Goal: Task Accomplishment & Management: Manage account settings

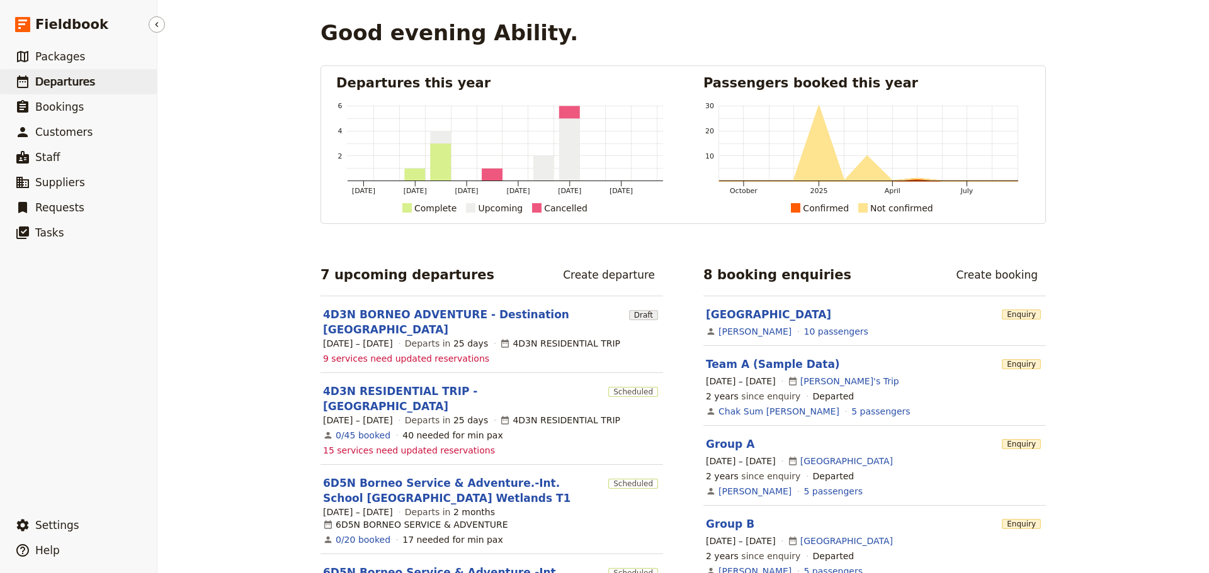
click at [66, 86] on span "Departures" at bounding box center [65, 82] width 60 height 13
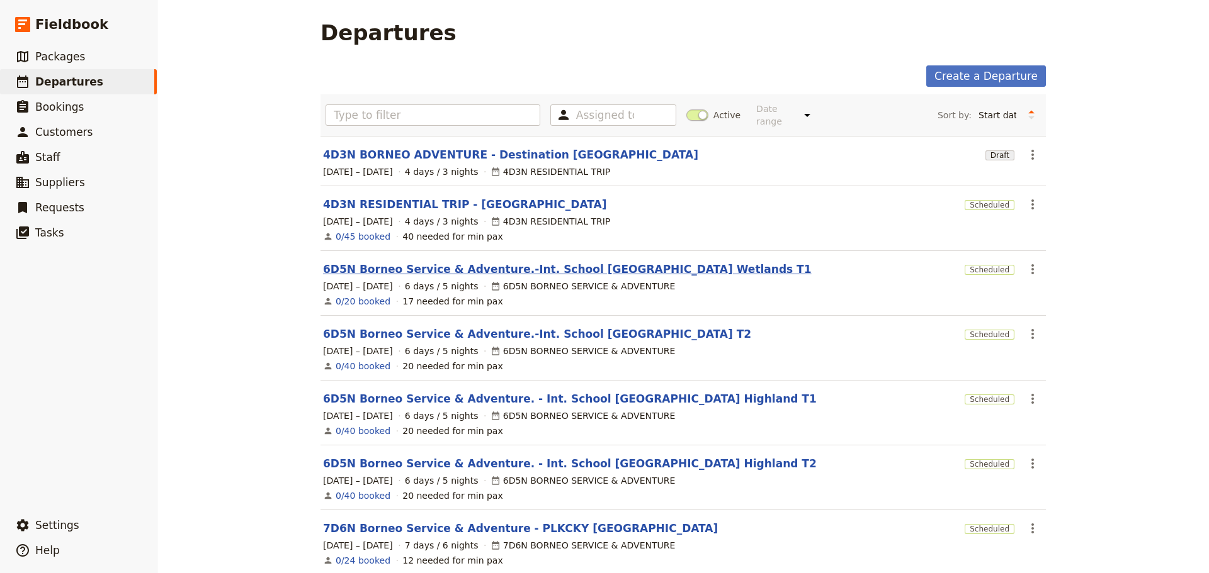
click at [650, 262] on link "6D5N Borneo Service & Adventure.-Int. School [GEOGRAPHIC_DATA] Wetlands T1" at bounding box center [567, 269] width 488 height 15
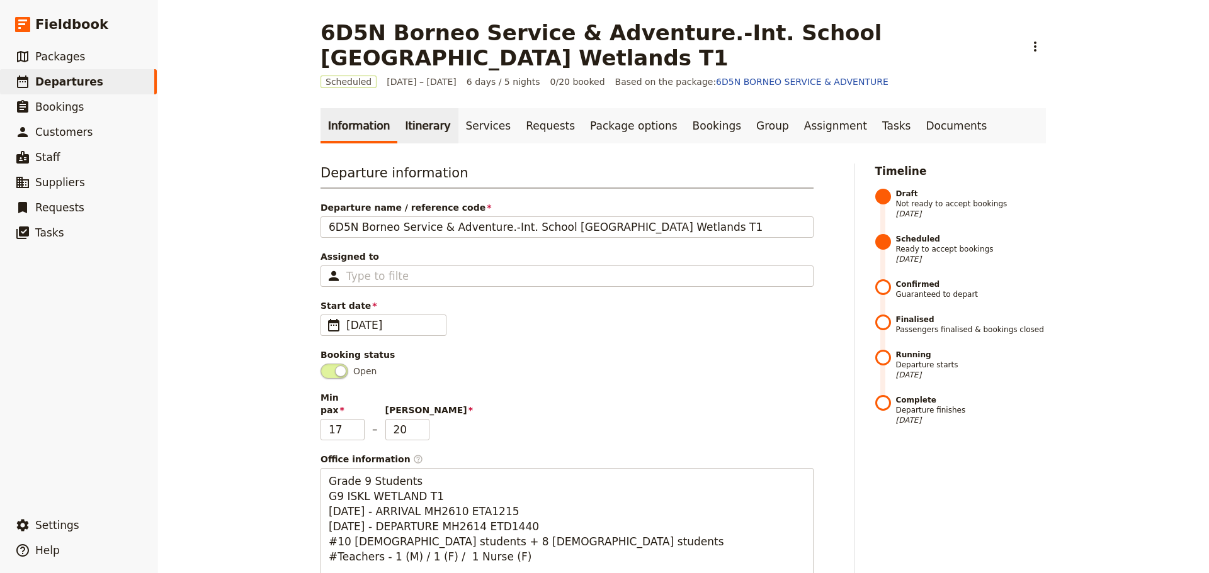
click at [408, 129] on link "Itinerary" at bounding box center [427, 125] width 60 height 35
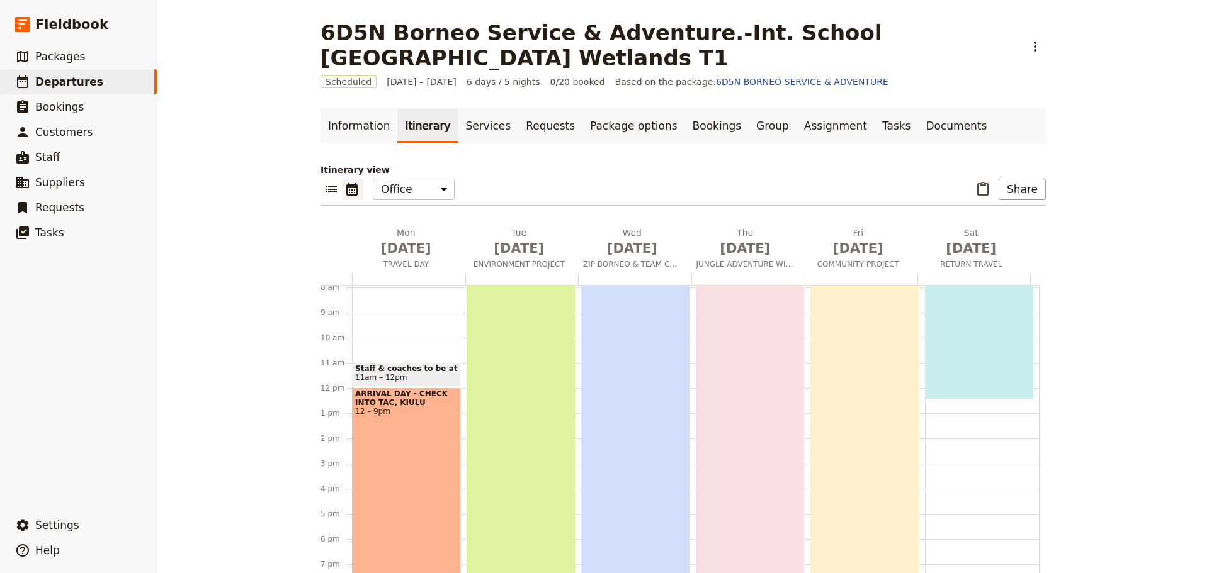
scroll to position [201, 0]
click at [357, 455] on div "ARRIVAL DAY - CHECK INTO TAC, KIULU 12 – 9pm" at bounding box center [406, 499] width 109 height 226
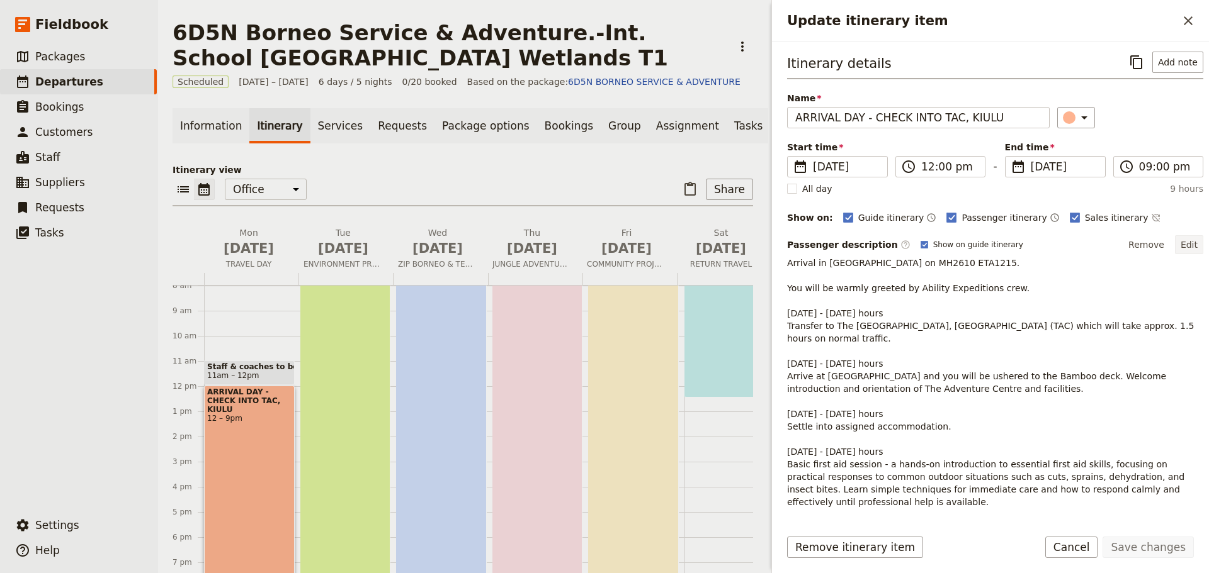
click at [1180, 245] on button "Edit" at bounding box center [1189, 244] width 28 height 19
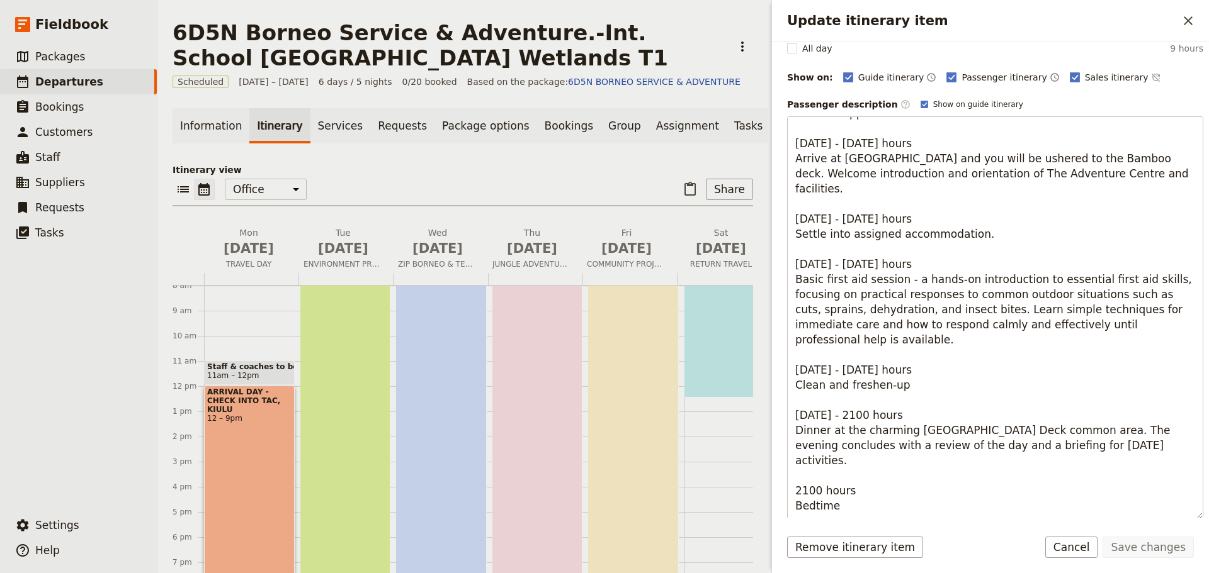
scroll to position [225, 0]
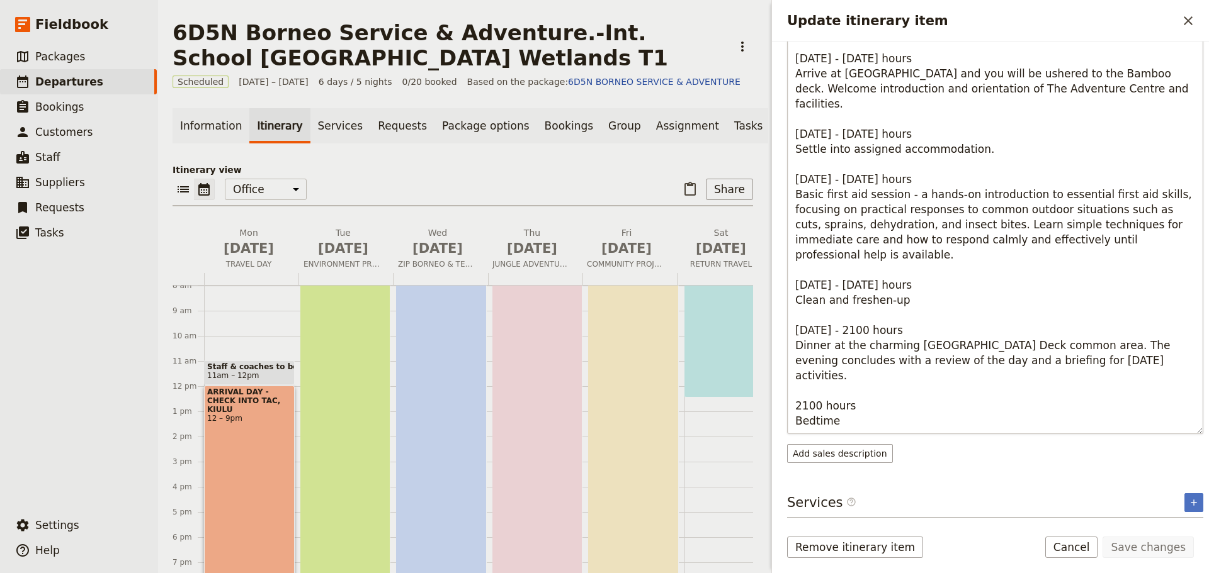
drag, startPoint x: 795, startPoint y: 269, endPoint x: 1053, endPoint y: 429, distance: 302.7
click at [1053, 429] on textarea "Update itinerary item" at bounding box center [995, 232] width 416 height 403
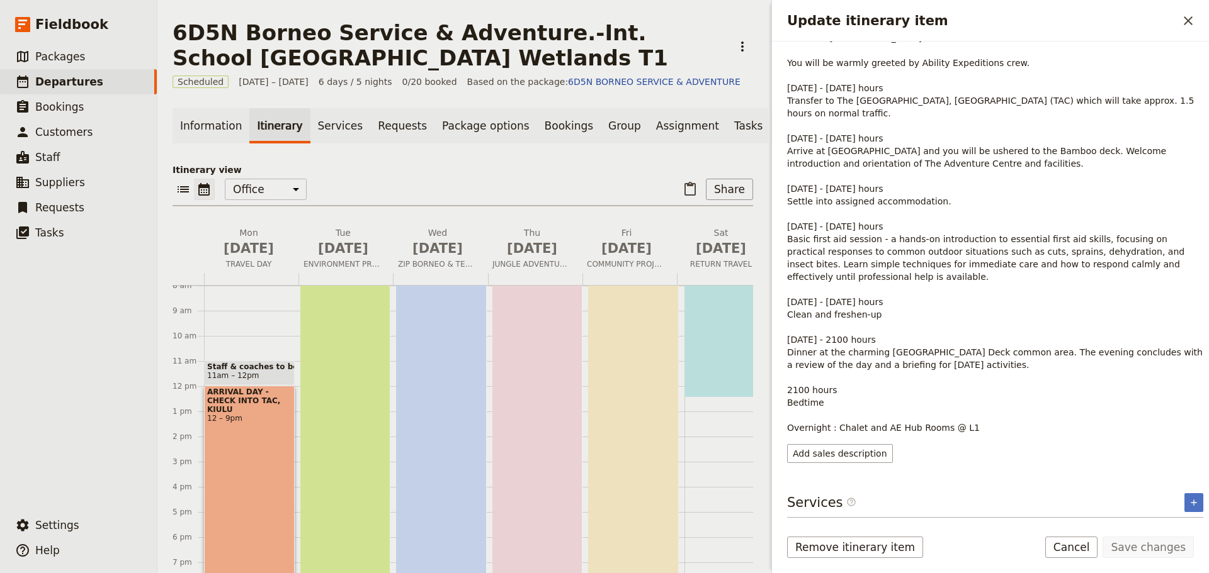
scroll to position [0, 0]
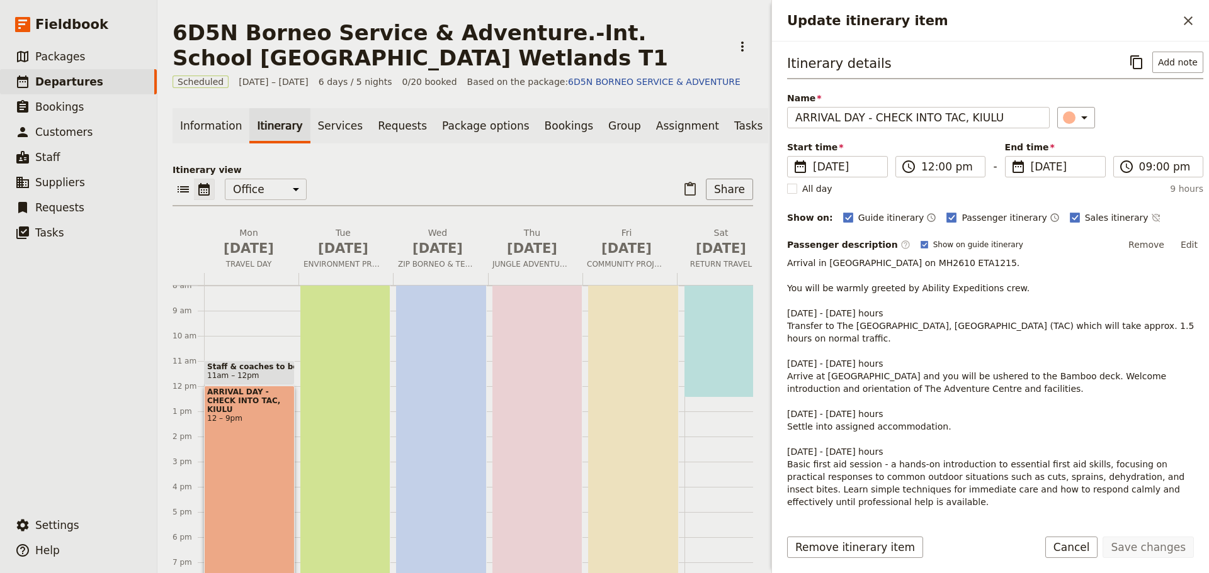
drag, startPoint x: 1178, startPoint y: 246, endPoint x: 1170, endPoint y: 251, distance: 10.5
click at [1178, 246] on button "Edit" at bounding box center [1189, 244] width 28 height 19
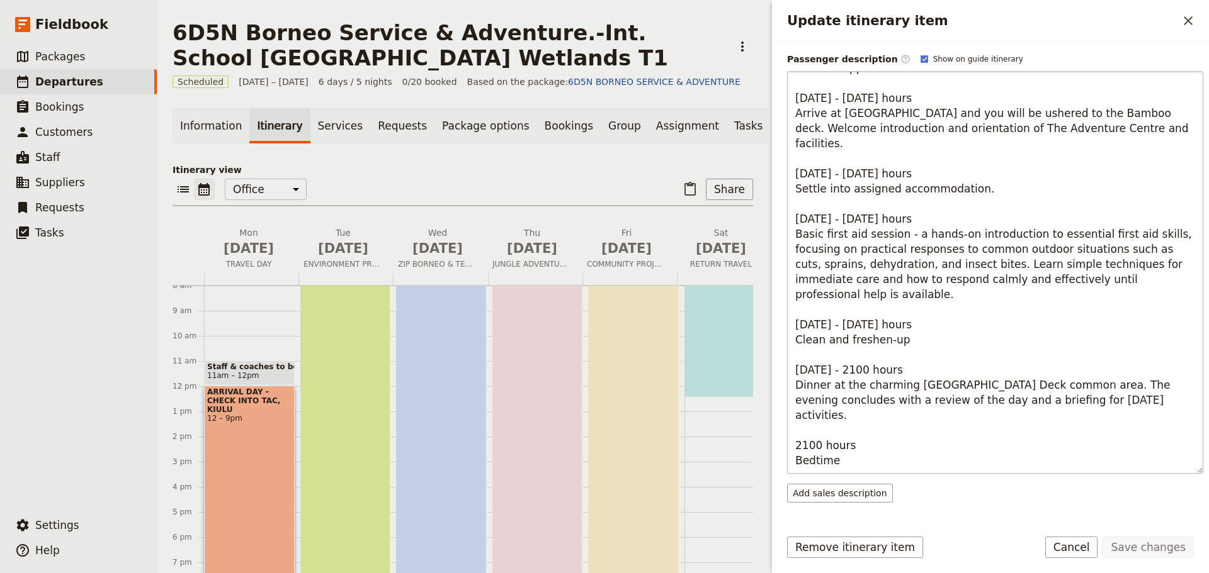
scroll to position [225, 0]
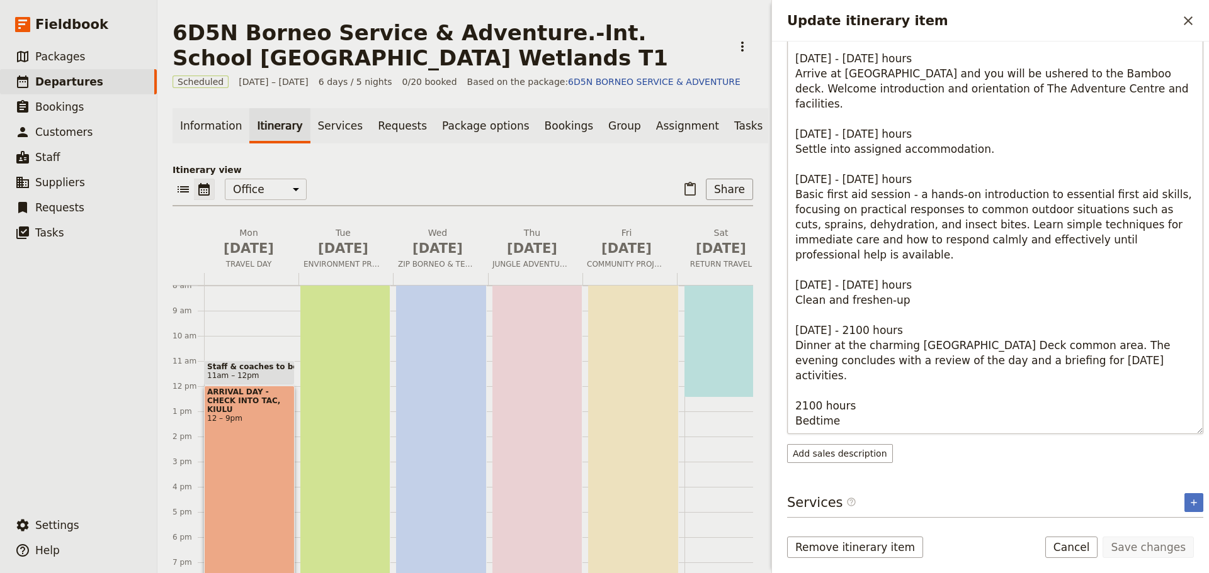
drag, startPoint x: 1016, startPoint y: 331, endPoint x: 995, endPoint y: 350, distance: 28.5
click at [977, 329] on textarea "Update itinerary item" at bounding box center [995, 232] width 416 height 403
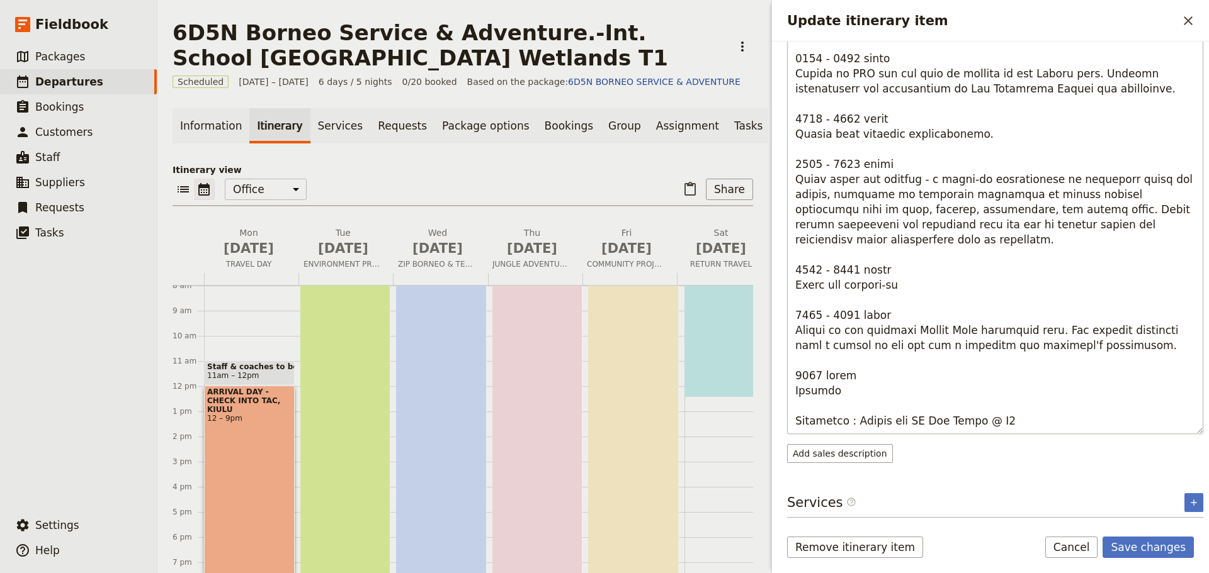
type textarea "Arrival in [GEOGRAPHIC_DATA] on MH2610 ETA1215. You will be warmly greeted by A…"
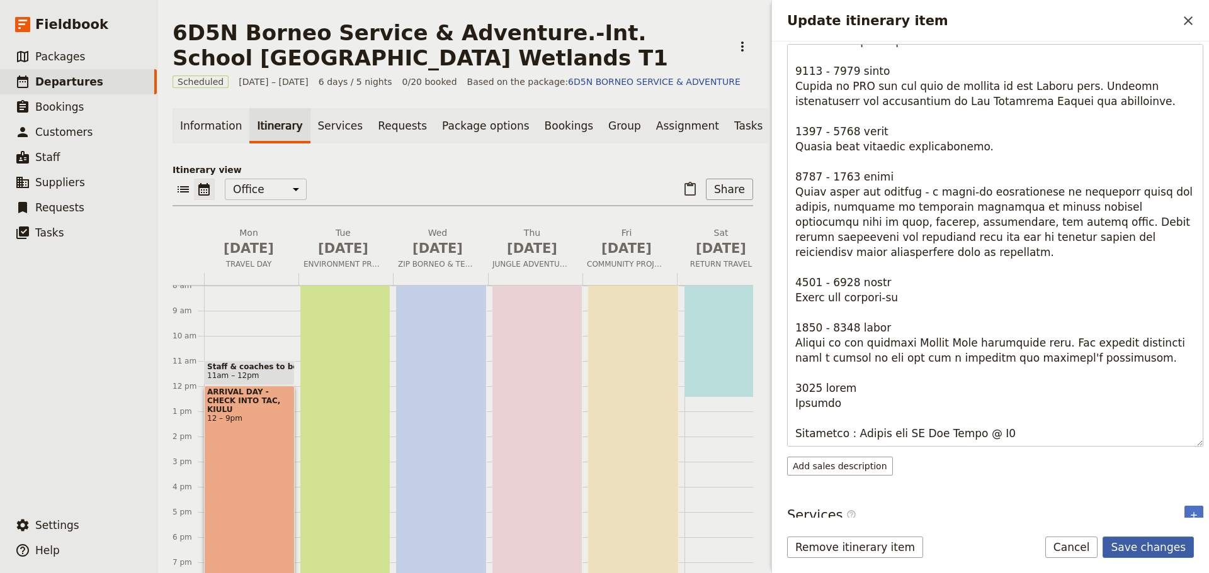
click at [1137, 550] on button "Save changes" at bounding box center [1147, 547] width 91 height 21
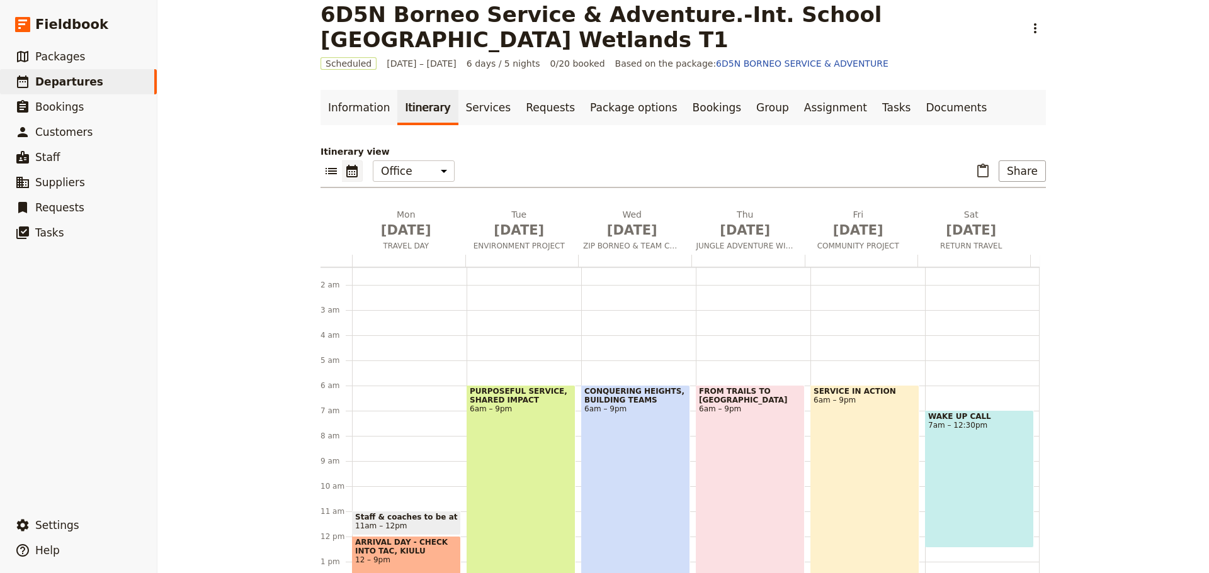
scroll to position [126, 0]
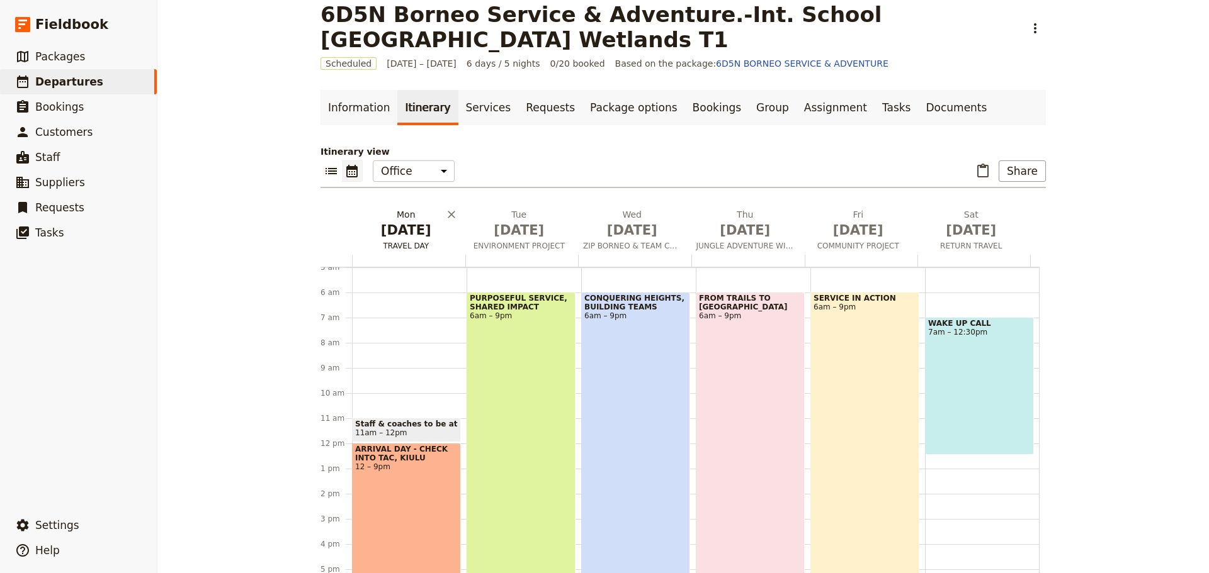
click at [400, 246] on span "TRAVEL DAY" at bounding box center [406, 246] width 108 height 10
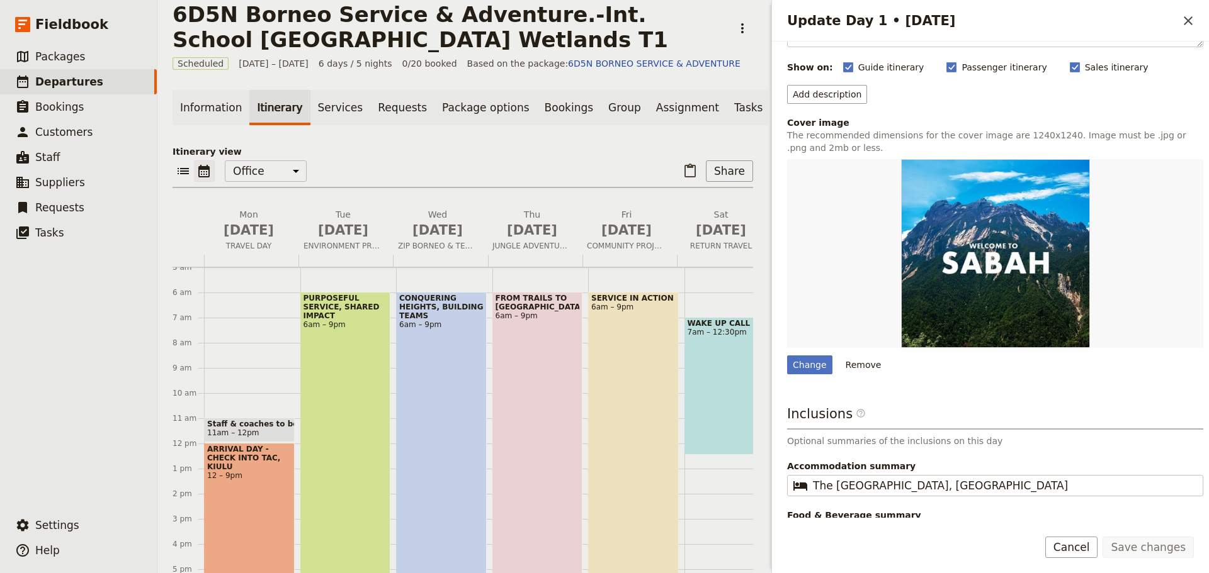
scroll to position [139, 0]
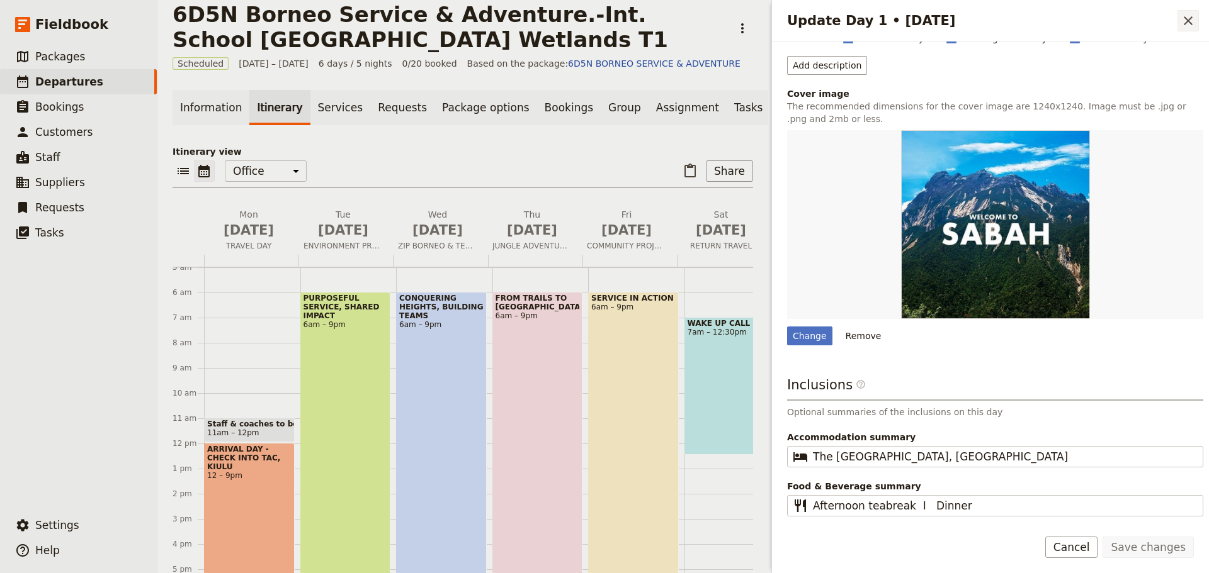
click at [1191, 20] on icon "Close drawer" at bounding box center [1187, 20] width 15 height 15
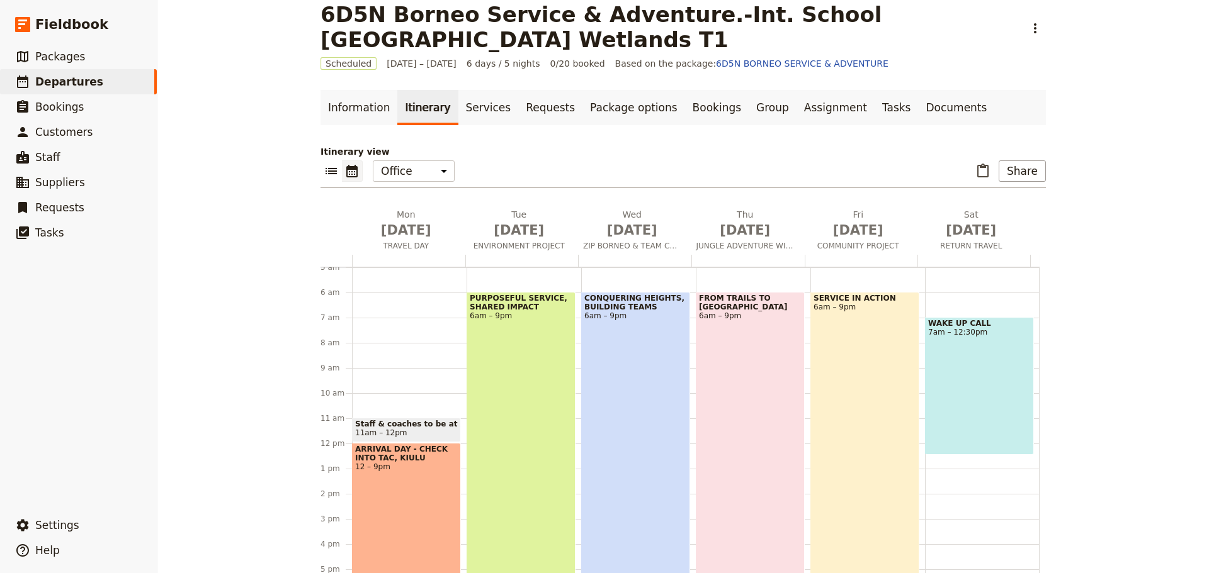
click at [634, 417] on div "[GEOGRAPHIC_DATA], BUILDING TEAMS 6am – 9pm" at bounding box center [635, 480] width 109 height 377
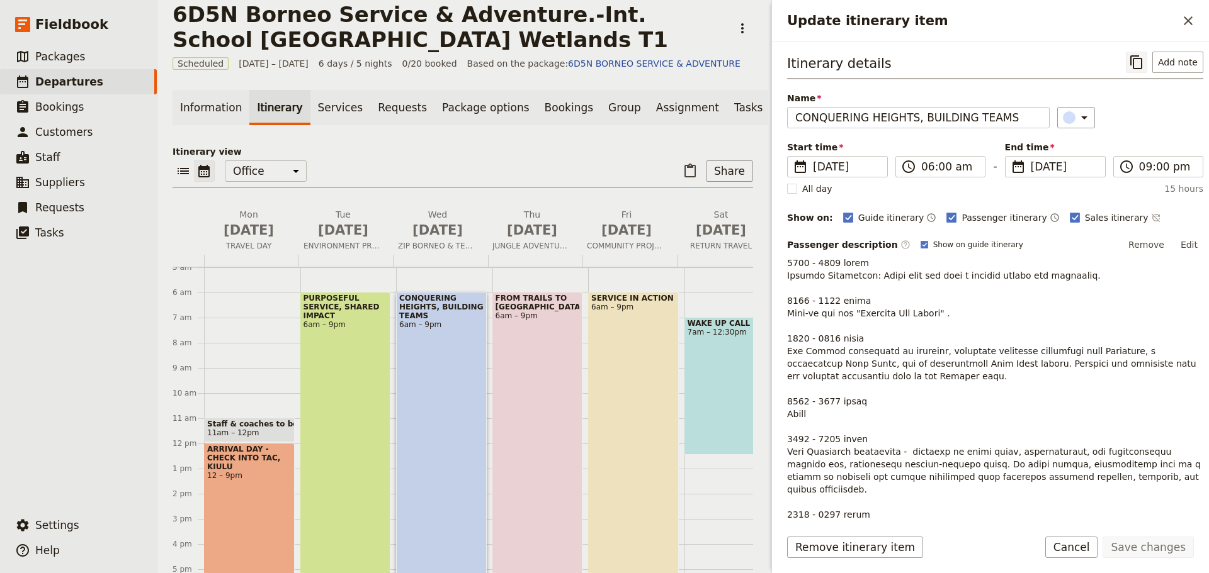
click at [1133, 59] on icon "Copy itinerary item" at bounding box center [1136, 62] width 12 height 14
click at [439, 251] on span "ZIP BORNEO & TEAM CHALLENGE" at bounding box center [437, 246] width 89 height 10
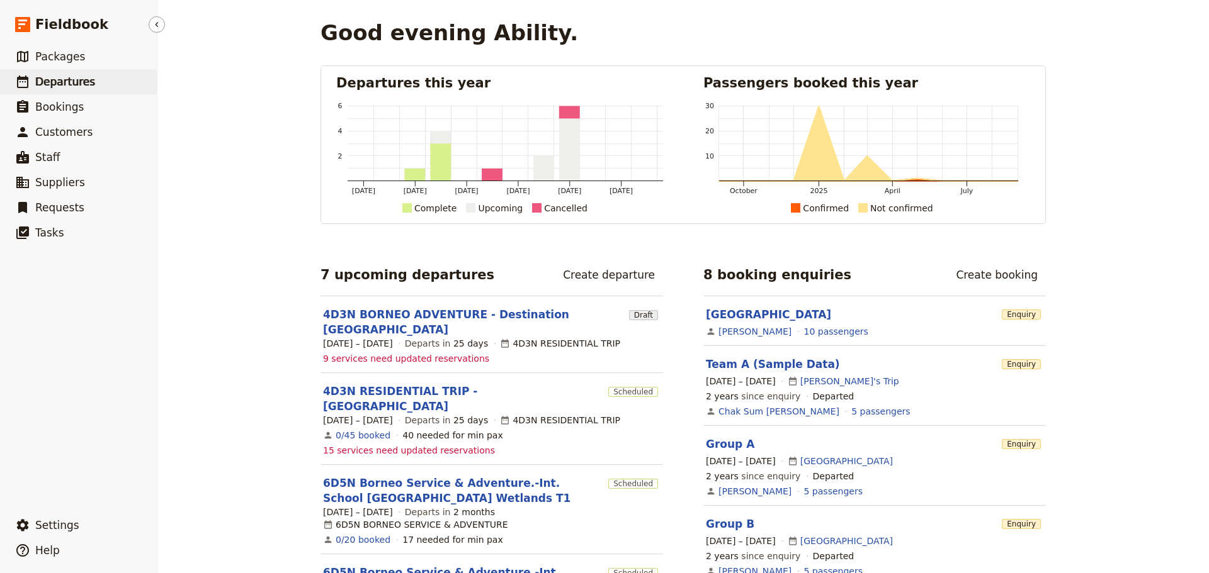
click at [81, 86] on span "Departures" at bounding box center [65, 82] width 60 height 13
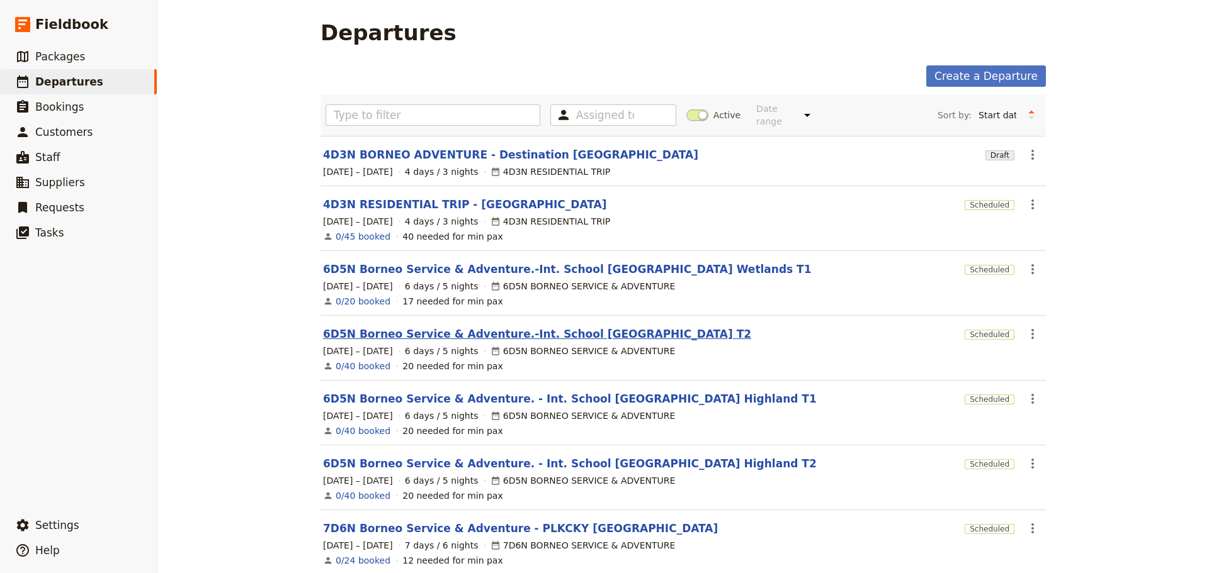
click at [596, 327] on link "6D5N Borneo Service & Adventure.-Int. School [GEOGRAPHIC_DATA] T2" at bounding box center [537, 334] width 428 height 15
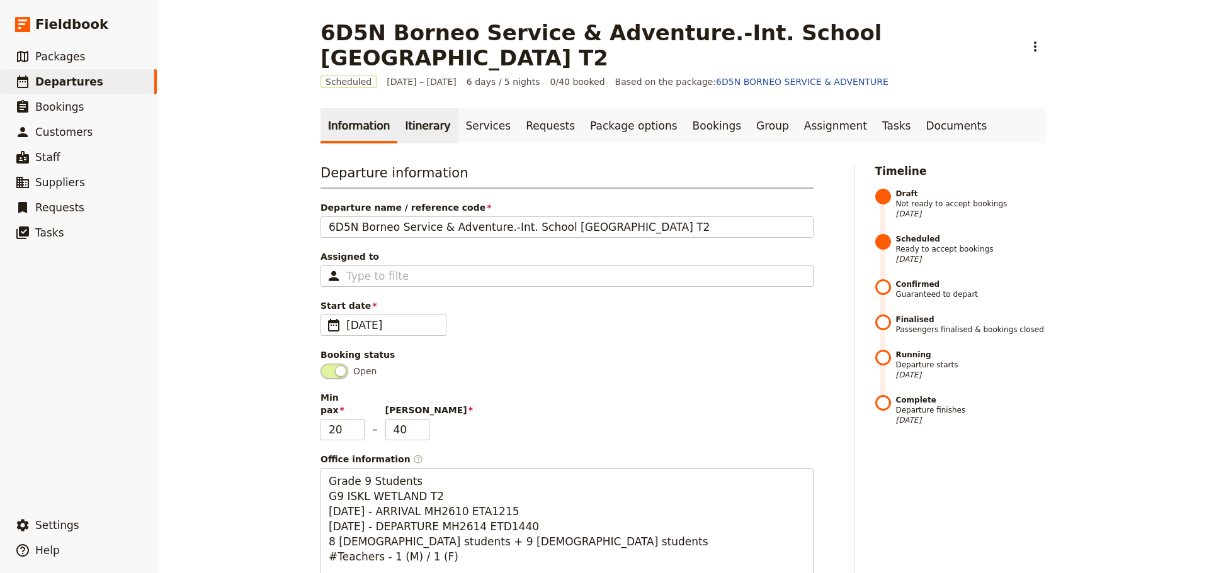
click at [417, 131] on link "Itinerary" at bounding box center [427, 125] width 60 height 35
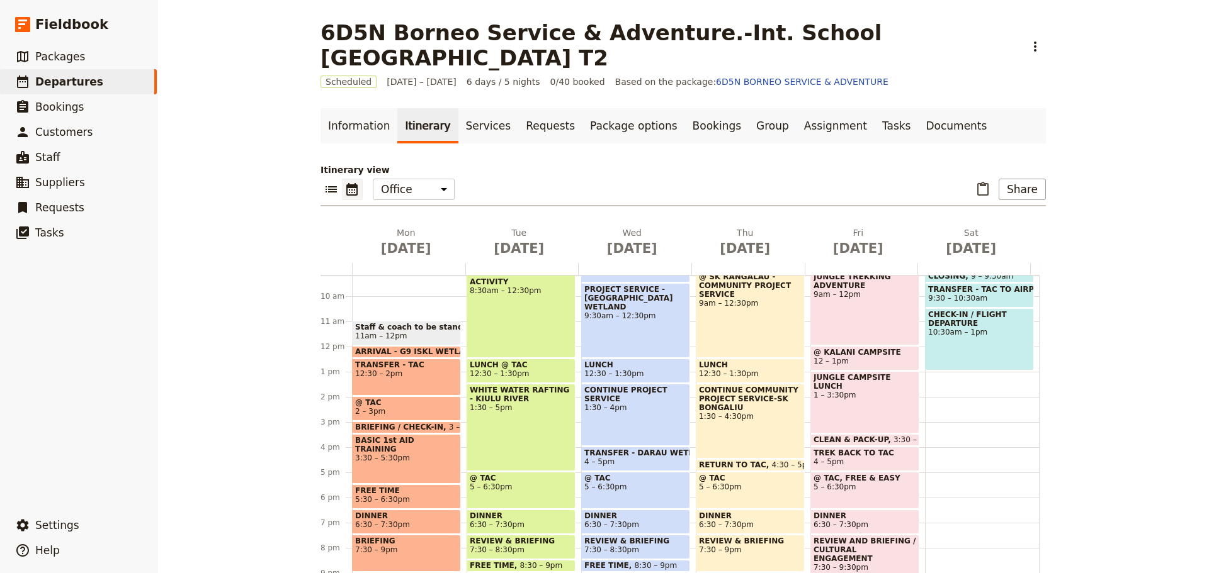
scroll to position [225, 0]
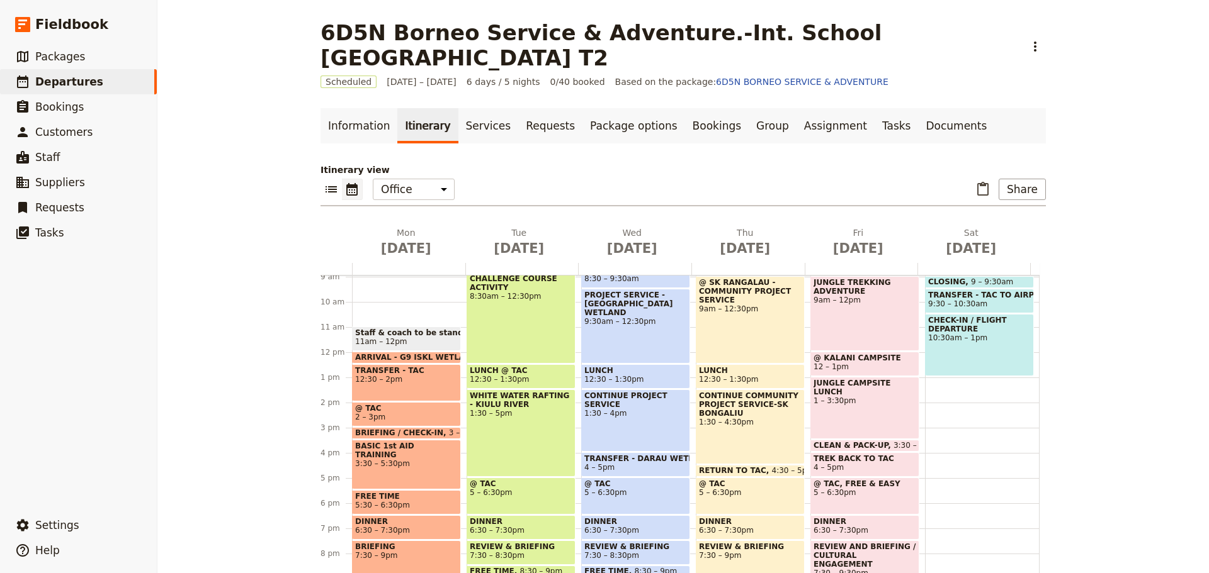
drag, startPoint x: 412, startPoint y: 377, endPoint x: 429, endPoint y: 399, distance: 28.2
click at [425, 391] on div "TRANSFER - TAC 12:30 – 2pm" at bounding box center [406, 382] width 109 height 37
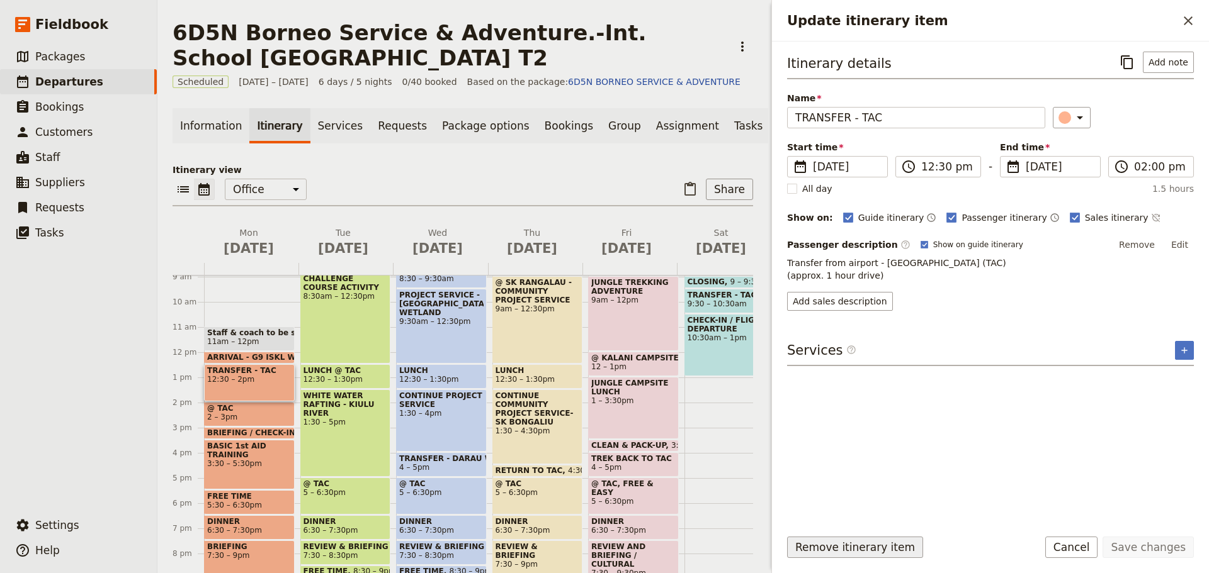
click at [853, 548] on button "Remove itinerary item" at bounding box center [855, 547] width 136 height 21
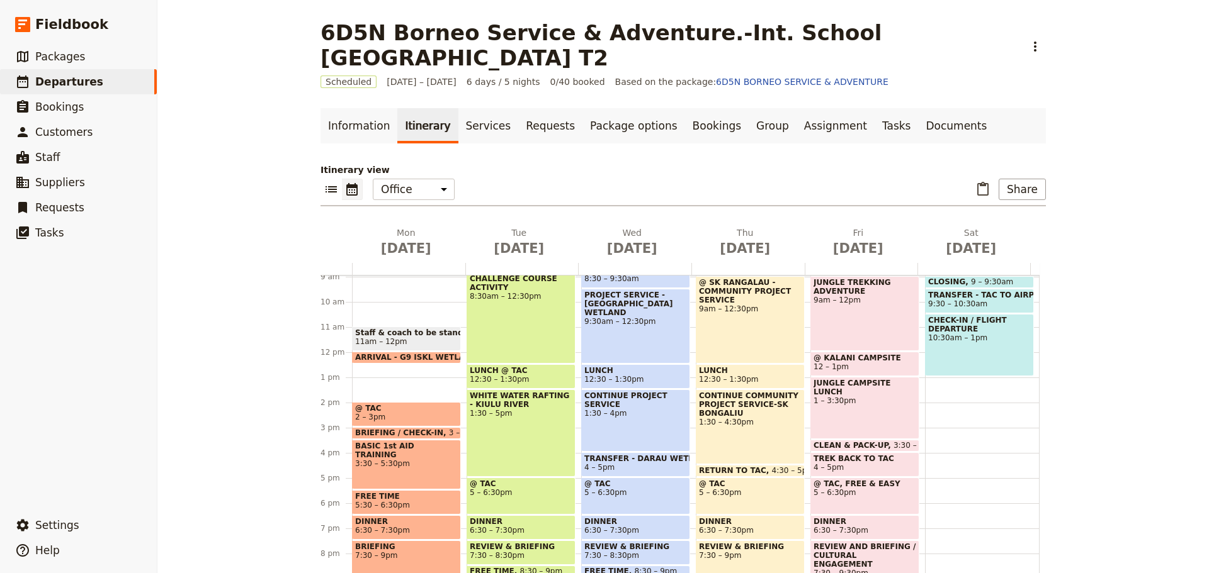
click at [378, 415] on span "2 – 3pm" at bounding box center [406, 417] width 103 height 9
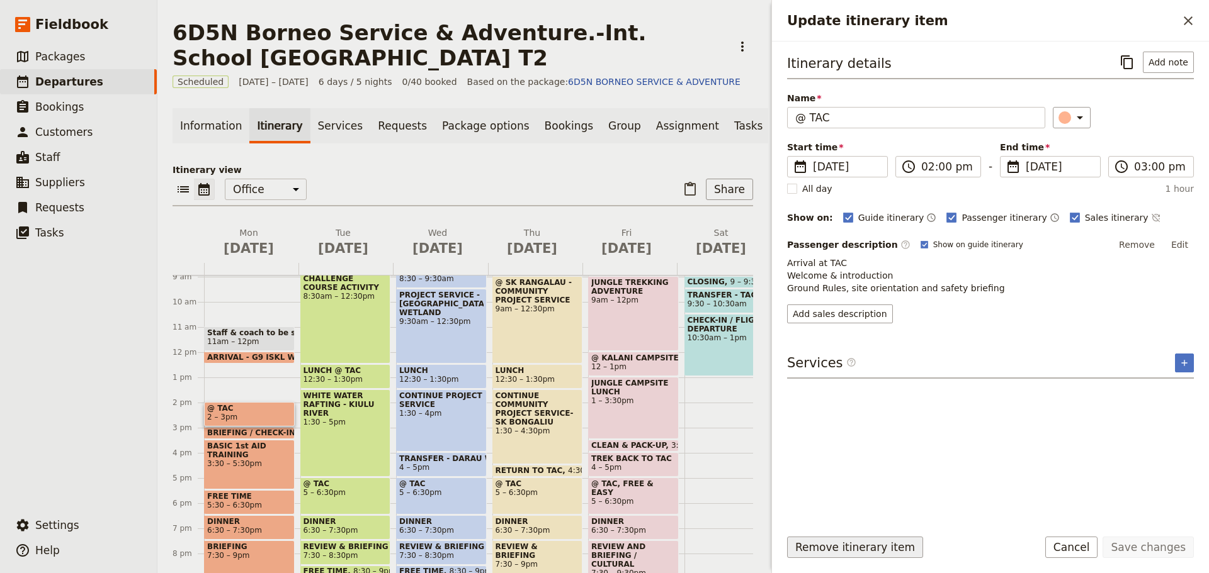
click at [840, 547] on button "Remove itinerary item" at bounding box center [855, 547] width 136 height 21
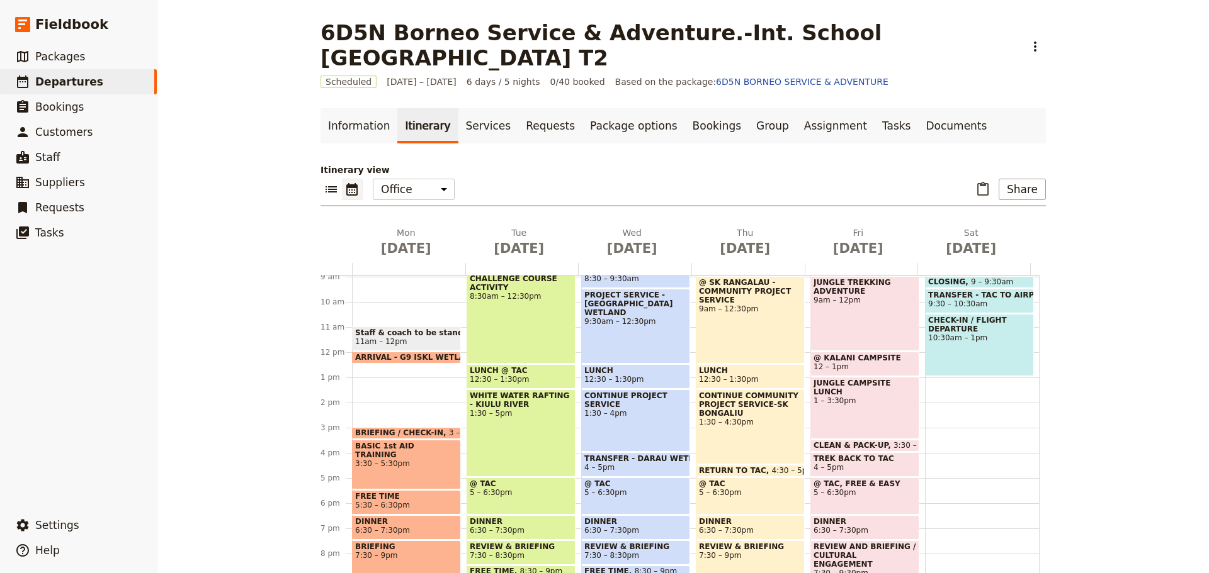
click at [423, 434] on span at bounding box center [407, 436] width 108 height 5
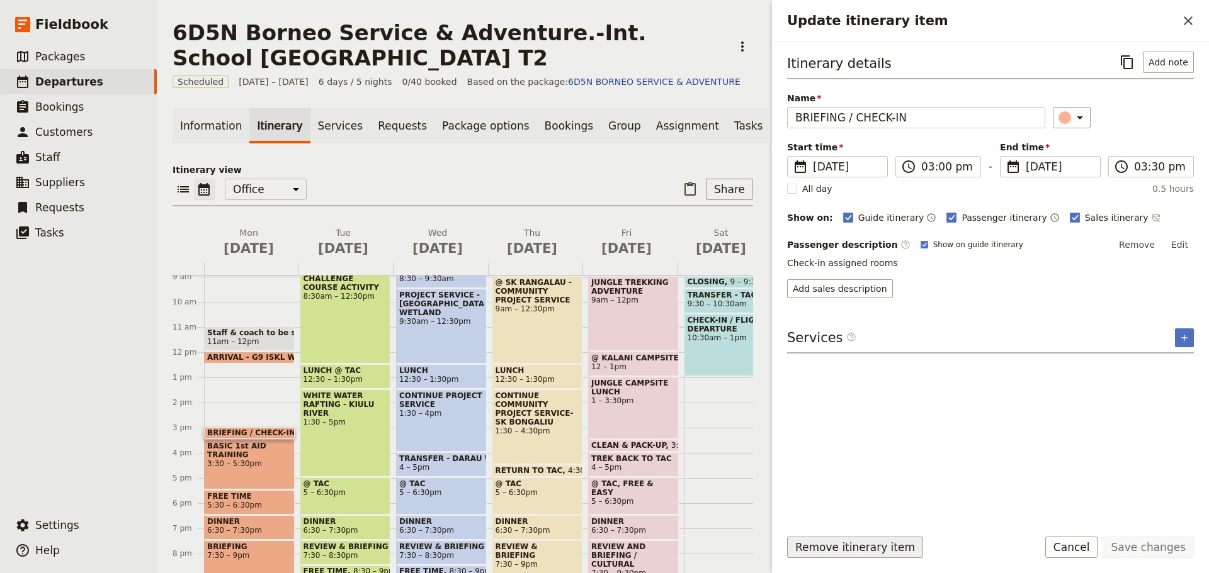
click at [848, 553] on button "Remove itinerary item" at bounding box center [855, 547] width 136 height 21
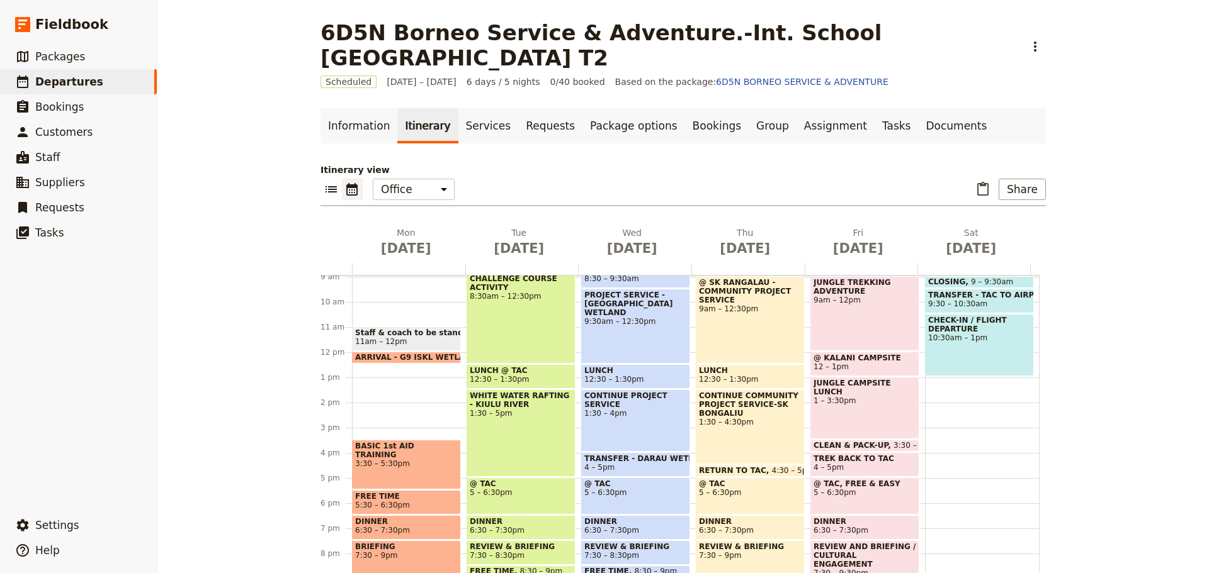
click at [386, 470] on div "BASIC 1st AID TRAINING 3:30 – 5:30pm" at bounding box center [406, 465] width 109 height 50
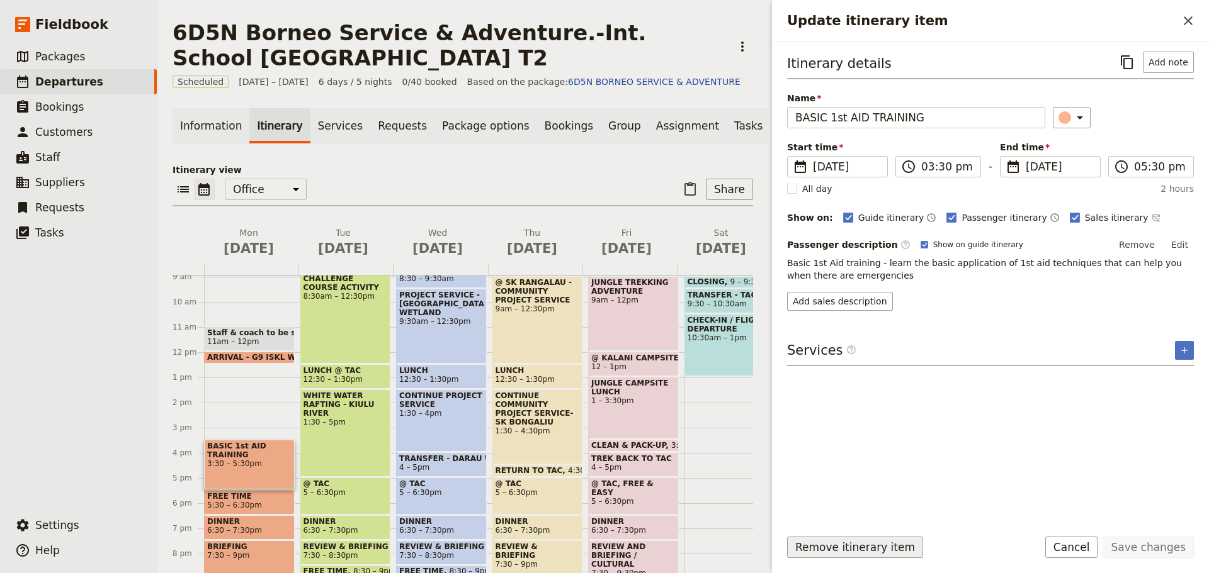
click at [822, 550] on button "Remove itinerary item" at bounding box center [855, 547] width 136 height 21
click at [278, 508] on div "6D5N Borneo Service & Adventure.-Int. School [GEOGRAPHIC_DATA] Wetland T2 ​ Sav…" at bounding box center [462, 286] width 611 height 573
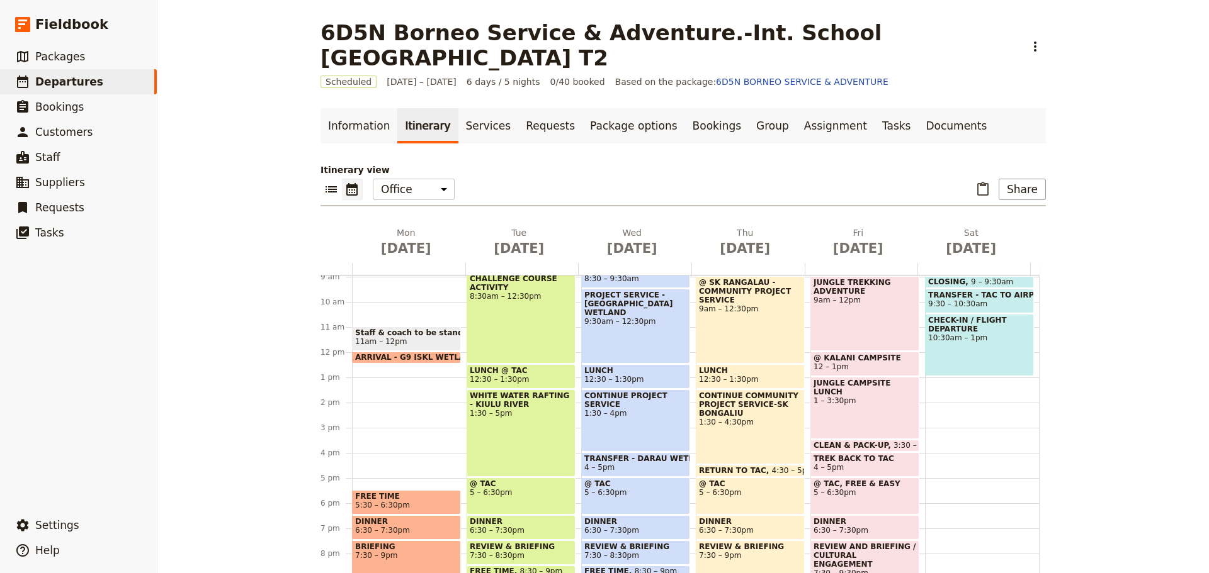
click at [398, 497] on span "FREE TIME" at bounding box center [406, 496] width 103 height 9
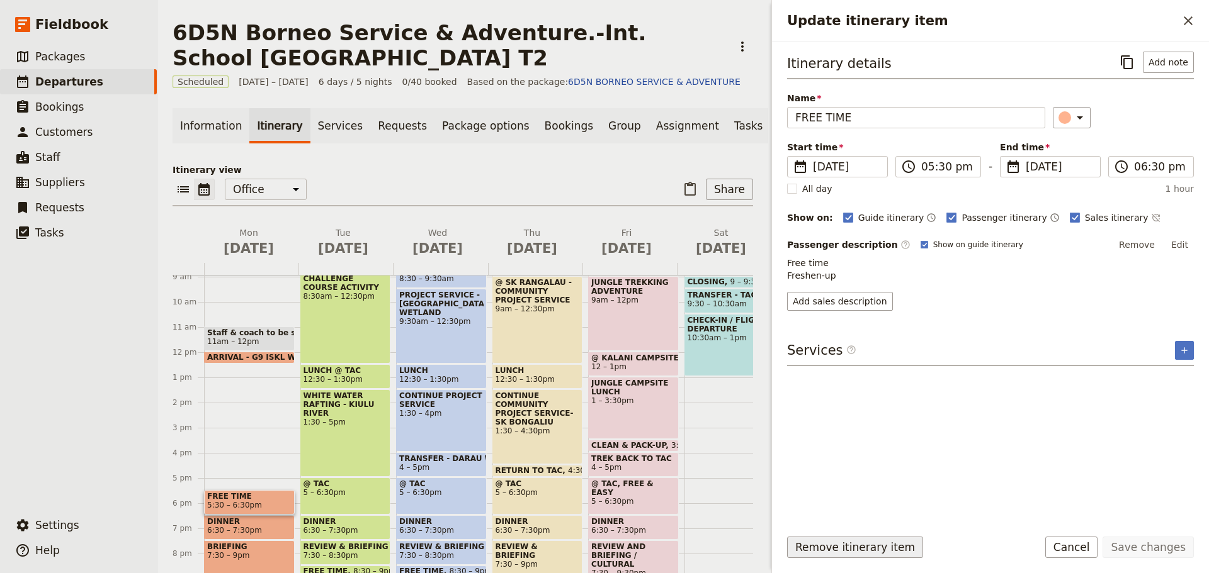
click at [816, 546] on button "Remove itinerary item" at bounding box center [855, 547] width 136 height 21
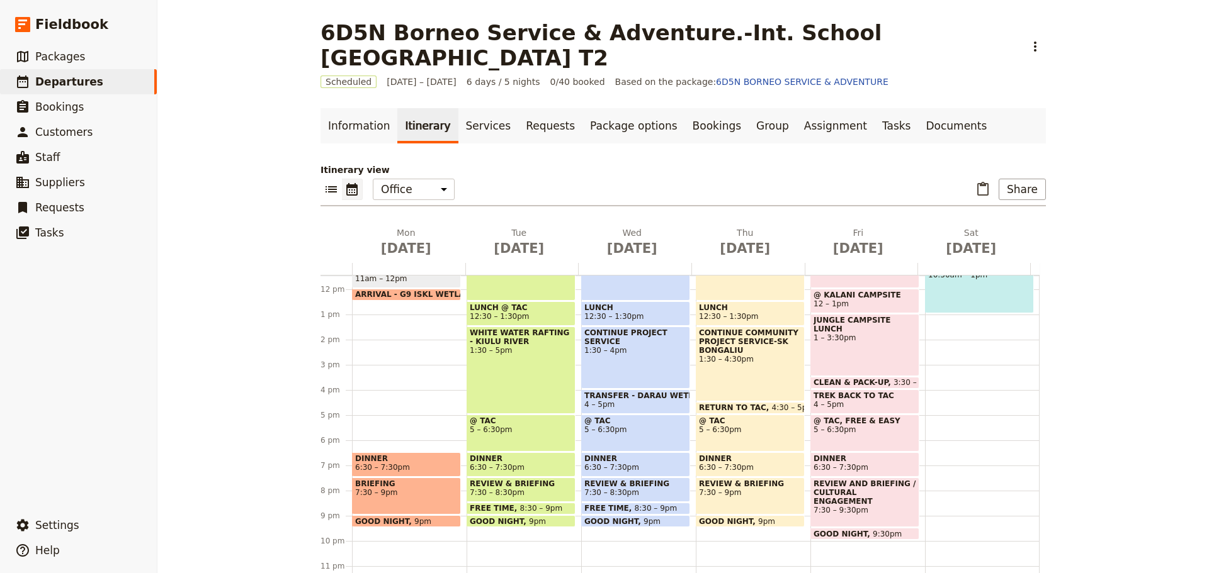
click at [400, 469] on span "6:30 – 7:30pm" at bounding box center [406, 467] width 103 height 9
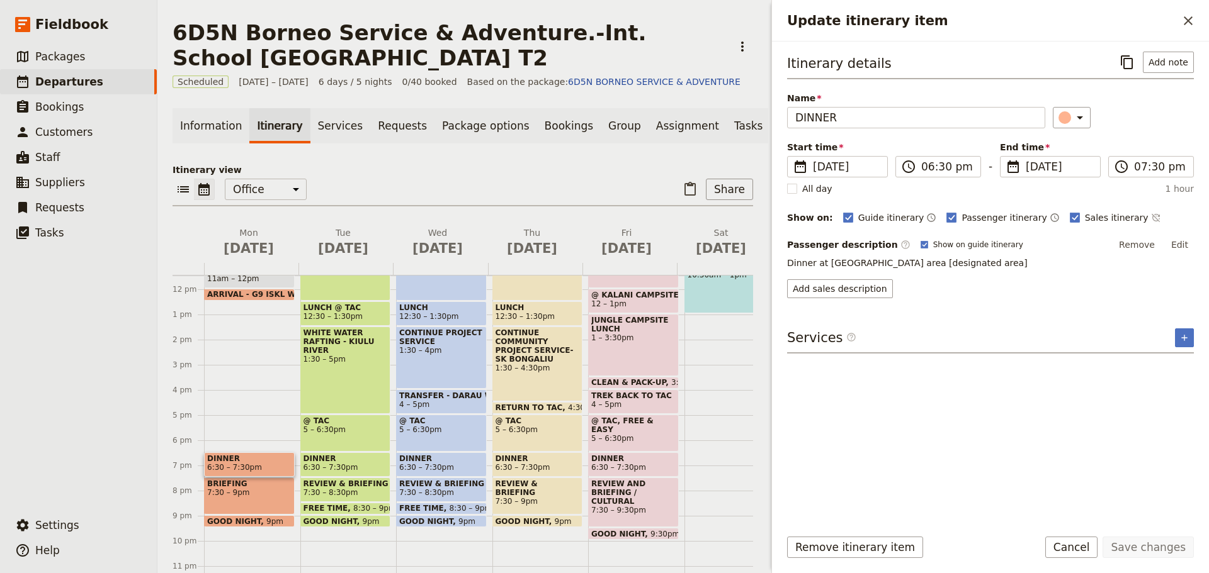
drag, startPoint x: 819, startPoint y: 546, endPoint x: 786, endPoint y: 546, distance: 33.4
click at [819, 546] on button "Remove itinerary item" at bounding box center [855, 547] width 136 height 21
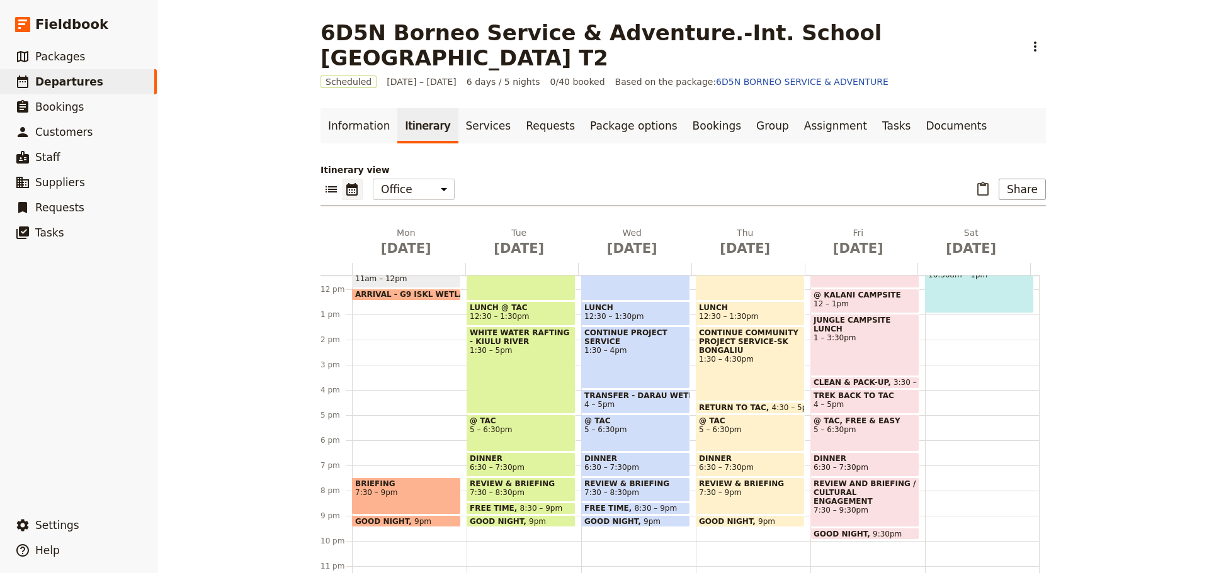
click at [369, 494] on span "7:30 – 9pm" at bounding box center [406, 492] width 103 height 9
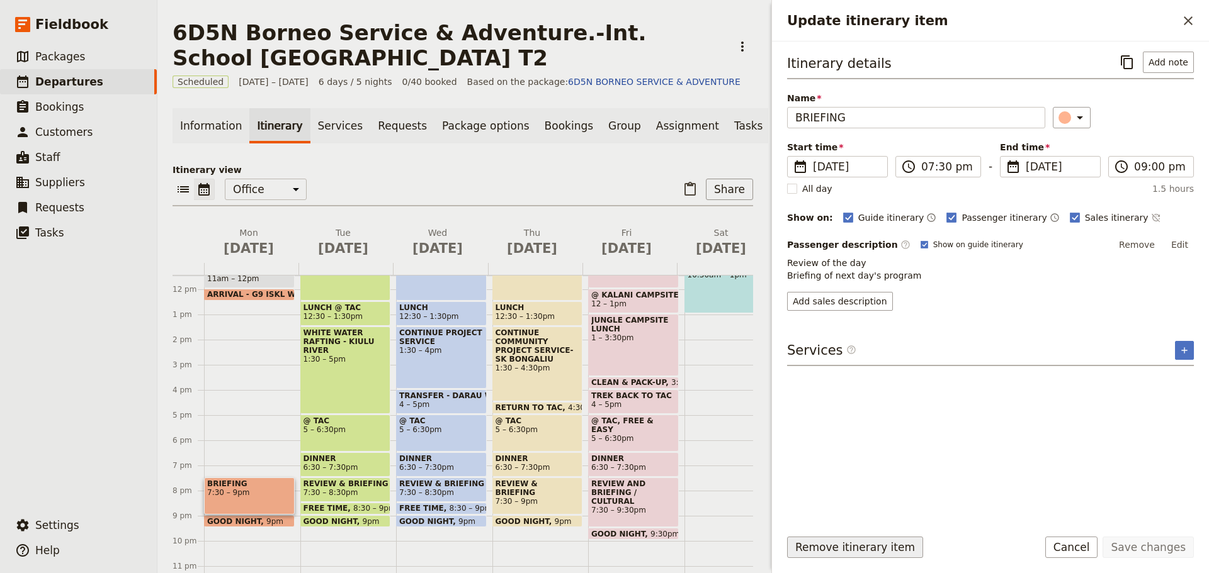
click at [813, 546] on button "Remove itinerary item" at bounding box center [855, 547] width 136 height 21
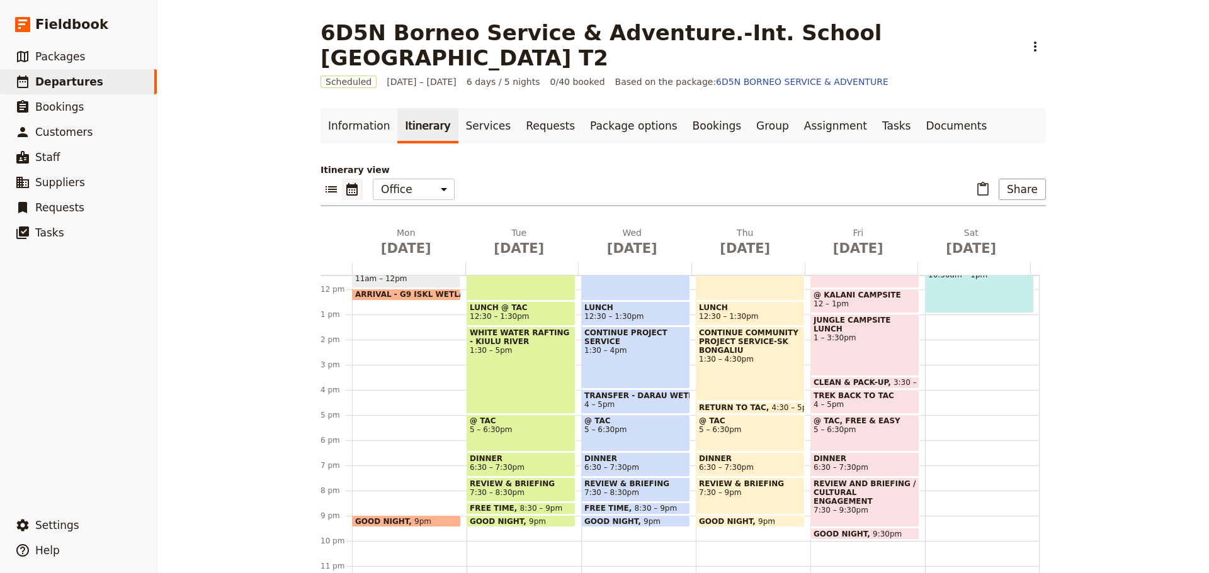
click at [421, 520] on div "GOOD NIGHT 9pm" at bounding box center [406, 522] width 109 height 12
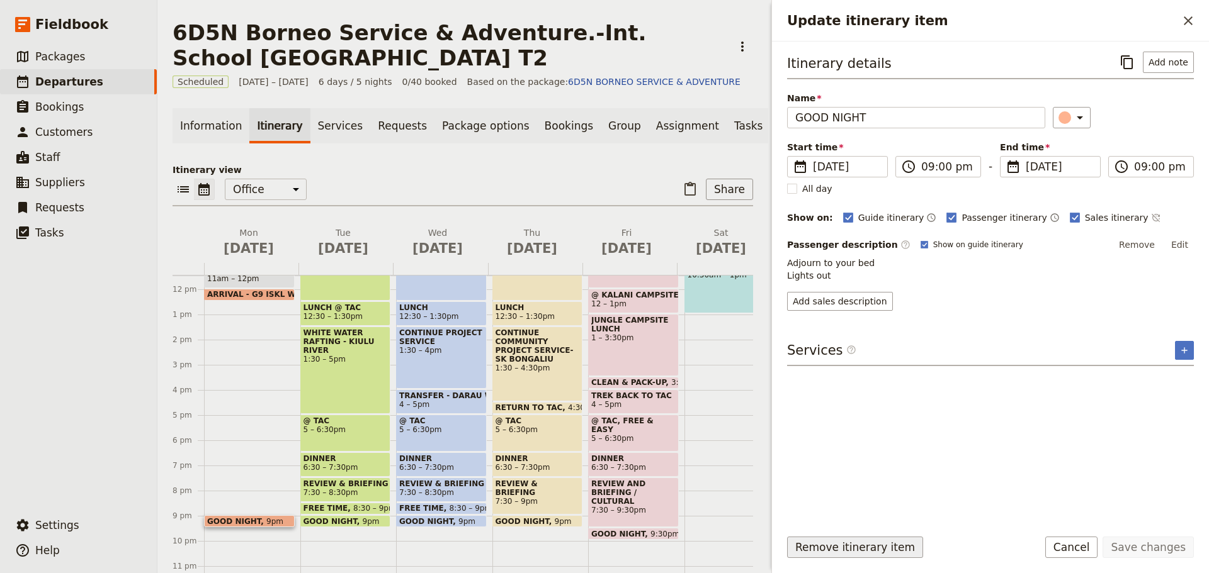
click at [807, 550] on button "Remove itinerary item" at bounding box center [855, 547] width 136 height 21
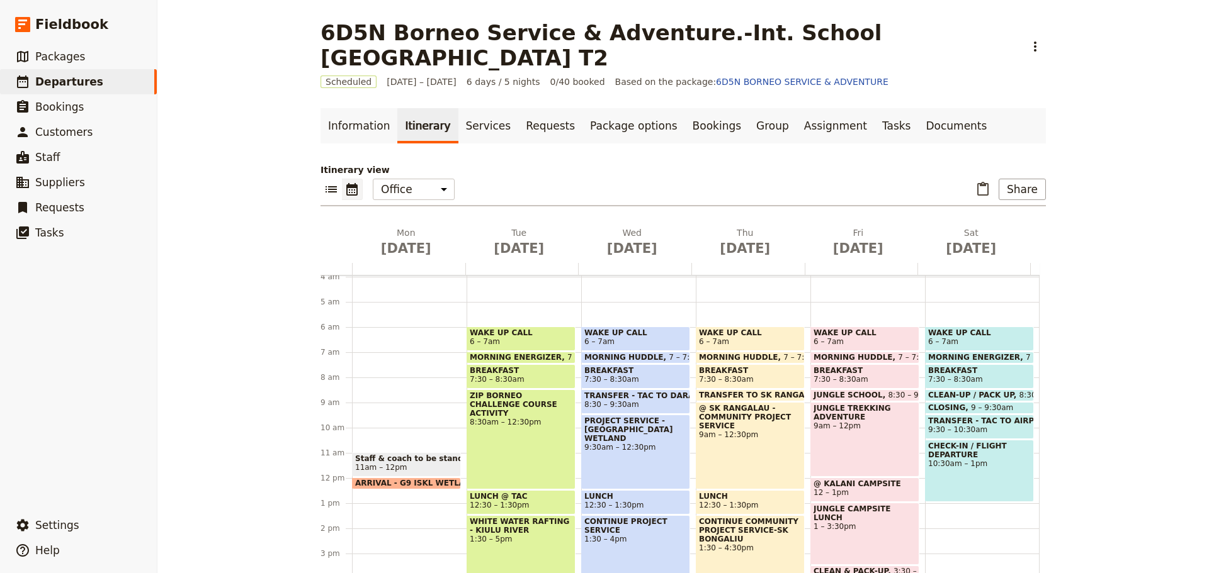
scroll to position [37, 0]
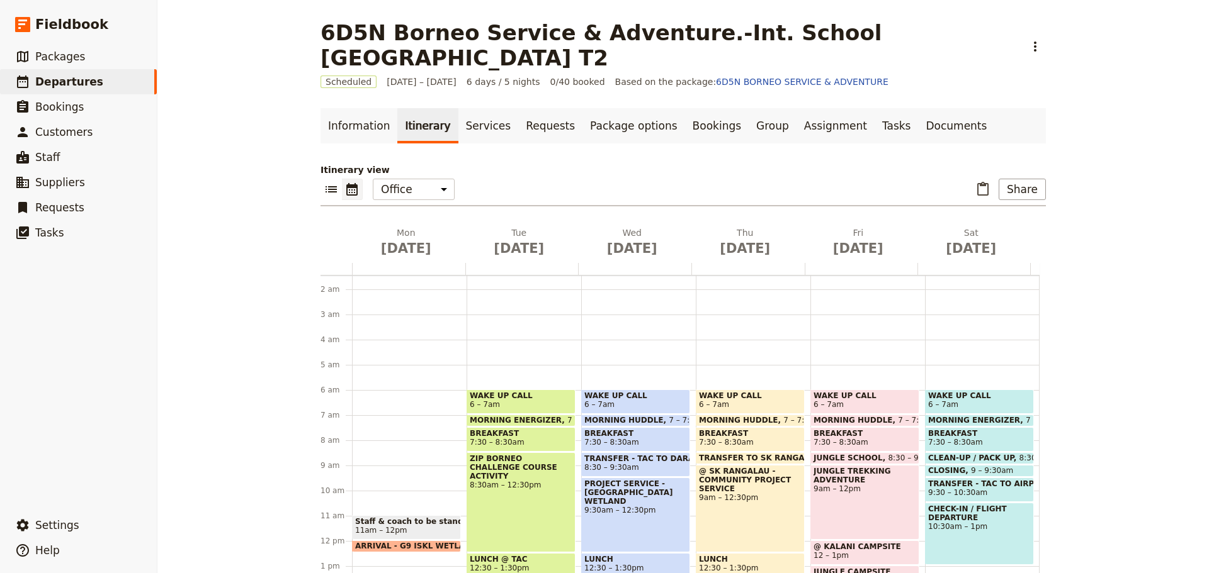
click at [508, 407] on span "6 – 7am" at bounding box center [521, 404] width 103 height 9
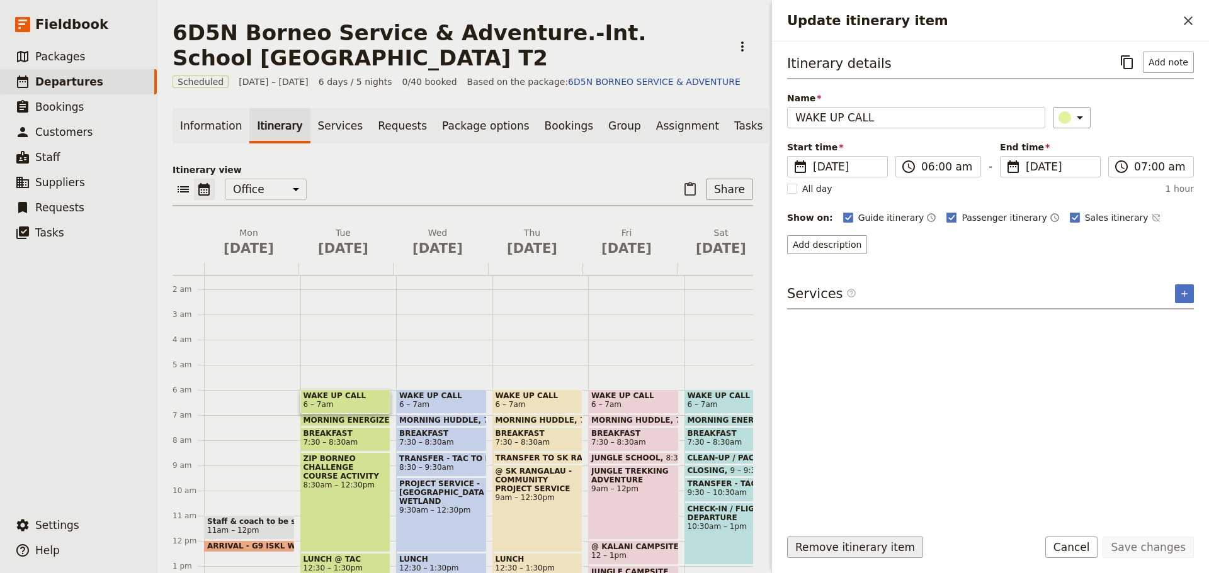
click at [840, 542] on button "Remove itinerary item" at bounding box center [855, 547] width 136 height 21
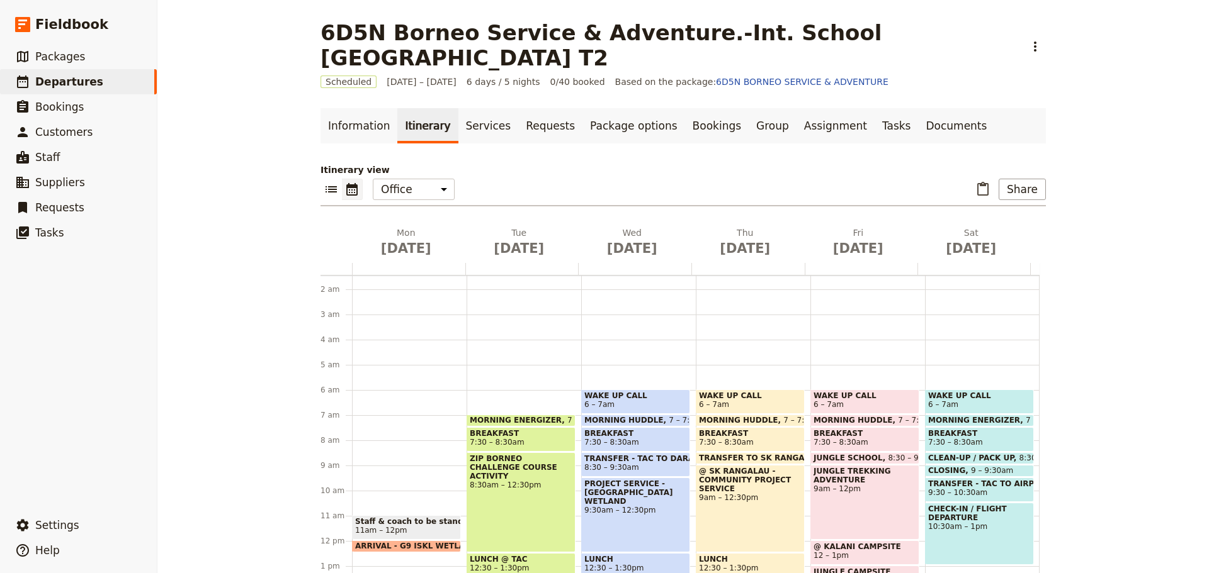
click at [495, 420] on span "MORNING ENERGIZER" at bounding box center [519, 420] width 98 height 9
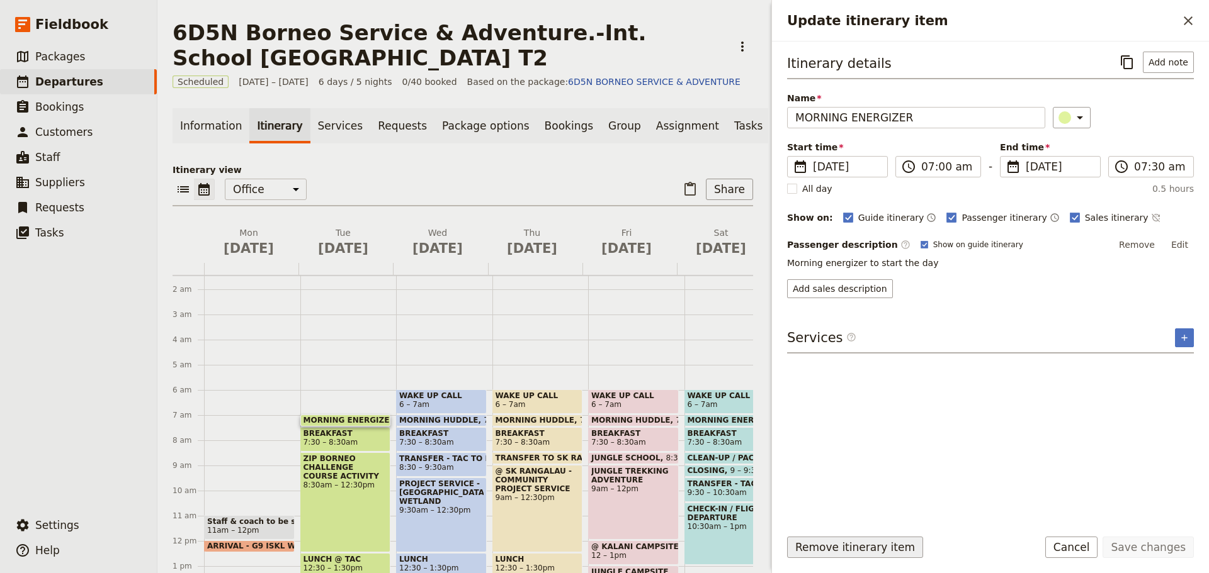
click at [847, 548] on button "Remove itinerary item" at bounding box center [855, 547] width 136 height 21
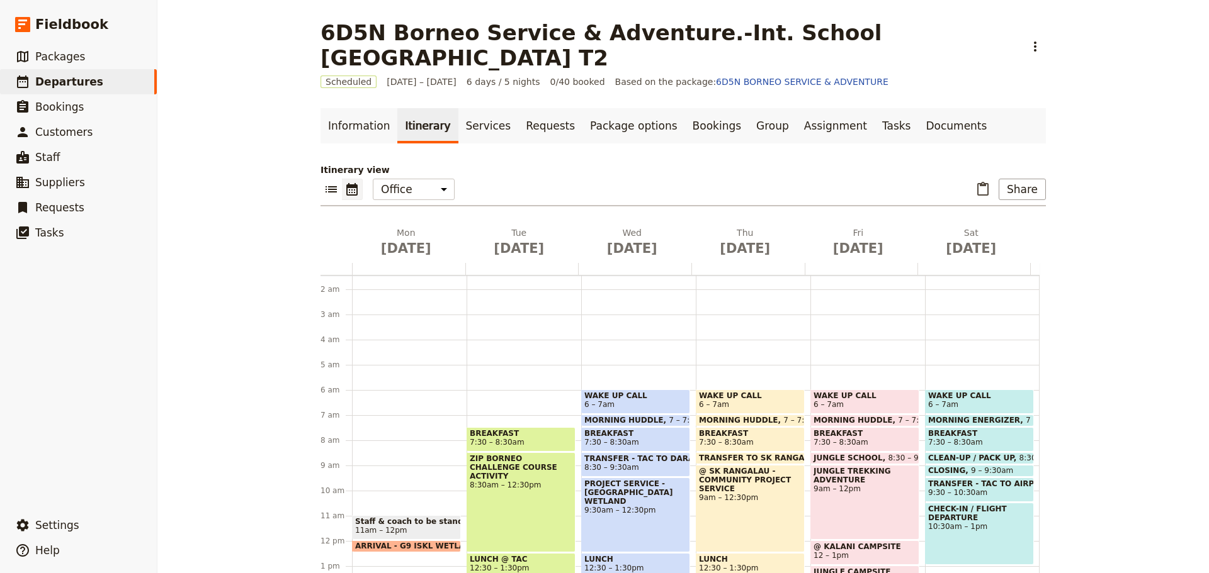
click at [499, 442] on span "7:30 – 8:30am" at bounding box center [497, 442] width 55 height 9
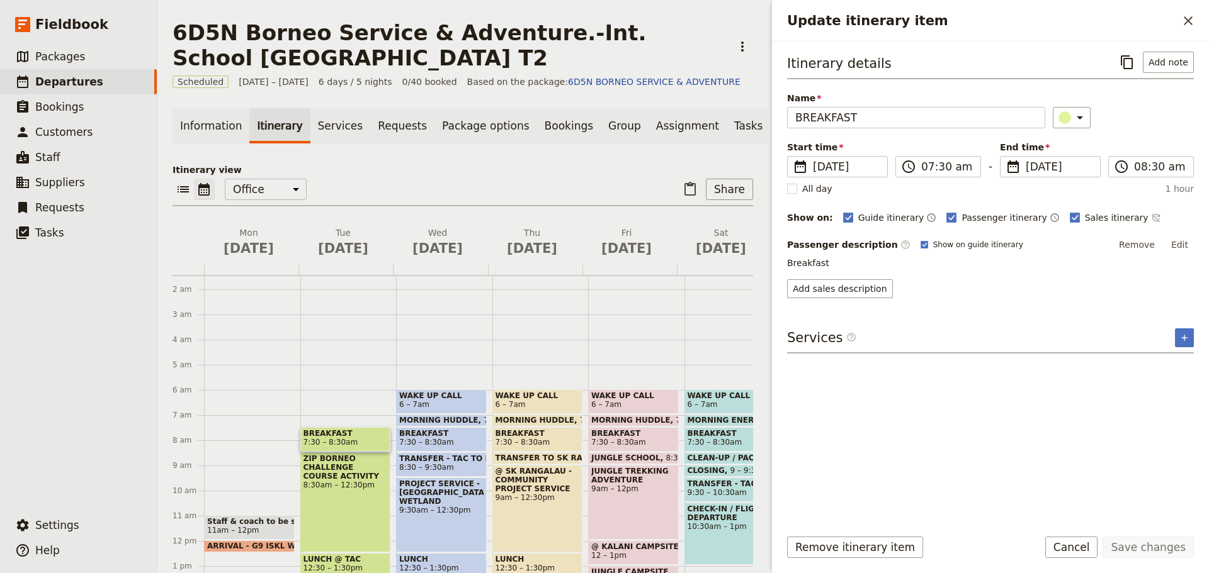
drag, startPoint x: 344, startPoint y: 448, endPoint x: 352, endPoint y: 410, distance: 38.5
click at [352, 410] on div "BREAKFAST 7:30 – 8:30am ZIP BORNEO CHALLENGE COURSE ACTIVITY 8:30am – 12:30pm L…" at bounding box center [348, 541] width 96 height 604
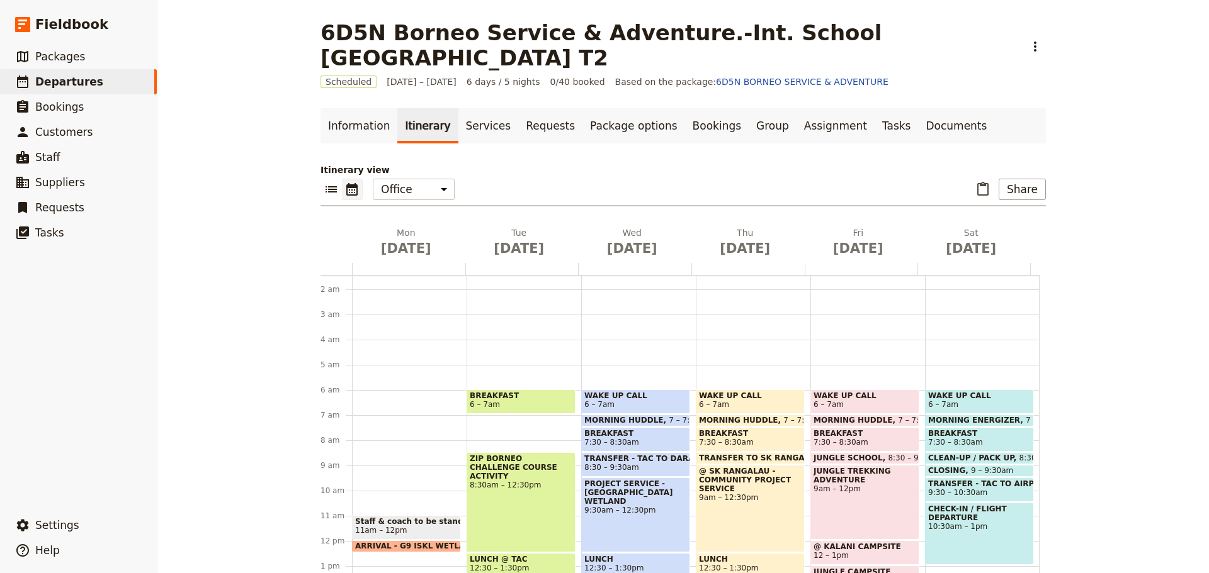
click at [507, 481] on span "8:30am – 12:30pm" at bounding box center [521, 485] width 103 height 9
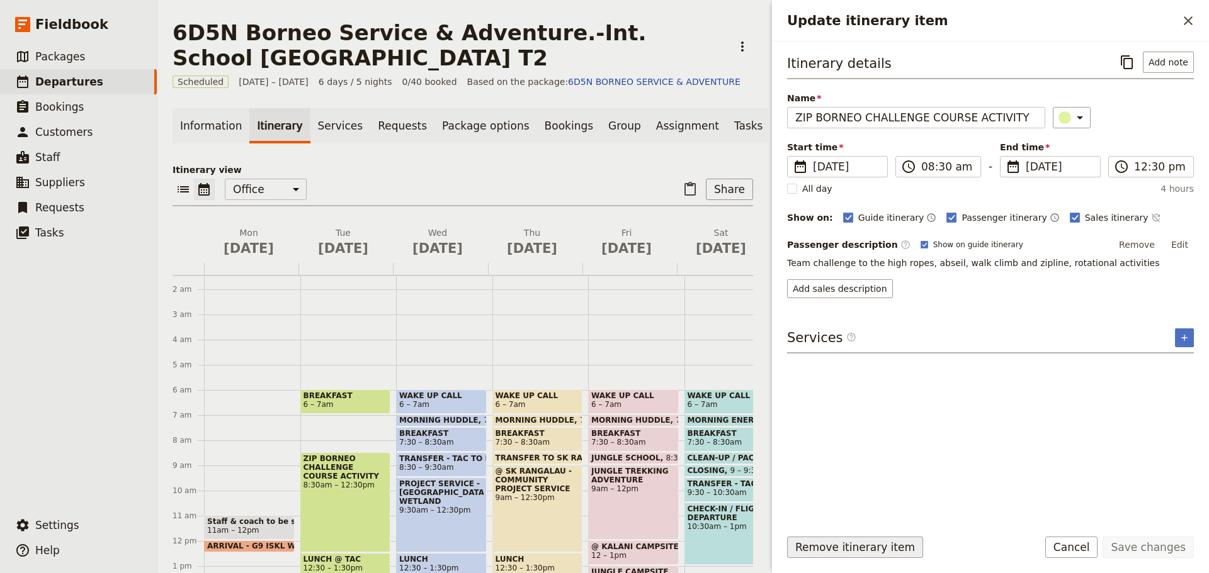
click at [852, 545] on button "Remove itinerary item" at bounding box center [855, 547] width 136 height 21
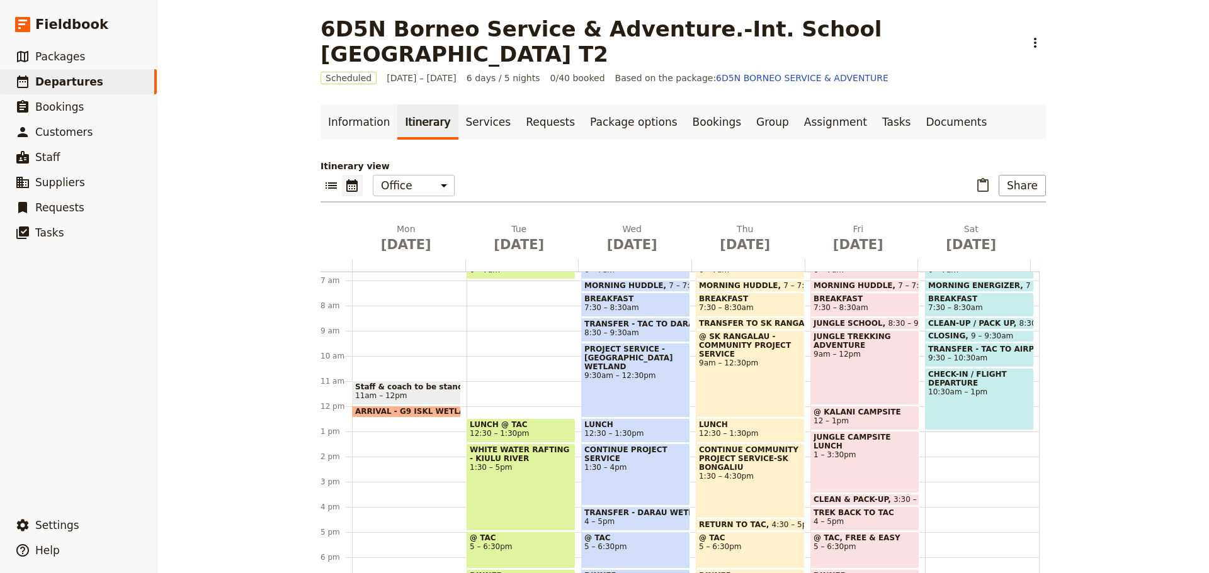
scroll to position [225, 0]
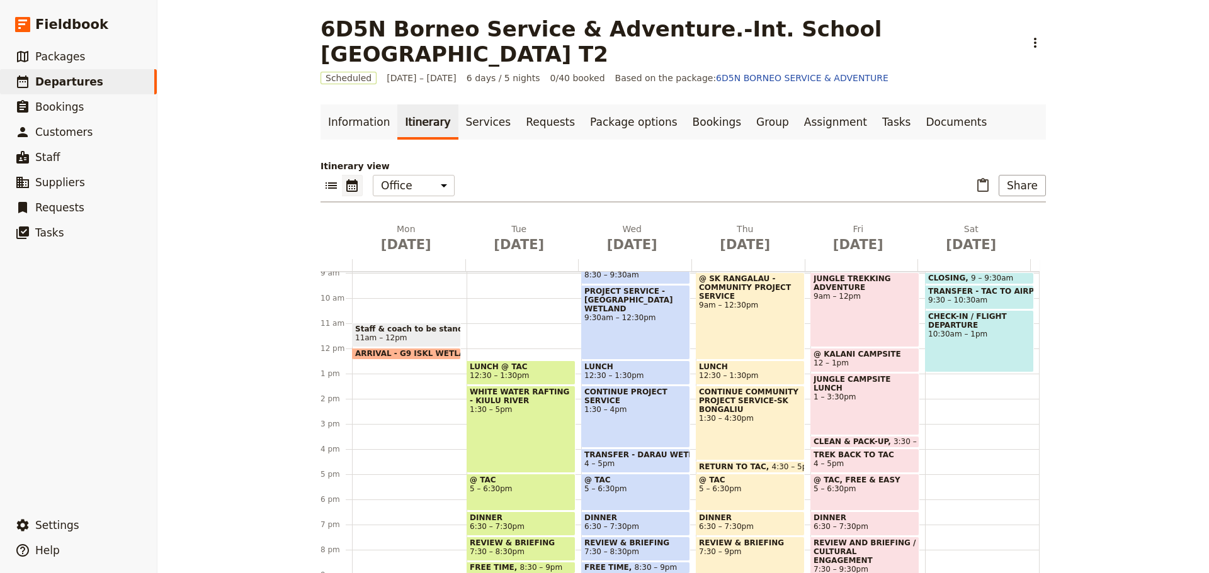
click at [502, 378] on span "12:30 – 1:30pm" at bounding box center [499, 375] width 59 height 9
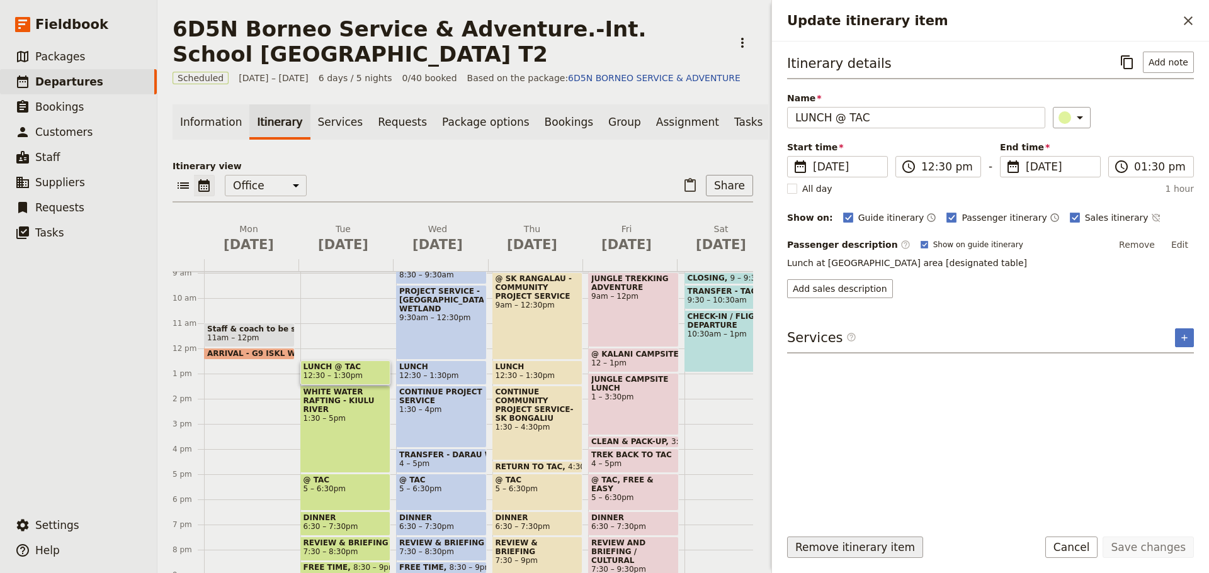
click at [815, 556] on button "Remove itinerary item" at bounding box center [855, 547] width 136 height 21
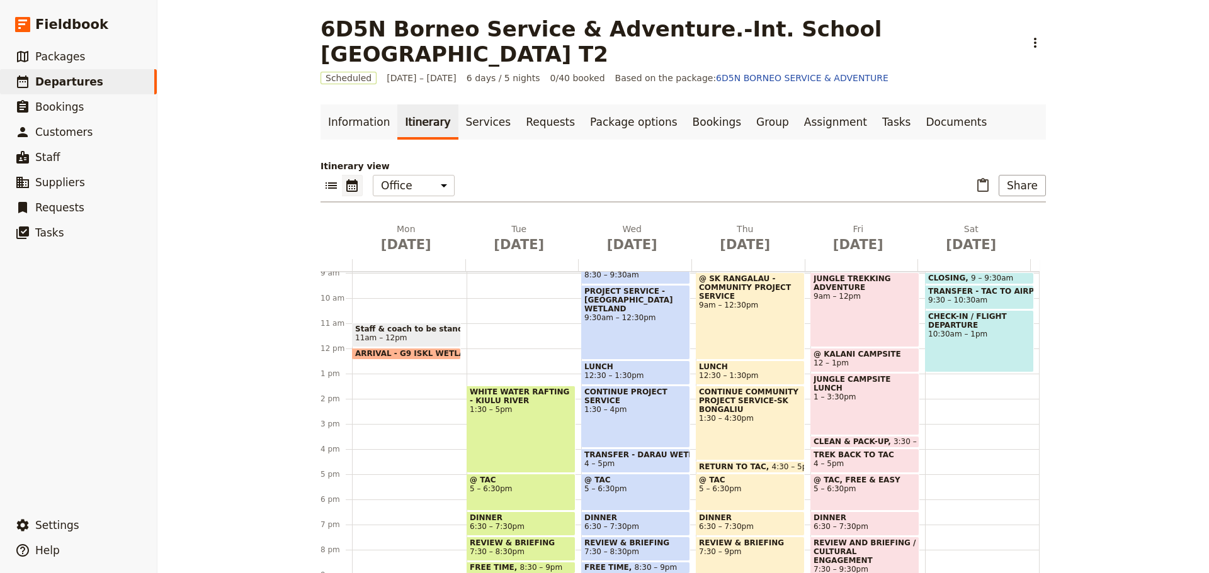
click at [545, 434] on div "WHITE WATER RAFTING - KIULU RIVER 1:30 – 5pm" at bounding box center [520, 430] width 109 height 88
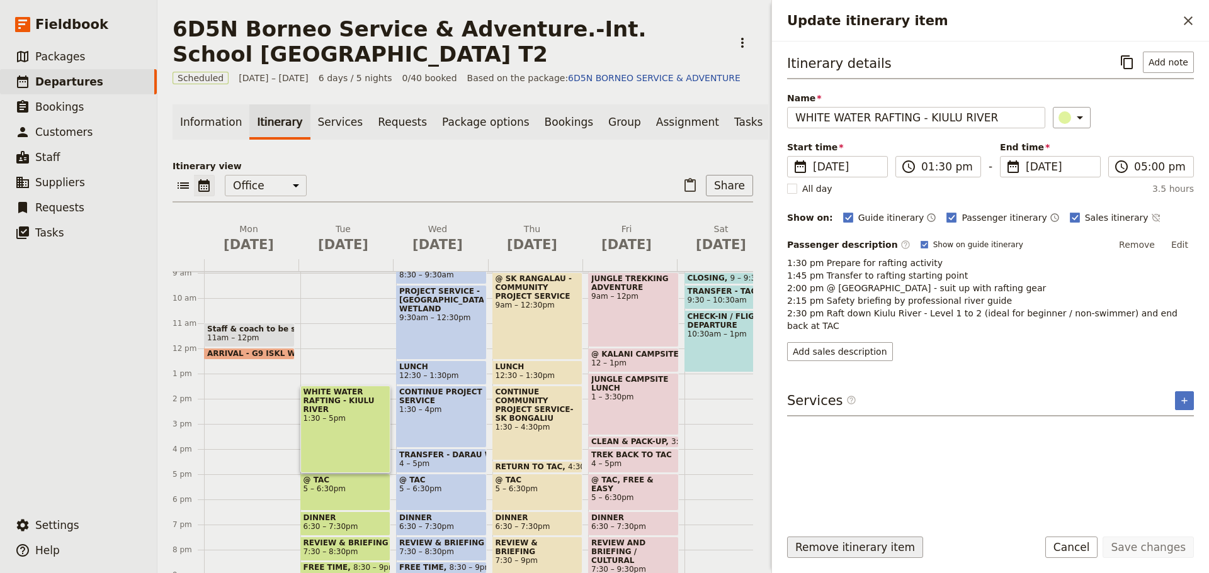
click at [844, 550] on button "Remove itinerary item" at bounding box center [855, 547] width 136 height 21
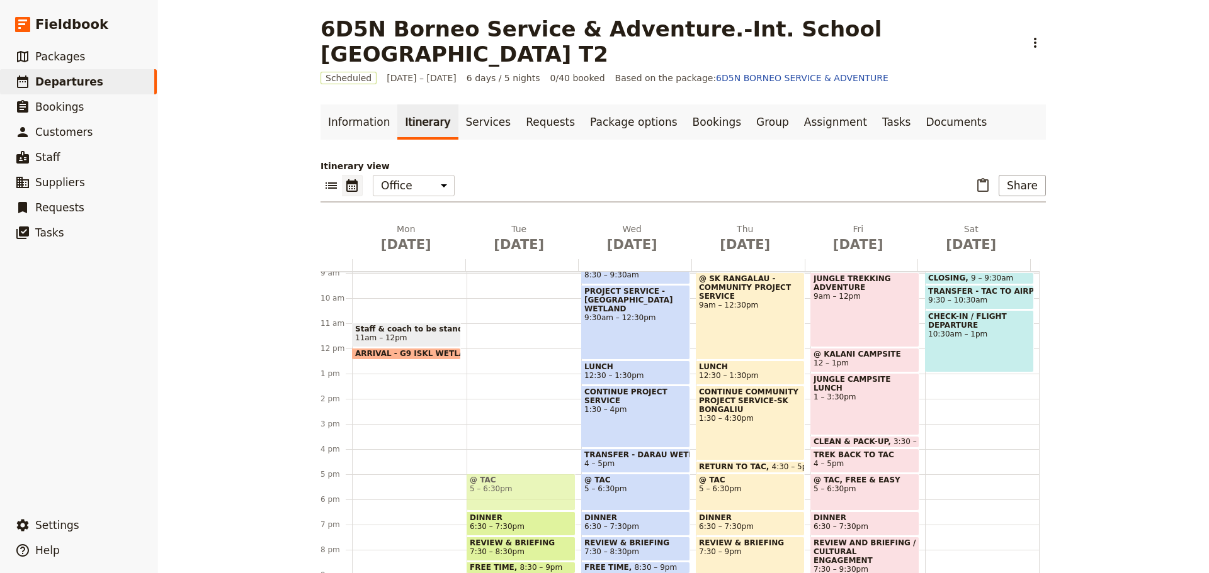
click at [538, 501] on div "@ TAC 5 – 6:30pm" at bounding box center [520, 492] width 109 height 37
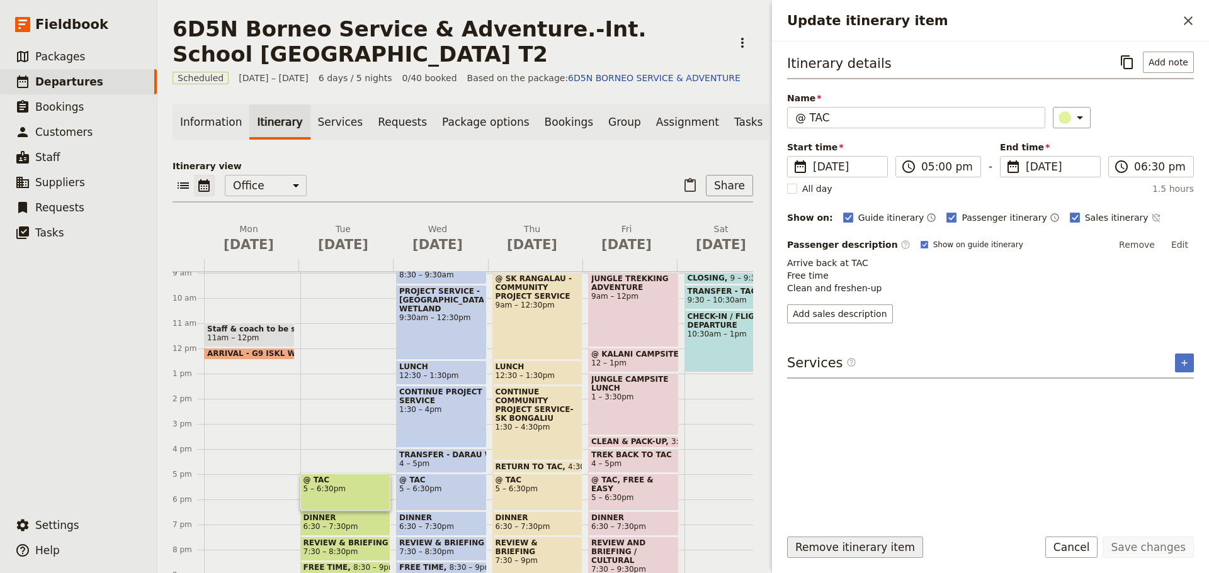
click at [854, 546] on button "Remove itinerary item" at bounding box center [855, 547] width 136 height 21
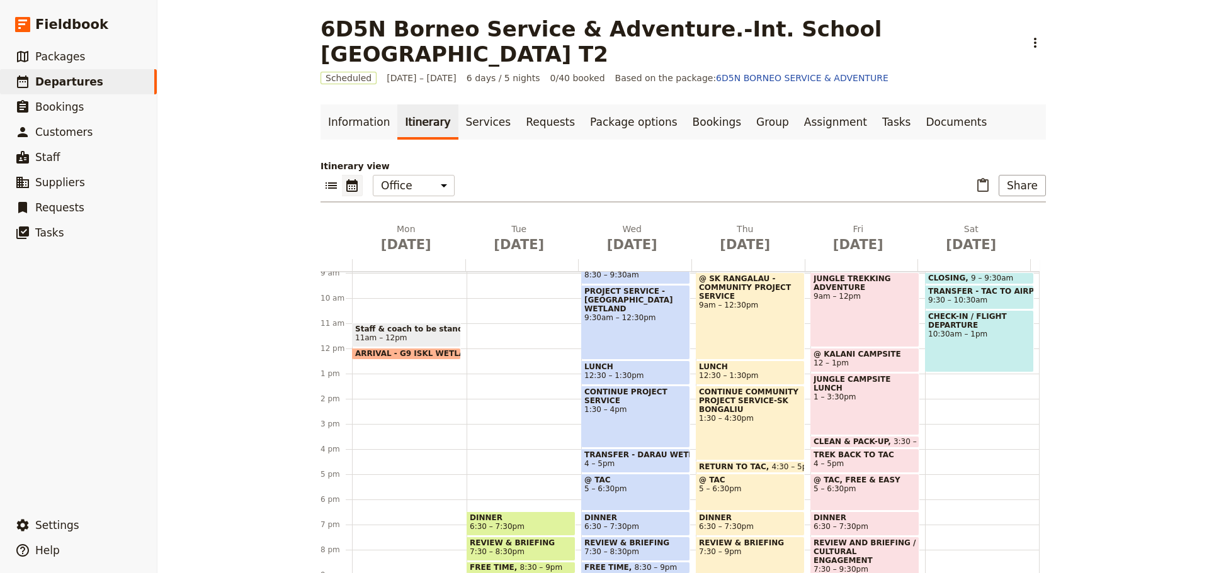
click at [545, 532] on span at bounding box center [521, 533] width 108 height 5
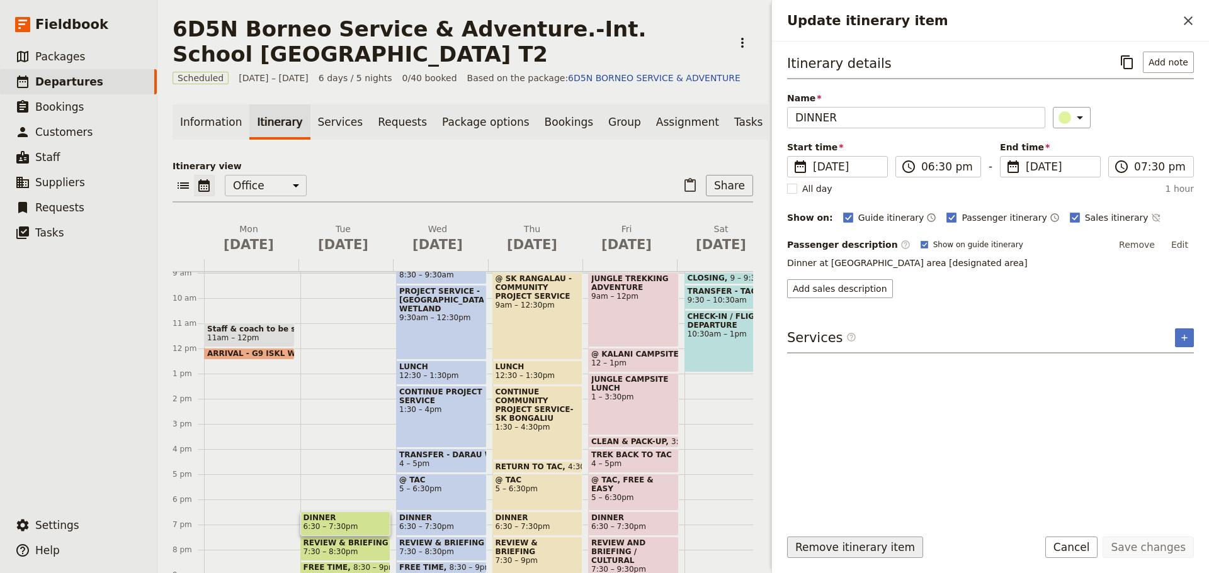
click at [852, 551] on button "Remove itinerary item" at bounding box center [855, 547] width 136 height 21
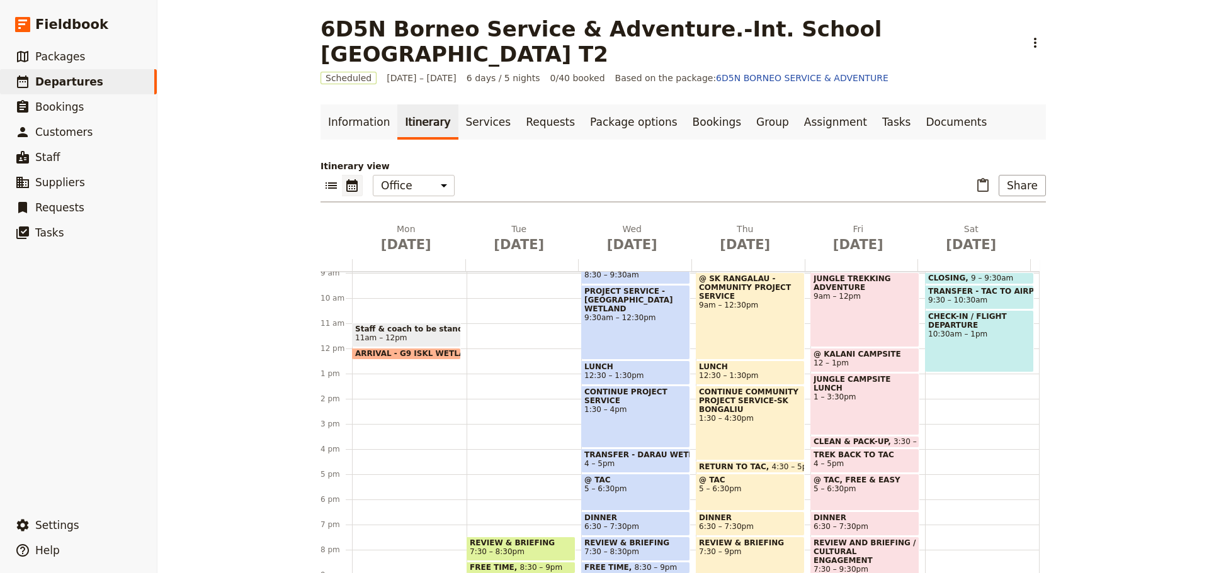
scroll to position [288, 0]
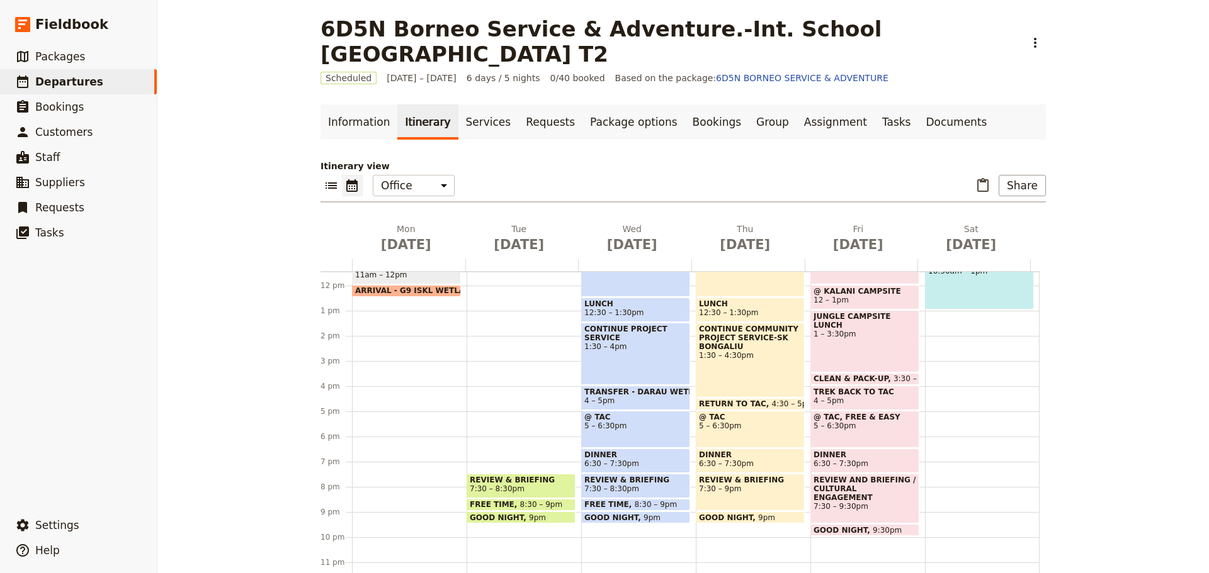
click at [500, 486] on span "7:30 – 8:30pm" at bounding box center [497, 489] width 55 height 9
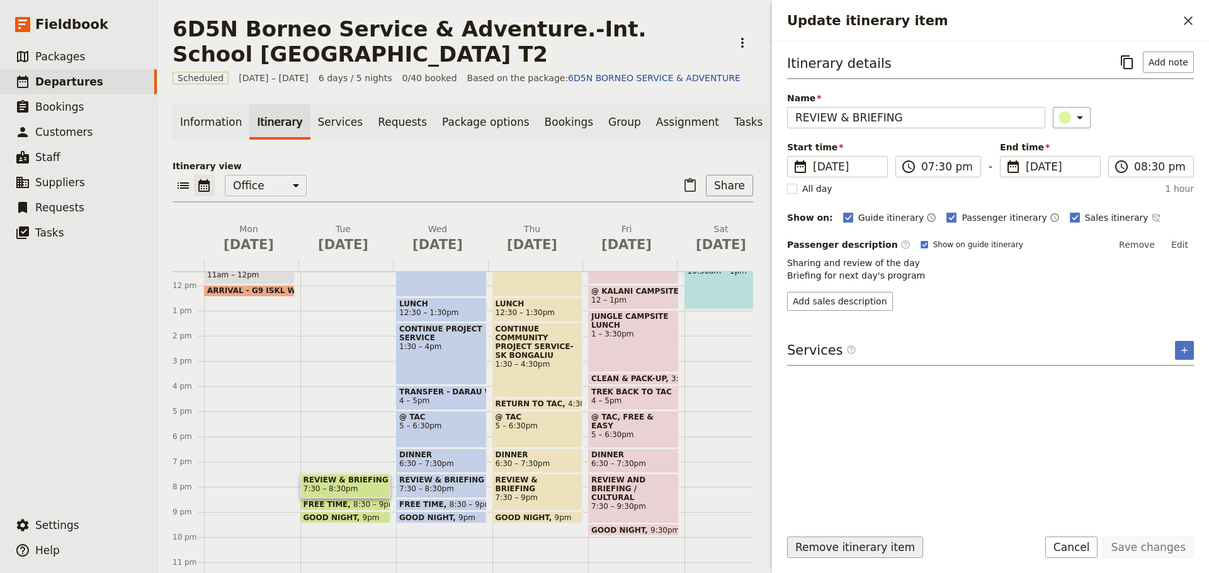
click at [804, 550] on button "Remove itinerary item" at bounding box center [855, 547] width 136 height 21
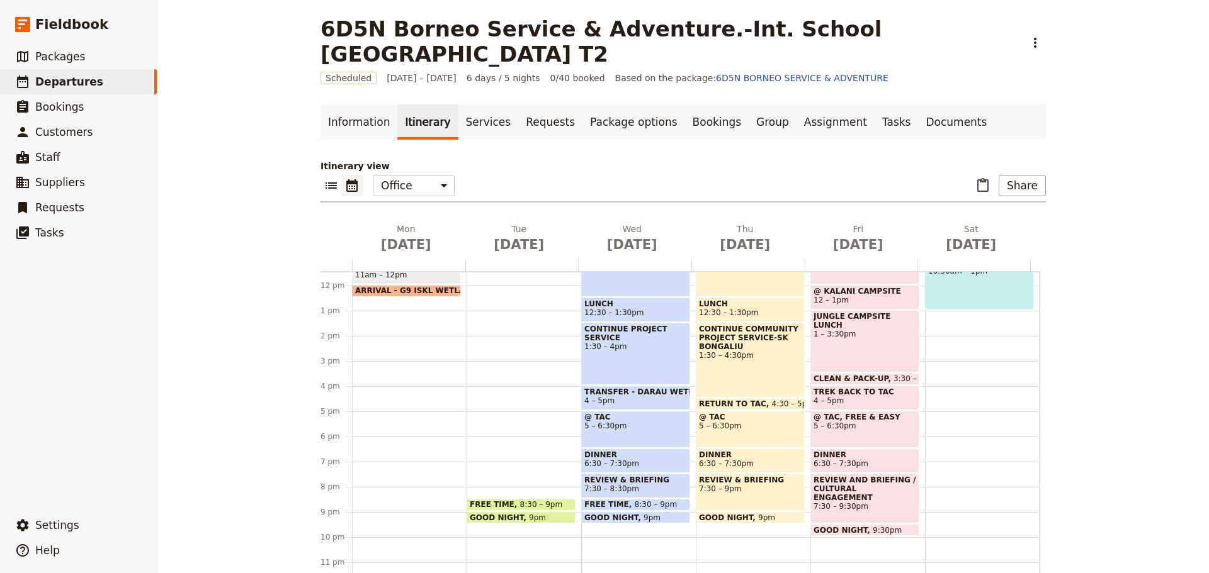
click at [485, 505] on span at bounding box center [521, 507] width 108 height 5
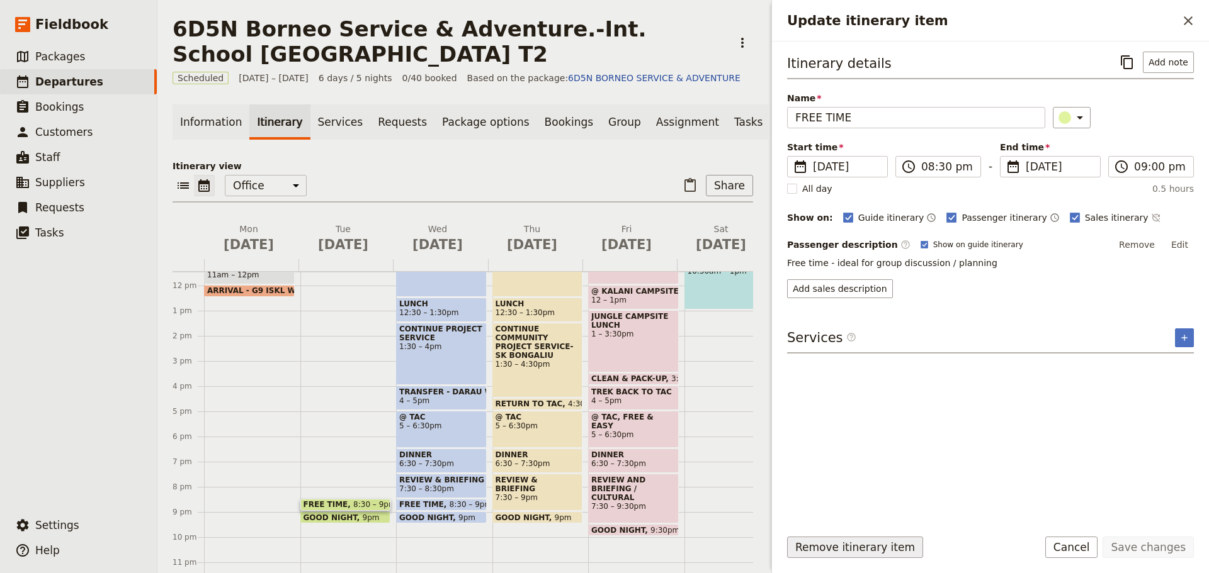
click at [847, 551] on button "Remove itinerary item" at bounding box center [855, 547] width 136 height 21
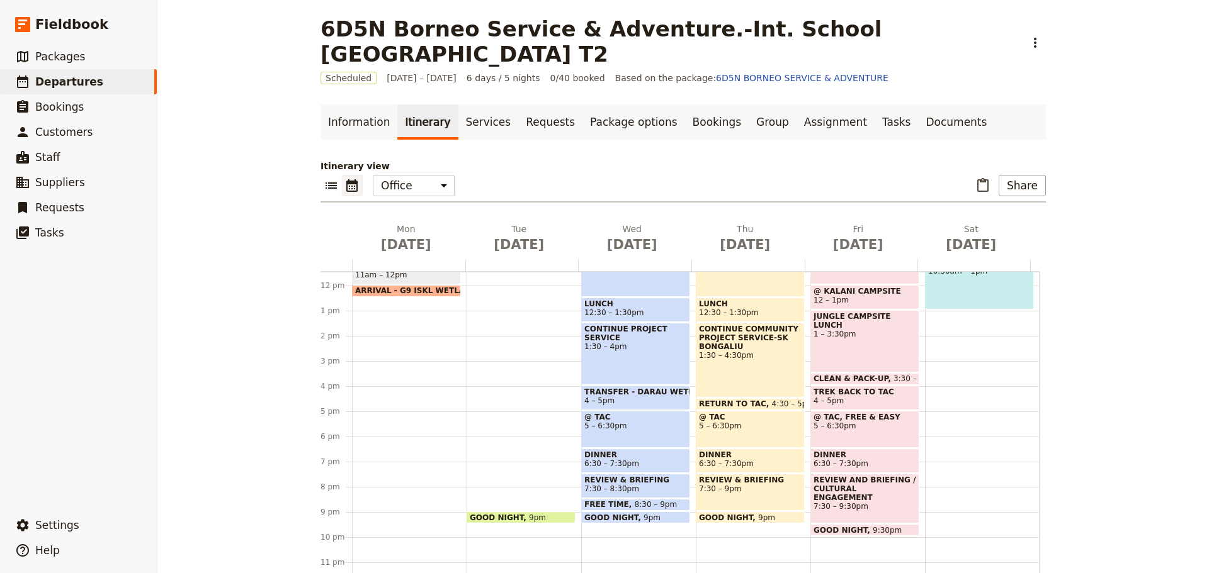
click at [533, 519] on span at bounding box center [521, 520] width 108 height 5
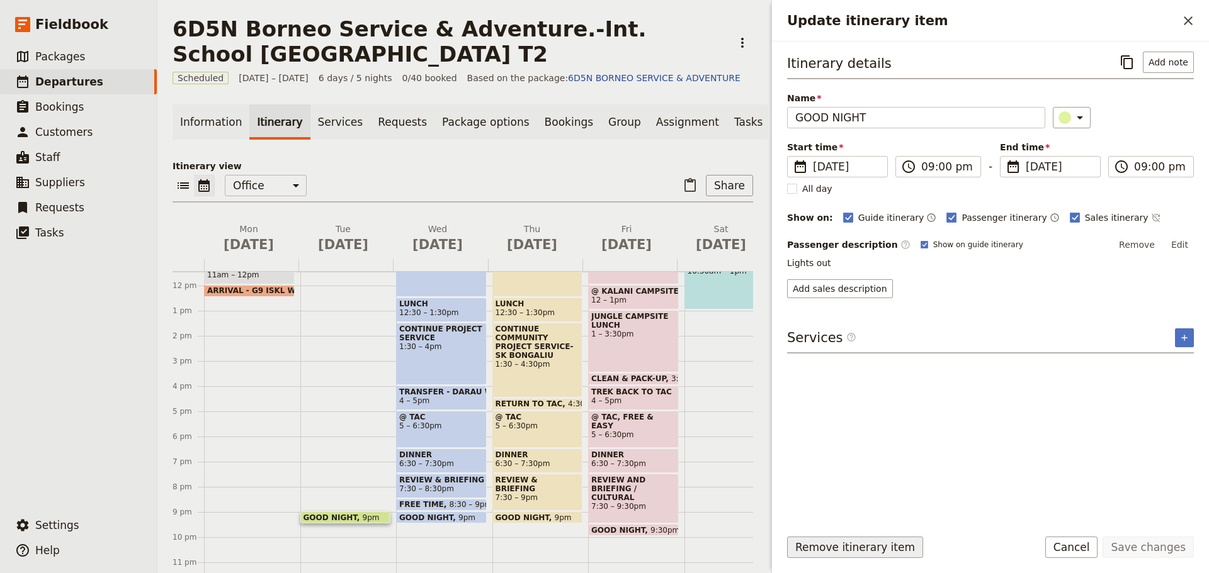
click at [813, 548] on button "Remove itinerary item" at bounding box center [855, 547] width 136 height 21
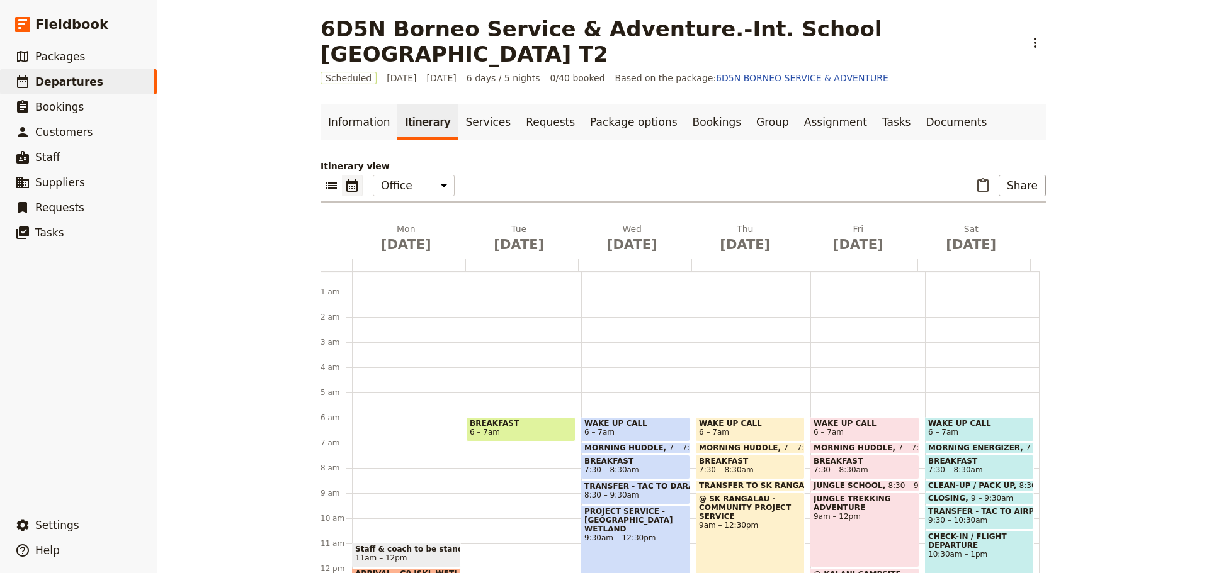
click at [630, 448] on span "MORNING HUDDLE" at bounding box center [626, 448] width 84 height 9
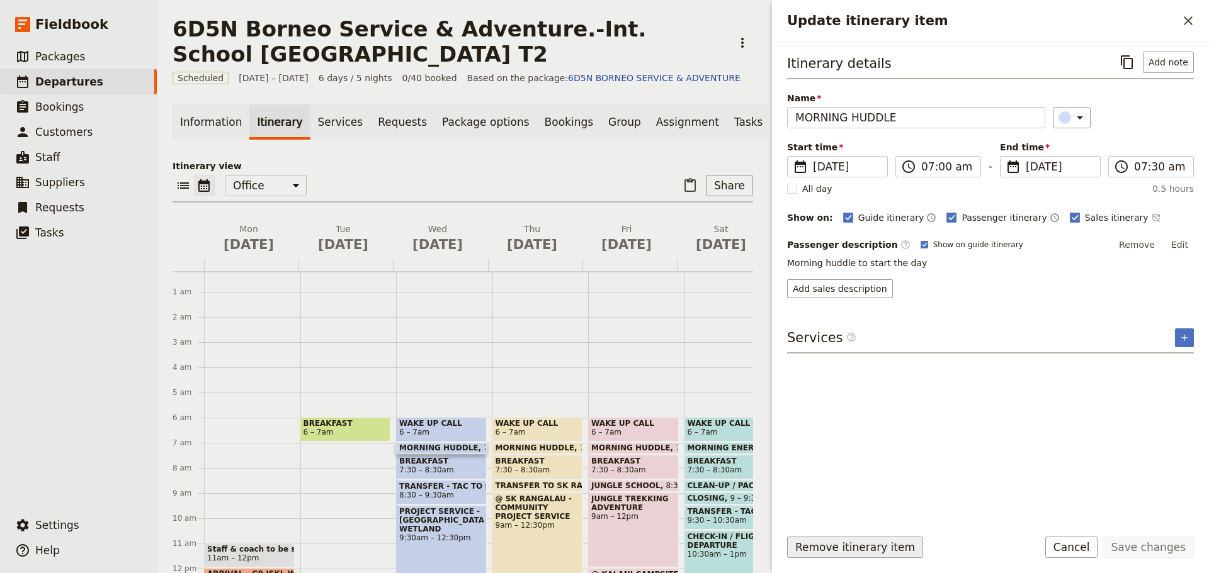
click at [819, 543] on button "Remove itinerary item" at bounding box center [855, 547] width 136 height 21
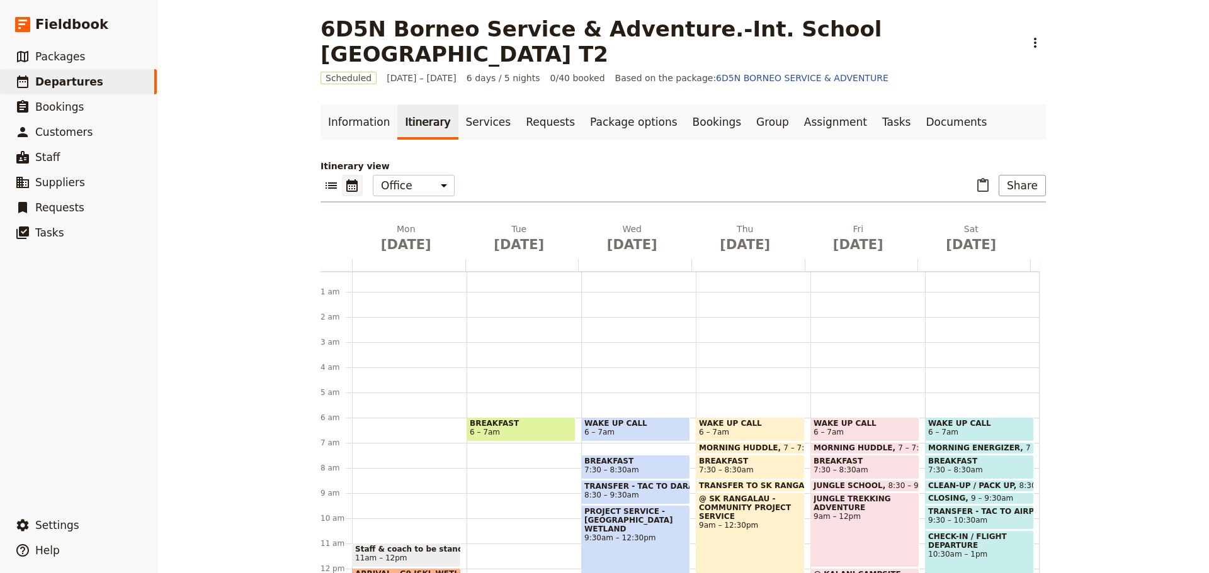
click at [635, 474] on span at bounding box center [636, 476] width 108 height 5
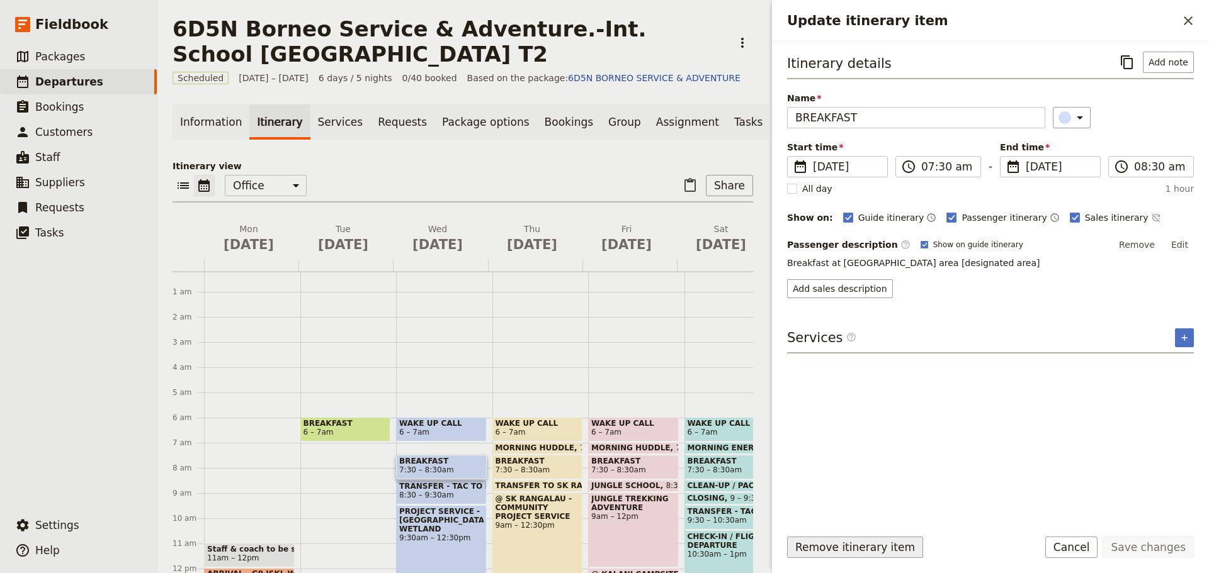
click at [809, 543] on button "Remove itinerary item" at bounding box center [855, 547] width 136 height 21
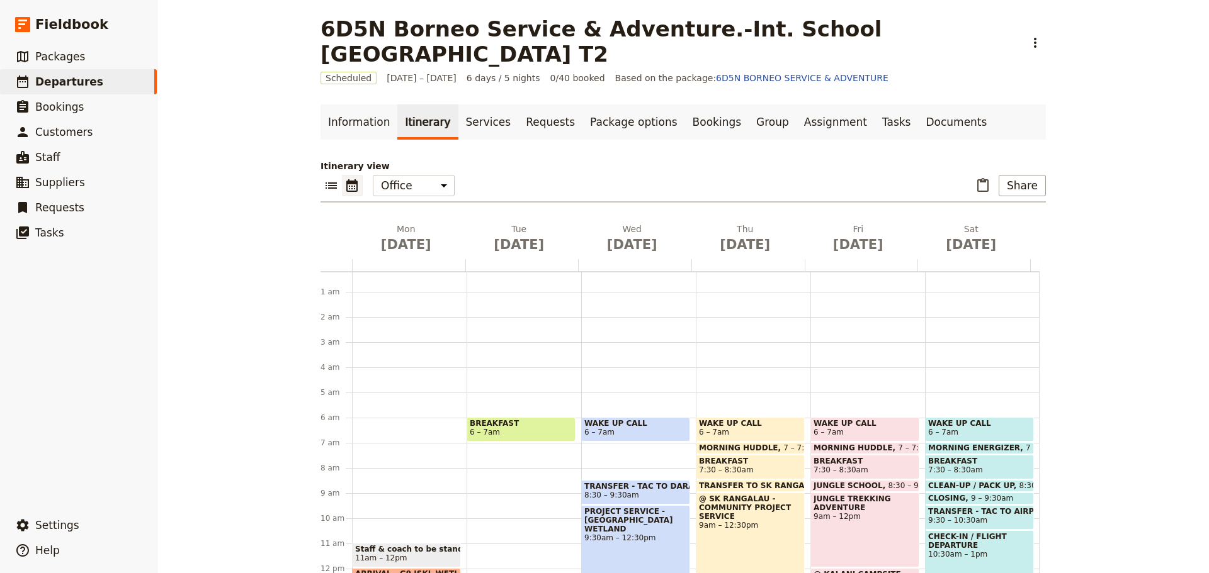
click at [604, 495] on span "8:30 – 9:30am" at bounding box center [611, 495] width 55 height 9
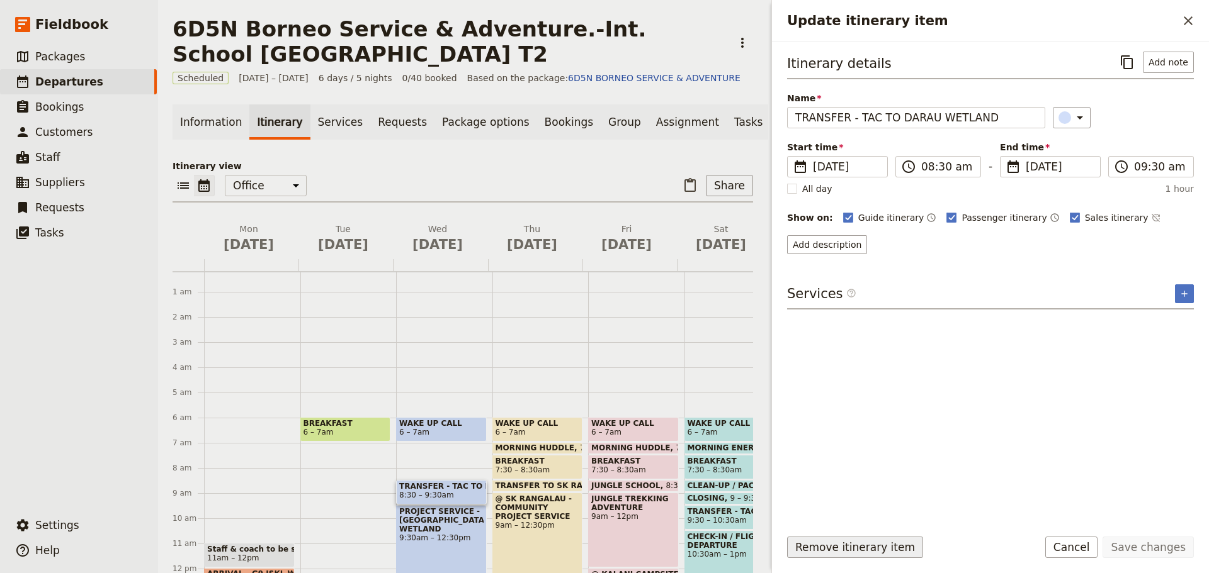
click at [821, 550] on button "Remove itinerary item" at bounding box center [855, 547] width 136 height 21
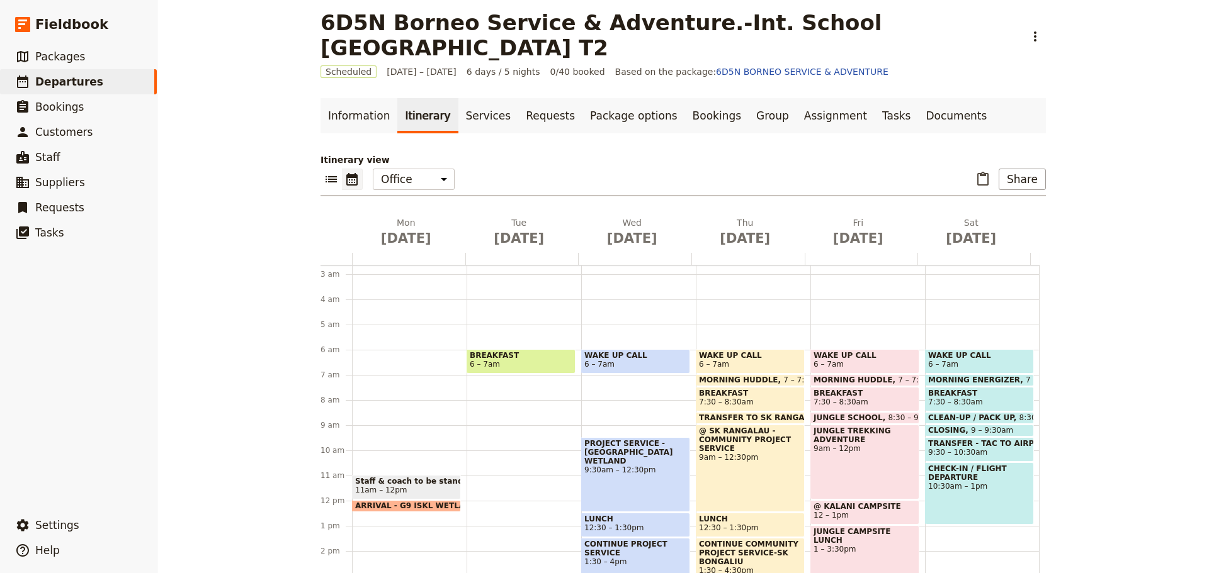
scroll to position [68, 0]
click at [635, 476] on div "PROJECT SERVICE - [GEOGRAPHIC_DATA] WETLAND 9:30am – 12:30pm" at bounding box center [635, 473] width 109 height 75
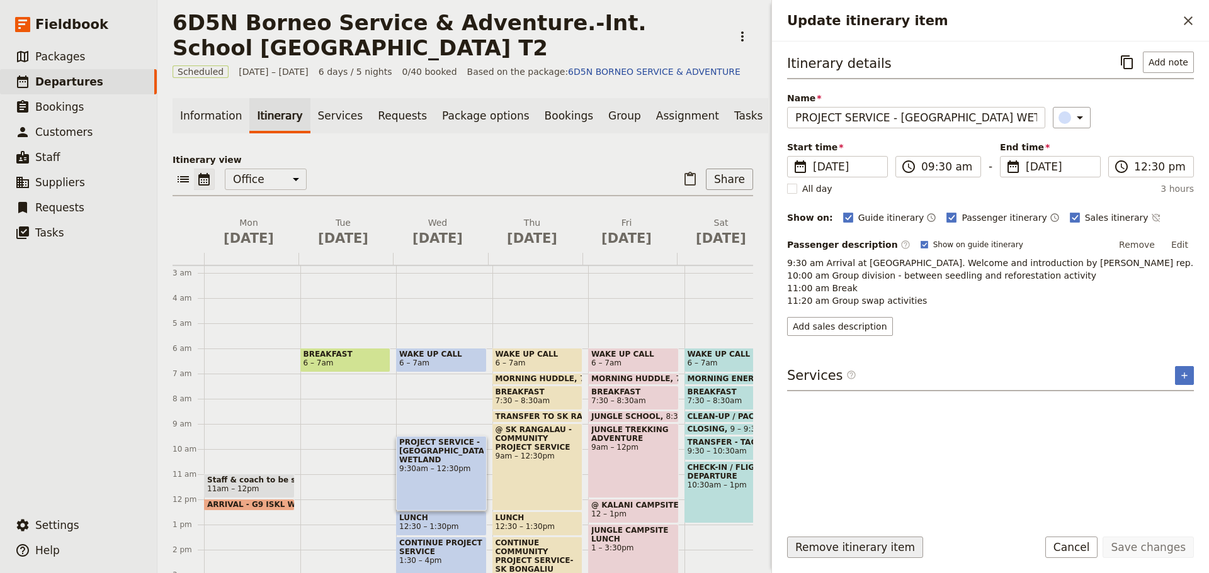
click at [794, 545] on button "Remove itinerary item" at bounding box center [855, 547] width 136 height 21
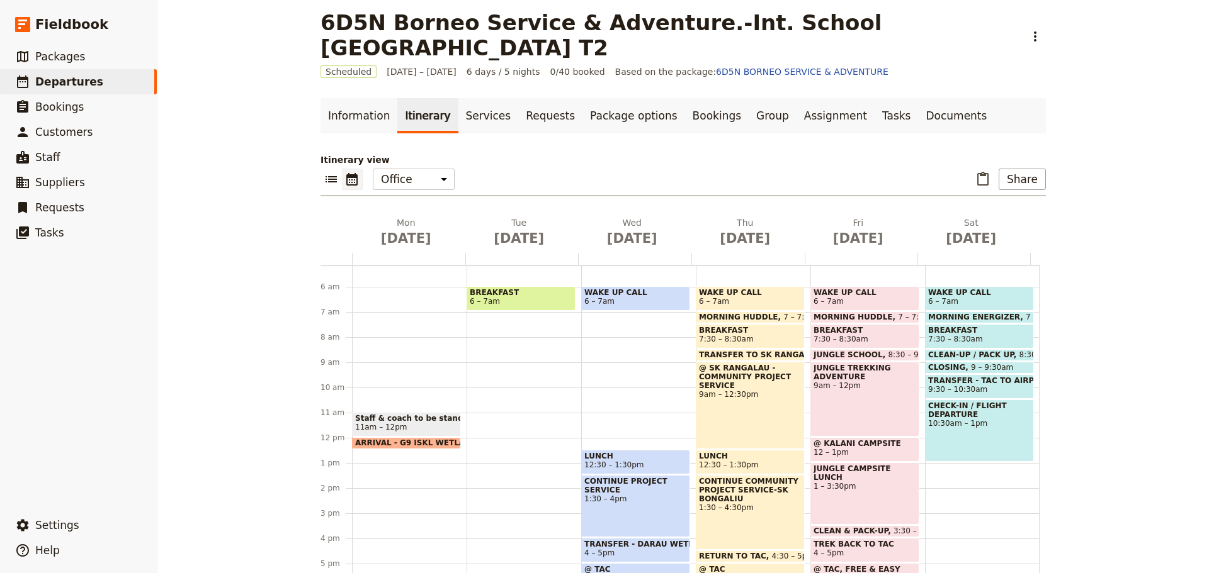
scroll to position [131, 0]
click at [618, 464] on span "12:30 – 1:30pm" at bounding box center [613, 464] width 59 height 9
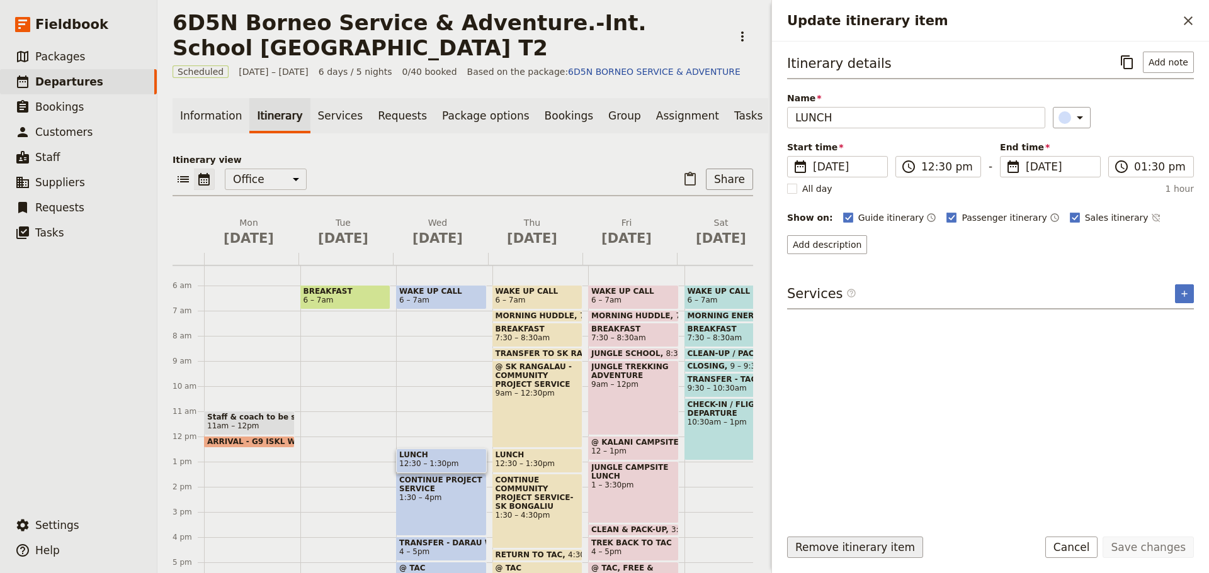
click at [814, 540] on button "Remove itinerary item" at bounding box center [855, 547] width 136 height 21
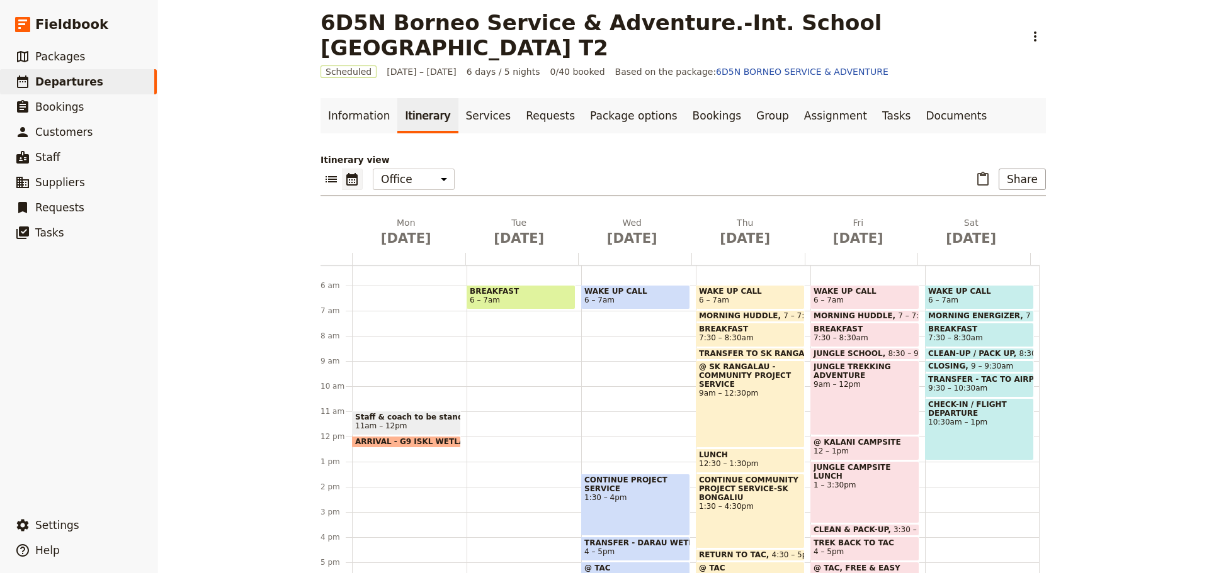
drag, startPoint x: 619, startPoint y: 524, endPoint x: 654, endPoint y: 526, distance: 35.3
click at [619, 524] on div "CONTINUE PROJECT SERVICE 1:30 – 4pm" at bounding box center [635, 505] width 109 height 62
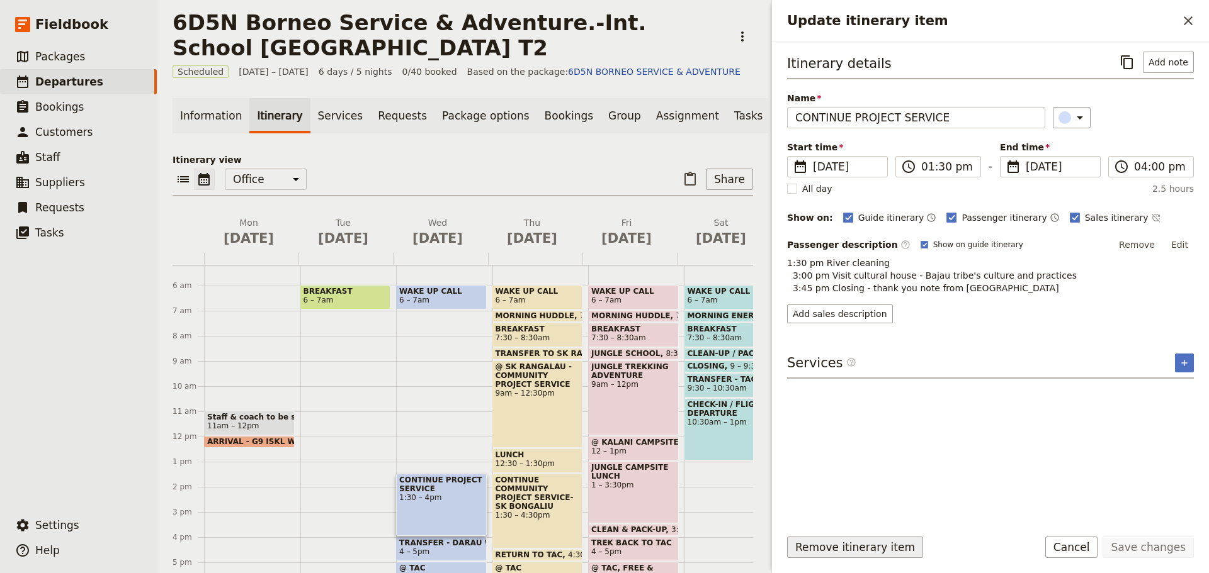
click at [810, 550] on button "Remove itinerary item" at bounding box center [855, 547] width 136 height 21
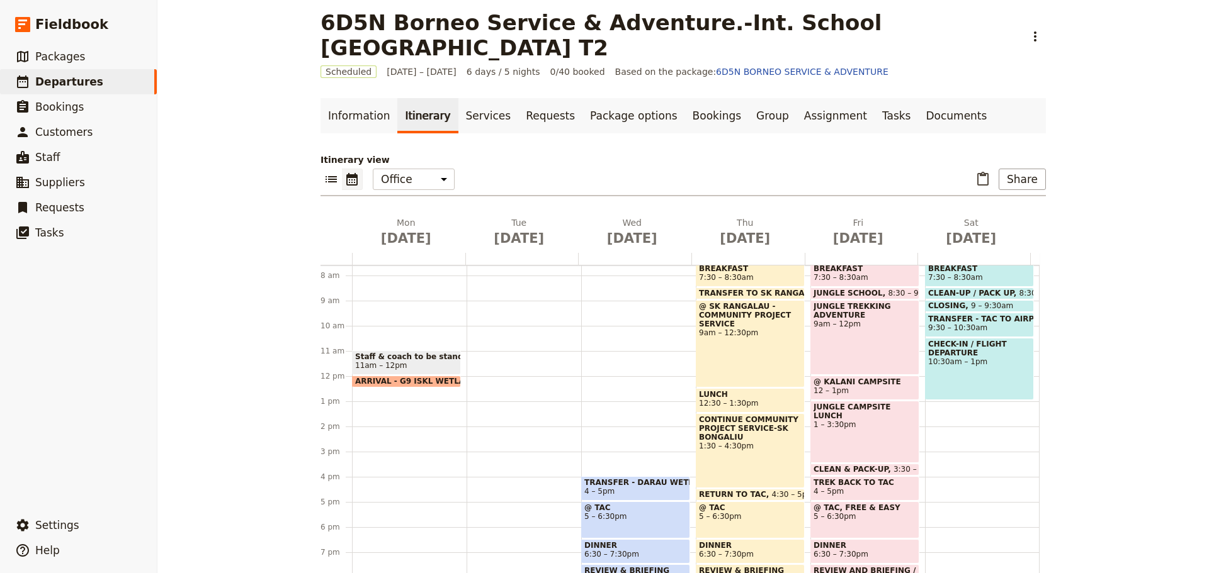
scroll to position [194, 0]
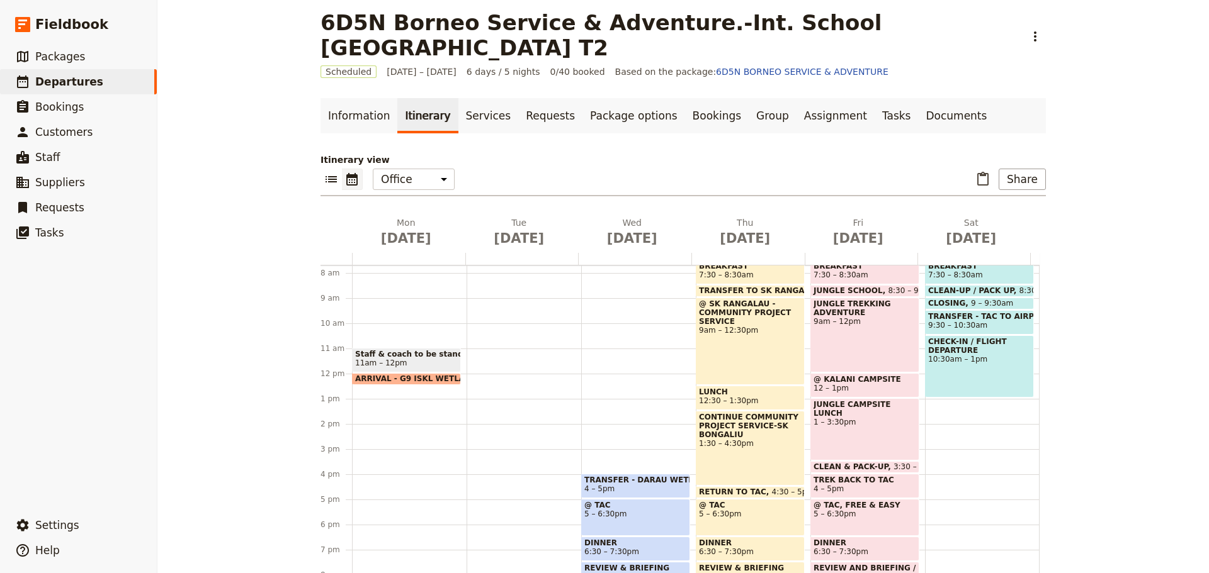
click at [593, 483] on span "TRANSFER - DARAU WETLAND TO TAC" at bounding box center [635, 480] width 103 height 9
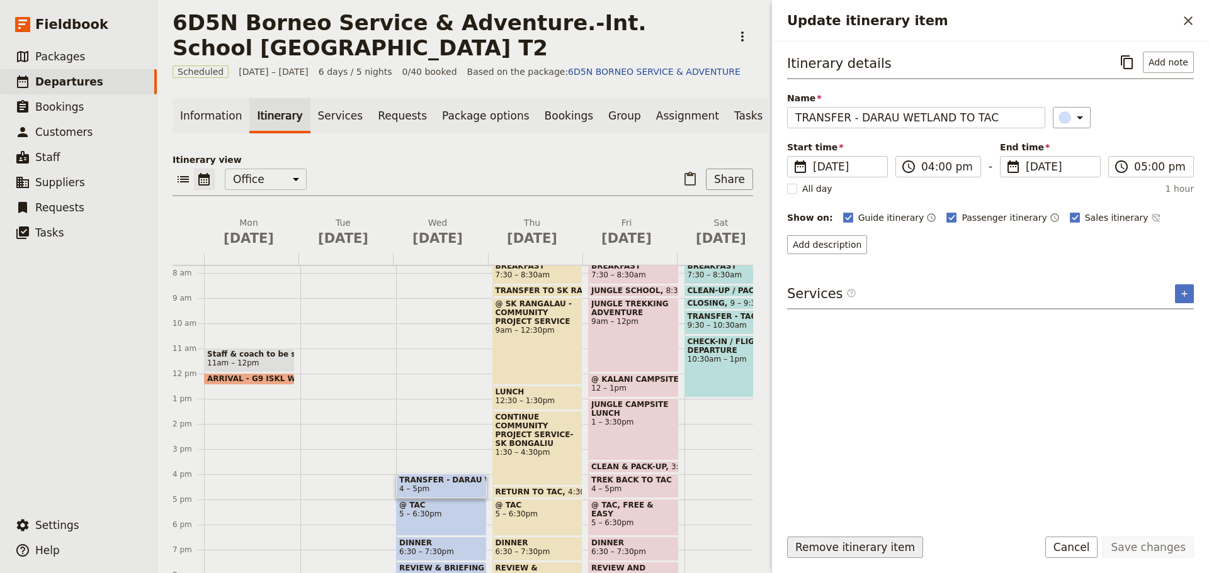
click at [803, 543] on button "Remove itinerary item" at bounding box center [855, 547] width 136 height 21
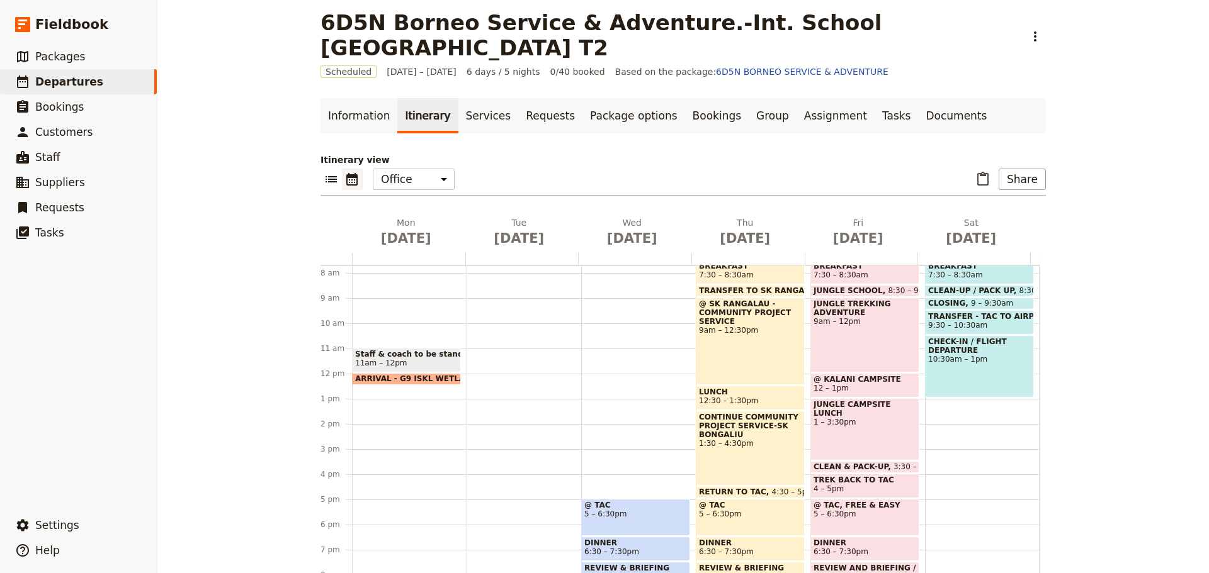
click at [654, 525] on div "@ TAC 5 – 6:30pm" at bounding box center [635, 517] width 109 height 37
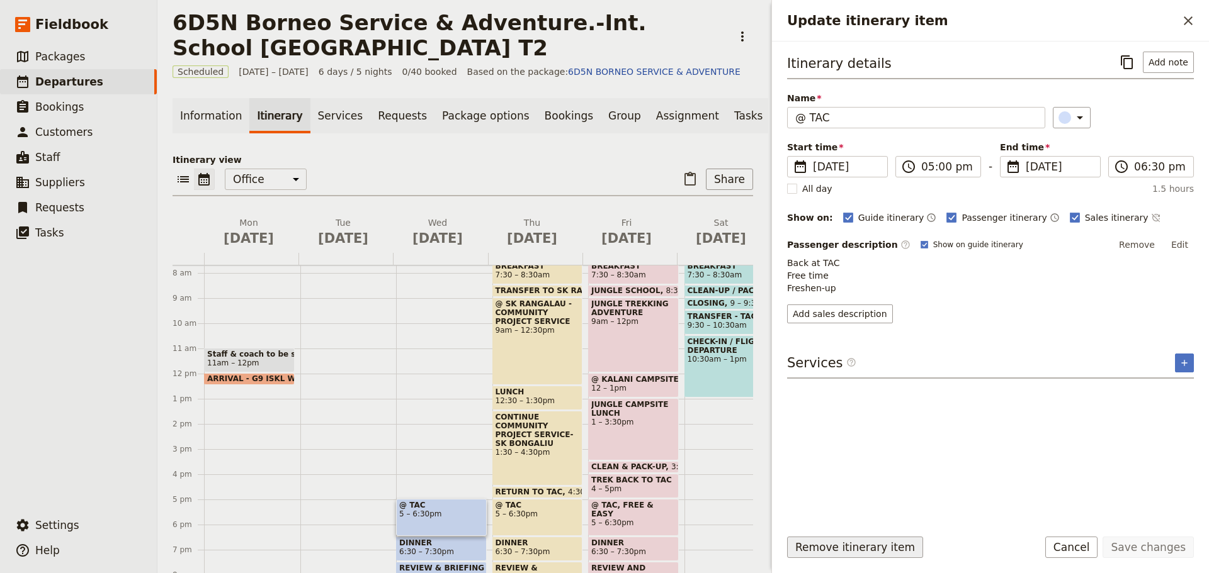
click at [836, 552] on button "Remove itinerary item" at bounding box center [855, 547] width 136 height 21
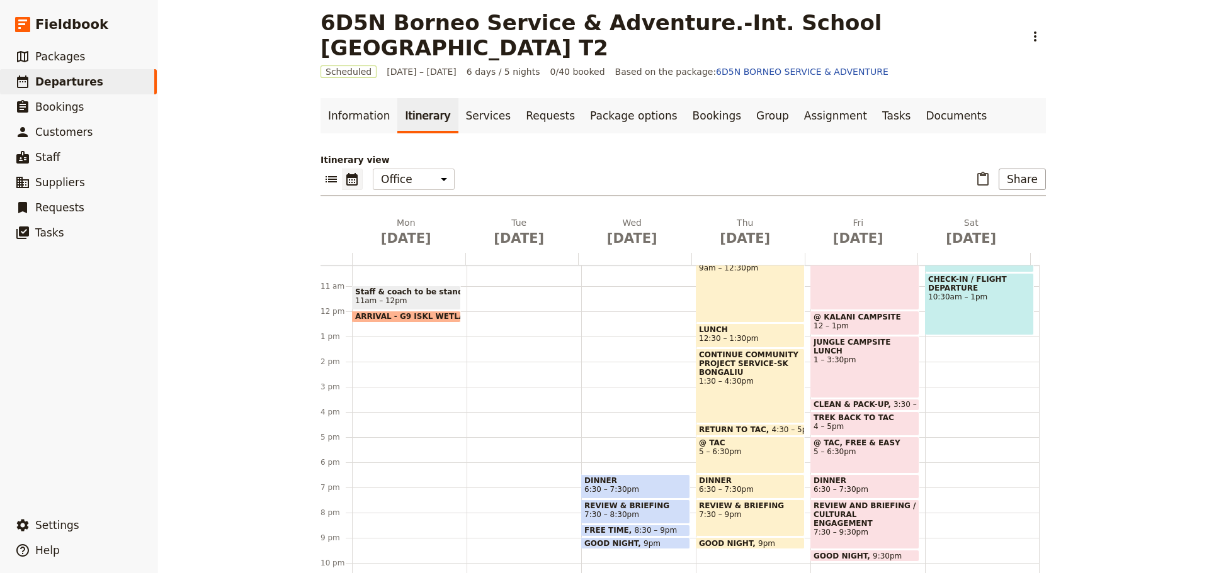
scroll to position [257, 0]
click at [628, 489] on span "6:30 – 7:30pm" at bounding box center [635, 489] width 103 height 9
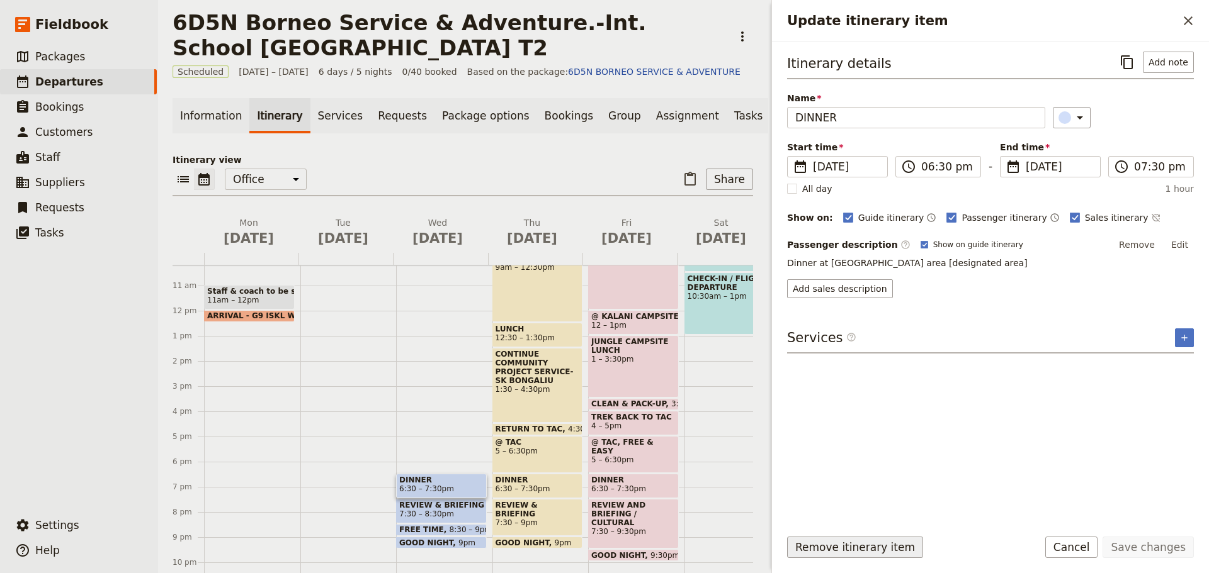
click at [800, 542] on button "Remove itinerary item" at bounding box center [855, 547] width 136 height 21
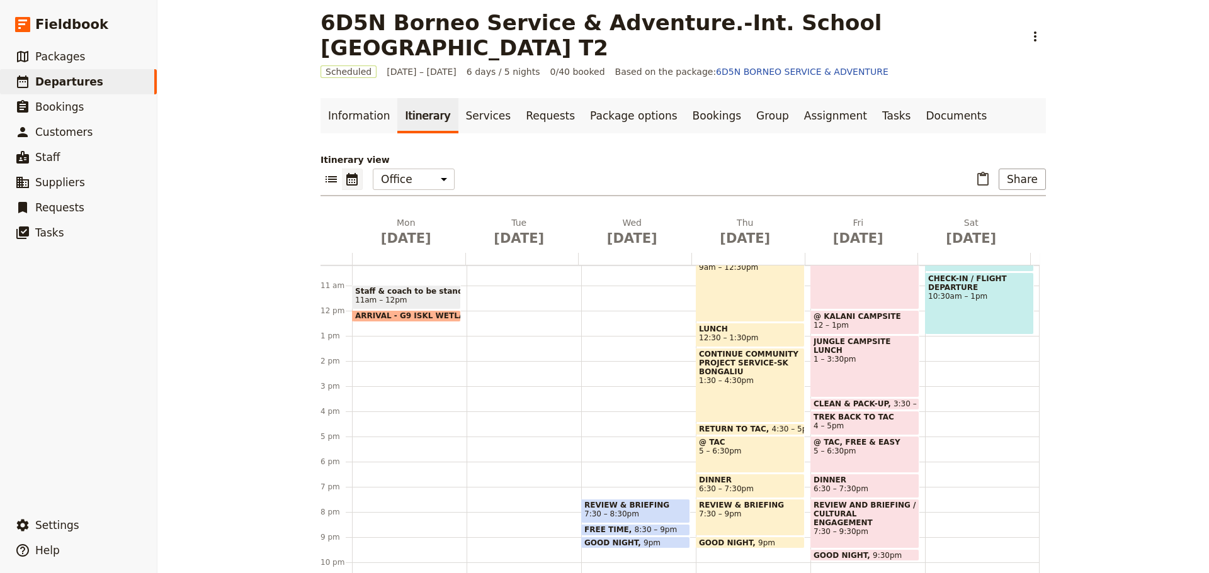
click at [604, 514] on span "7:30 – 8:30pm" at bounding box center [611, 514] width 55 height 9
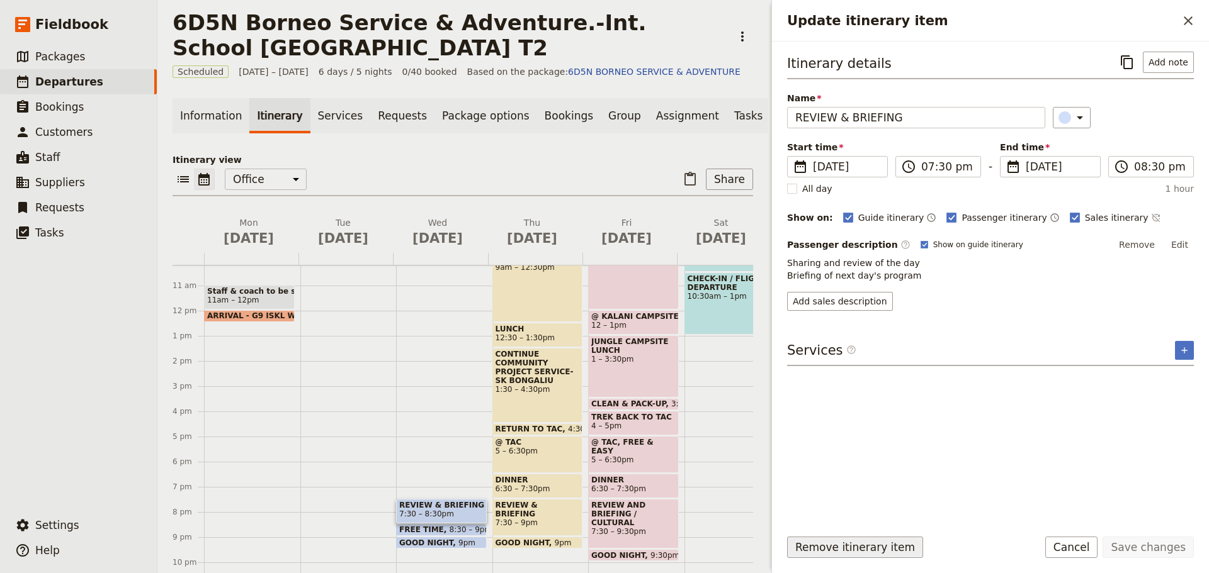
click at [817, 548] on button "Remove itinerary item" at bounding box center [855, 547] width 136 height 21
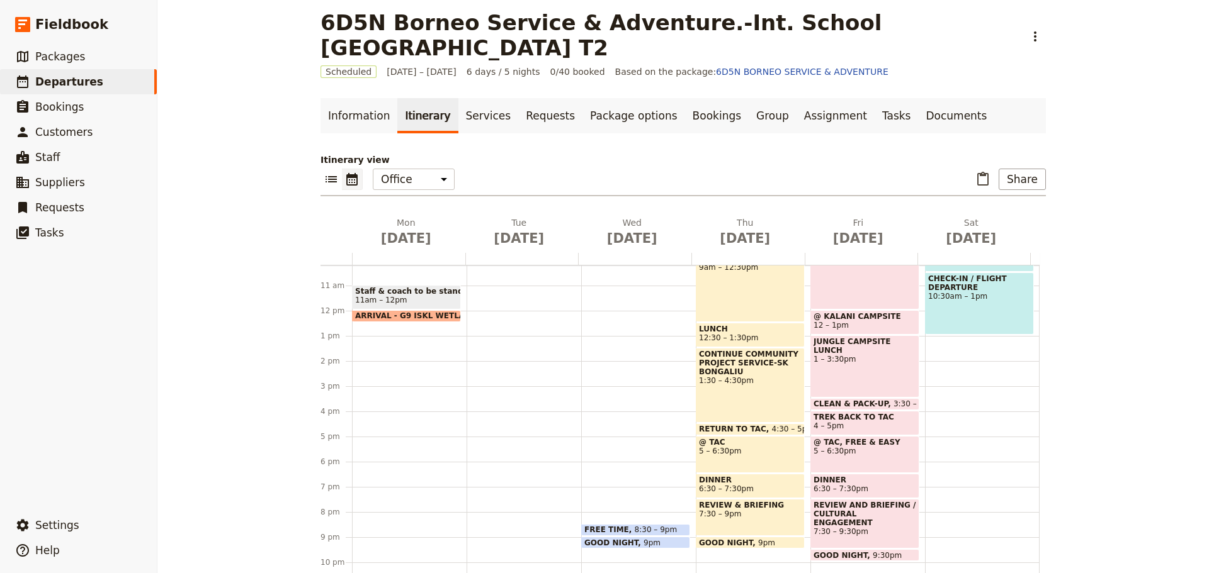
click at [610, 532] on span at bounding box center [636, 533] width 108 height 5
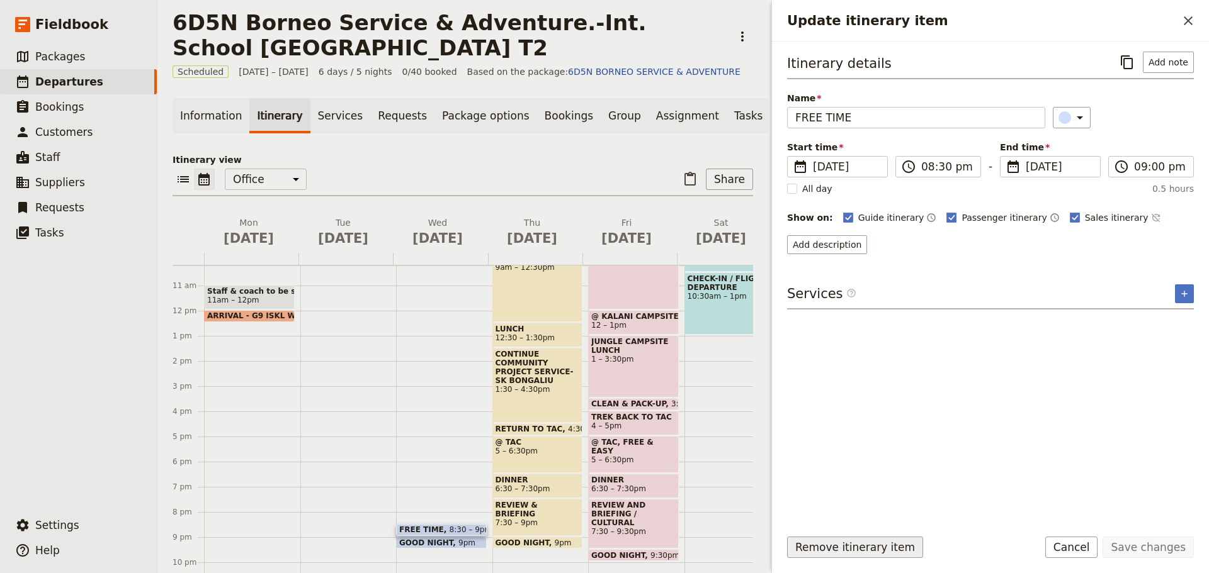
click at [830, 550] on button "Remove itinerary item" at bounding box center [855, 547] width 136 height 21
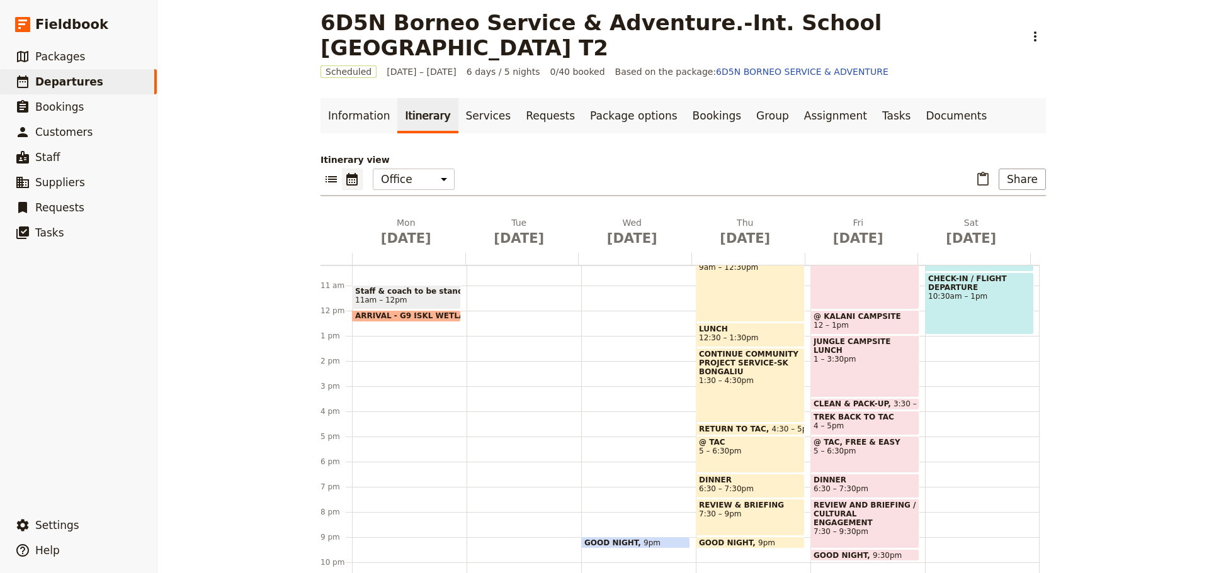
click at [619, 539] on span "GOOD NIGHT" at bounding box center [613, 543] width 59 height 8
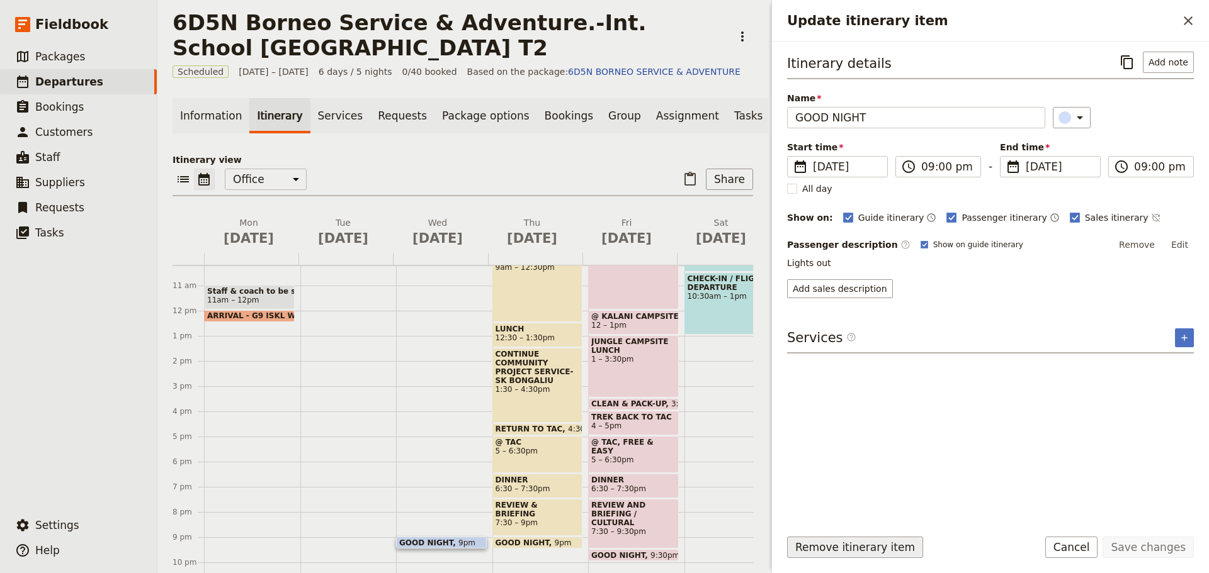
click at [825, 545] on button "Remove itinerary item" at bounding box center [855, 547] width 136 height 21
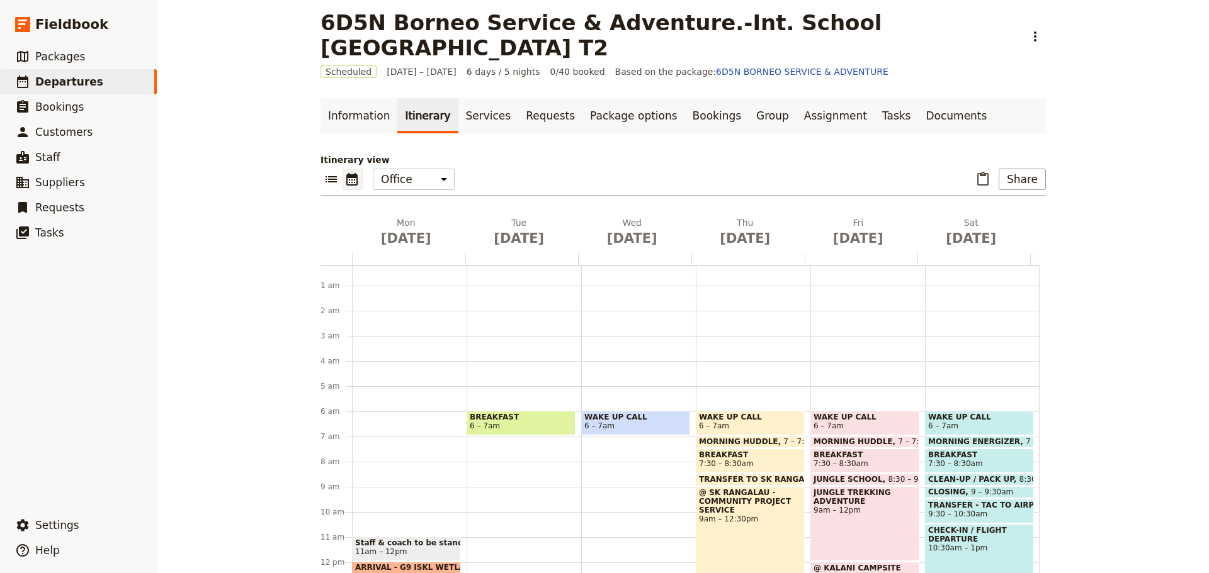
click at [783, 443] on span at bounding box center [750, 445] width 108 height 5
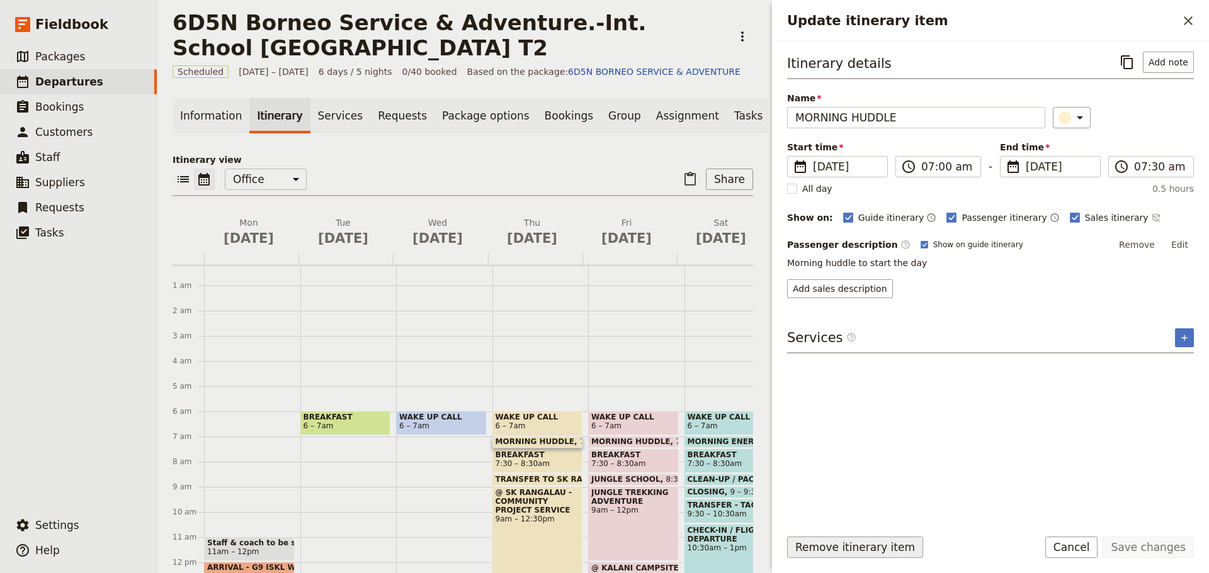
click at [811, 546] on button "Remove itinerary item" at bounding box center [855, 547] width 136 height 21
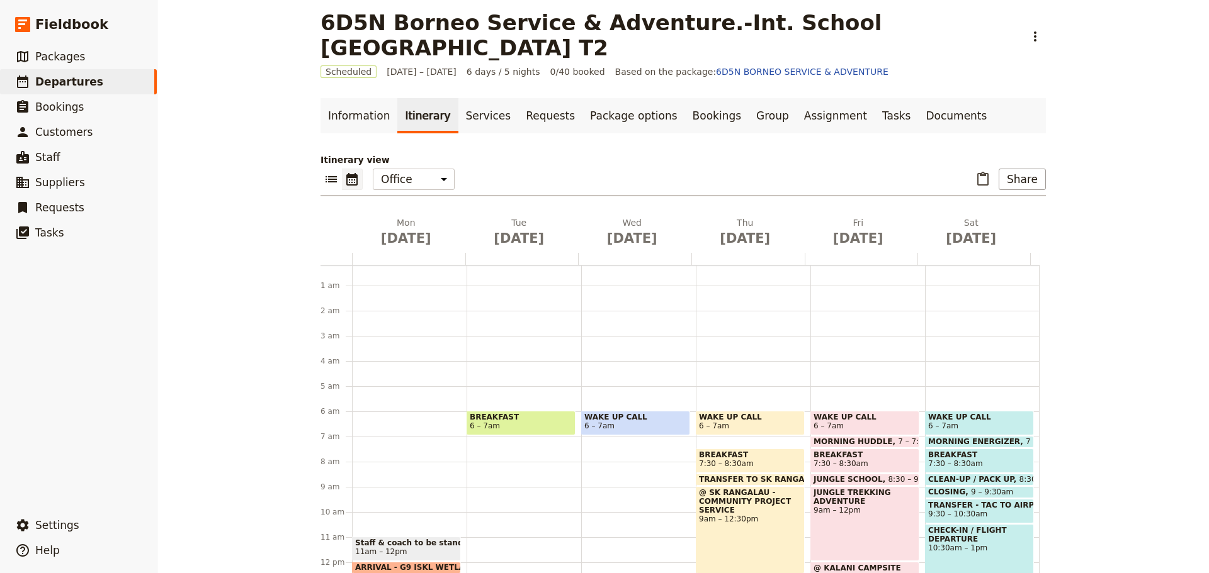
click at [764, 461] on span "7:30 – 8:30am" at bounding box center [750, 464] width 103 height 9
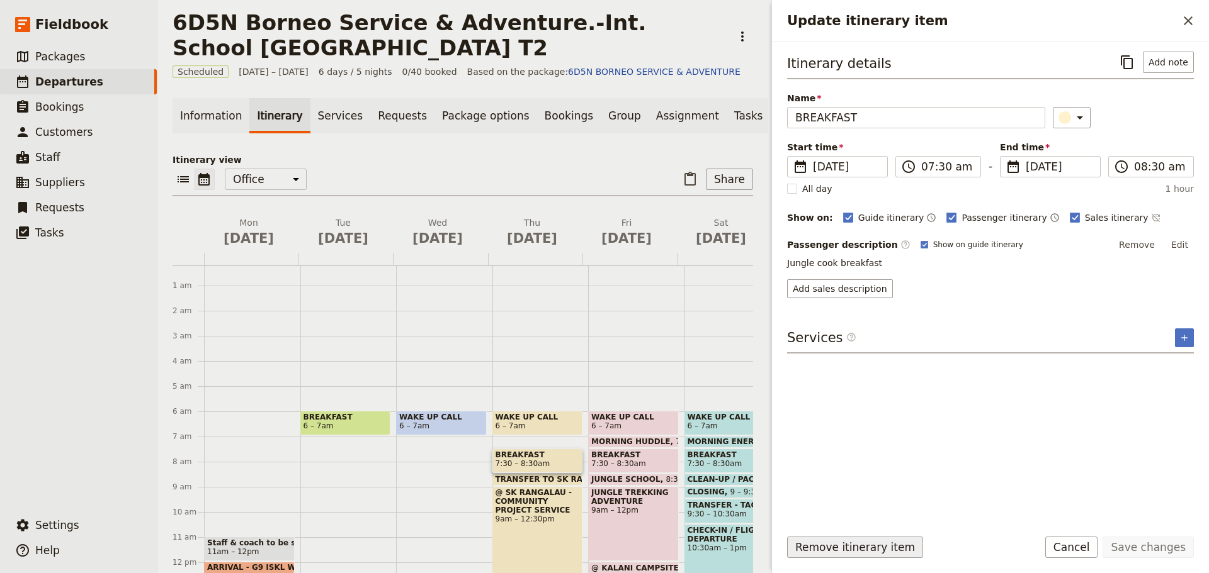
click at [833, 549] on button "Remove itinerary item" at bounding box center [855, 547] width 136 height 21
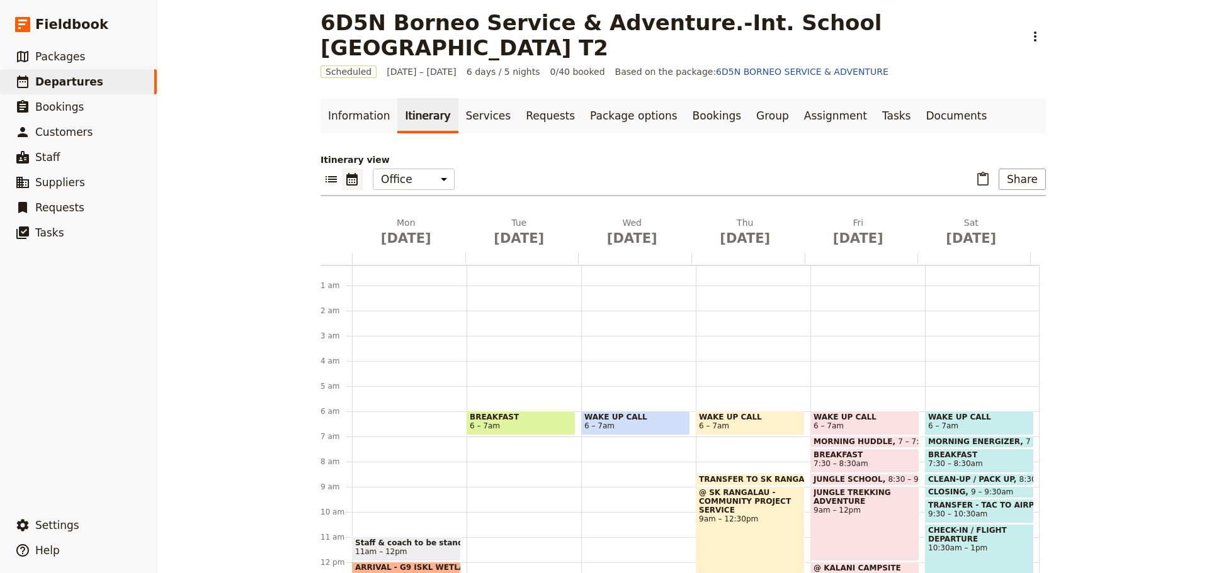
click at [711, 485] on span at bounding box center [750, 482] width 108 height 5
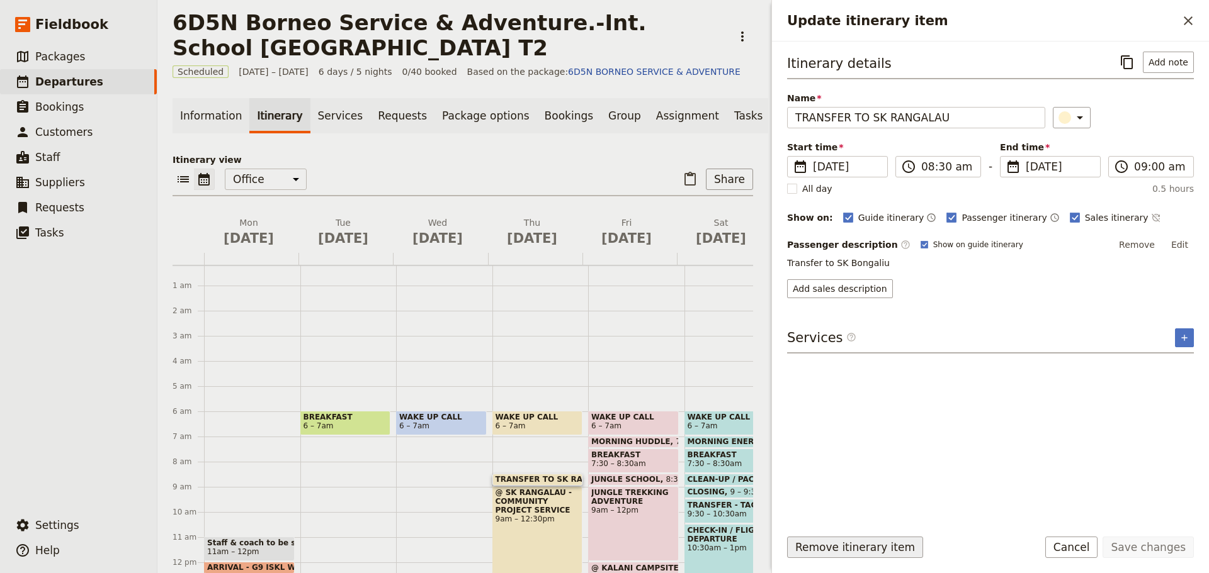
click at [855, 551] on button "Remove itinerary item" at bounding box center [855, 547] width 136 height 21
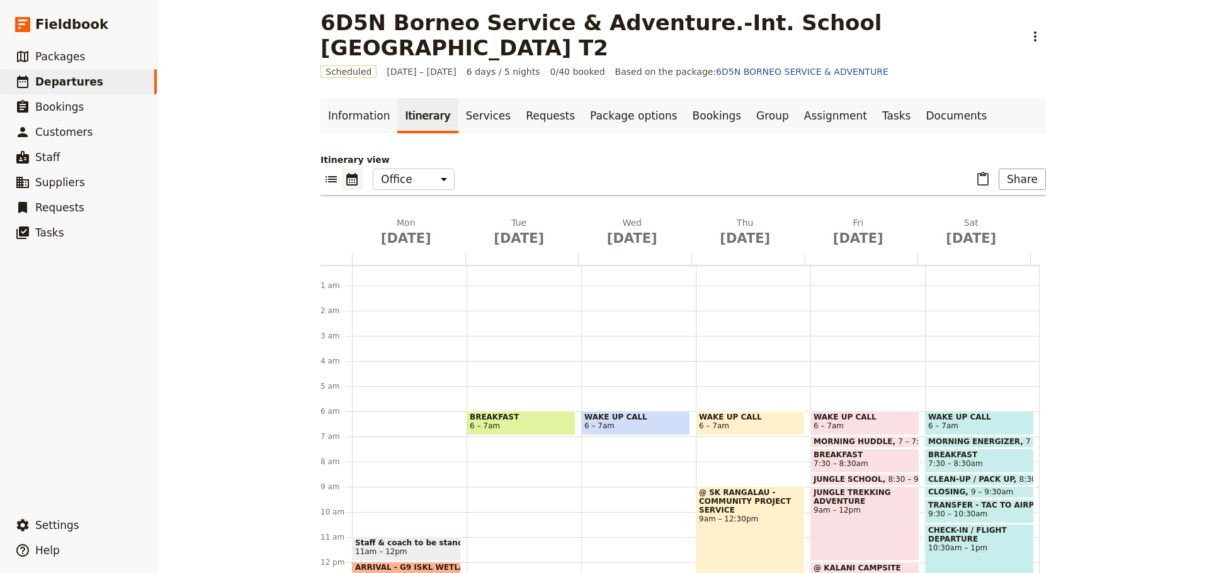
click at [758, 528] on div "@ SK RANGALAU - COMMUNITY PROJECT SERVICE 9am – 12:30pm" at bounding box center [750, 531] width 109 height 88
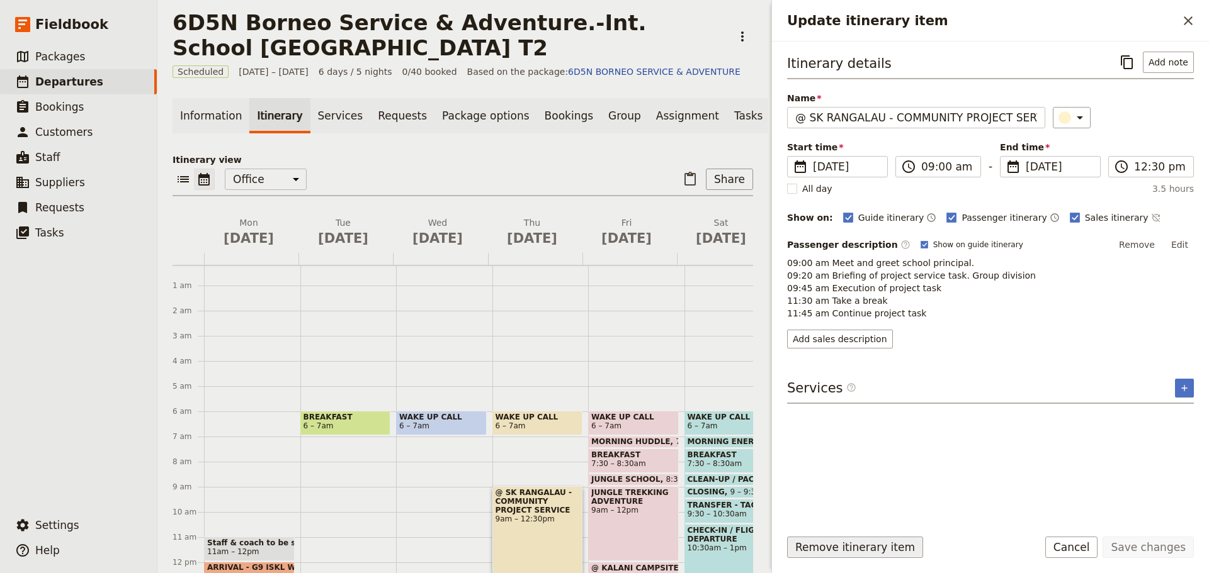
drag, startPoint x: 852, startPoint y: 548, endPoint x: 789, endPoint y: 548, distance: 62.3
click at [852, 548] on button "Remove itinerary item" at bounding box center [855, 547] width 136 height 21
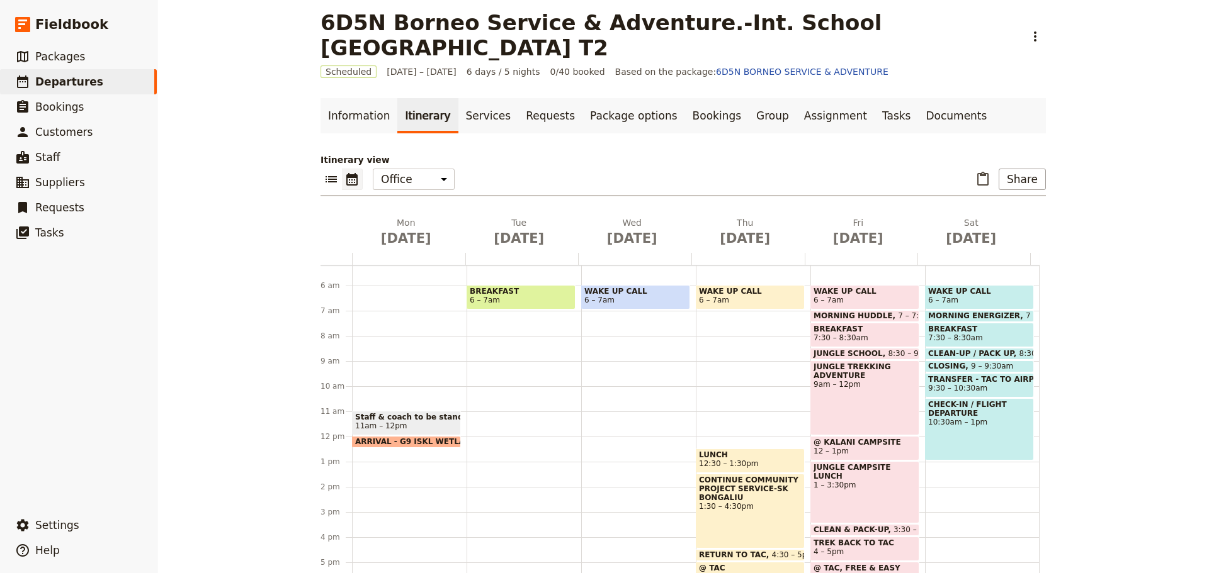
scroll to position [194, 0]
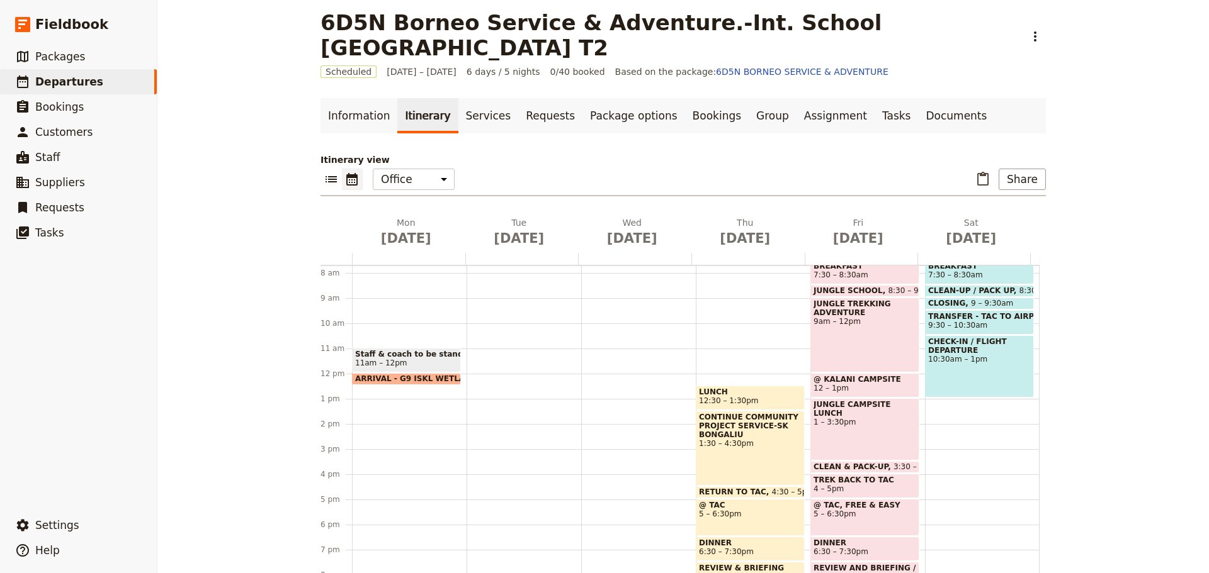
click at [733, 393] on span "LUNCH" at bounding box center [750, 392] width 103 height 9
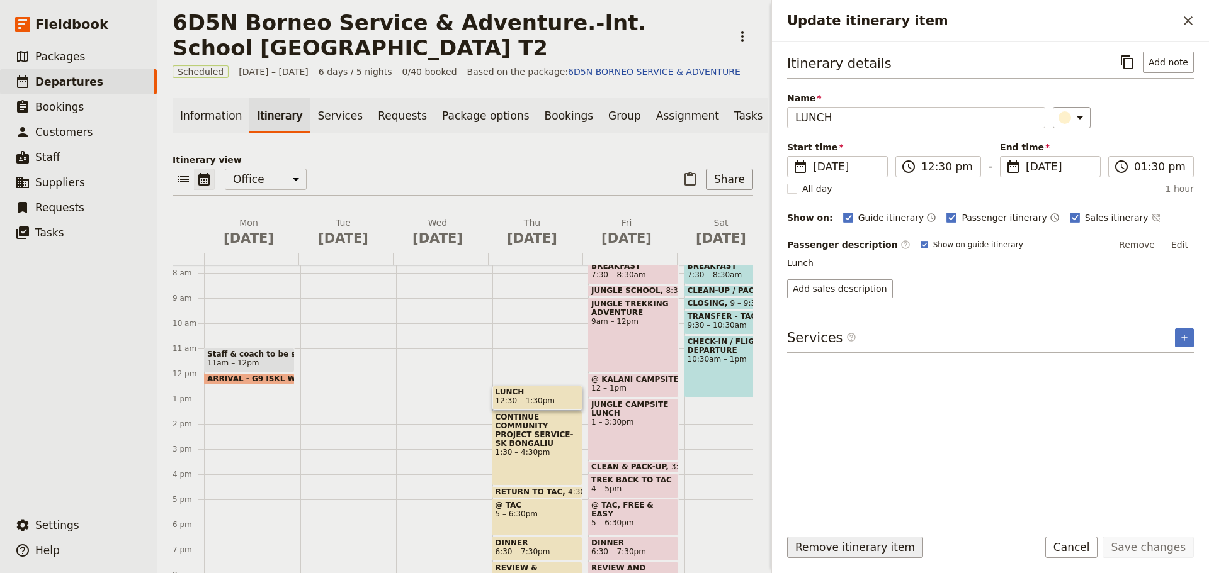
click at [827, 549] on button "Remove itinerary item" at bounding box center [855, 547] width 136 height 21
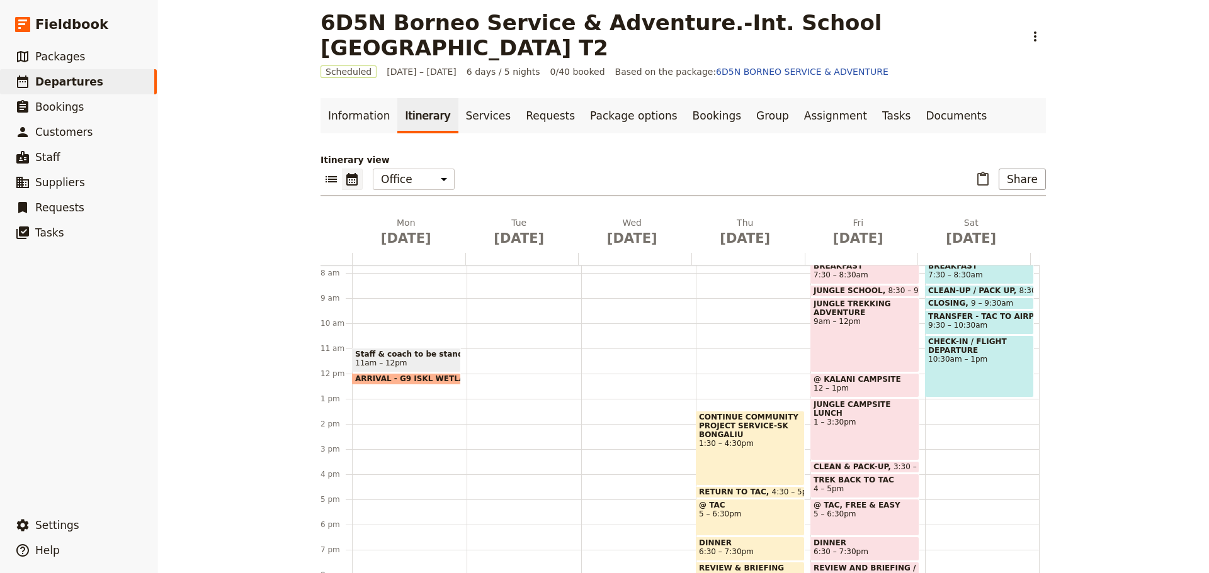
click at [720, 473] on div "CONTINUE COMMUNITY PROJECT SERVICE-SK BONGALIU 1:30 – 4:30pm" at bounding box center [750, 448] width 109 height 75
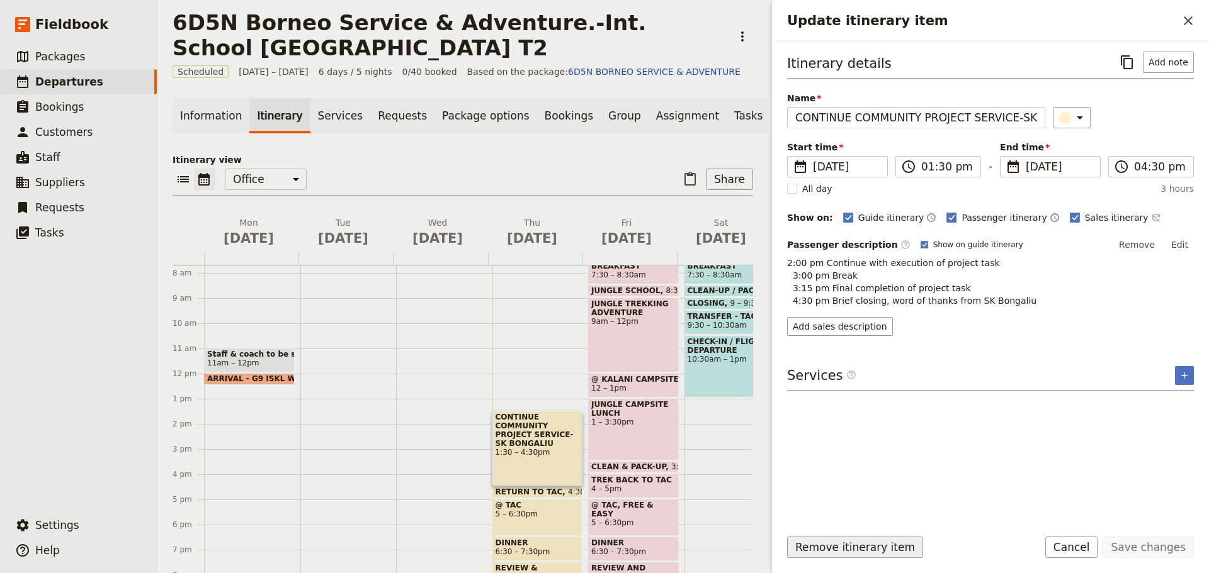
click at [800, 546] on button "Remove itinerary item" at bounding box center [855, 547] width 136 height 21
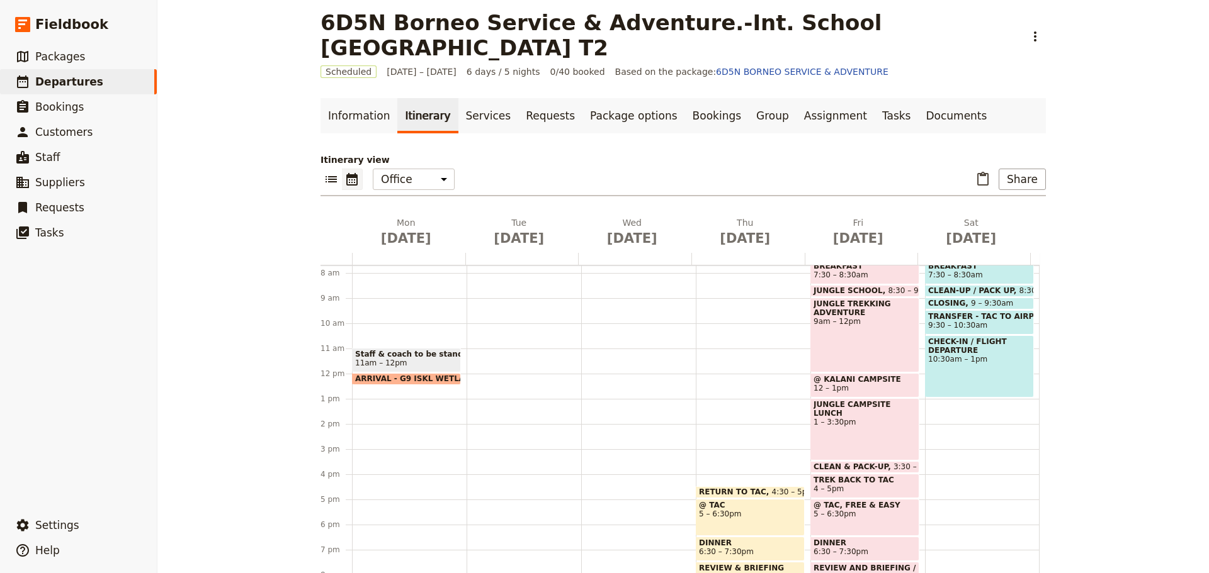
click at [701, 492] on span "RETURN TO TAC" at bounding box center [735, 492] width 73 height 9
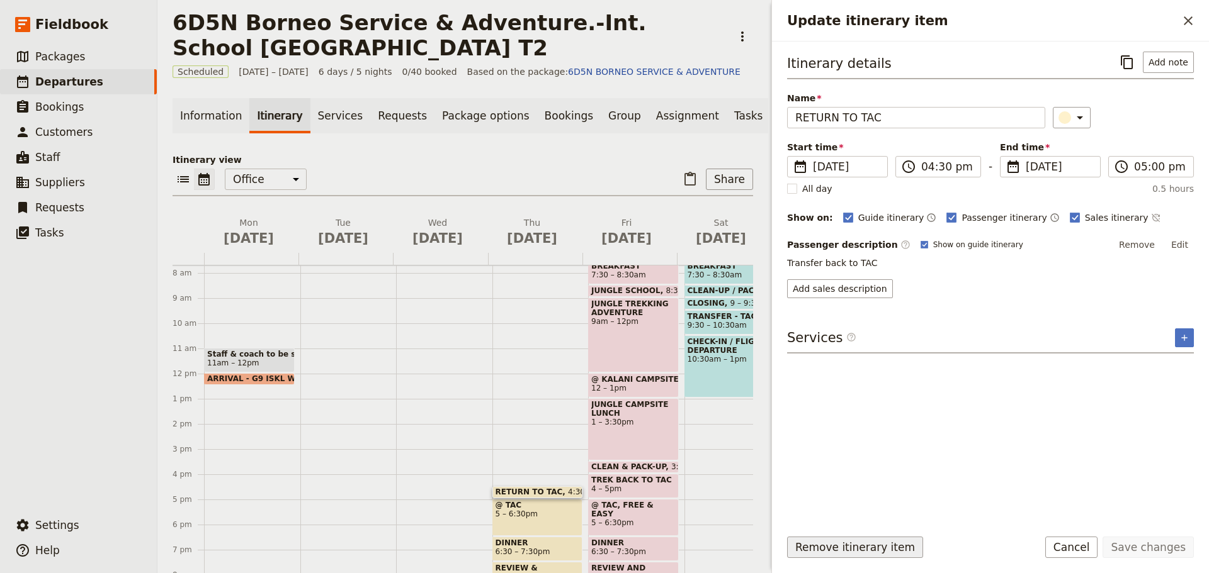
click at [821, 554] on button "Remove itinerary item" at bounding box center [855, 547] width 136 height 21
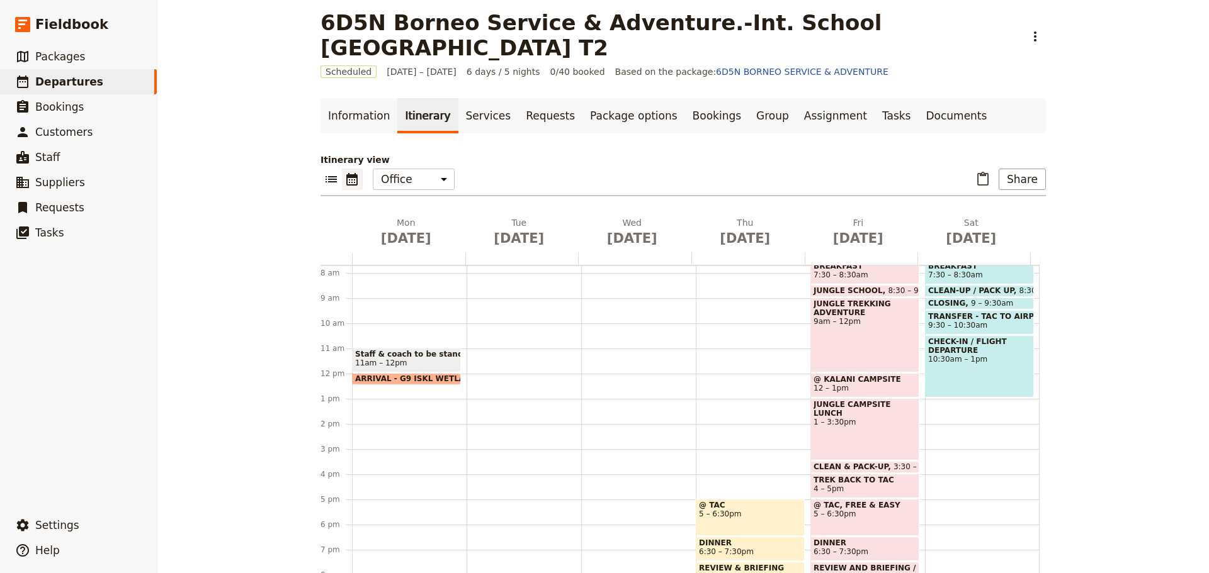
click at [728, 521] on div "@ TAC 5 – 6:30pm" at bounding box center [750, 517] width 109 height 37
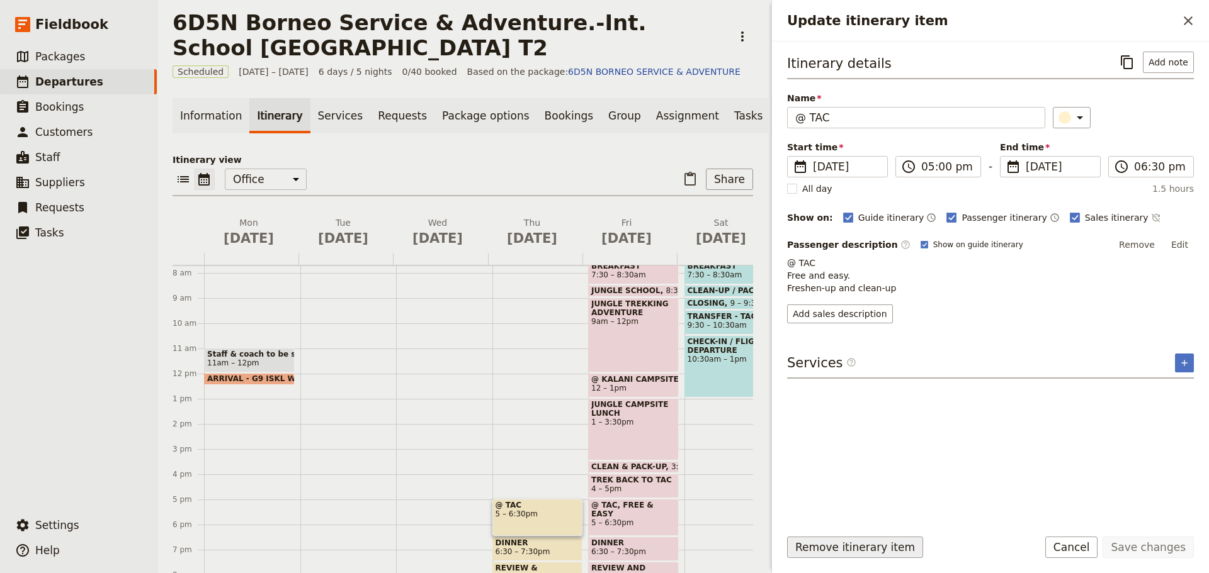
click at [818, 549] on button "Remove itinerary item" at bounding box center [855, 547] width 136 height 21
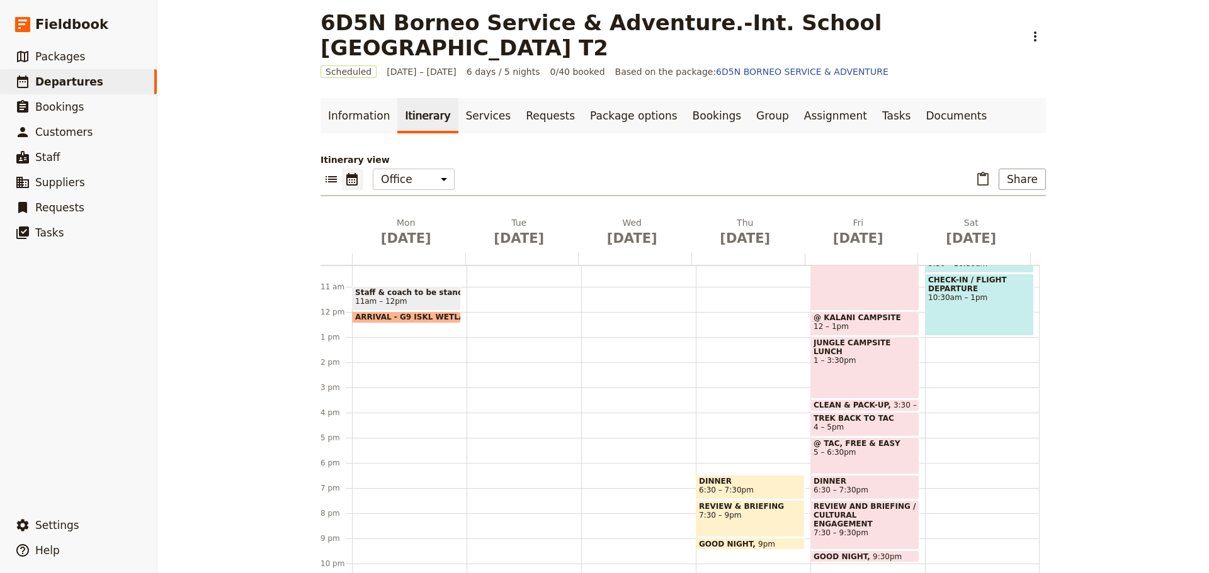
scroll to position [257, 0]
click at [728, 494] on span at bounding box center [750, 495] width 108 height 5
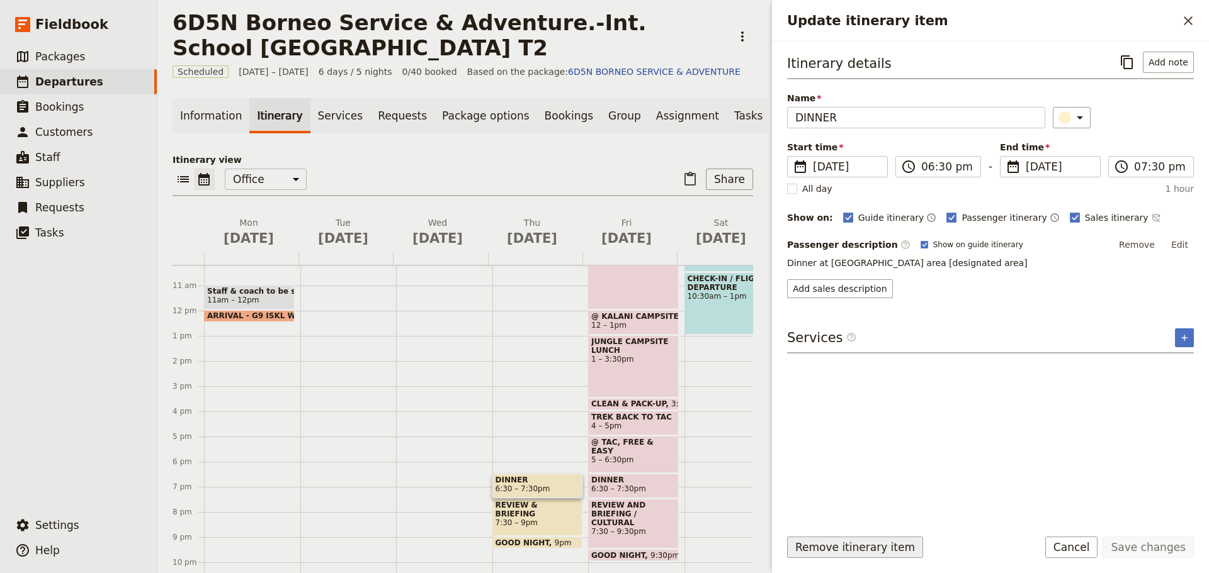
click at [796, 545] on button "Remove itinerary item" at bounding box center [855, 547] width 136 height 21
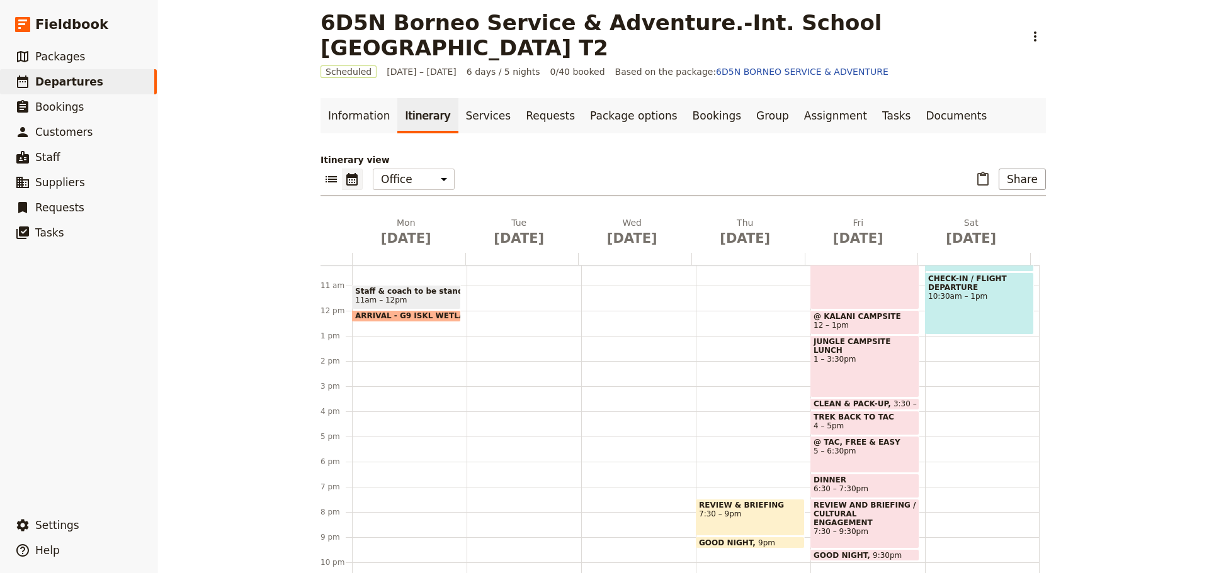
click at [737, 521] on div "REVIEW & BRIEFING 7:30 – 9pm" at bounding box center [750, 517] width 109 height 37
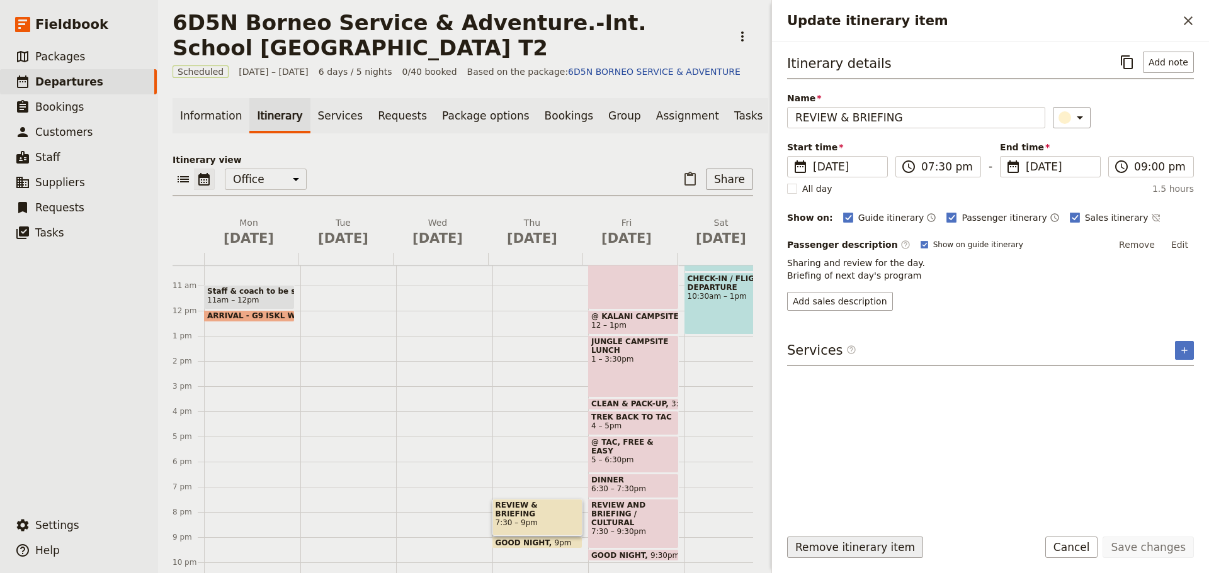
click at [803, 550] on button "Remove itinerary item" at bounding box center [855, 547] width 136 height 21
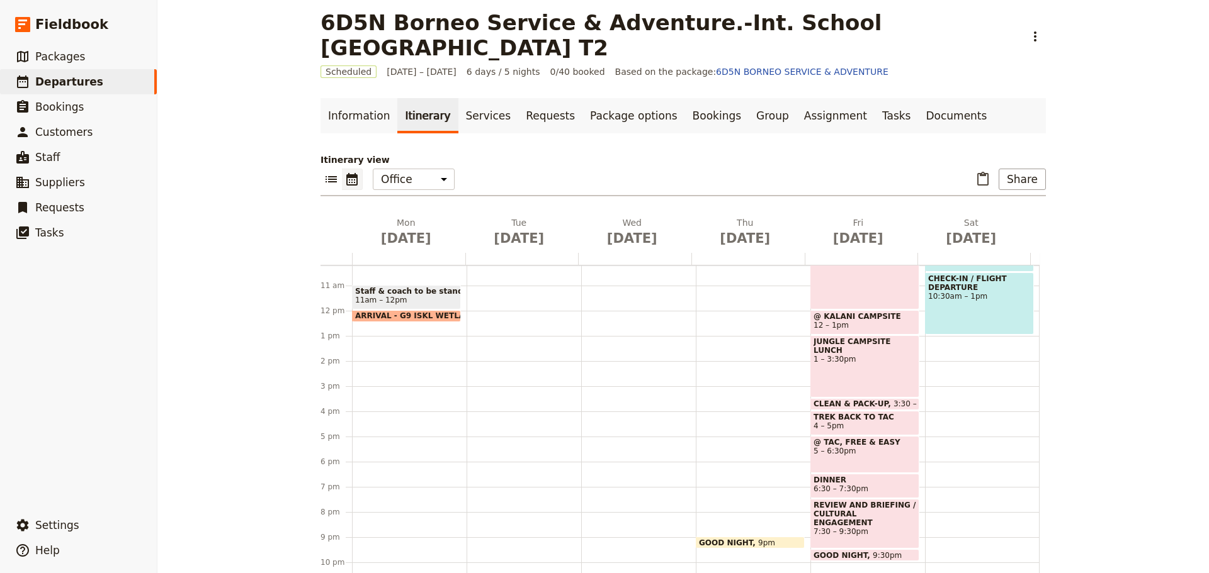
click at [728, 543] on span "GOOD NIGHT" at bounding box center [728, 543] width 59 height 8
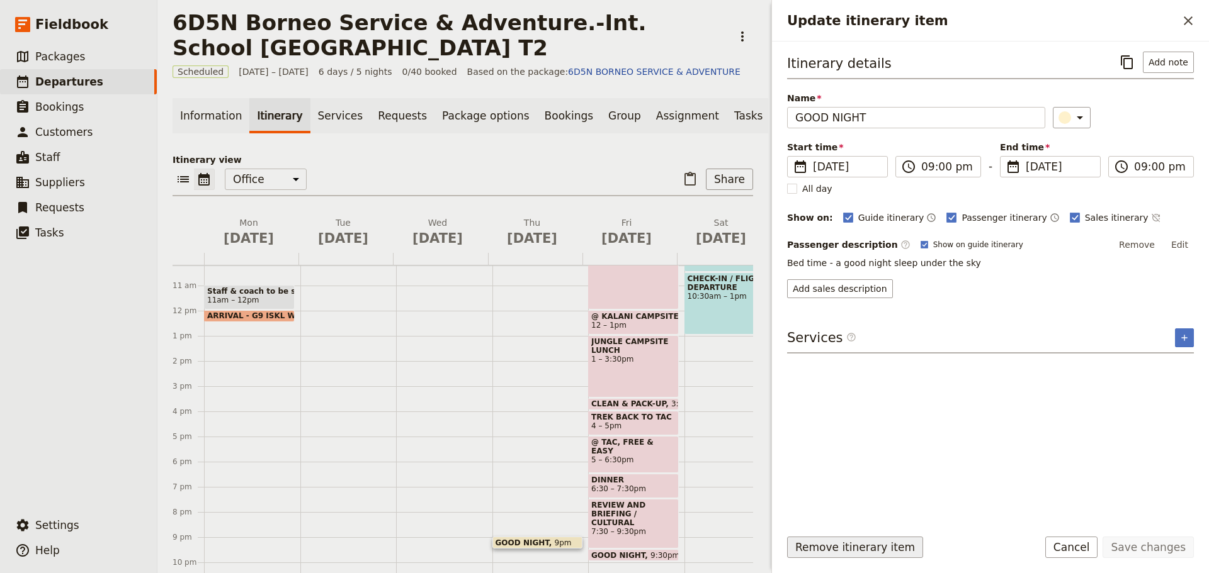
click at [809, 548] on button "Remove itinerary item" at bounding box center [855, 547] width 136 height 21
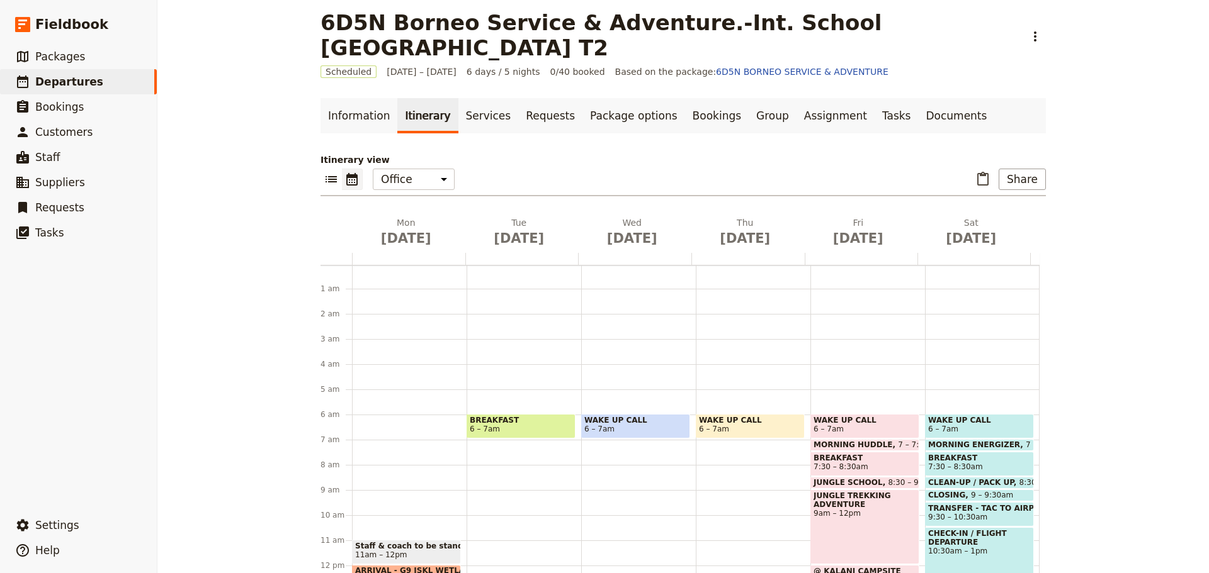
scroll to position [0, 0]
click at [814, 451] on span at bounding box center [865, 450] width 108 height 5
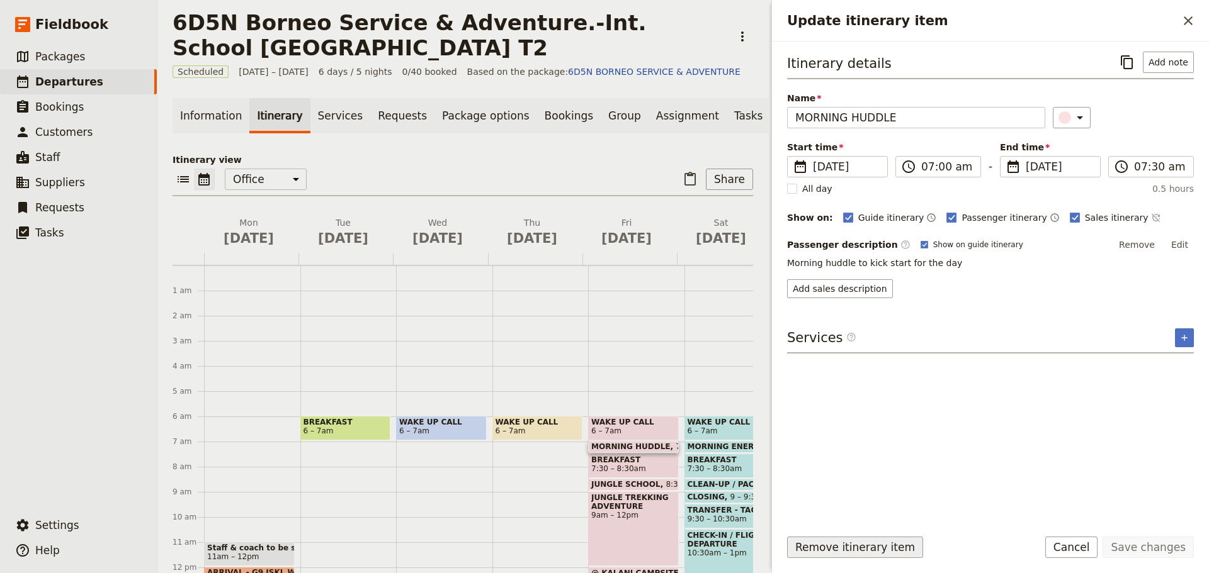
click at [831, 546] on button "Remove itinerary item" at bounding box center [855, 547] width 136 height 21
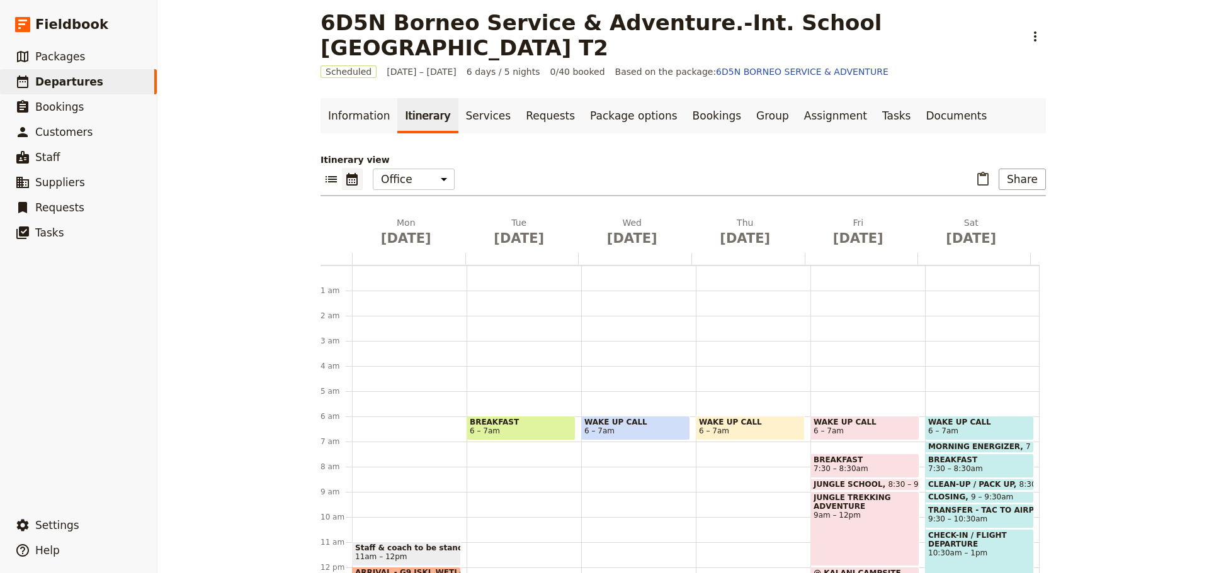
click at [855, 463] on span "BREAKFAST" at bounding box center [864, 460] width 103 height 9
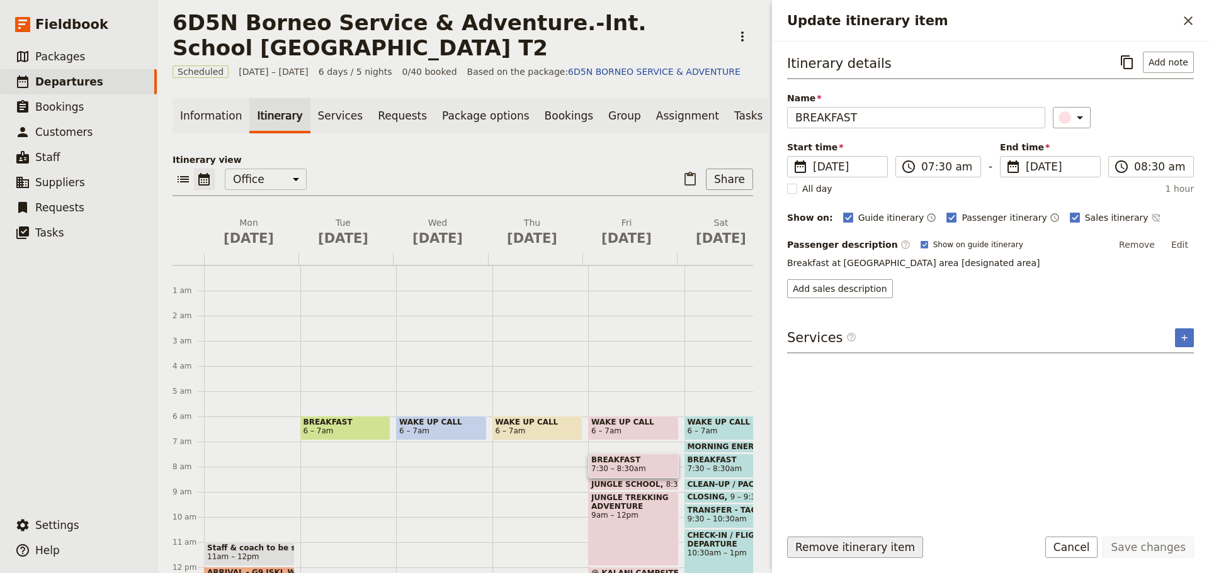
click at [889, 546] on button "Remove itinerary item" at bounding box center [855, 547] width 136 height 21
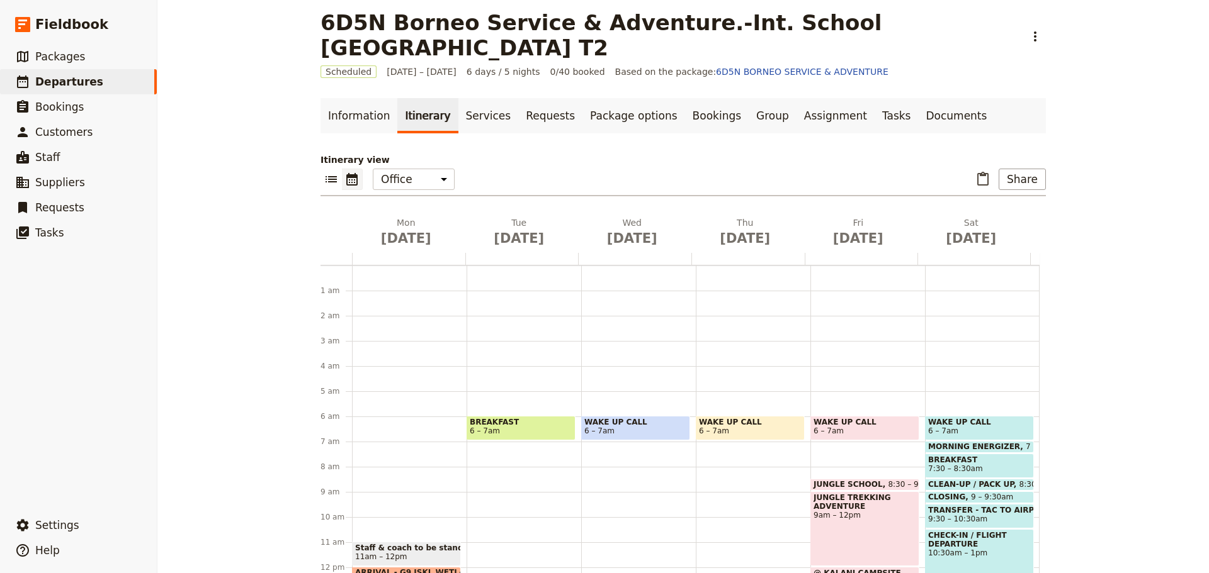
click at [861, 483] on span "JUNGLE SCHOOL" at bounding box center [850, 484] width 74 height 9
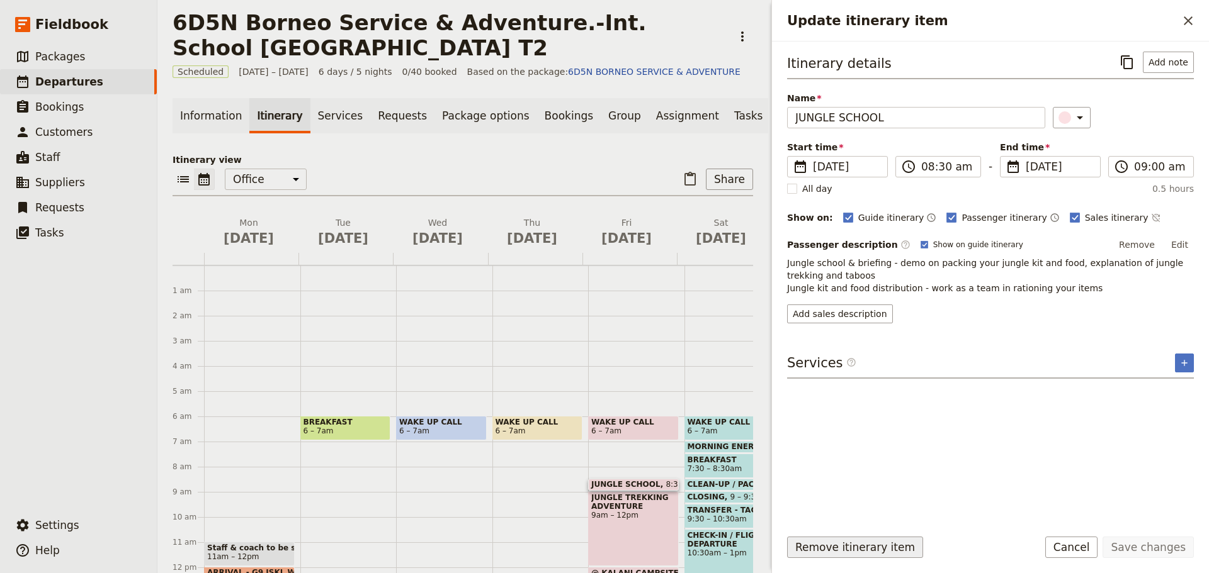
click at [886, 544] on button "Remove itinerary item" at bounding box center [855, 547] width 136 height 21
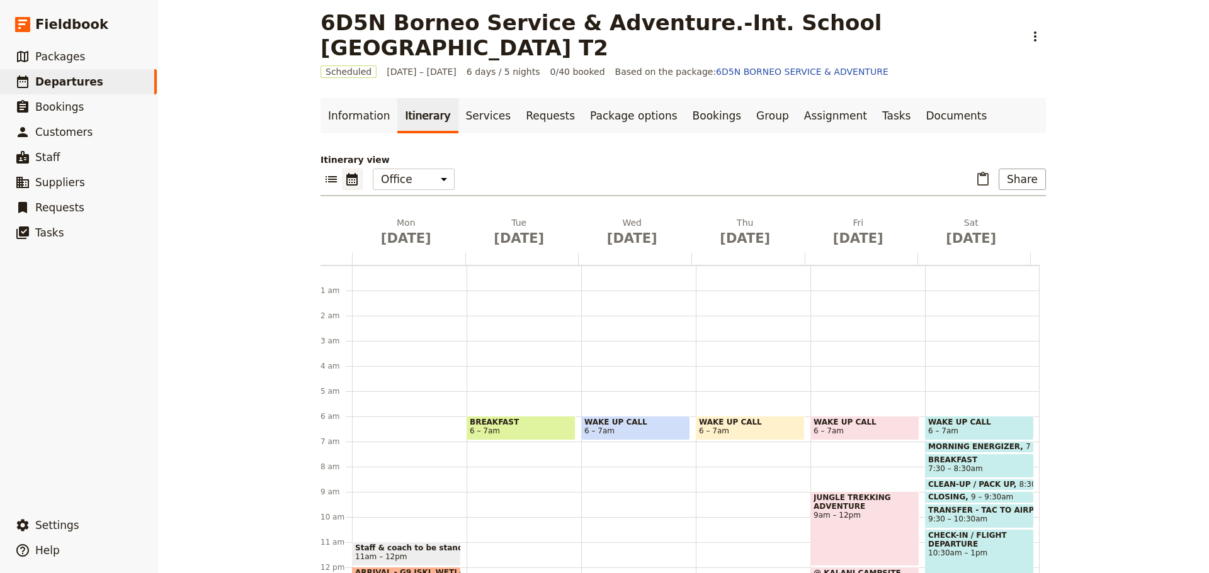
click at [865, 534] on div "JUNGLE TREKKING ADVENTURE 9am – 12pm" at bounding box center [864, 529] width 109 height 75
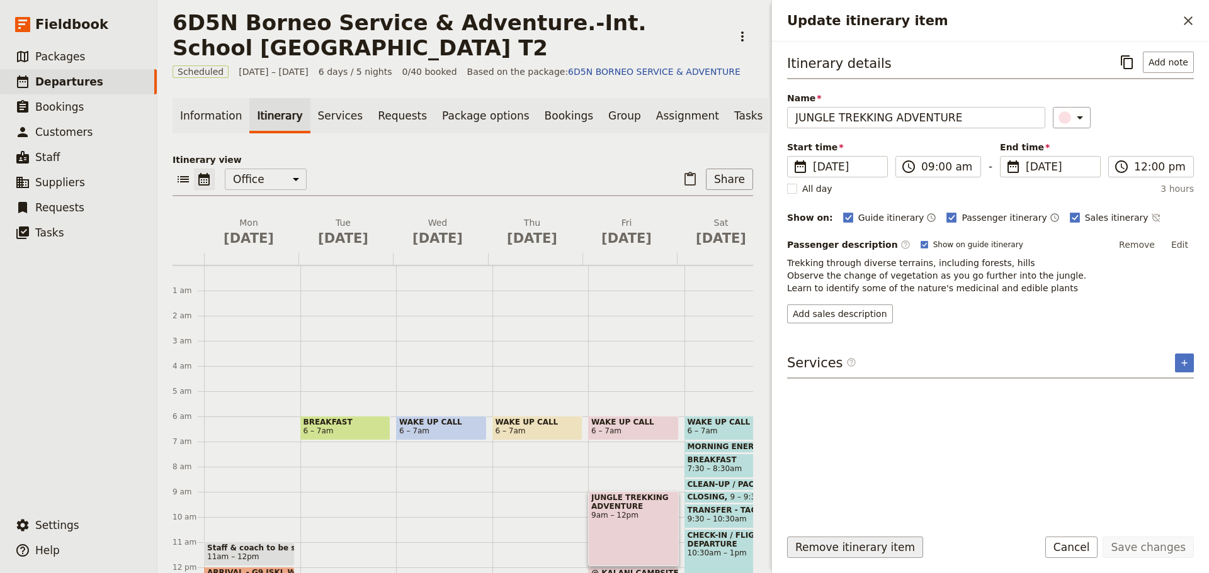
click at [900, 551] on button "Remove itinerary item" at bounding box center [855, 547] width 136 height 21
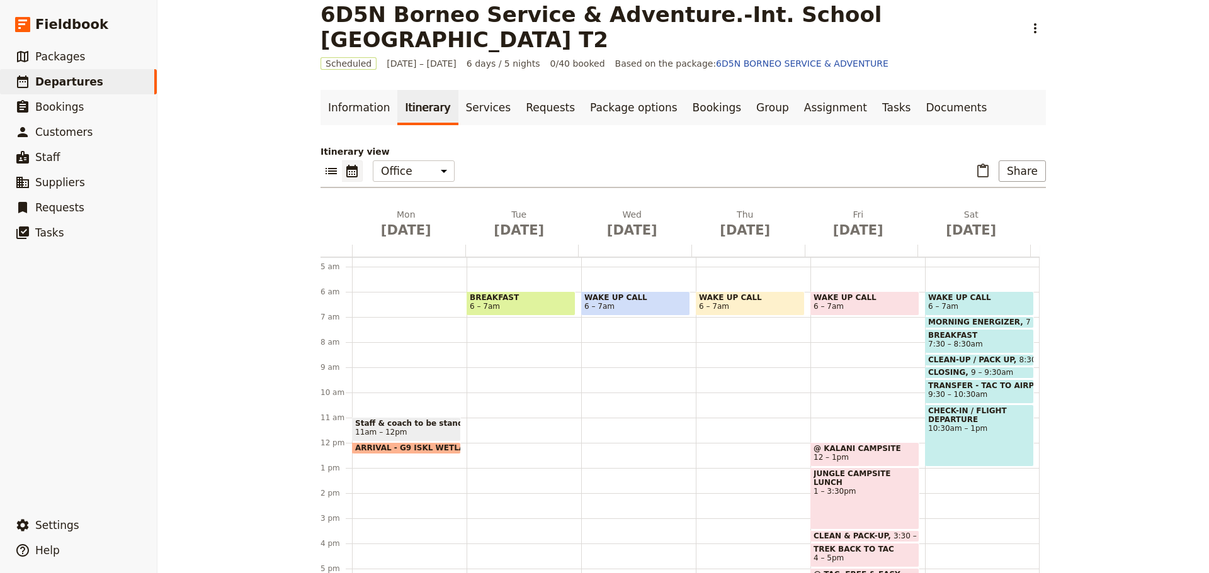
scroll to position [135, 0]
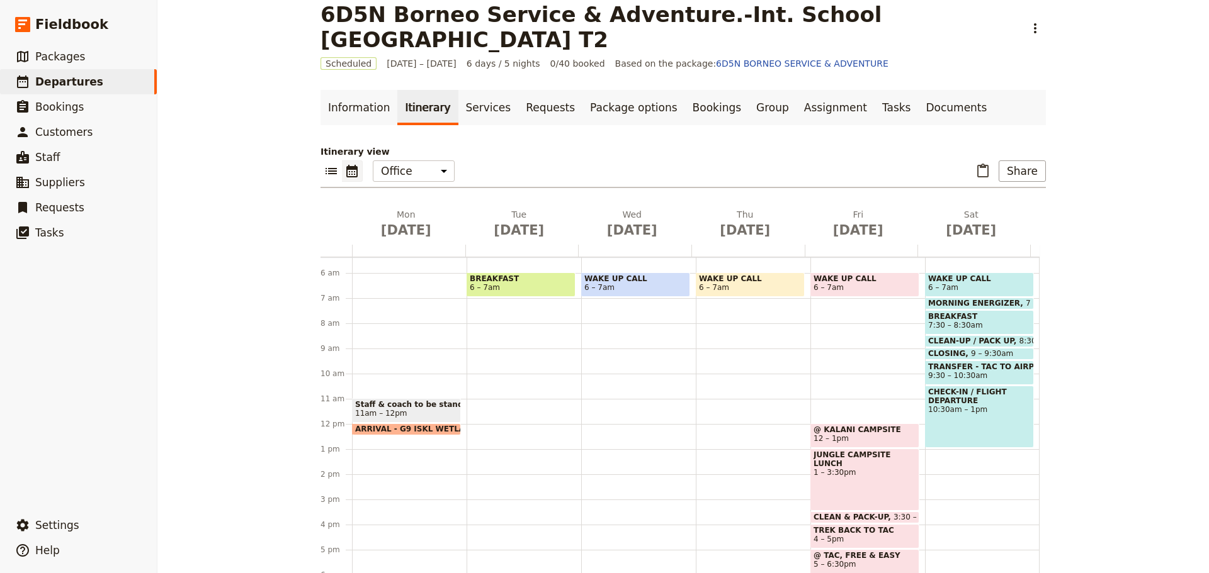
click at [888, 432] on span "@ KALANI CAMPSITE" at bounding box center [864, 430] width 103 height 9
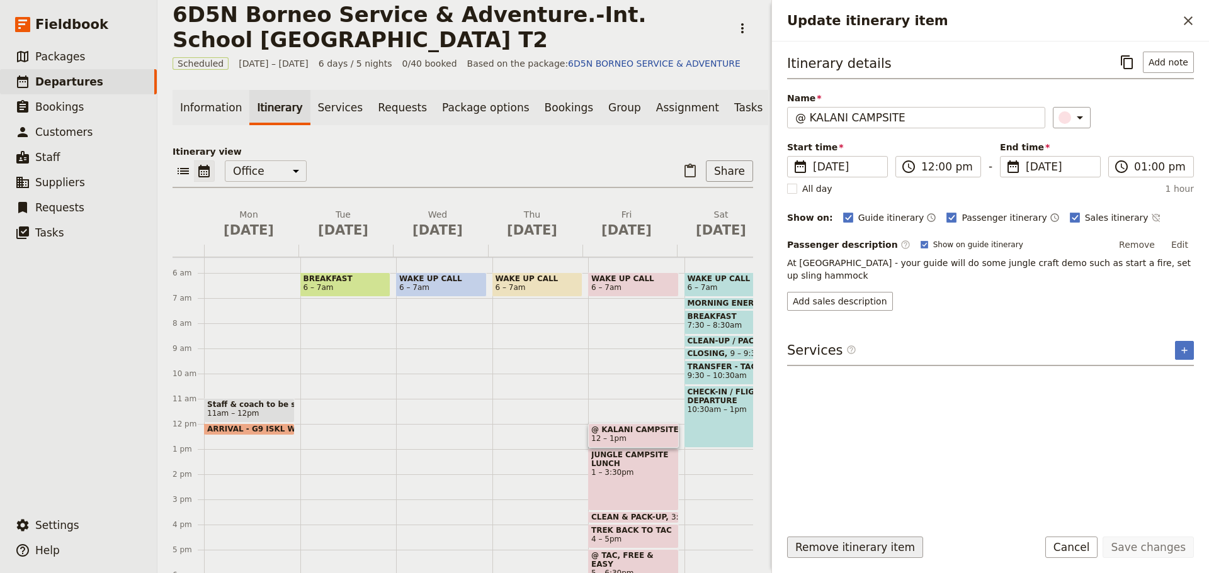
click at [882, 546] on button "Remove itinerary item" at bounding box center [855, 547] width 136 height 21
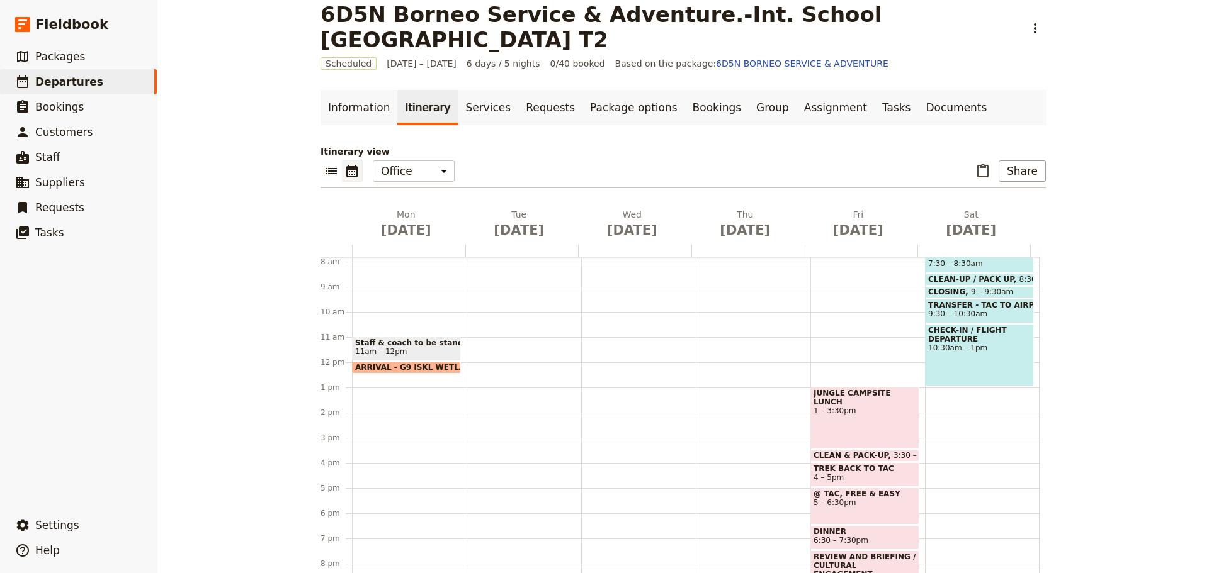
scroll to position [198, 0]
click at [880, 424] on div "JUNGLE CAMPSITE LUNCH 1 – 3:30pm" at bounding box center [864, 417] width 109 height 62
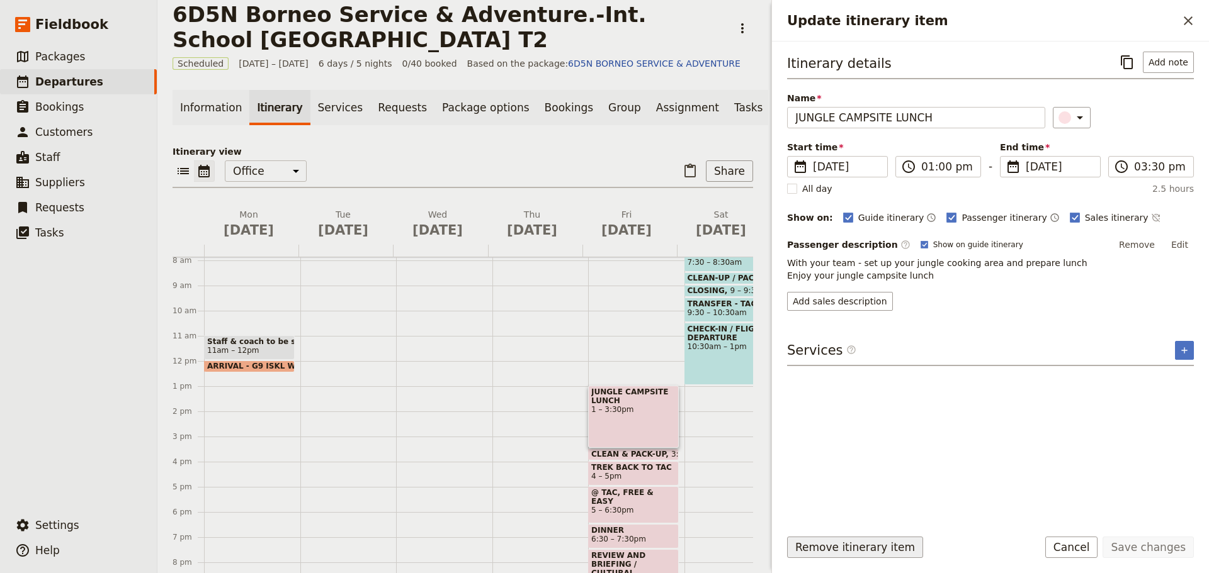
click at [835, 548] on button "Remove itinerary item" at bounding box center [855, 547] width 136 height 21
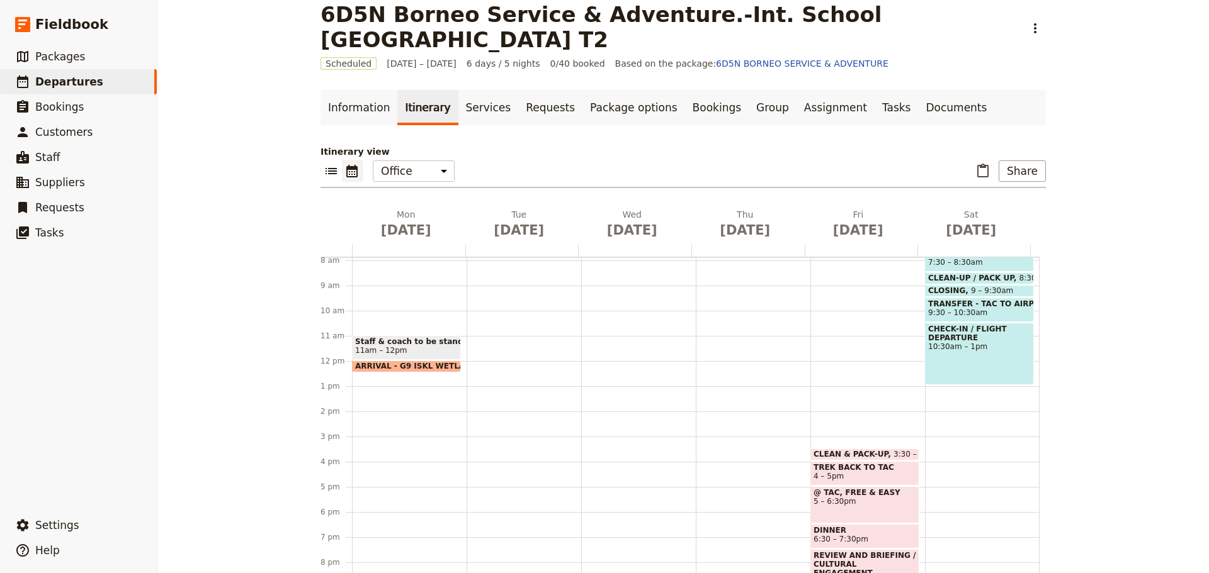
click at [843, 455] on span at bounding box center [865, 457] width 108 height 5
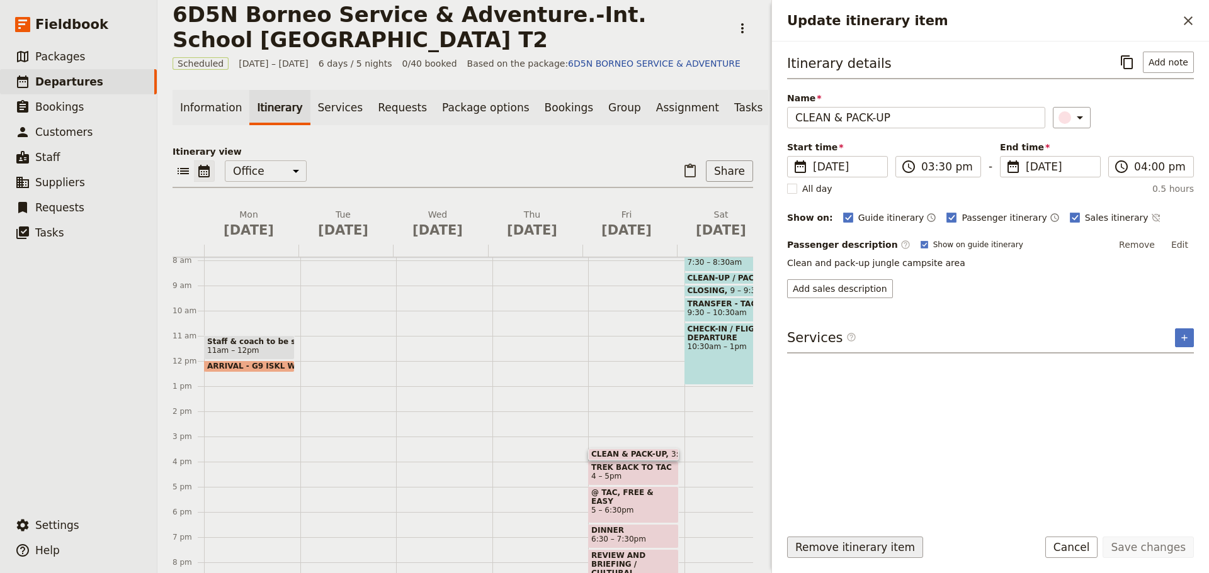
click at [808, 548] on button "Remove itinerary item" at bounding box center [855, 547] width 136 height 21
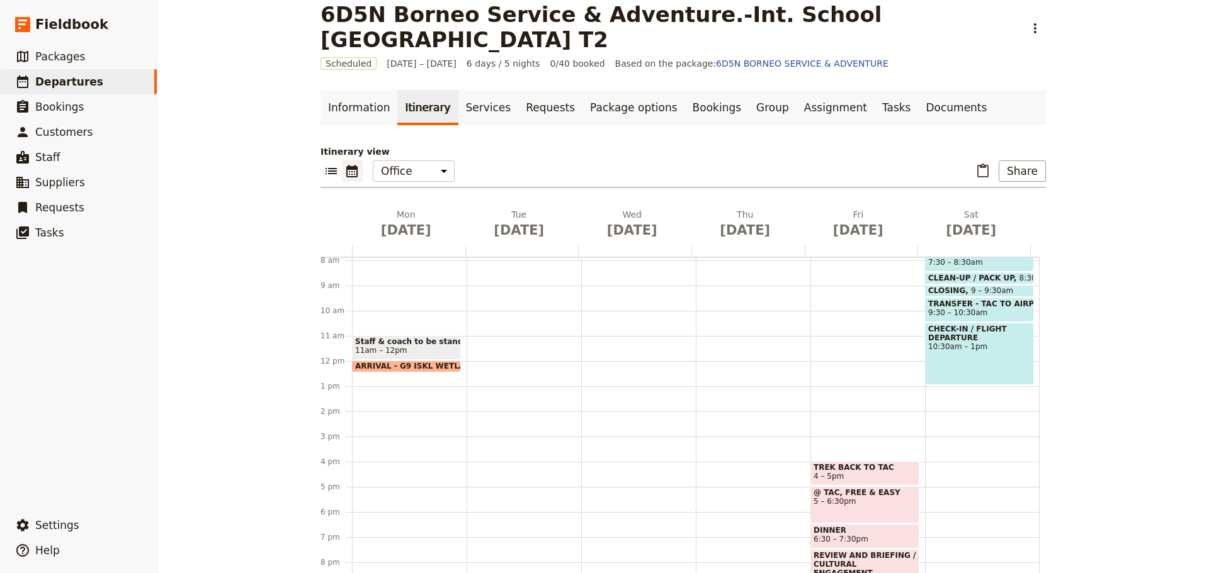
click at [846, 477] on span "4 – 5pm" at bounding box center [864, 476] width 103 height 9
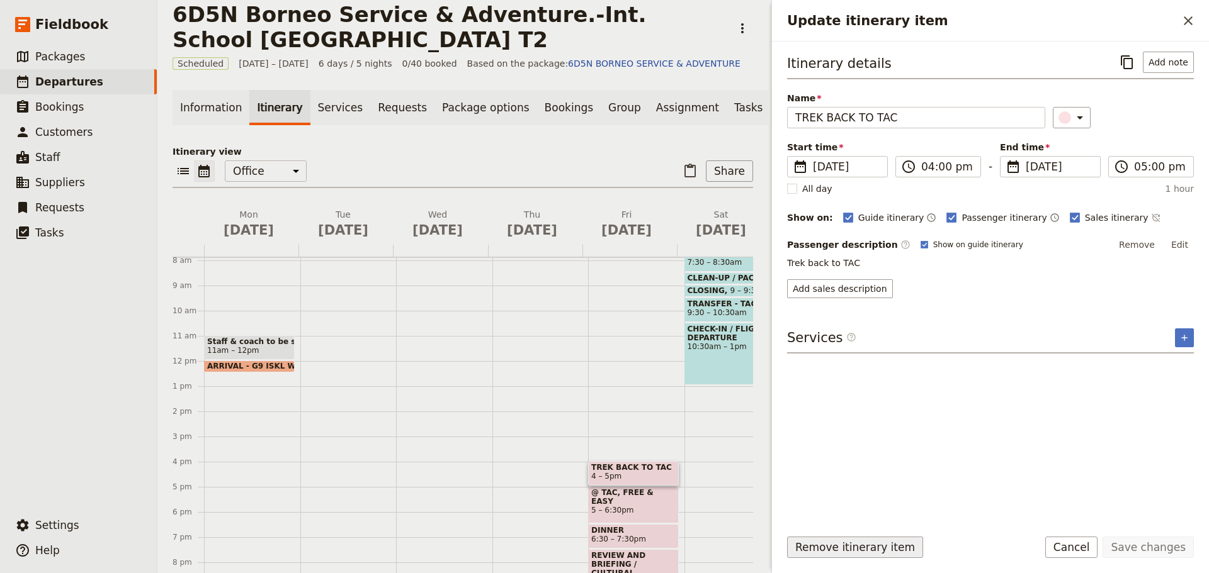
click at [837, 550] on button "Remove itinerary item" at bounding box center [855, 547] width 136 height 21
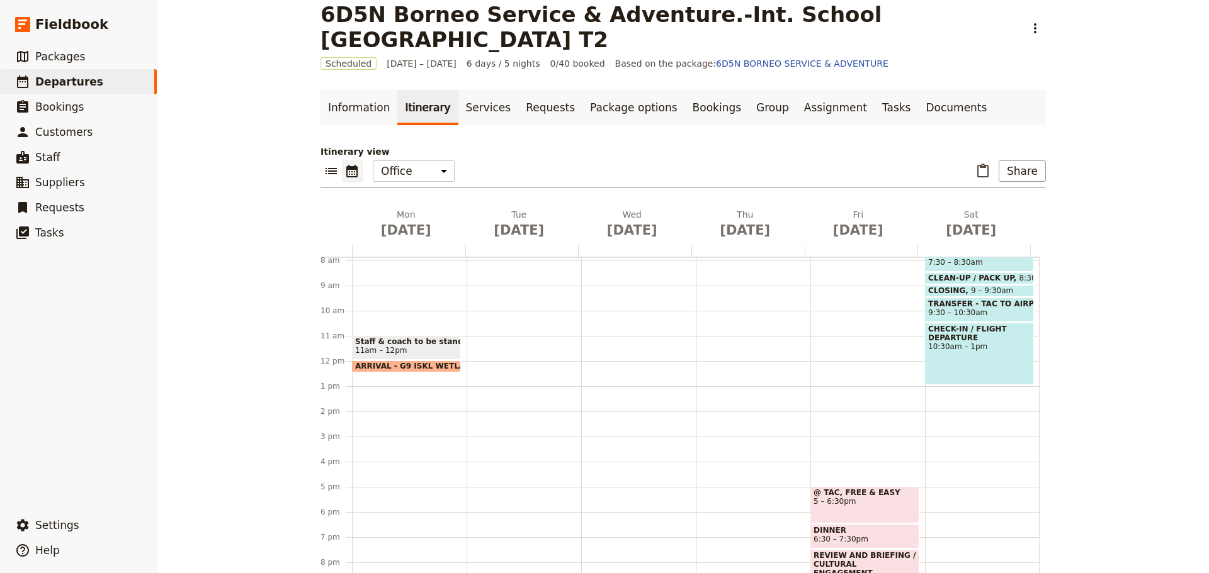
click at [853, 505] on span "5 – 6:30pm" at bounding box center [864, 501] width 103 height 9
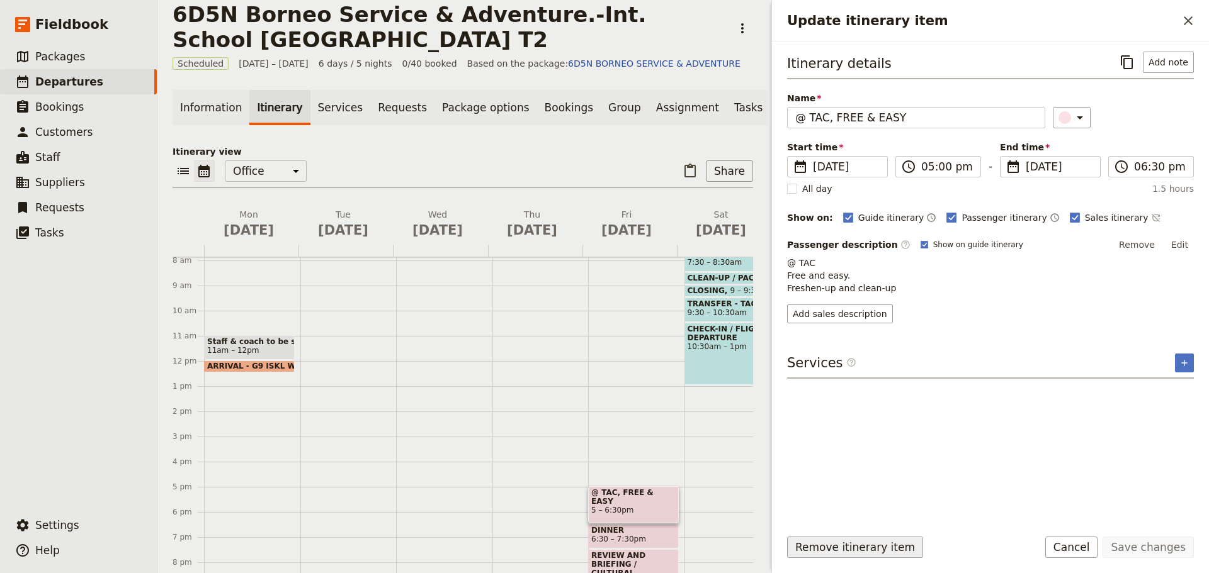
click at [849, 550] on button "Remove itinerary item" at bounding box center [855, 547] width 136 height 21
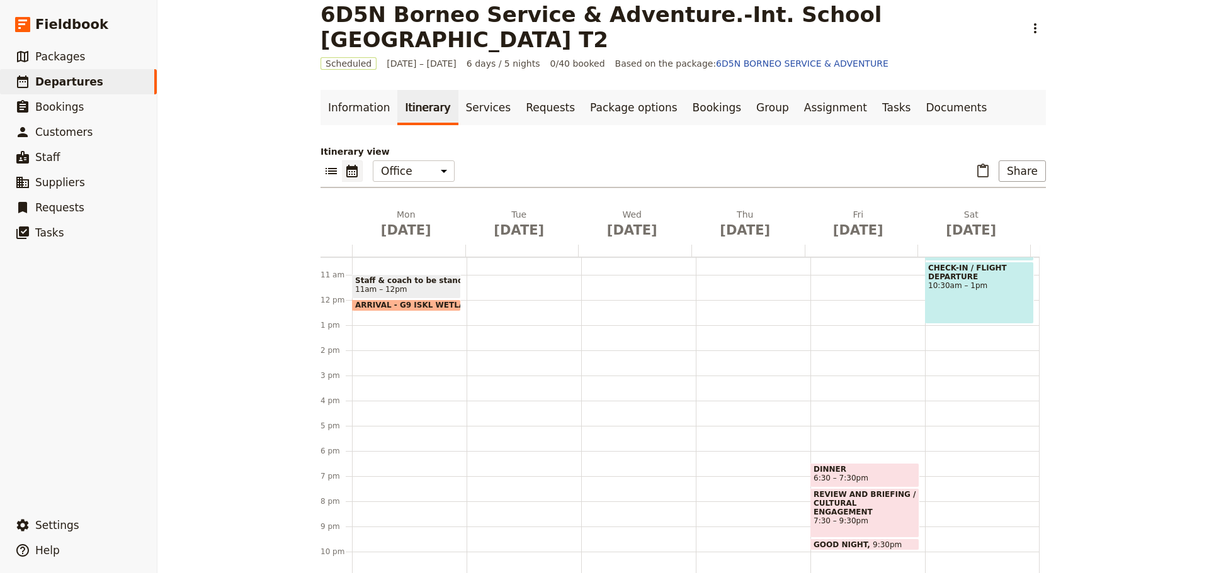
scroll to position [261, 0]
click at [857, 472] on span "6:30 – 7:30pm" at bounding box center [864, 476] width 103 height 9
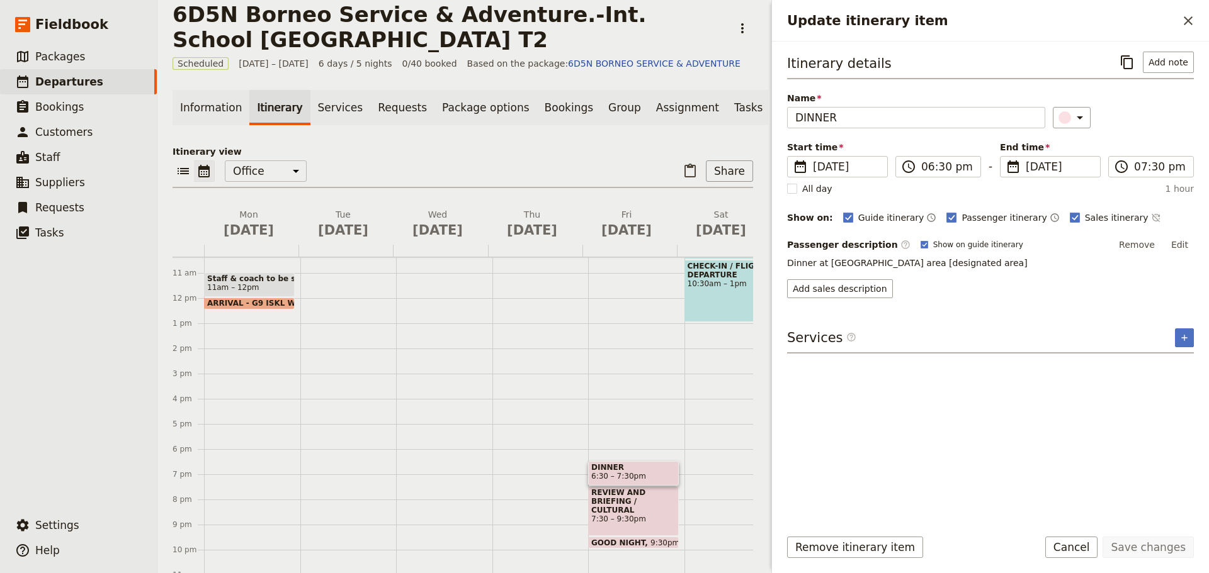
drag, startPoint x: 859, startPoint y: 545, endPoint x: 807, endPoint y: 534, distance: 52.7
click at [858, 545] on button "Remove itinerary item" at bounding box center [855, 547] width 136 height 21
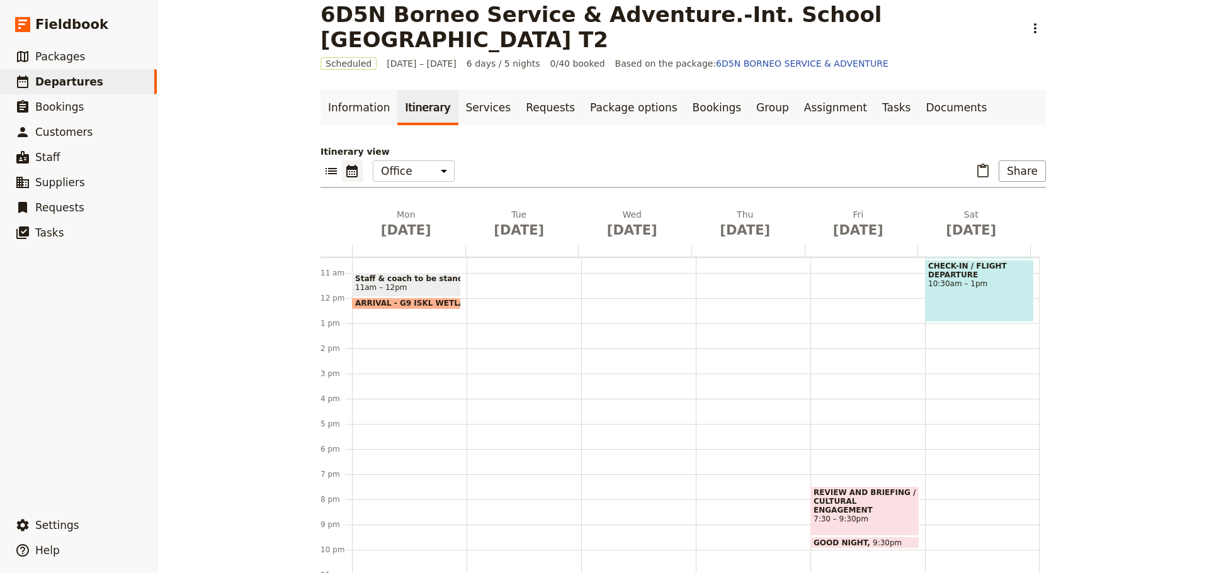
click at [884, 515] on div "REVIEW AND BRIEFING / CULTURAL ENGAGEMENT 7:30 – 9:30pm" at bounding box center [864, 512] width 109 height 50
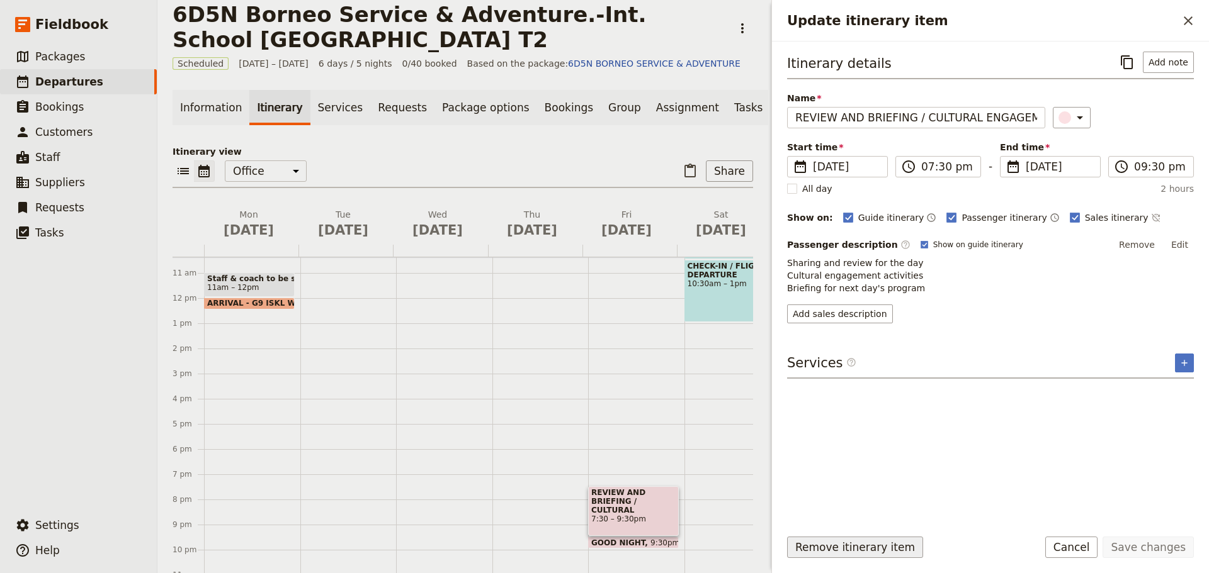
click at [881, 545] on button "Remove itinerary item" at bounding box center [855, 547] width 136 height 21
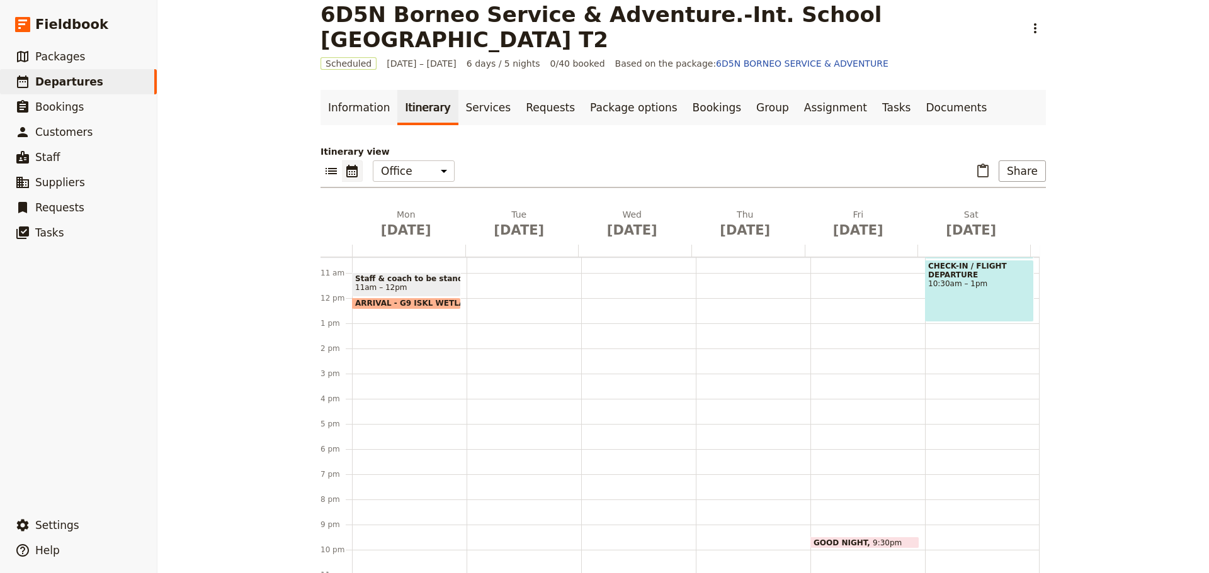
click at [826, 541] on span "GOOD NIGHT" at bounding box center [842, 543] width 59 height 8
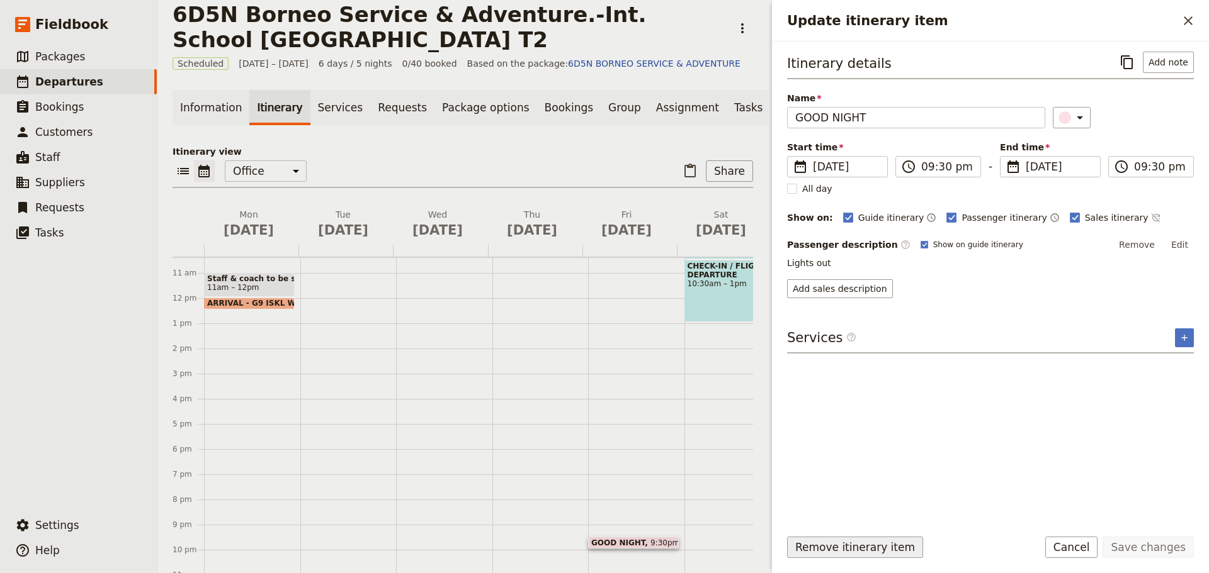
click at [842, 543] on button "Remove itinerary item" at bounding box center [855, 547] width 136 height 21
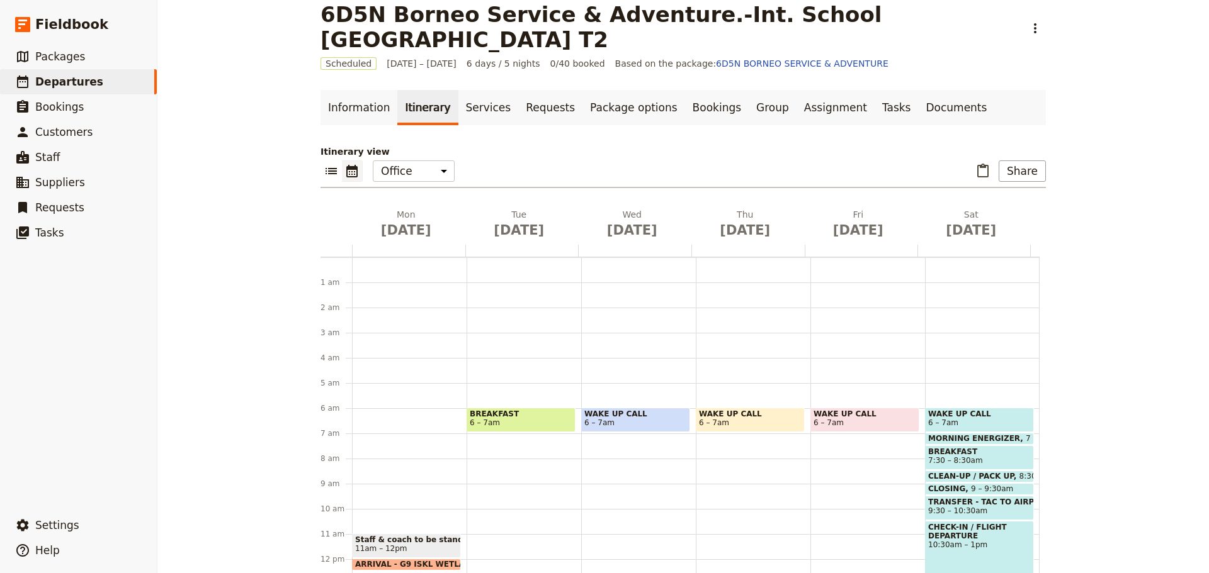
click at [989, 441] on span at bounding box center [979, 441] width 108 height 5
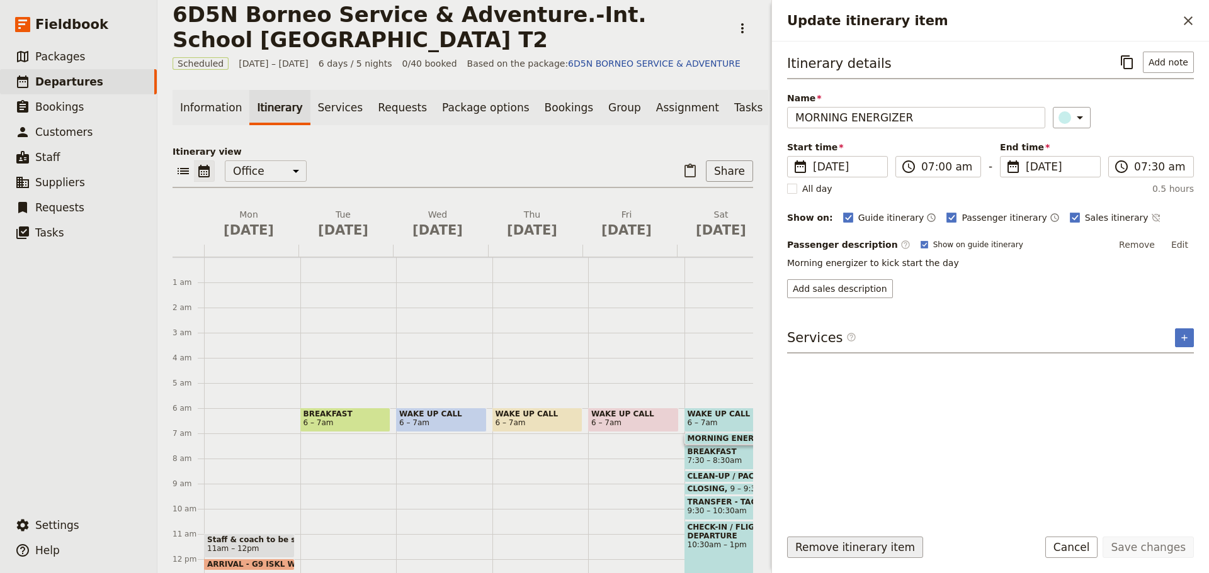
click at [852, 547] on button "Remove itinerary item" at bounding box center [855, 547] width 136 height 21
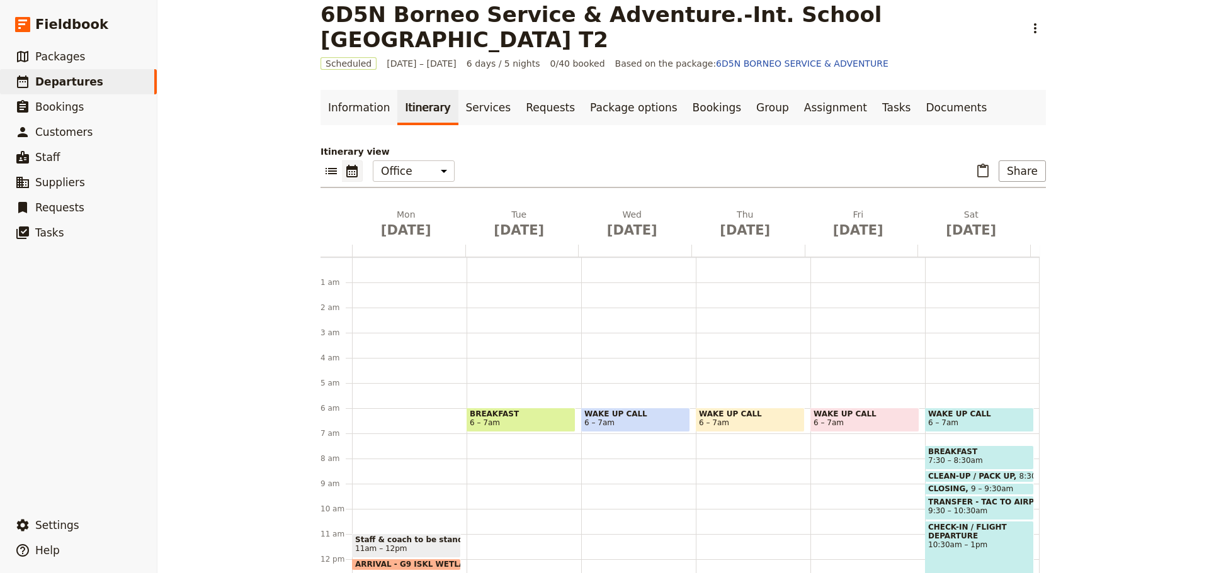
click at [951, 460] on span "7:30 – 8:30am" at bounding box center [955, 460] width 55 height 9
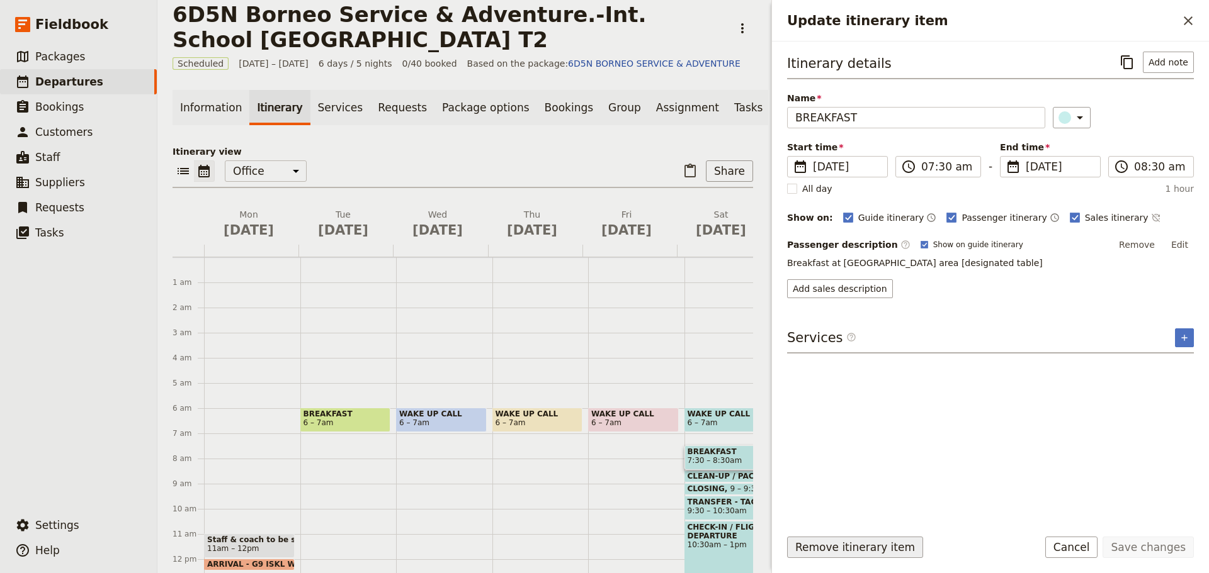
click at [874, 548] on button "Remove itinerary item" at bounding box center [855, 547] width 136 height 21
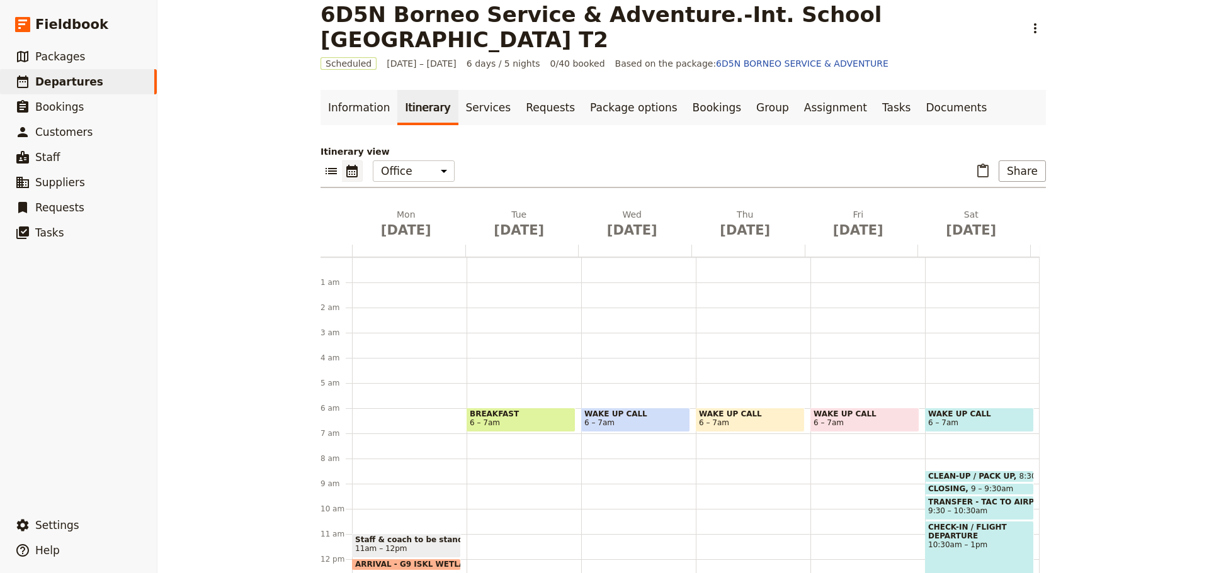
click at [933, 478] on span at bounding box center [979, 479] width 108 height 5
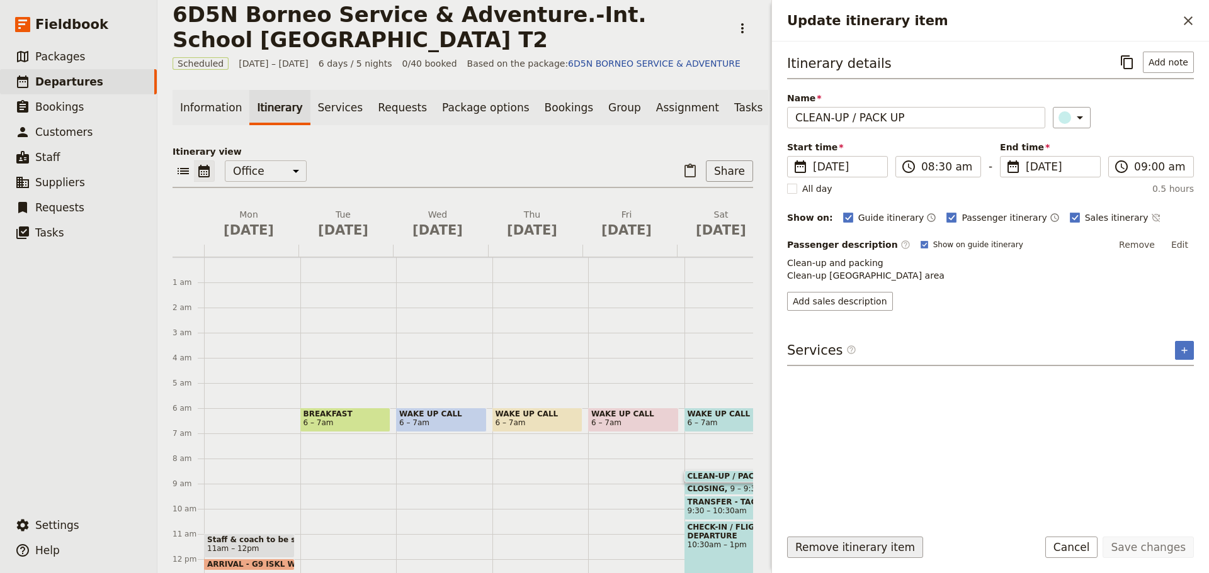
click at [878, 548] on button "Remove itinerary item" at bounding box center [855, 547] width 136 height 21
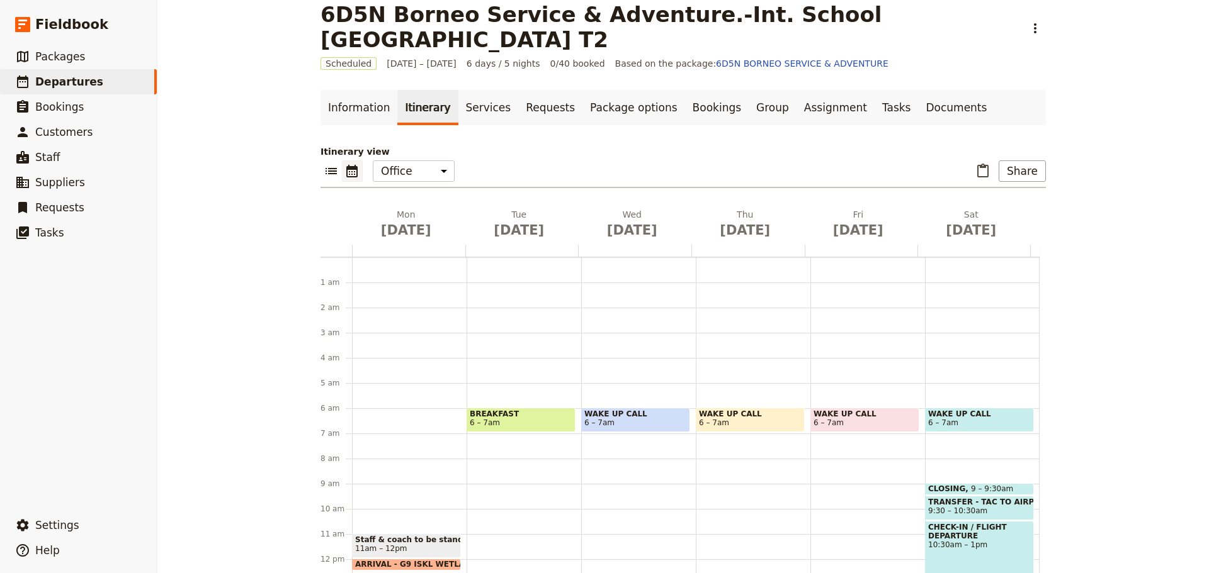
click at [949, 490] on span at bounding box center [979, 492] width 108 height 5
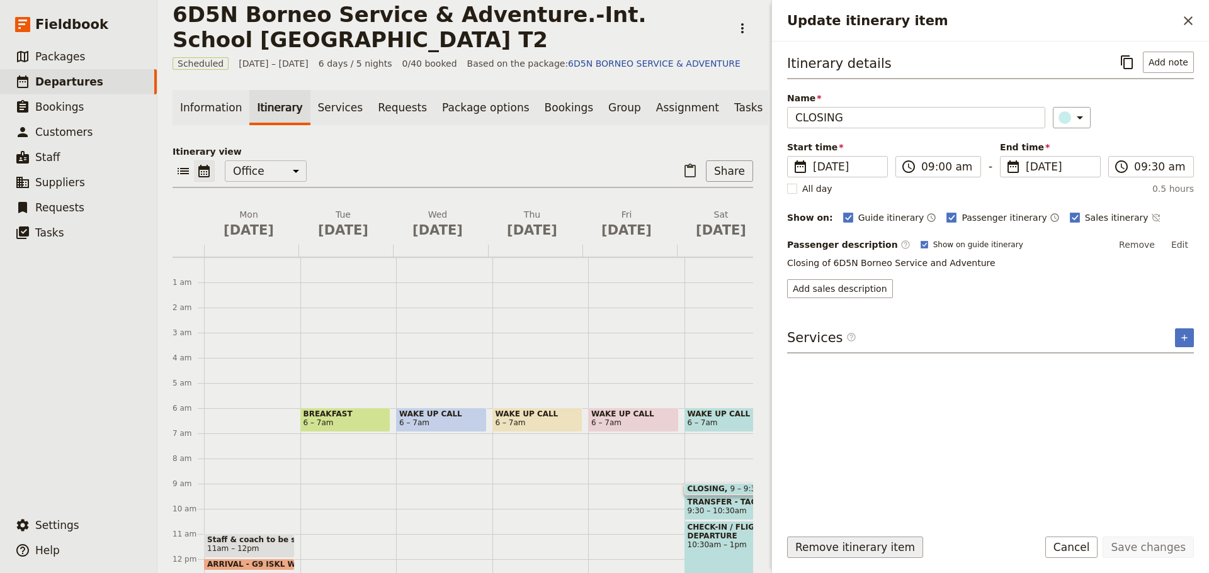
click at [871, 547] on button "Remove itinerary item" at bounding box center [855, 547] width 136 height 21
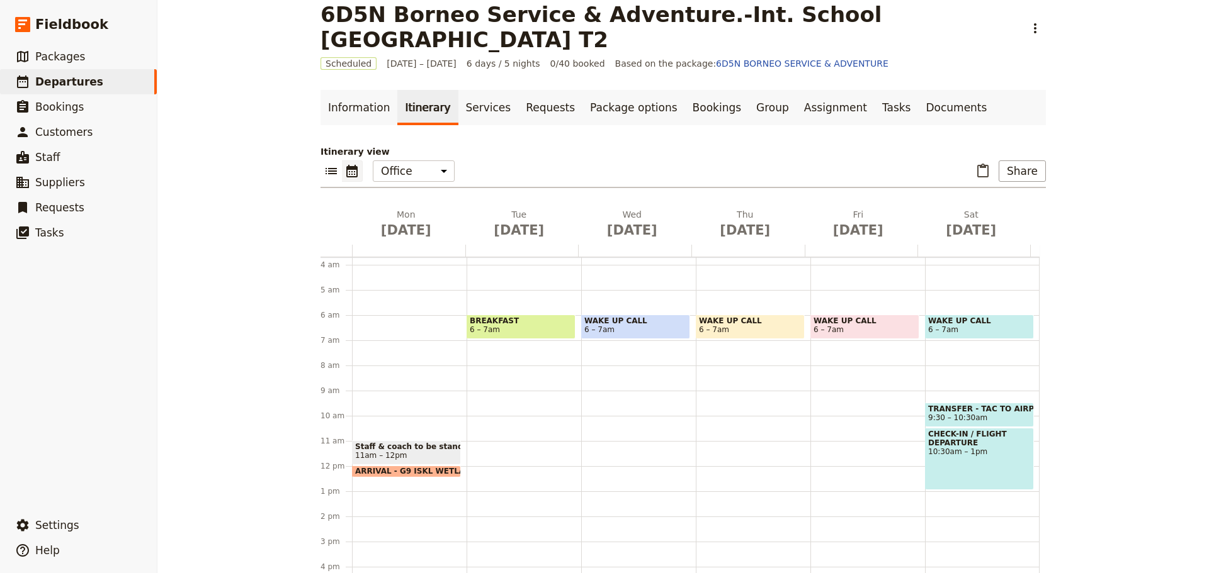
scroll to position [126, 0]
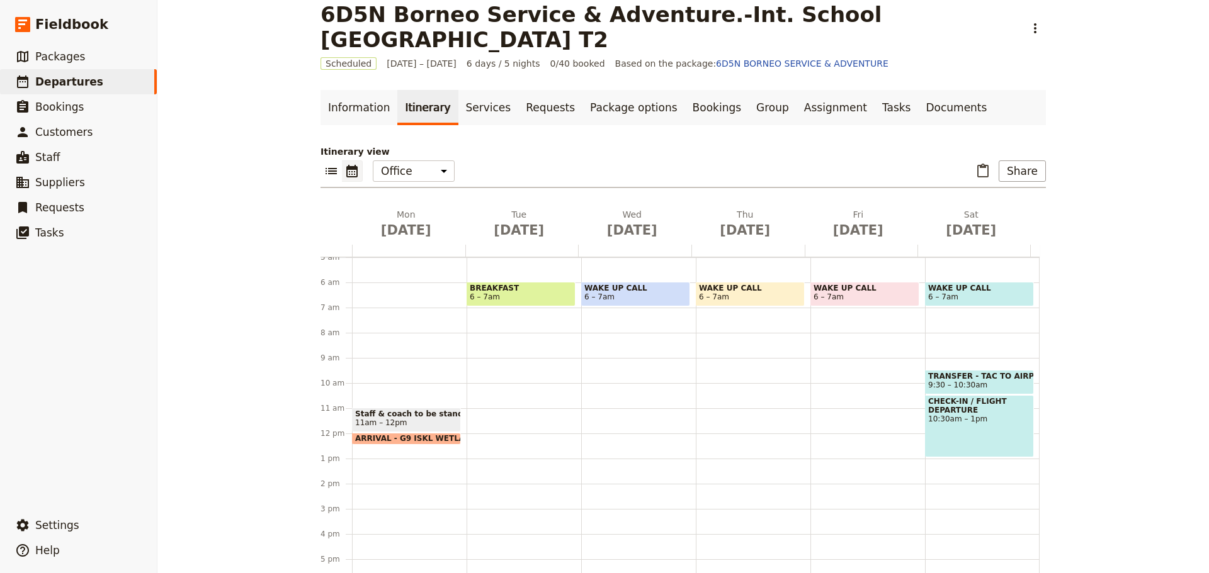
click at [976, 381] on span "TRANSFER - TAC TO AIRPORT" at bounding box center [979, 376] width 103 height 9
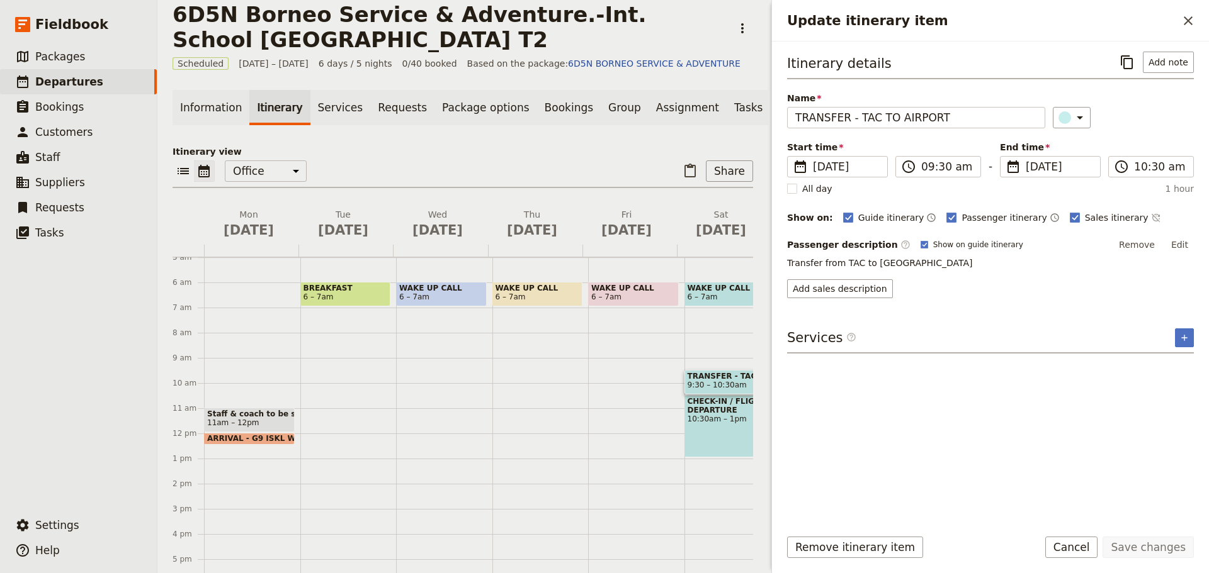
drag, startPoint x: 876, startPoint y: 545, endPoint x: 880, endPoint y: 533, distance: 12.5
click at [878, 544] on button "Remove itinerary item" at bounding box center [855, 547] width 136 height 21
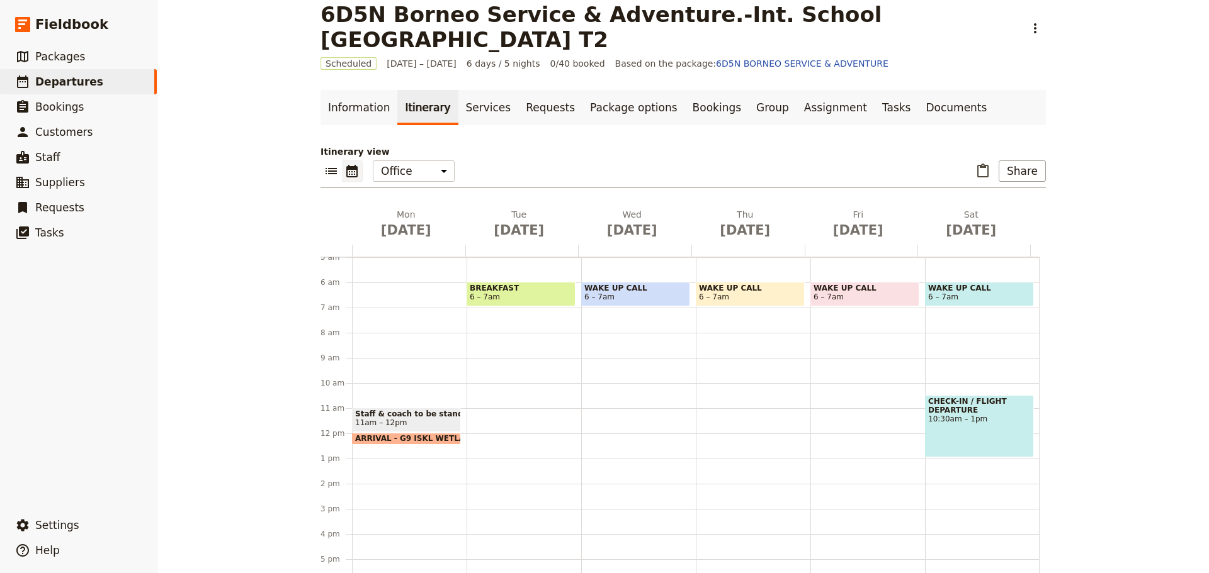
click at [996, 439] on div "CHECK-IN / FLIGHT DEPARTURE 10:30am – 1pm" at bounding box center [979, 426] width 109 height 62
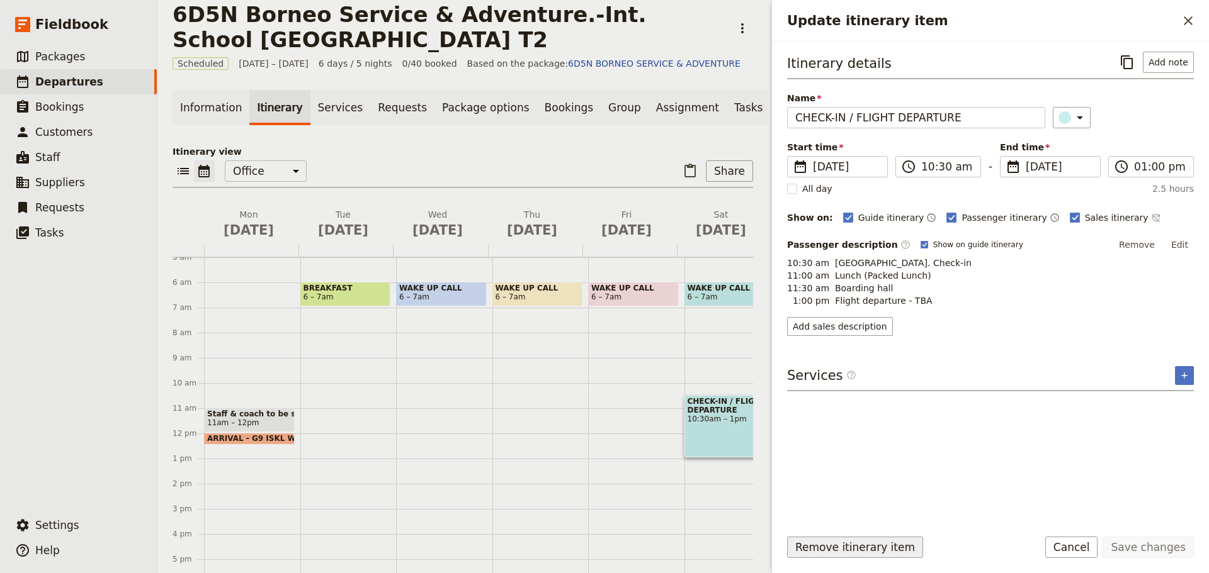
click at [860, 547] on button "Remove itinerary item" at bounding box center [855, 547] width 136 height 21
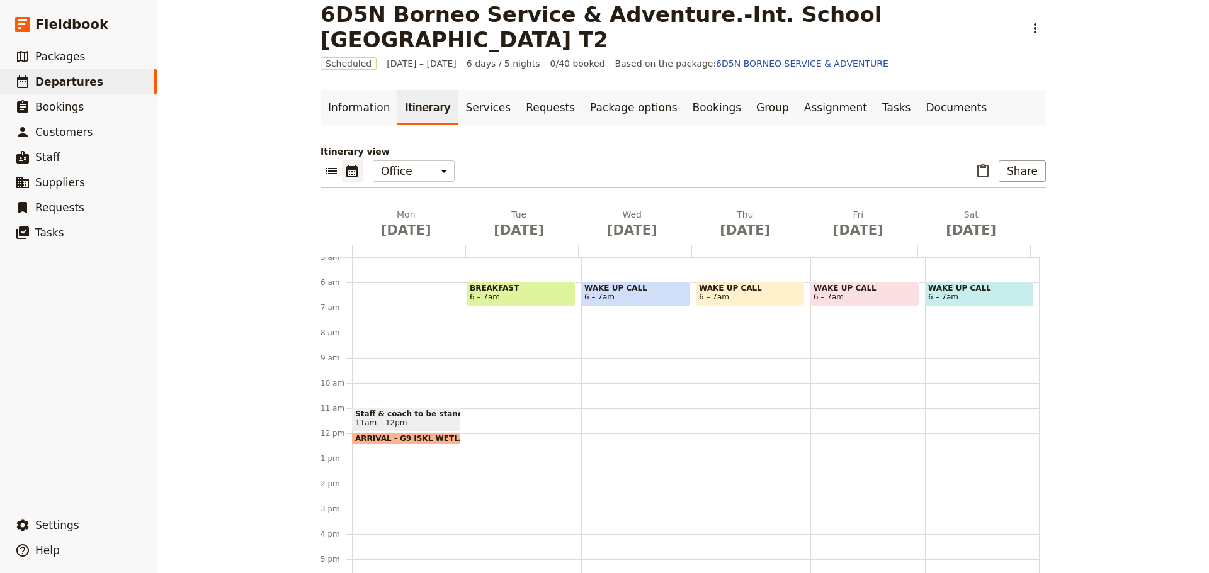
click at [407, 439] on span at bounding box center [407, 441] width 108 height 5
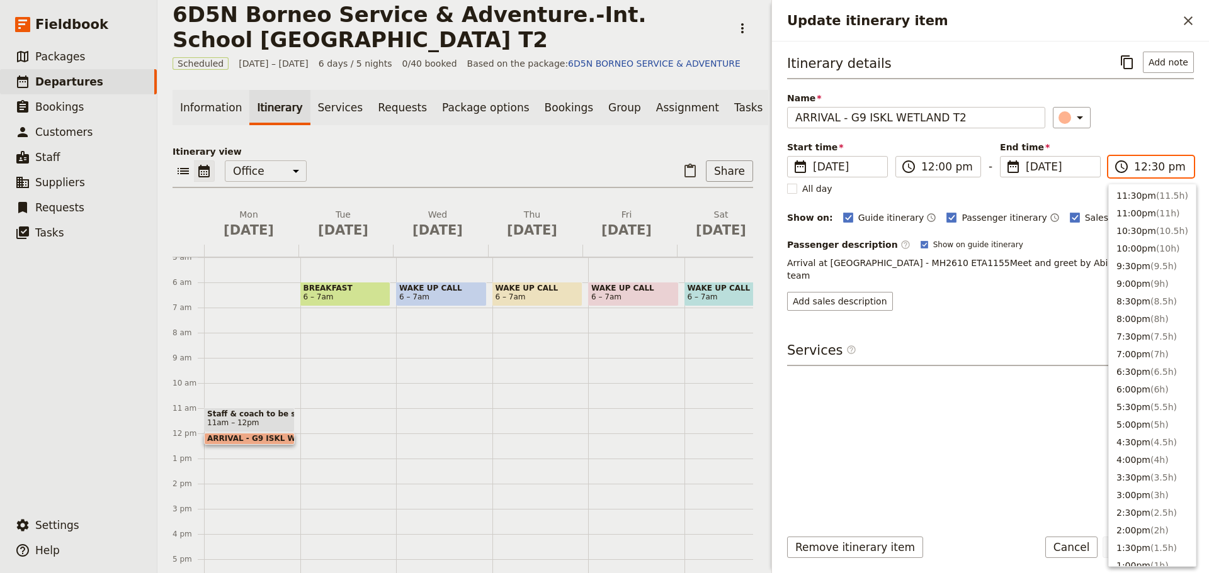
click at [1151, 167] on input "12:30 pm" at bounding box center [1160, 166] width 52 height 15
click at [1141, 286] on button "9:00pm ( 9h )" at bounding box center [1152, 284] width 87 height 18
type input "09:00 pm"
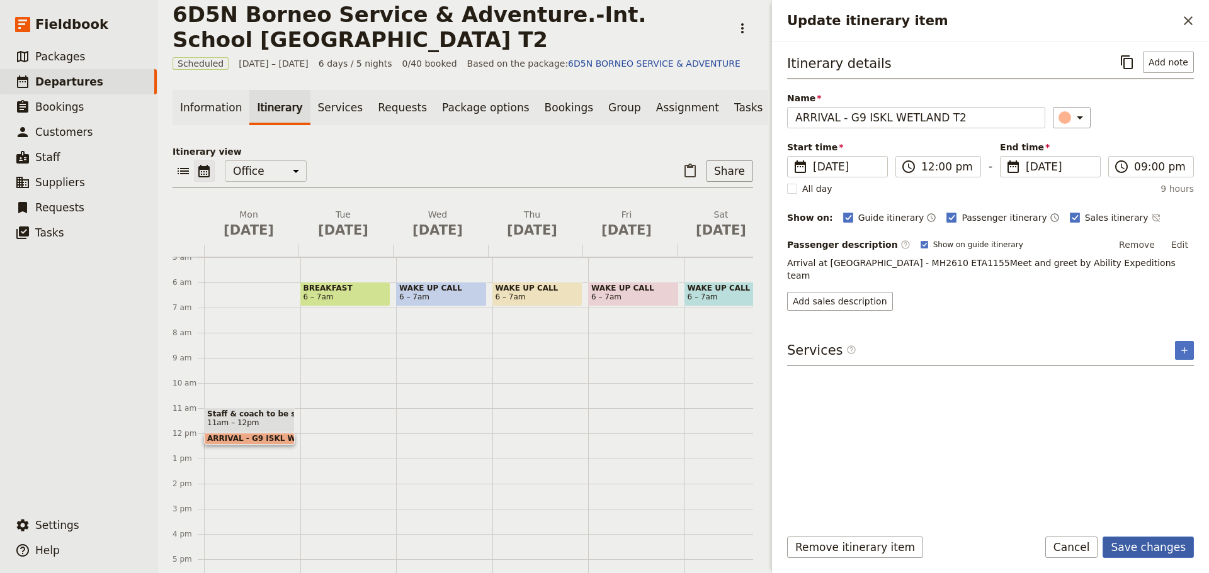
click at [1162, 548] on button "Save changes" at bounding box center [1147, 547] width 91 height 21
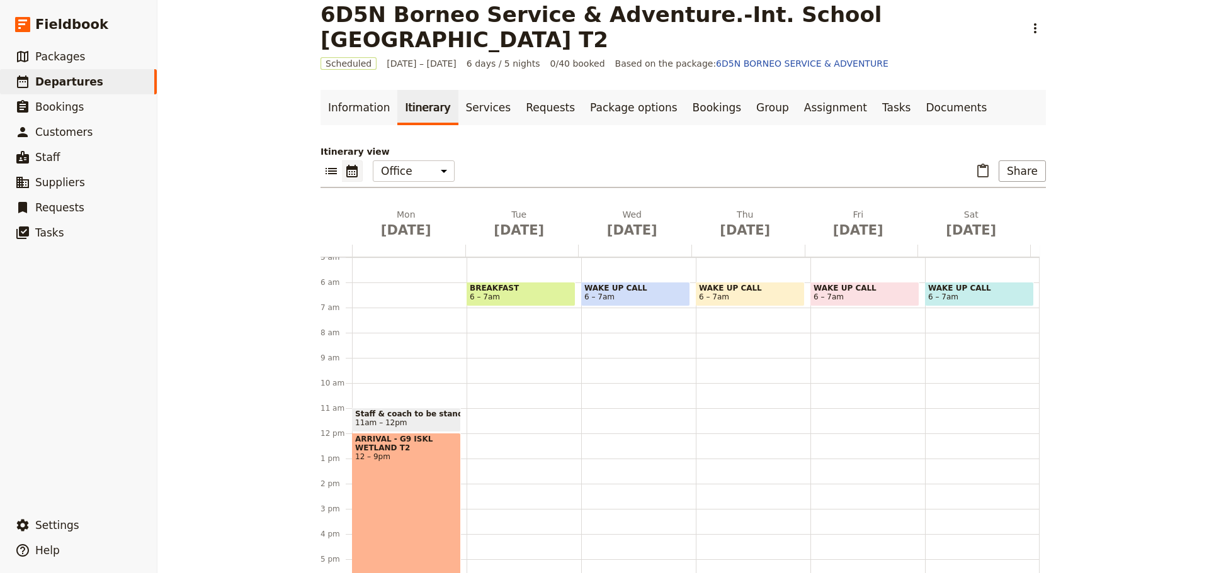
click at [430, 529] on div "ARRIVAL - G9 ISKL WETLAND T2 12 – 9pm" at bounding box center [406, 546] width 109 height 226
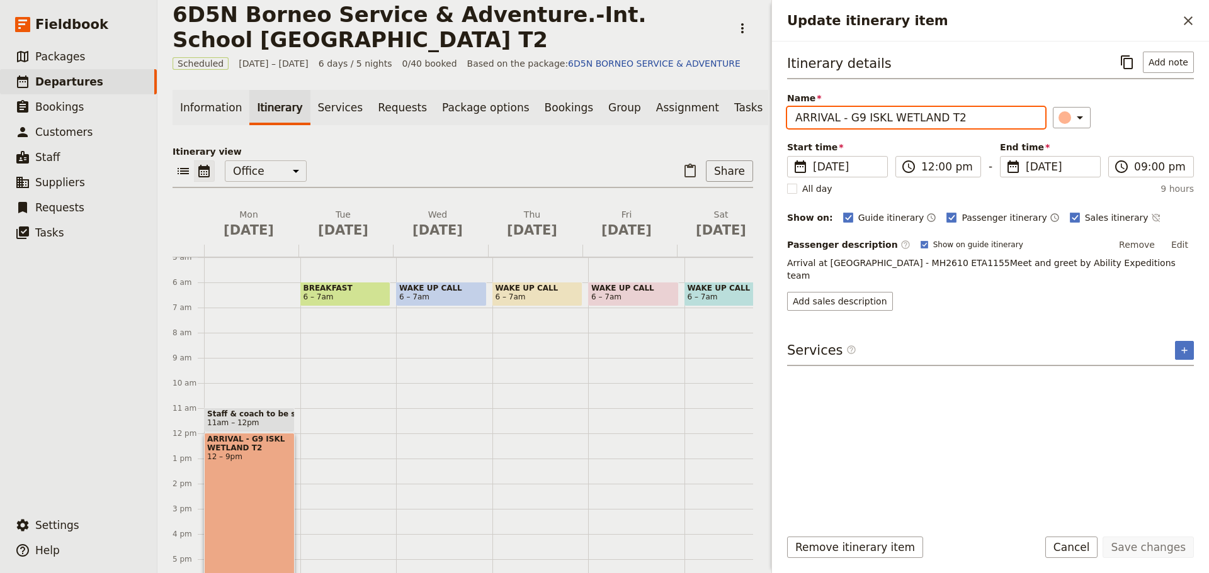
click at [954, 117] on input "ARRIVAL - G9 ISKL WETLAND T2" at bounding box center [916, 117] width 258 height 21
drag, startPoint x: 957, startPoint y: 116, endPoint x: 847, endPoint y: 122, distance: 109.7
click at [847, 122] on input "ARRIVAL - G9 ISKL WETLAND T2" at bounding box center [916, 117] width 258 height 21
type input "ARRIVAL - CHECK INTO TAC, KIULU"
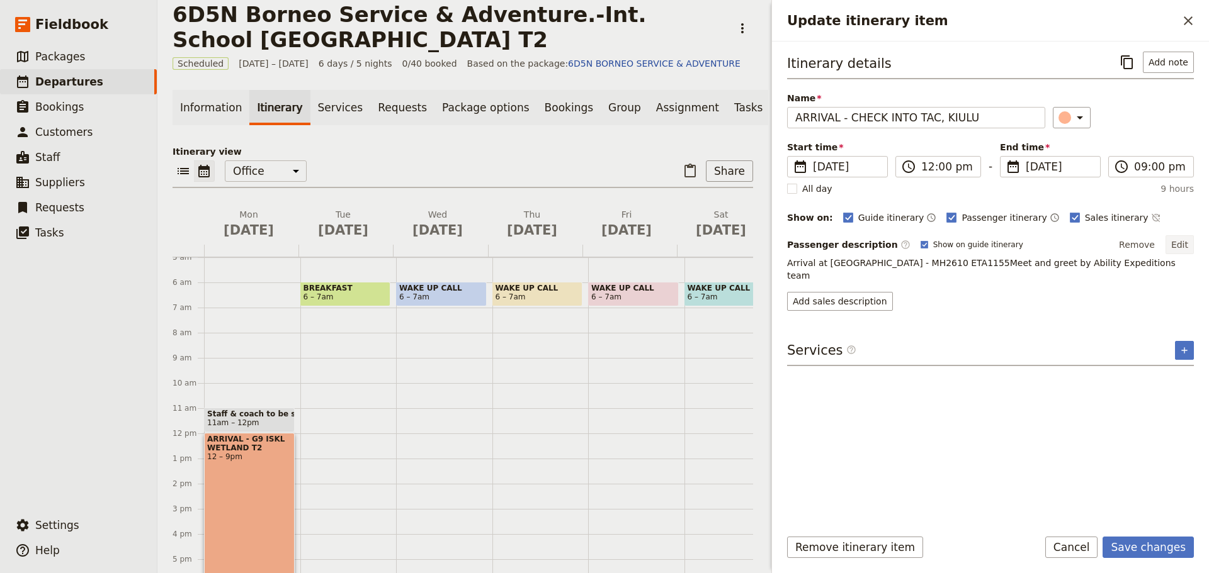
click at [1192, 247] on button "Edit" at bounding box center [1179, 244] width 28 height 19
click at [1183, 248] on button "Edit" at bounding box center [1179, 244] width 28 height 19
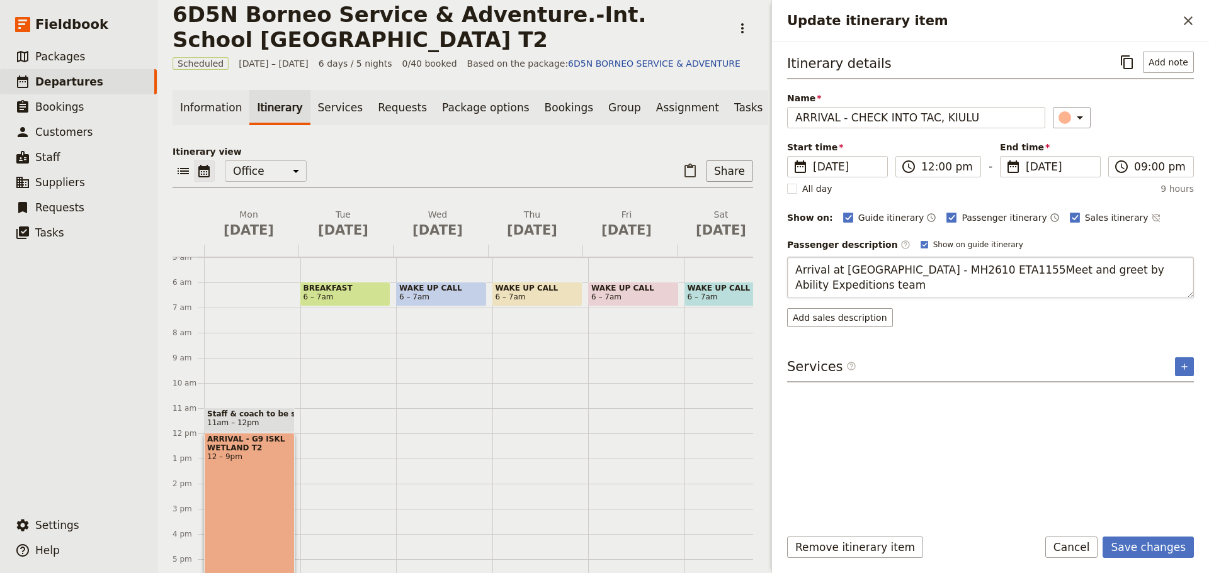
drag, startPoint x: 804, startPoint y: 269, endPoint x: 947, endPoint y: 291, distance: 145.1
click at [947, 291] on textarea "Arrival at [GEOGRAPHIC_DATA] - MH2610 ETA1155Meet and greet by Ability Expediti…" at bounding box center [990, 278] width 407 height 42
click at [801, 271] on textarea "Arrival at [GEOGRAPHIC_DATA] - MH2610 ETA1155Meet and greet by Ability Expediti…" at bounding box center [990, 278] width 407 height 42
click at [796, 273] on textarea "Arrival at [GEOGRAPHIC_DATA] - MH2610 ETA1155Meet and greet by Ability Expediti…" at bounding box center [990, 278] width 407 height 42
drag, startPoint x: 795, startPoint y: 271, endPoint x: 929, endPoint y: 288, distance: 135.1
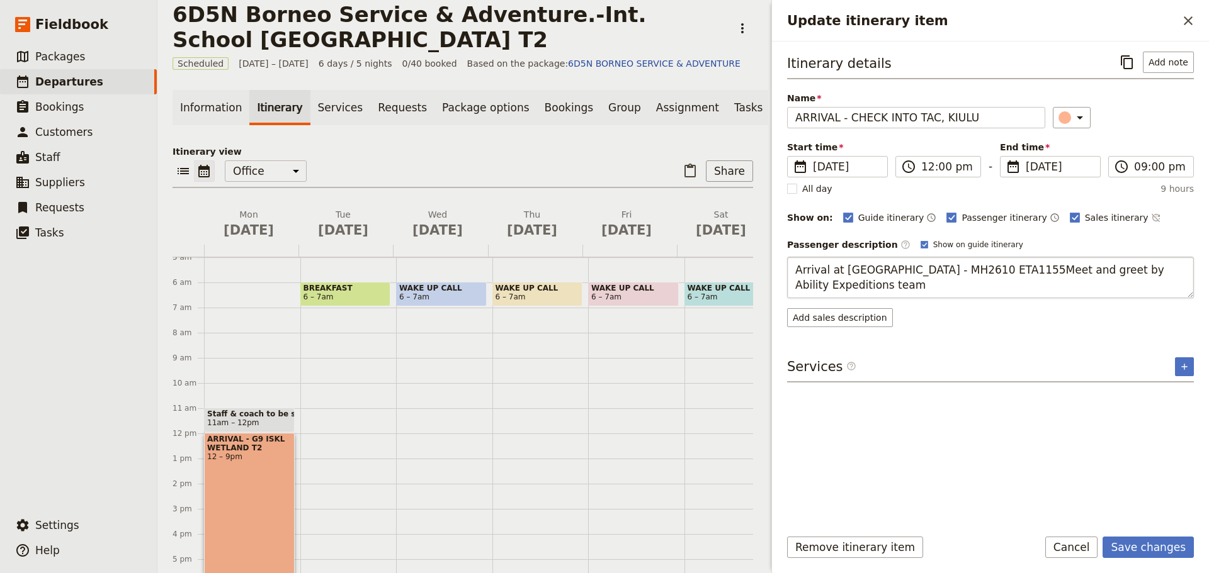
click at [929, 288] on textarea "Arrival at [GEOGRAPHIC_DATA] - MH2610 ETA1155Meet and greet by Ability Expediti…" at bounding box center [990, 278] width 407 height 42
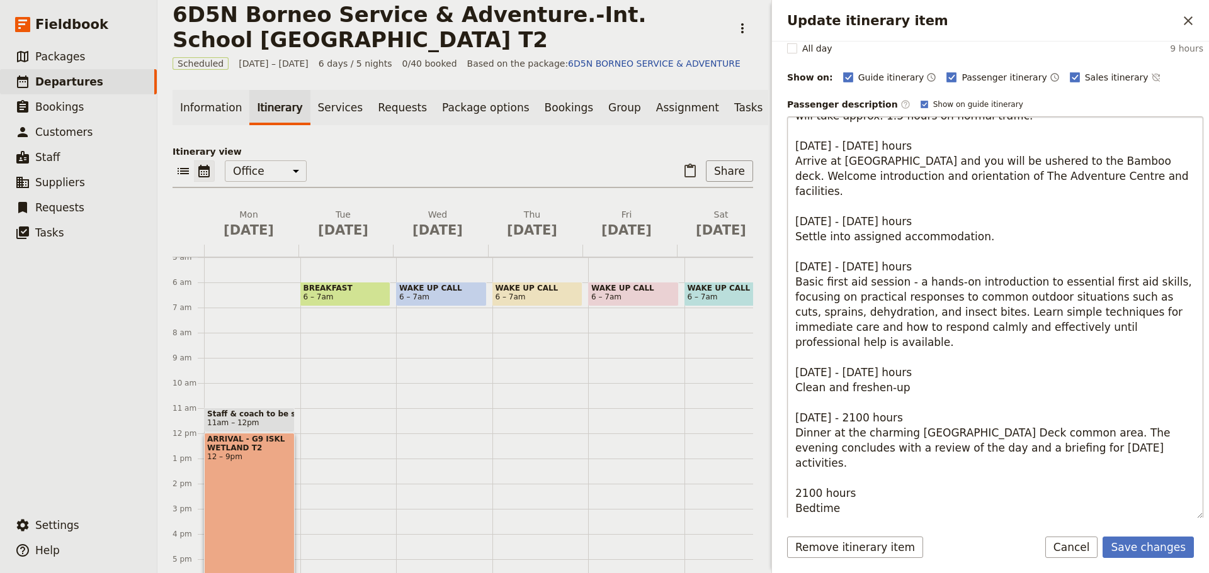
scroll to position [107, 0]
click at [1004, 507] on textarea "Update itinerary item" at bounding box center [995, 317] width 416 height 403
drag, startPoint x: 1017, startPoint y: 418, endPoint x: 977, endPoint y: 423, distance: 40.6
click at [977, 422] on textarea "Update itinerary item" at bounding box center [995, 317] width 416 height 403
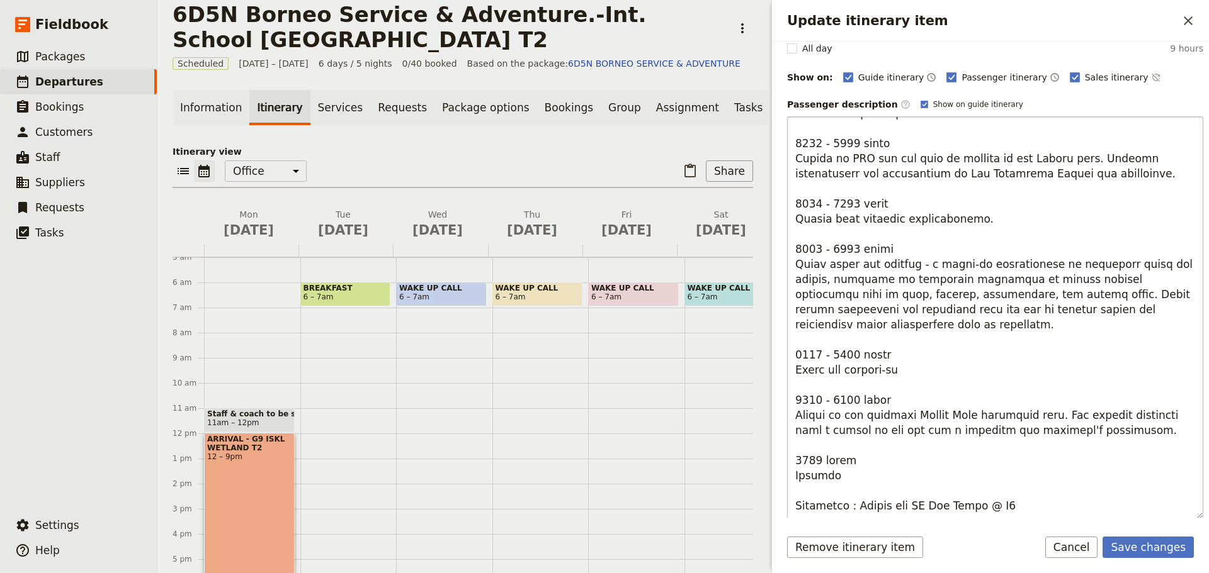
type textarea "Arrival in [GEOGRAPHIC_DATA] on MH2610 ETA1215. You will be warmly greeted by A…"
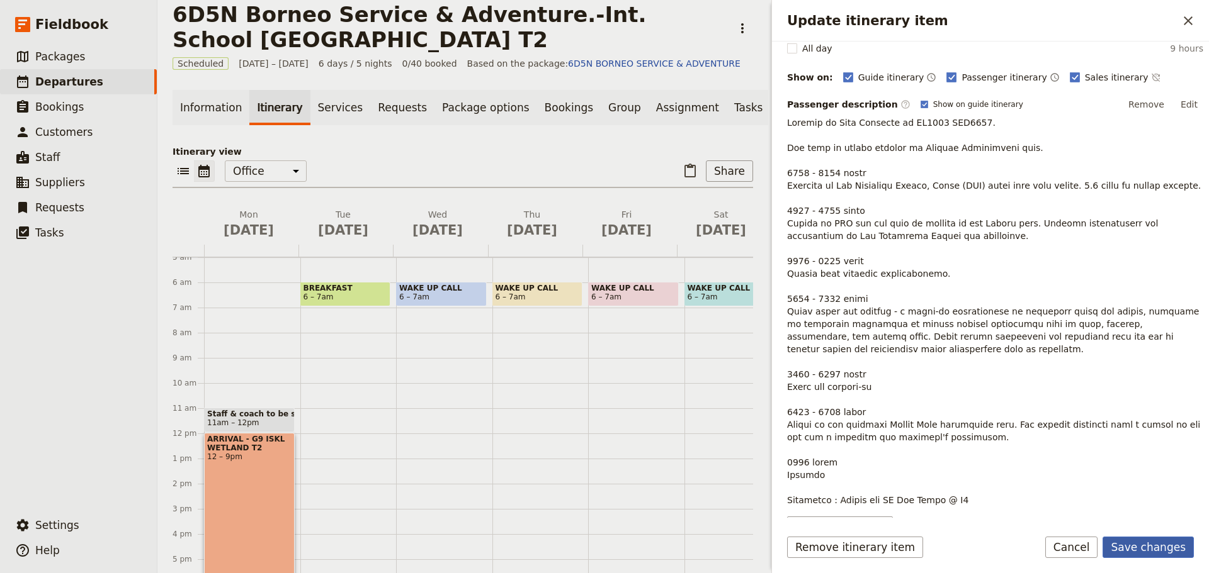
click at [1142, 546] on button "Save changes" at bounding box center [1147, 547] width 91 height 21
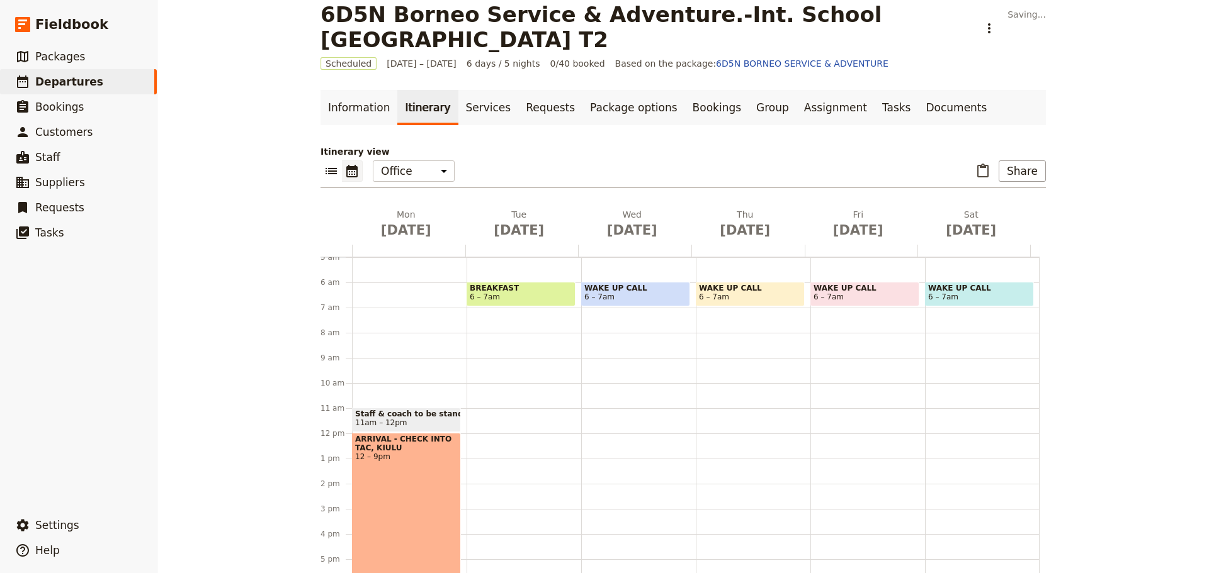
scroll to position [211, 0]
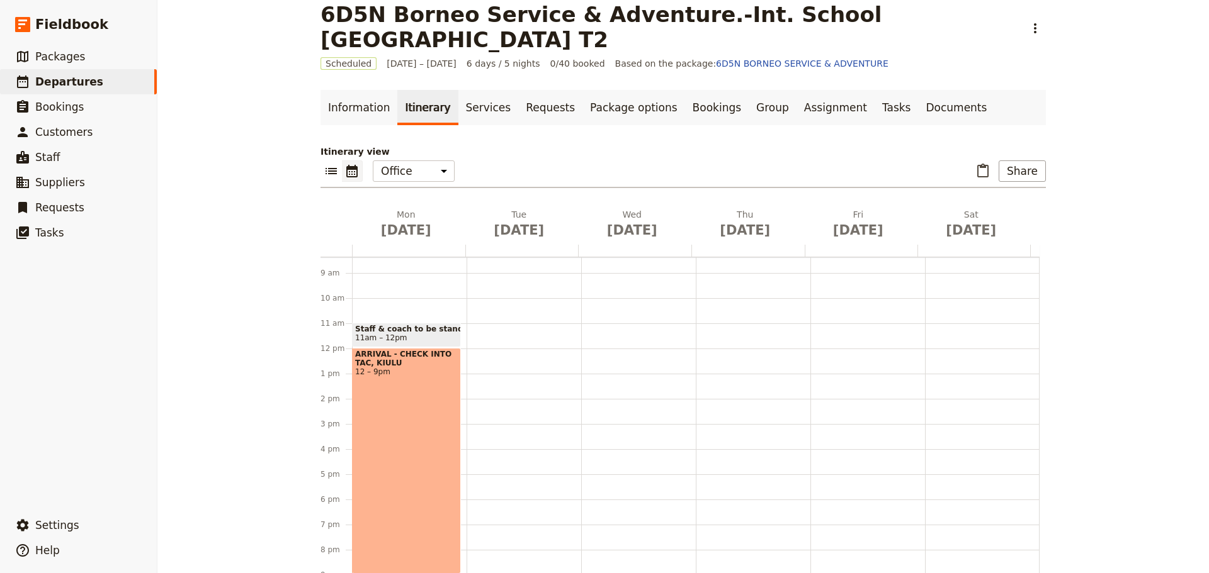
click at [390, 427] on div "ARRIVAL - CHECK INTO TAC, KIULU 12 – 9pm" at bounding box center [406, 461] width 109 height 226
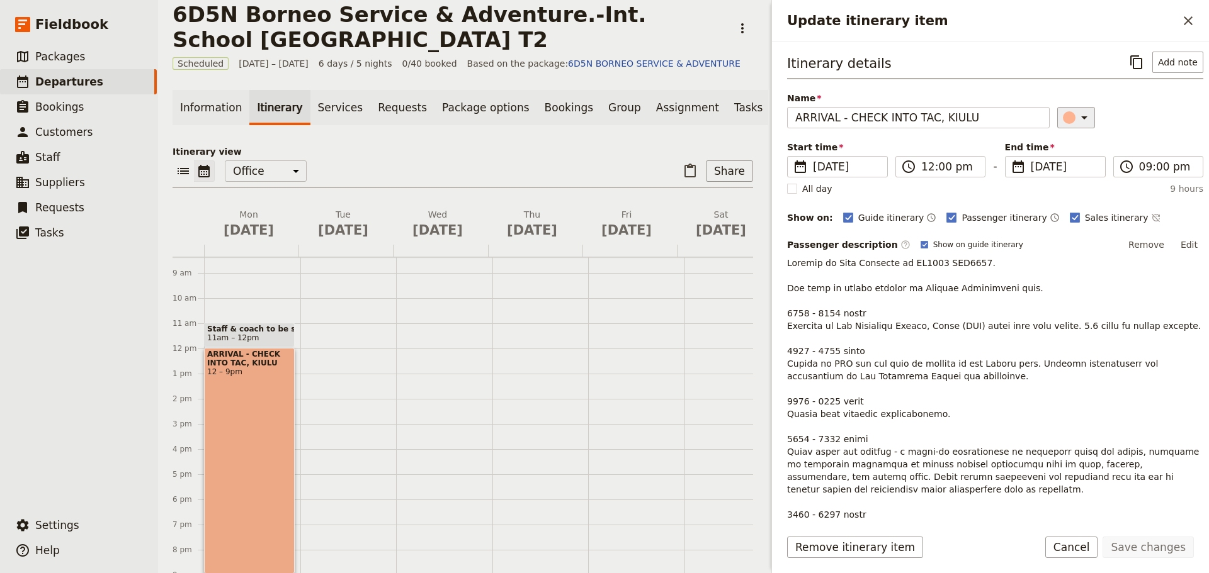
click at [1076, 116] on icon "Update itinerary item" at bounding box center [1083, 117] width 15 height 15
click at [1127, 113] on div "​" at bounding box center [1130, 117] width 146 height 21
click at [1190, 17] on icon "Close drawer" at bounding box center [1187, 20] width 15 height 15
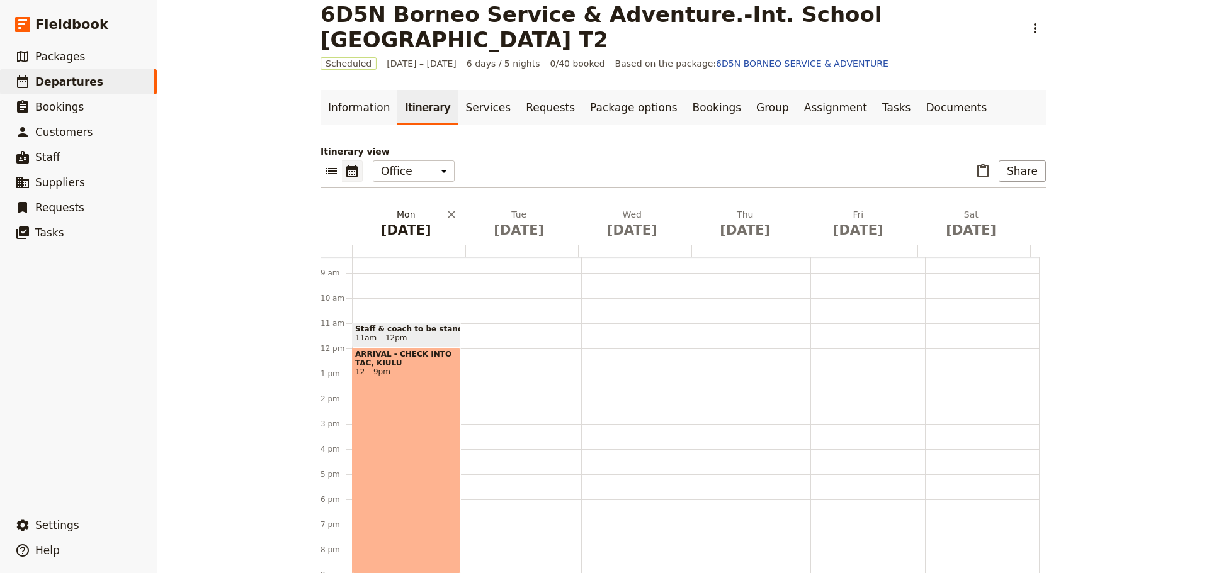
click at [407, 240] on button "[DATE]" at bounding box center [408, 226] width 113 height 37
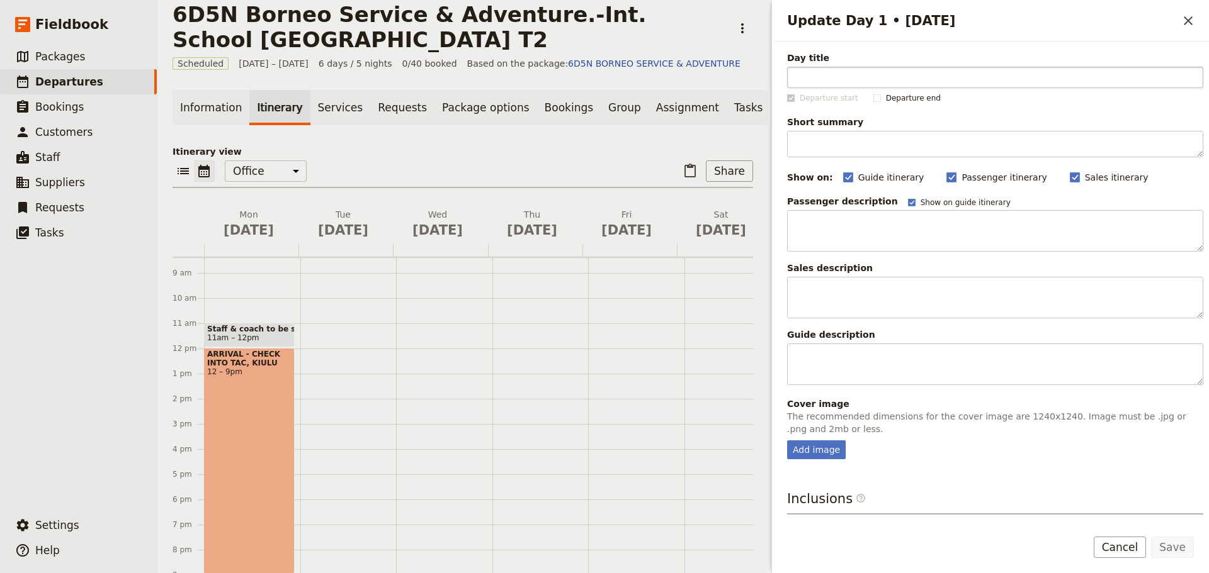
click at [845, 74] on input "Day title" at bounding box center [995, 77] width 416 height 21
type input "TRAVEL DAY"
click at [804, 454] on div "Add image" at bounding box center [816, 450] width 59 height 19
click at [787, 441] on input "Add image" at bounding box center [786, 440] width 1 height 1
type input "C:\fakepath\68b938a13c335b2476cdd35e.jpeg"
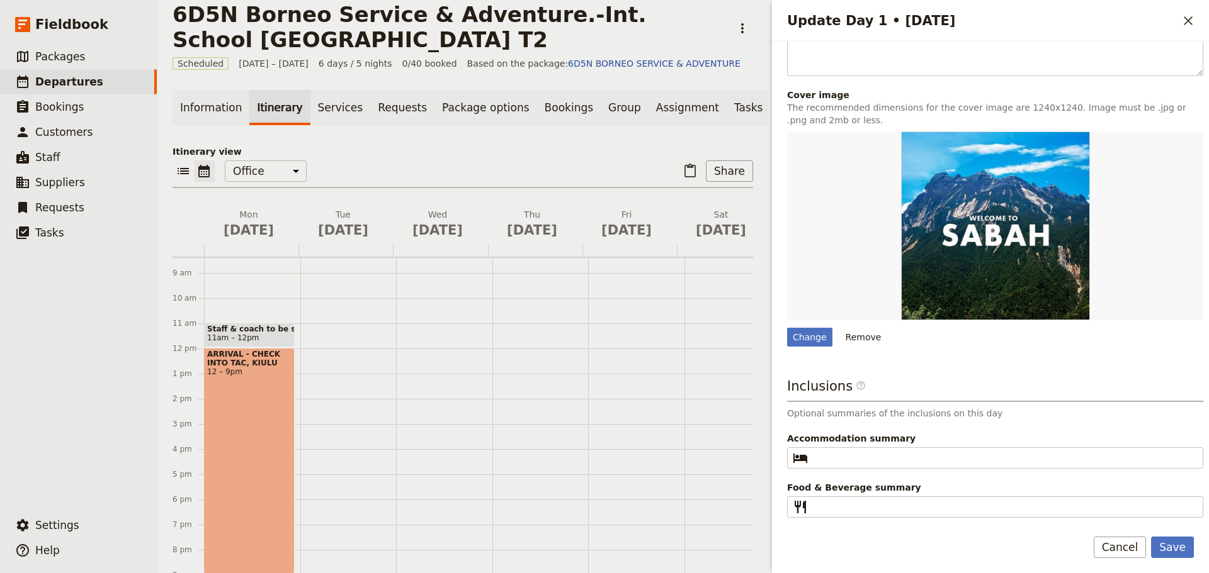
scroll to position [310, 0]
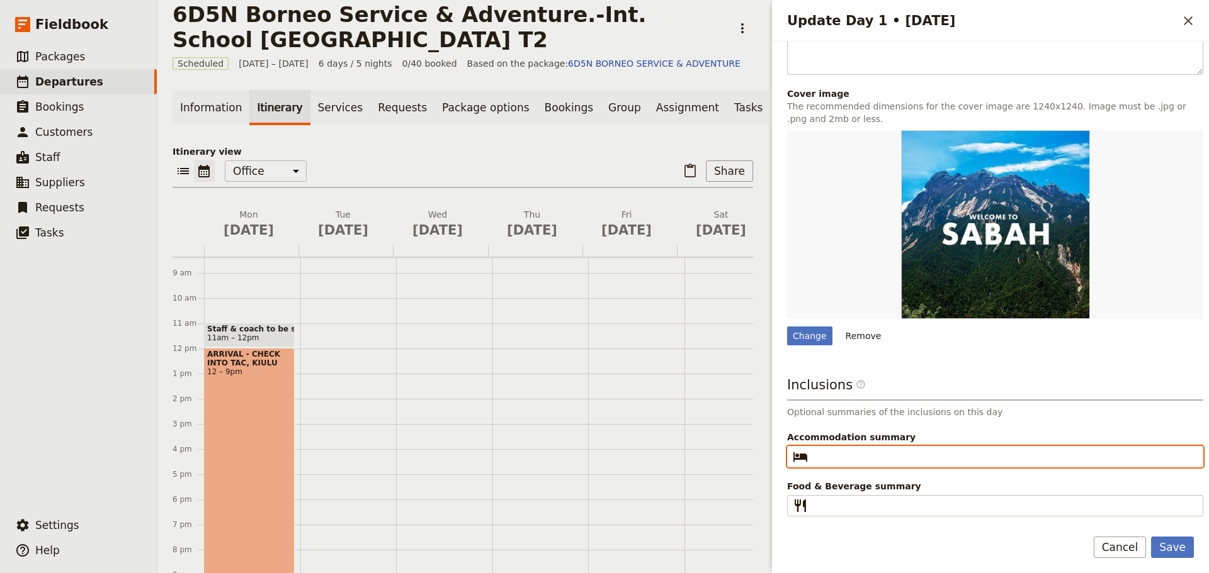
click at [856, 460] on input "Accommodation summary ​" at bounding box center [1004, 456] width 382 height 15
type input "t"
type input "The [GEOGRAPHIC_DATA], [GEOGRAPHIC_DATA]"
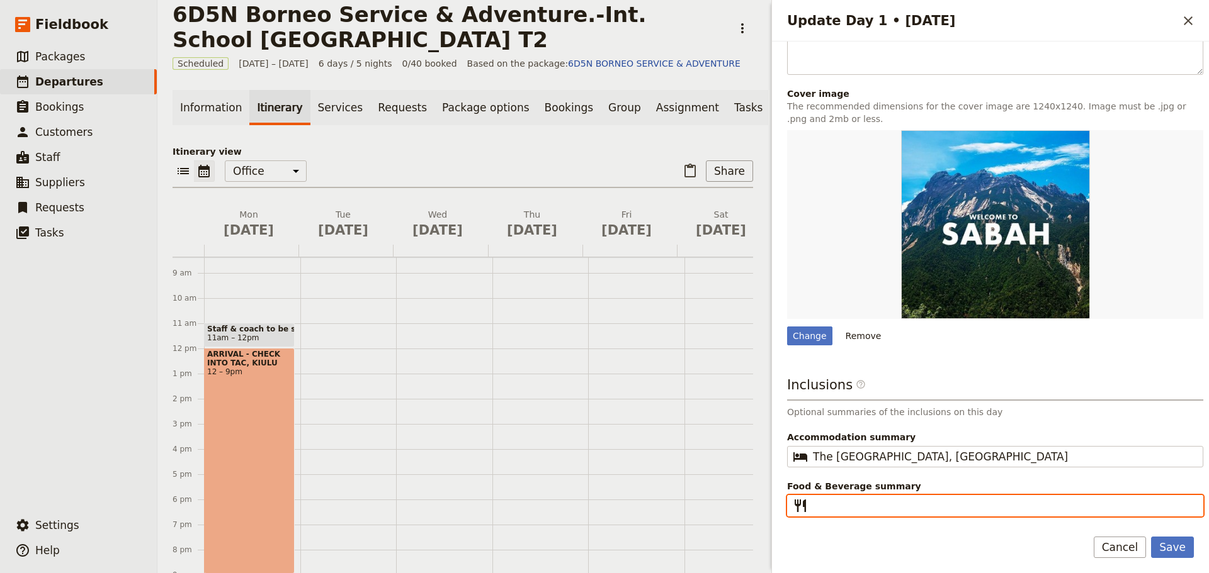
click at [839, 504] on input "Food & Beverage summary ​" at bounding box center [1004, 506] width 382 height 15
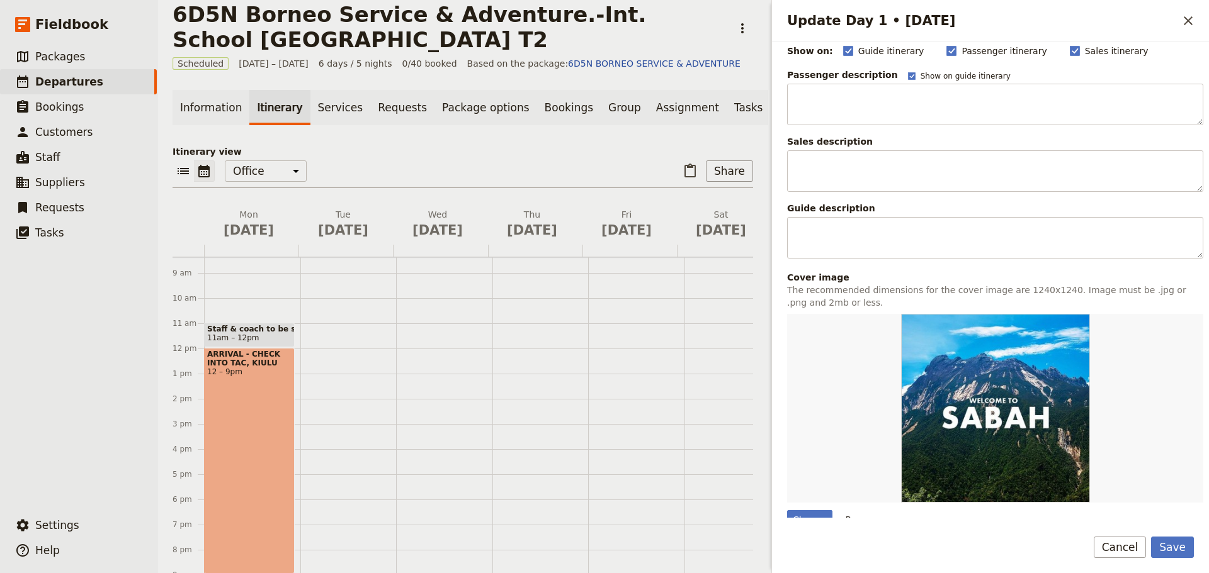
scroll to position [59, 0]
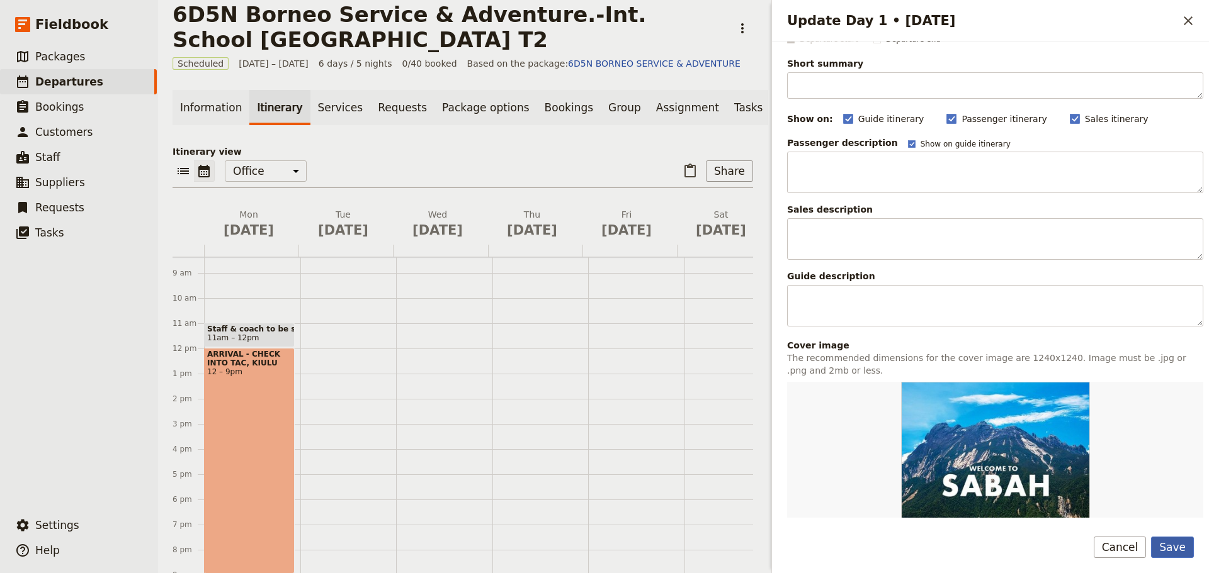
type input "Afternoon teabreak I Dinner"
click at [1172, 552] on button "Save" at bounding box center [1172, 547] width 43 height 21
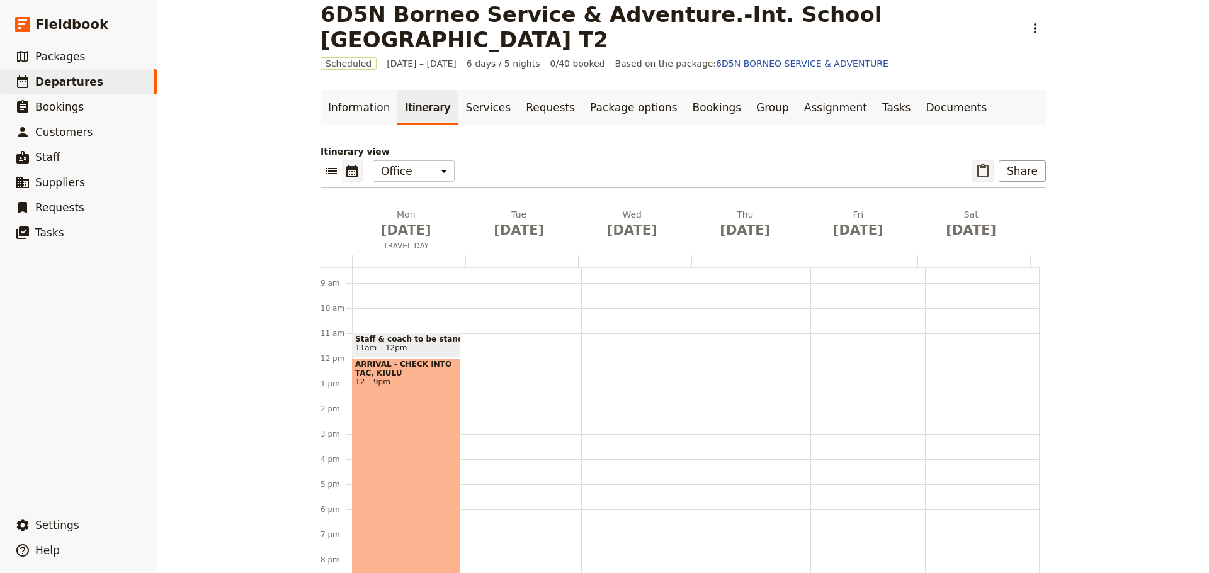
click at [982, 174] on icon "Paste itinerary item" at bounding box center [982, 171] width 15 height 15
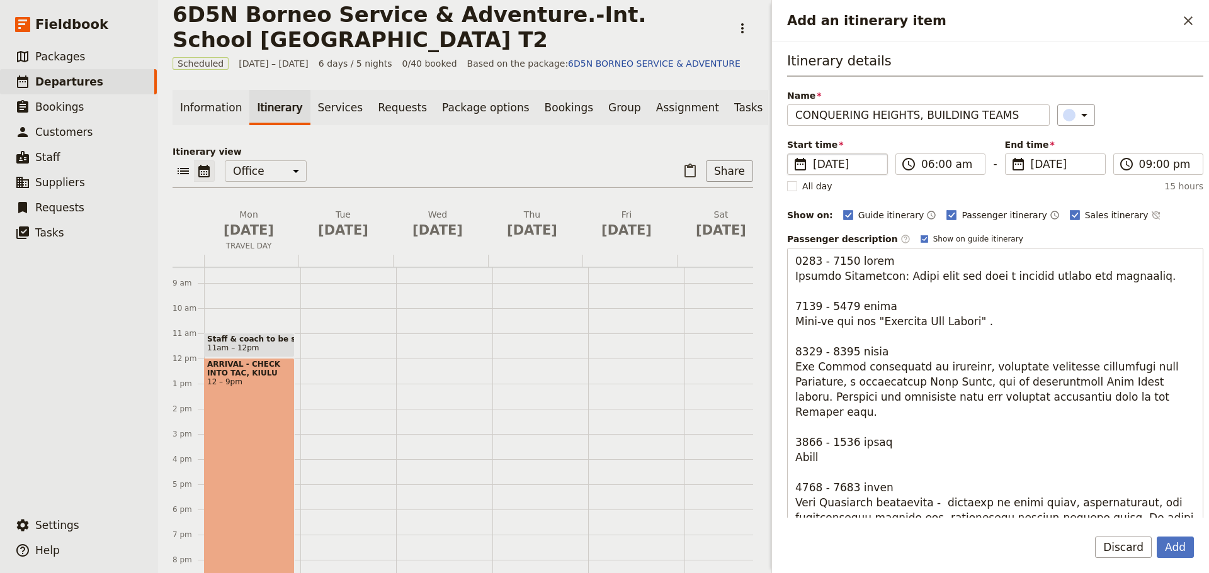
click at [826, 165] on span "[DATE]" at bounding box center [846, 164] width 67 height 15
click at [793, 154] on input "[DATE]" at bounding box center [792, 154] width 1 height 1
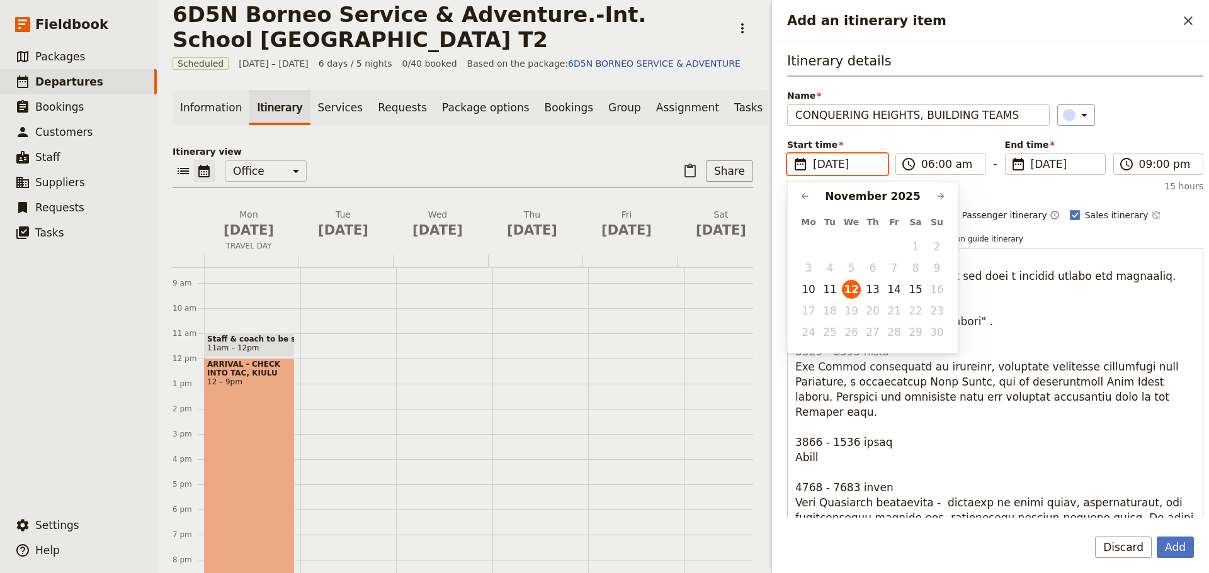
scroll to position [0, 0]
click at [828, 295] on button "11" at bounding box center [829, 289] width 19 height 19
type input "[DATE]"
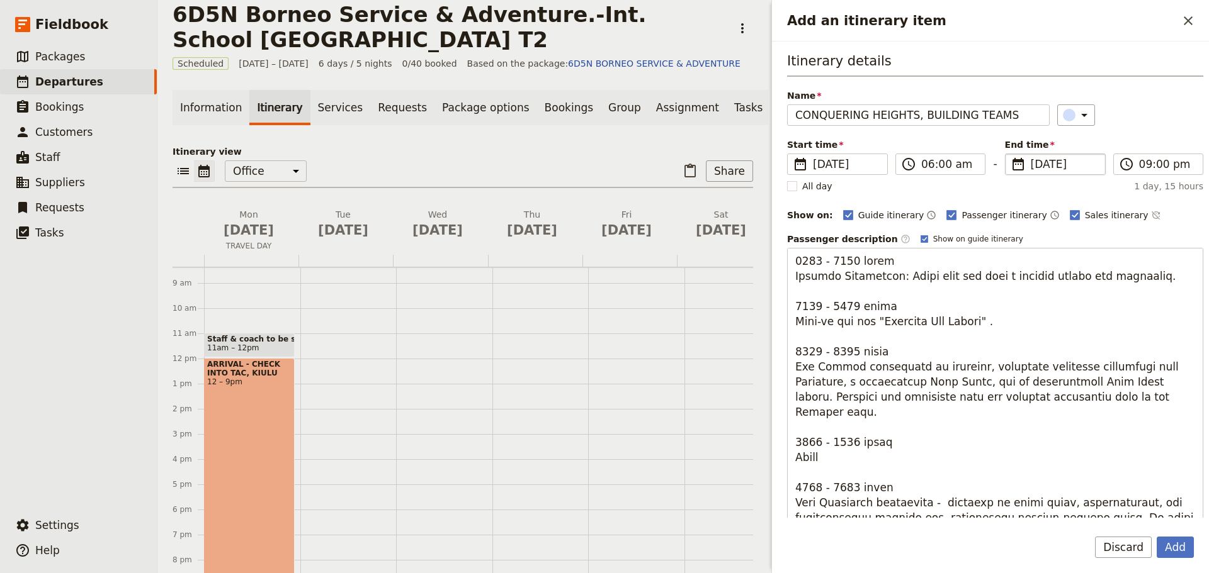
click at [1034, 165] on span "[DATE]" at bounding box center [1063, 164] width 67 height 15
click at [1010, 154] on input "[DATE]" at bounding box center [1010, 154] width 1 height 1
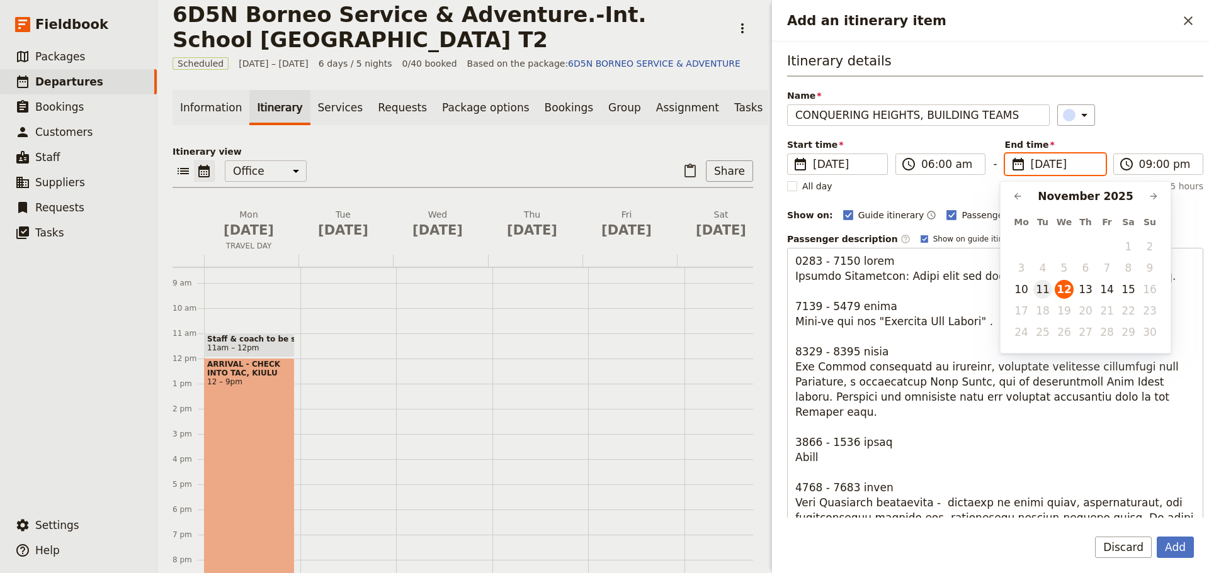
click at [1039, 286] on button "11" at bounding box center [1042, 289] width 19 height 19
type input "[DATE]"
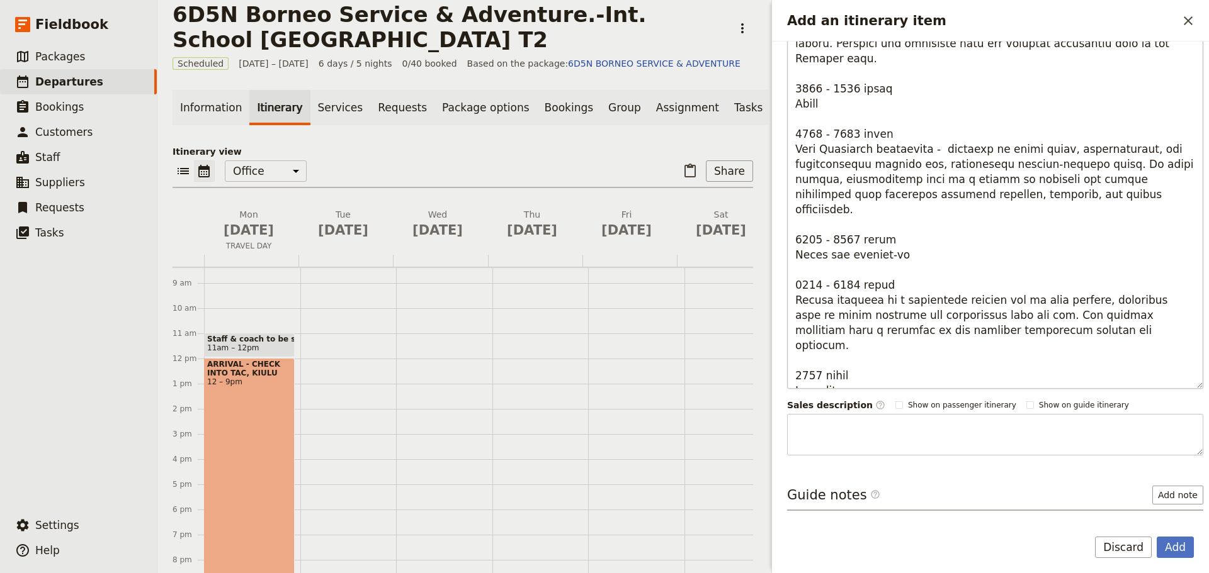
scroll to position [310, 0]
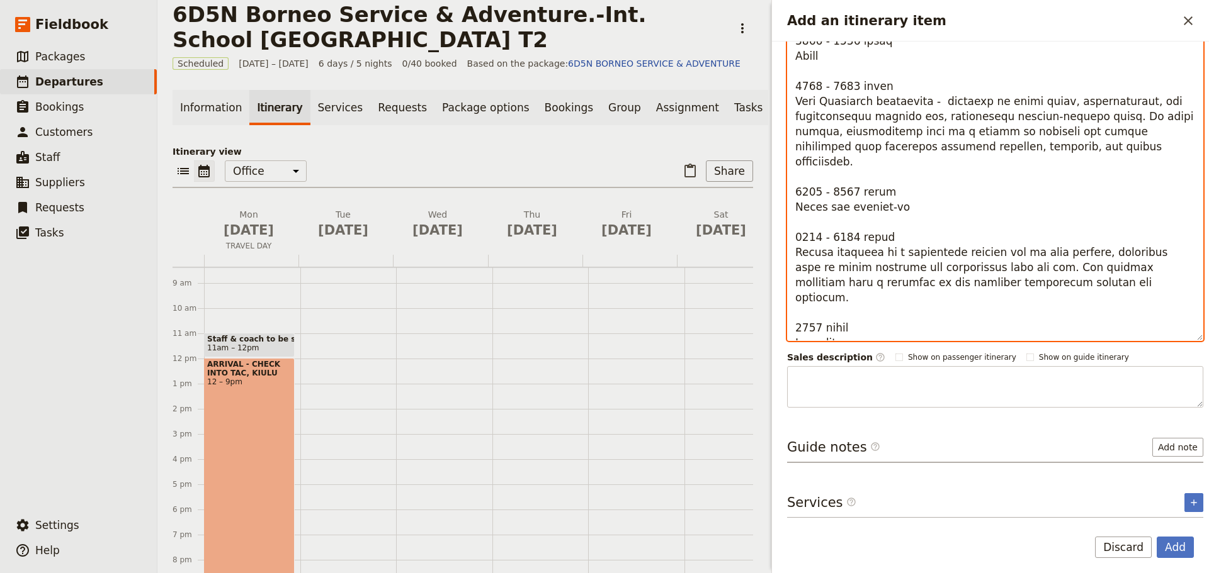
drag, startPoint x: 1012, startPoint y: 330, endPoint x: 995, endPoint y: 329, distance: 17.0
click at [995, 329] on textarea "Add an itinerary item" at bounding box center [995, 139] width 416 height 403
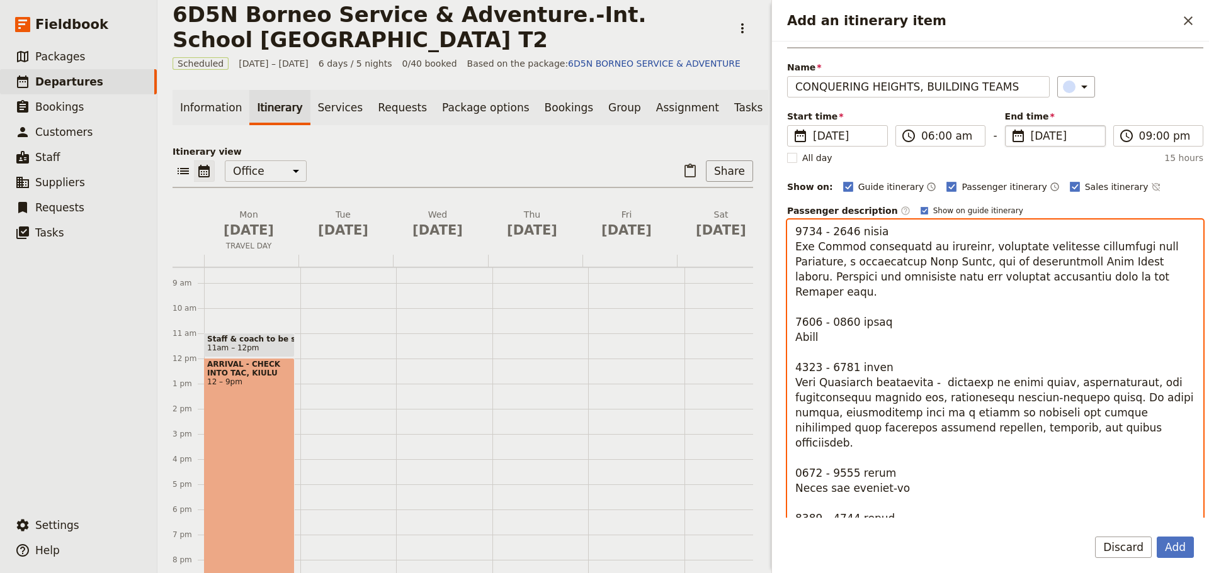
scroll to position [0, 0]
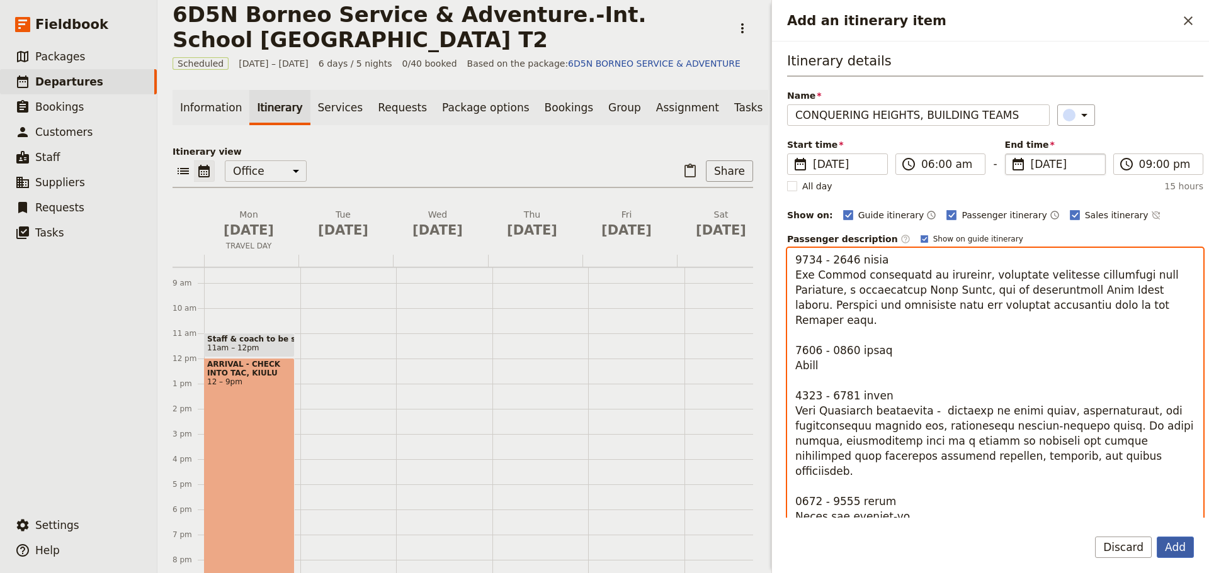
type textarea "0600 - 0800 hours Morning Transition: Begin your day with a morning huddle and …"
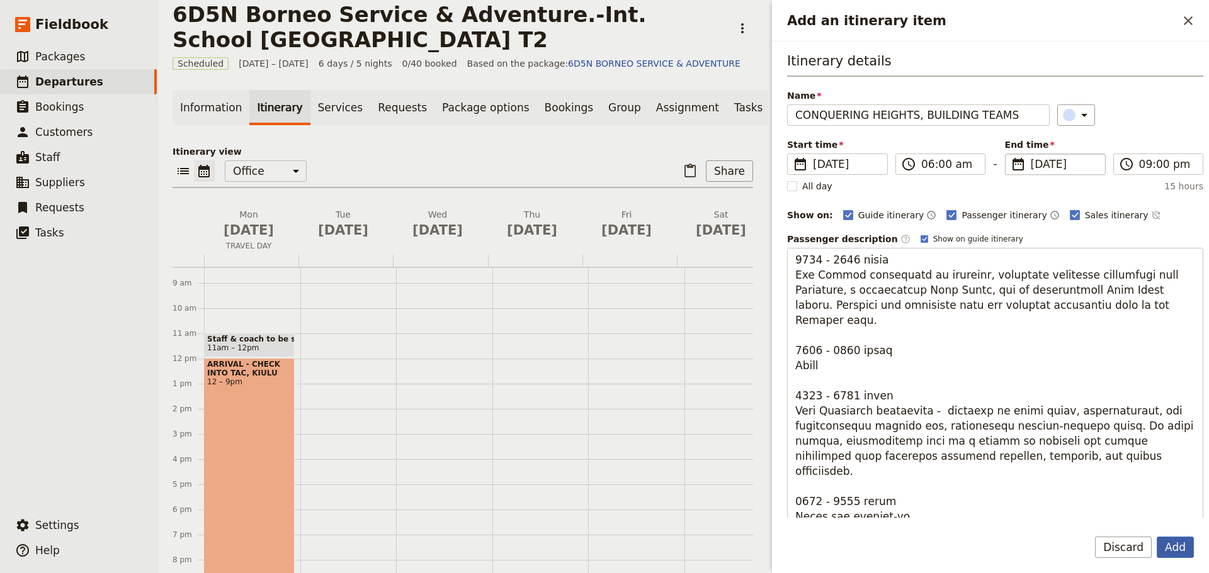
click at [1186, 545] on button "Add" at bounding box center [1174, 547] width 37 height 21
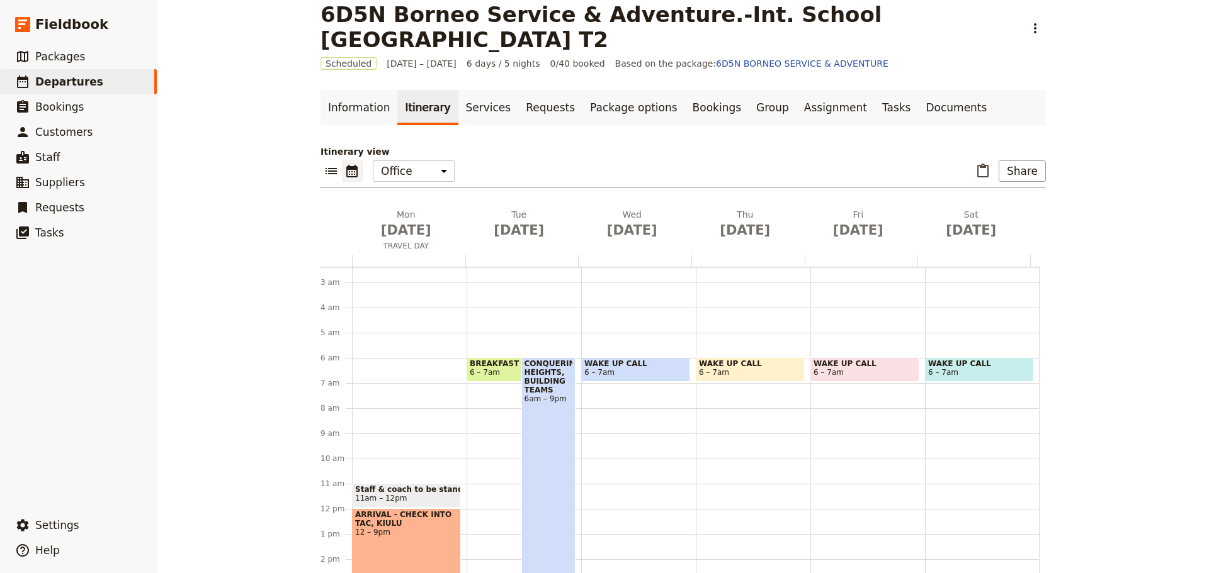
scroll to position [22, 0]
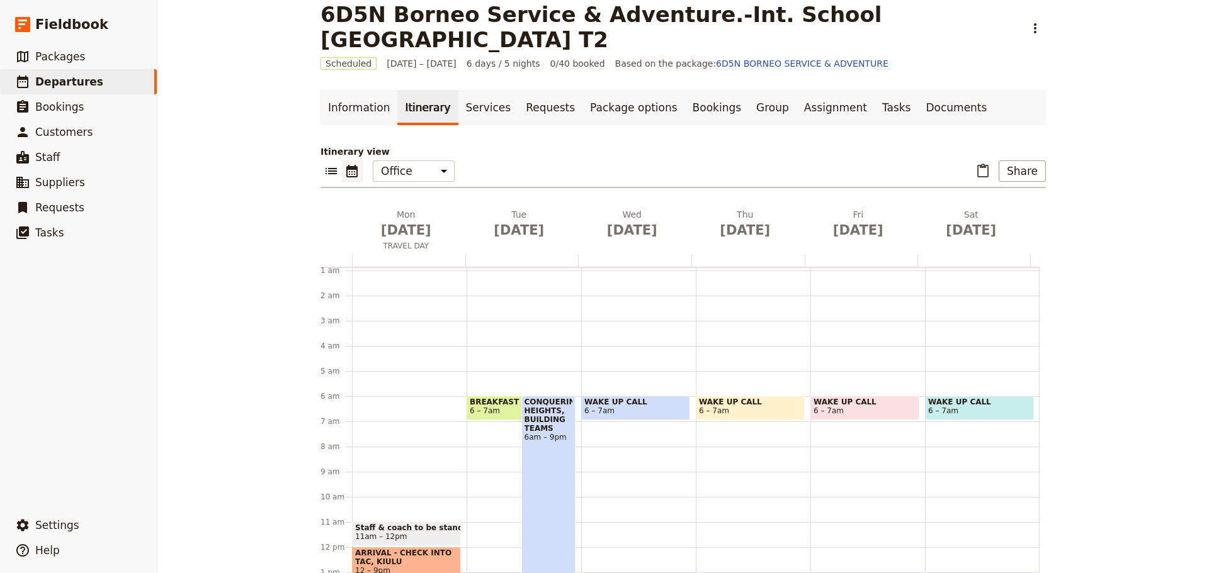
click at [498, 413] on span "6 – 7am" at bounding box center [513, 411] width 86 height 9
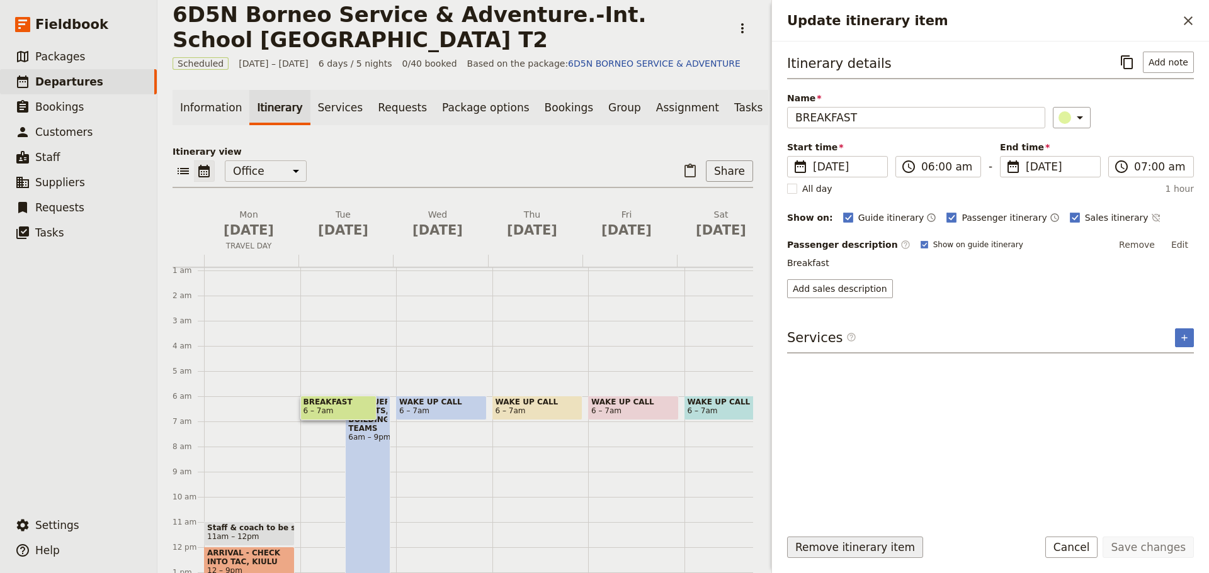
click at [821, 548] on button "Remove itinerary item" at bounding box center [855, 547] width 136 height 21
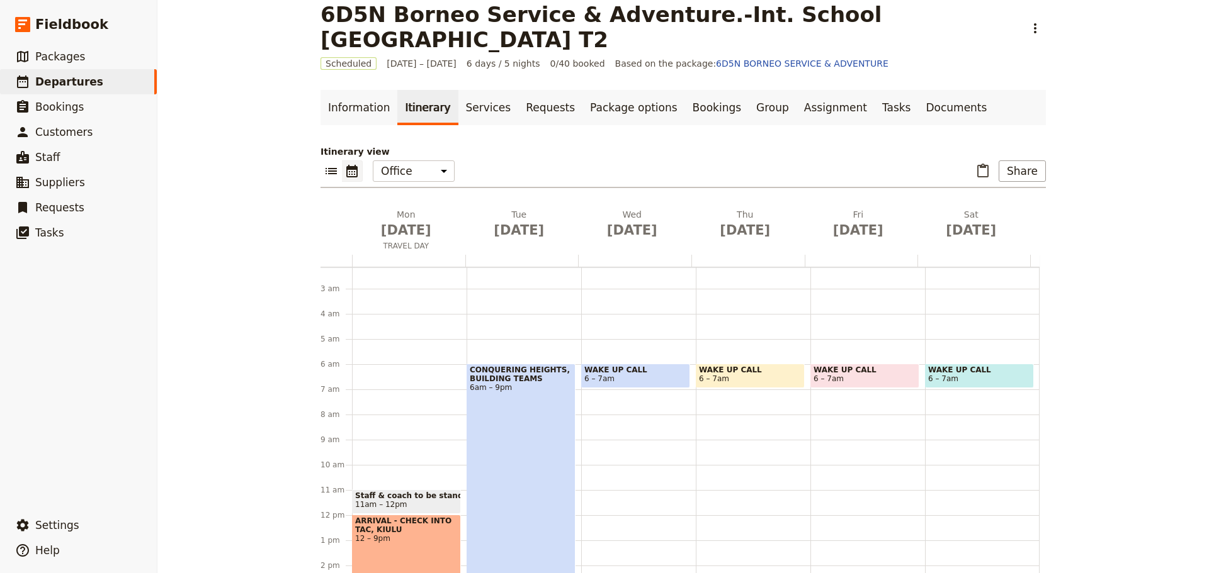
scroll to position [0, 0]
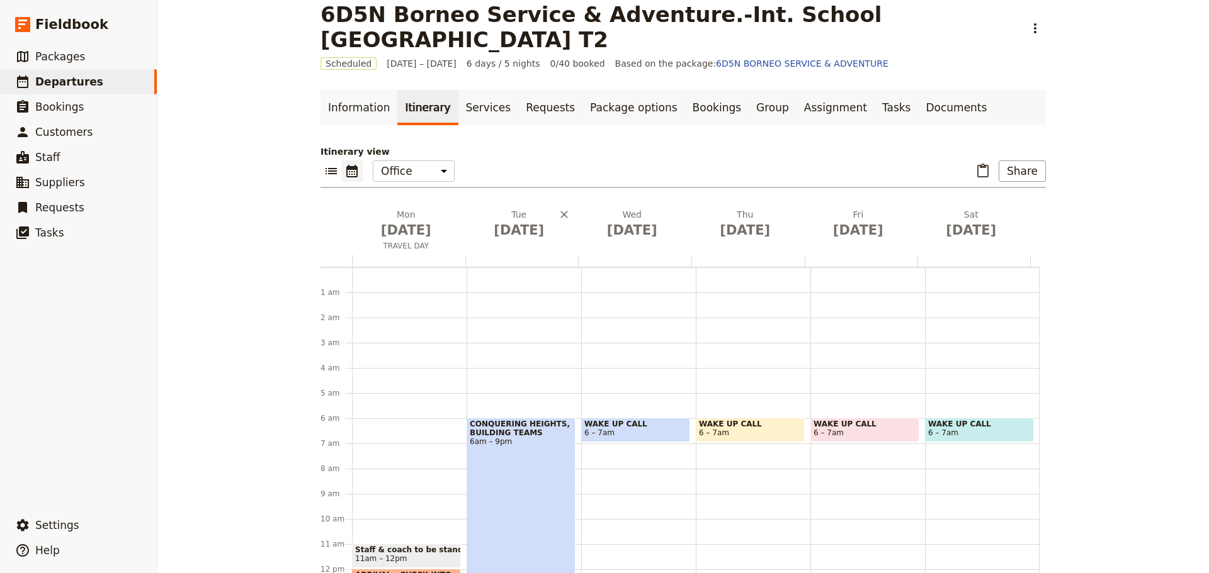
click at [521, 247] on div "[DATE]" at bounding box center [521, 231] width 113 height 47
click at [517, 240] on button "[DATE]" at bounding box center [521, 226] width 113 height 37
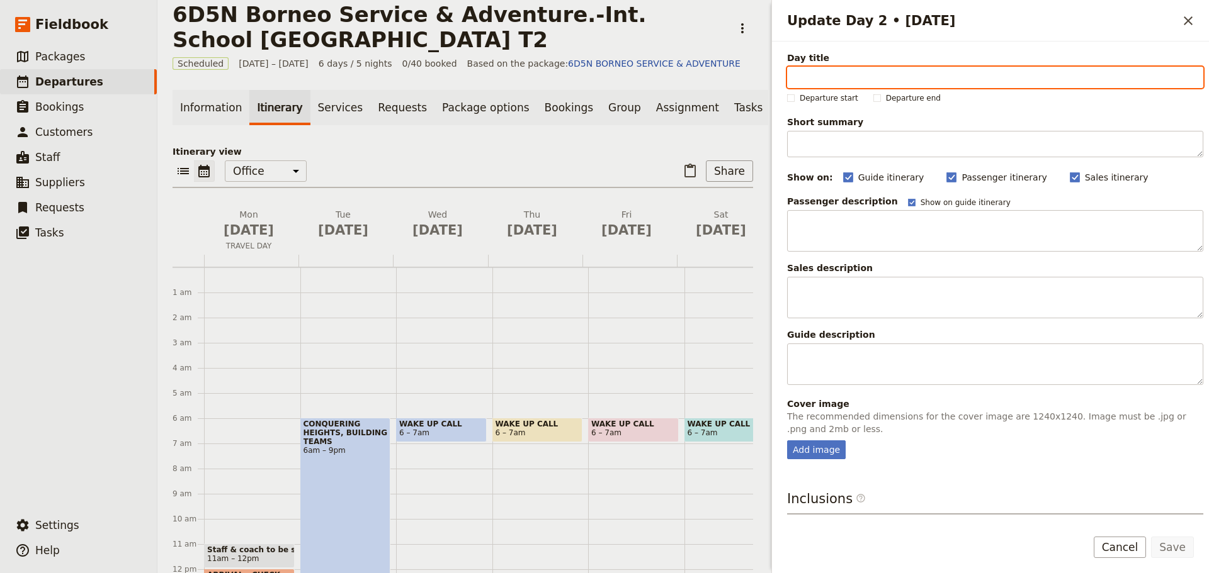
click at [816, 79] on input "Day title" at bounding box center [995, 77] width 416 height 21
type input "ZIP BORNEO & TEAM CHALLENGE"
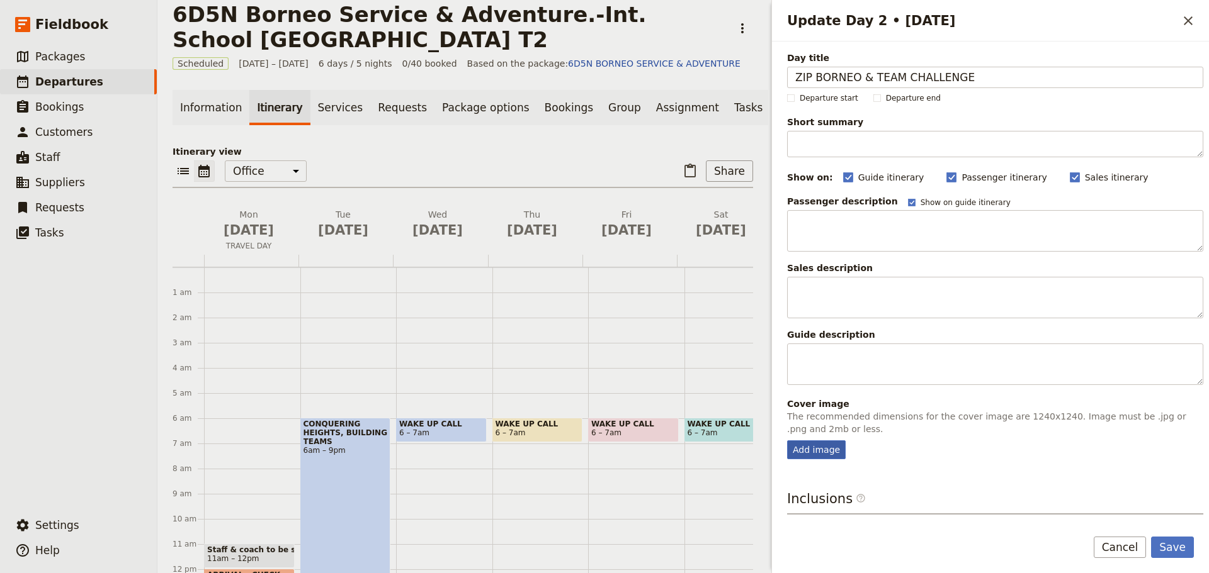
click at [808, 452] on div "Add image" at bounding box center [816, 450] width 59 height 19
click at [787, 441] on input "Add image" at bounding box center [786, 440] width 1 height 1
type input "C:\fakepath\68b93cf0a0420423ef211ce1.png"
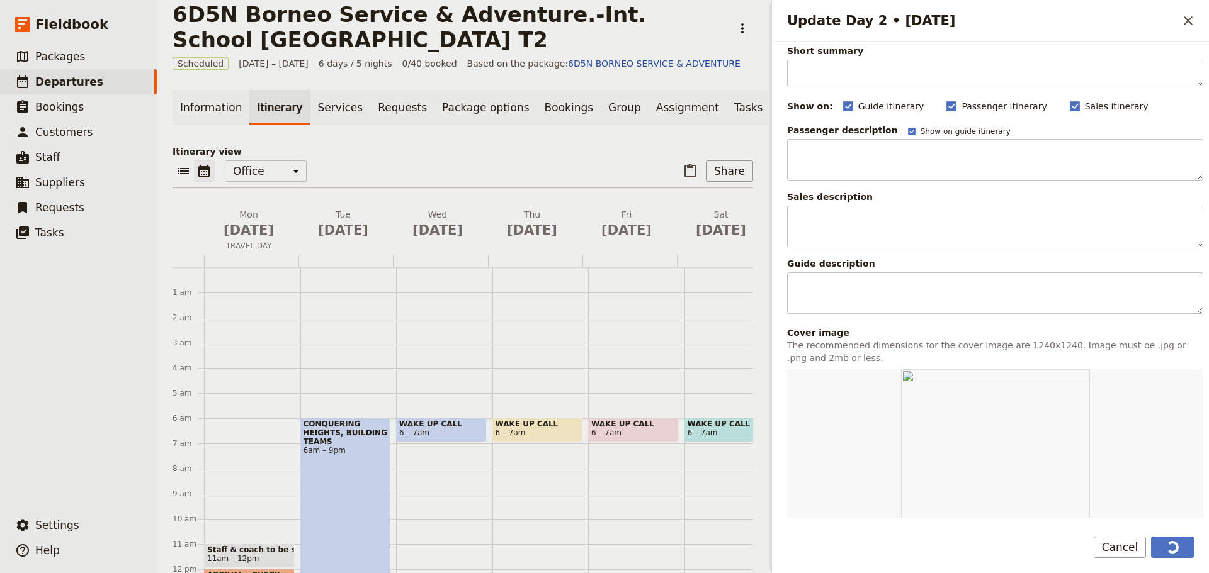
scroll to position [313, 0]
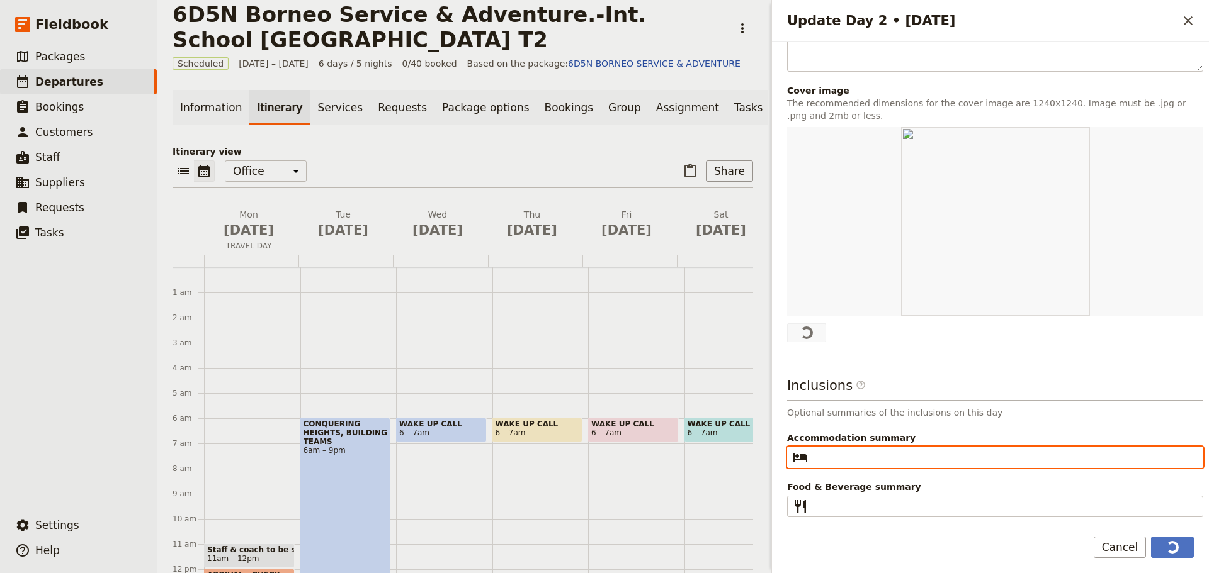
click at [849, 459] on input "Accommodation summary ​" at bounding box center [1004, 457] width 382 height 15
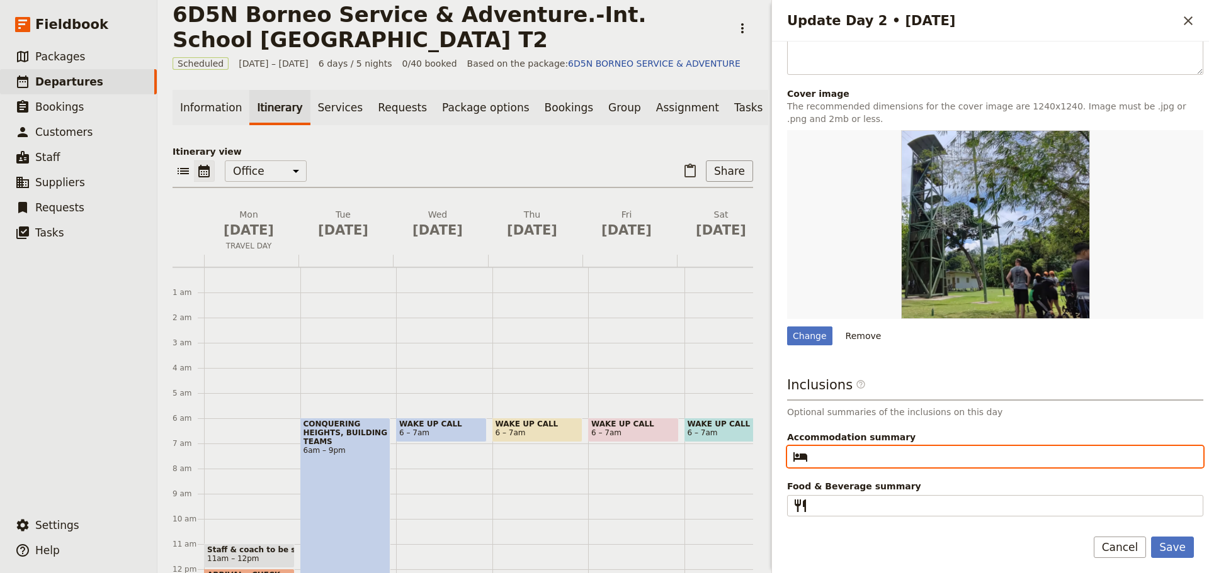
scroll to position [310, 0]
type input "The [GEOGRAPHIC_DATA], [GEOGRAPHIC_DATA]"
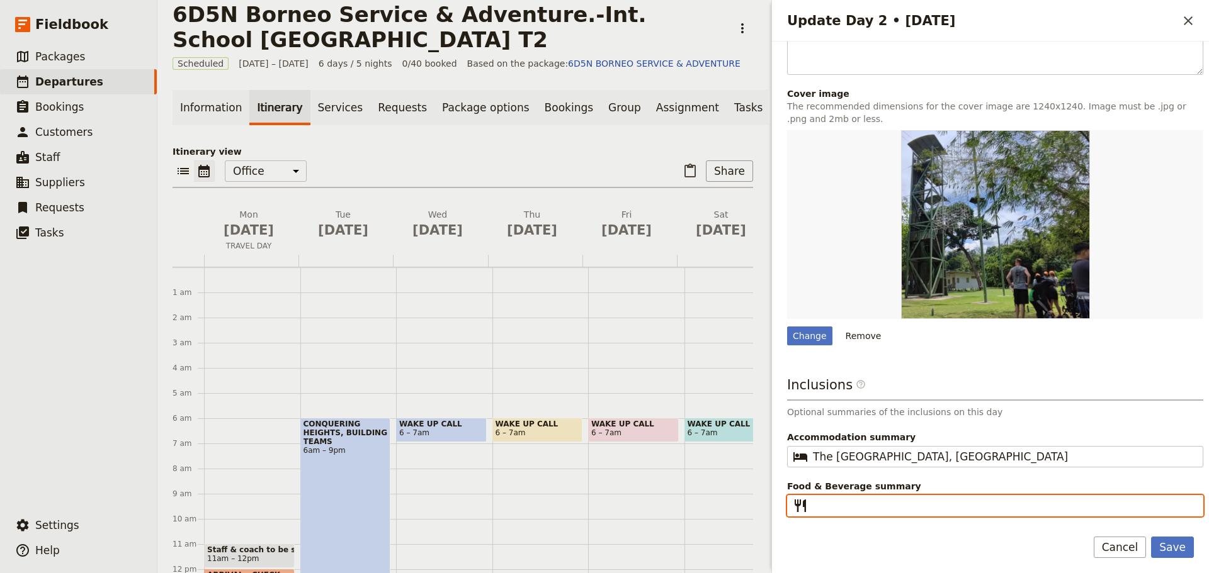
click at [844, 502] on input "Food & Beverage summary ​" at bounding box center [1004, 506] width 382 height 15
type input "Breakfast I Lunch I Dinner"
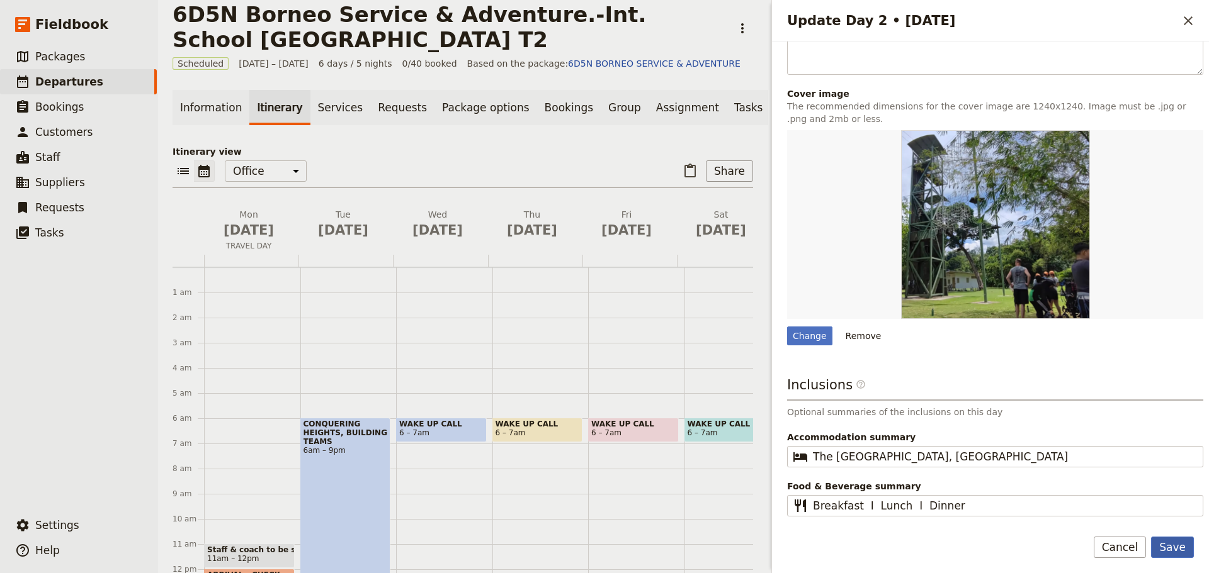
click at [1172, 548] on button "Save" at bounding box center [1172, 547] width 43 height 21
